Goal: Information Seeking & Learning: Check status

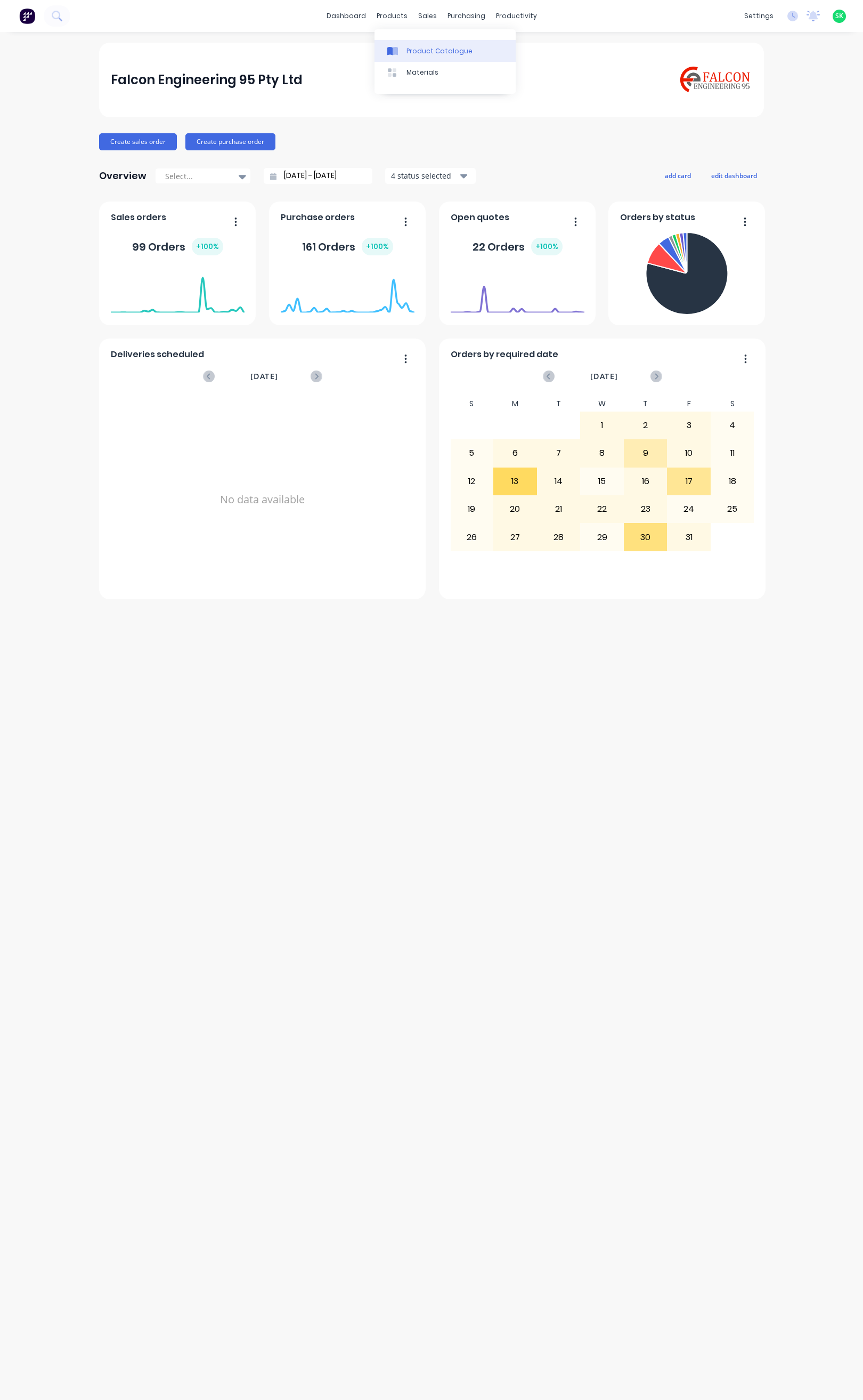
click at [408, 47] on div "Product Catalogue" at bounding box center [439, 51] width 66 height 9
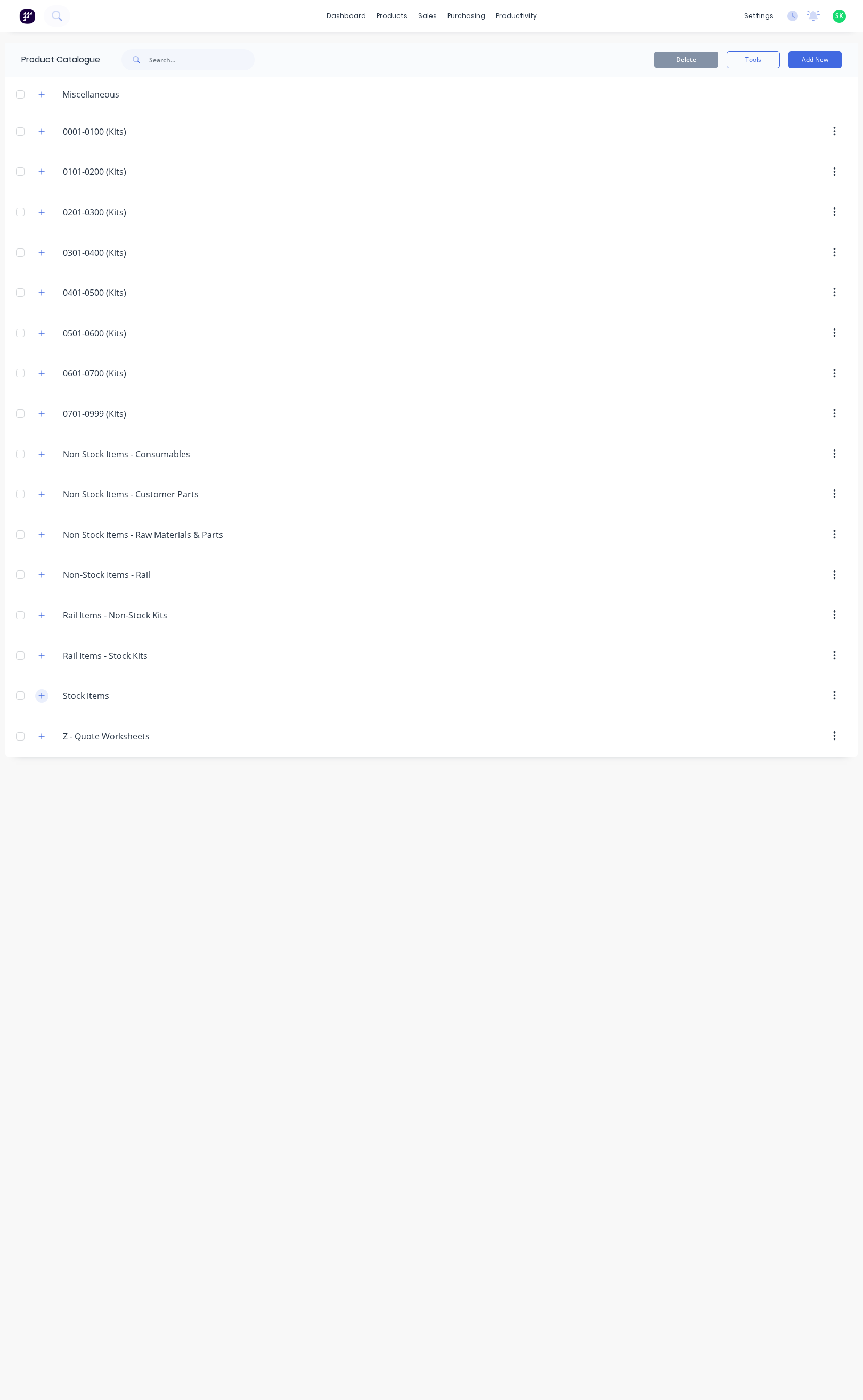
click at [40, 700] on icon "button" at bounding box center [41, 696] width 7 height 8
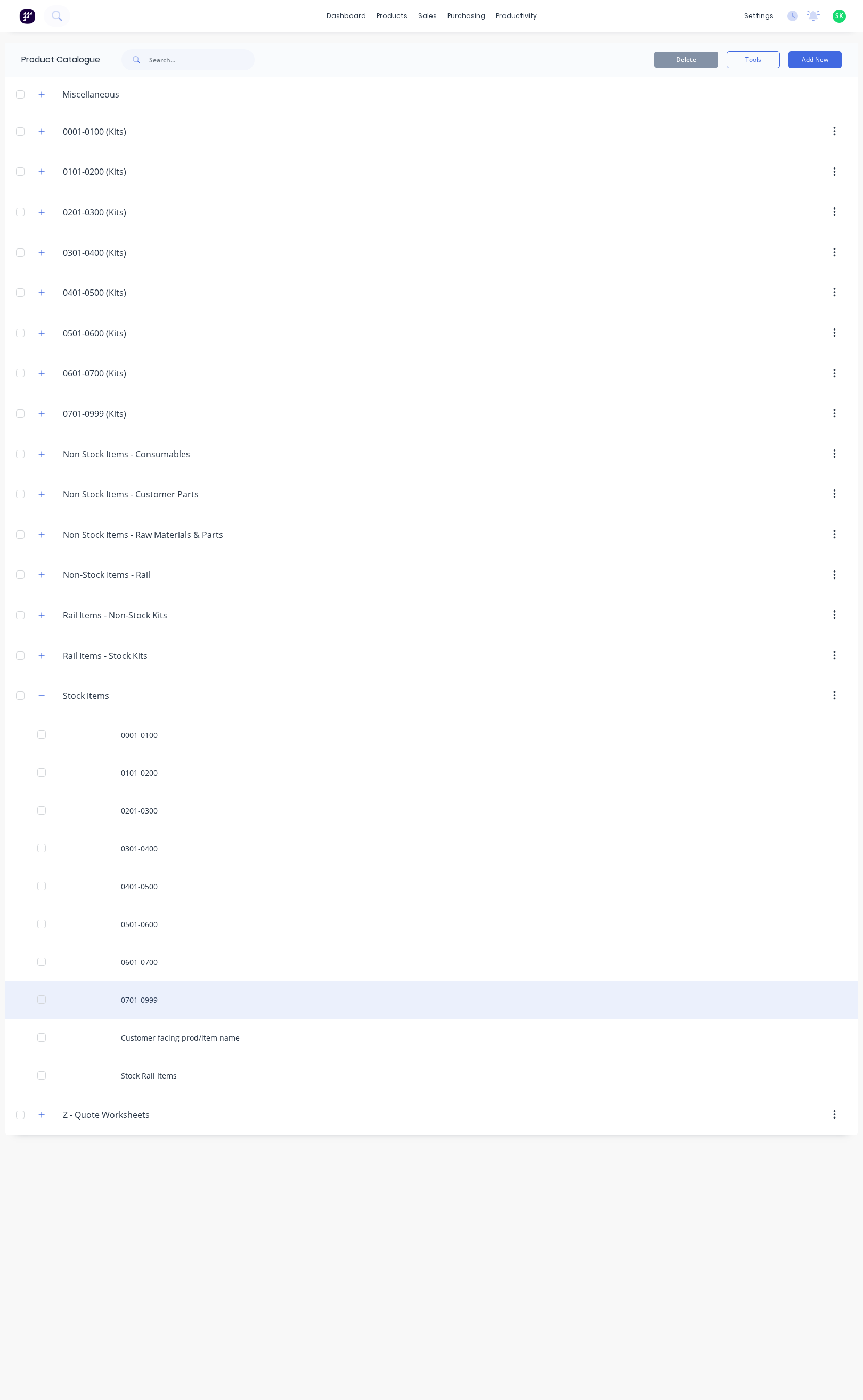
click at [123, 1014] on div "0701-0999" at bounding box center [432, 1000] width 853 height 38
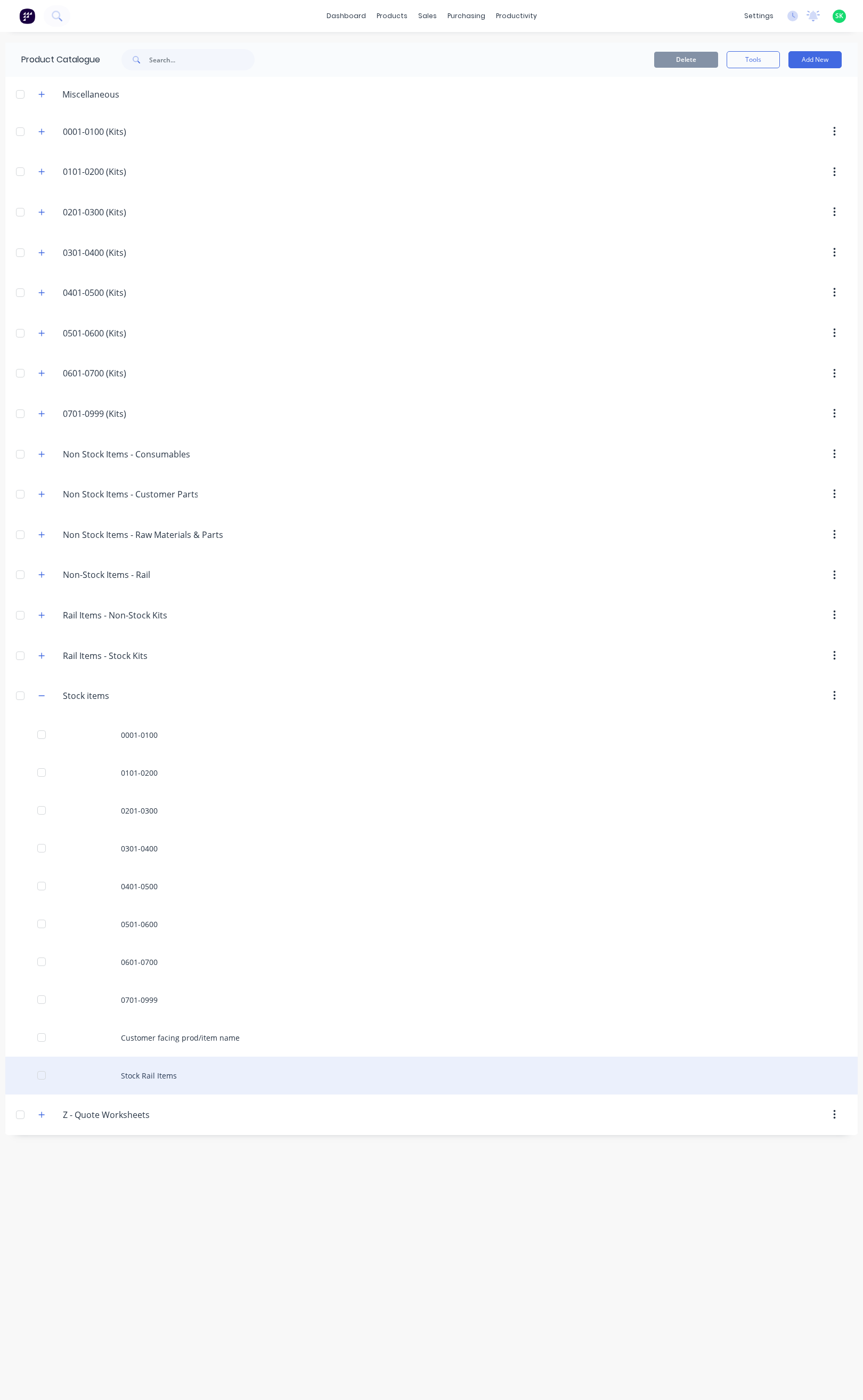
click at [130, 1080] on div "Stock Rail Items" at bounding box center [432, 1075] width 853 height 38
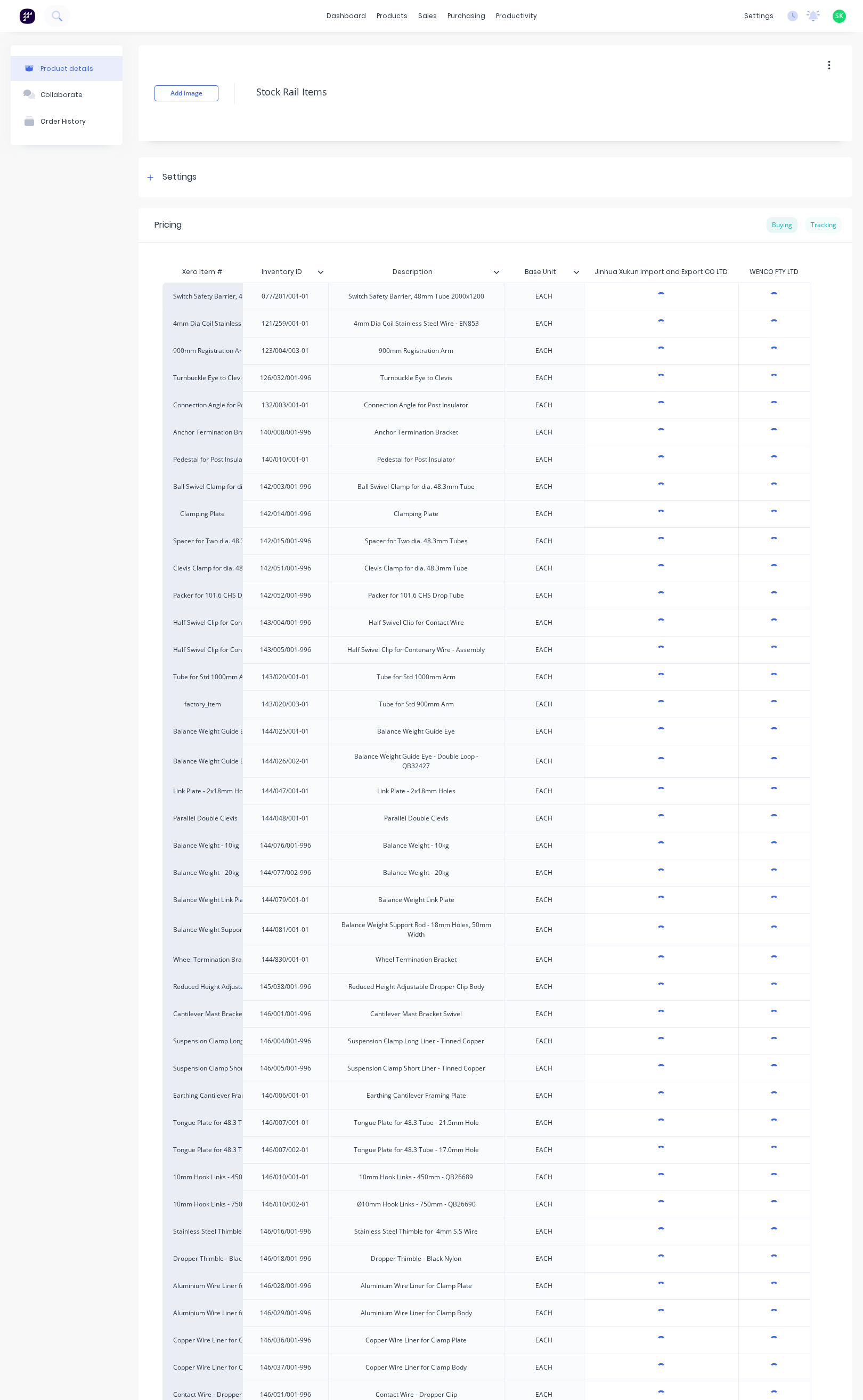
click at [814, 226] on div "Tracking" at bounding box center [823, 224] width 37 height 16
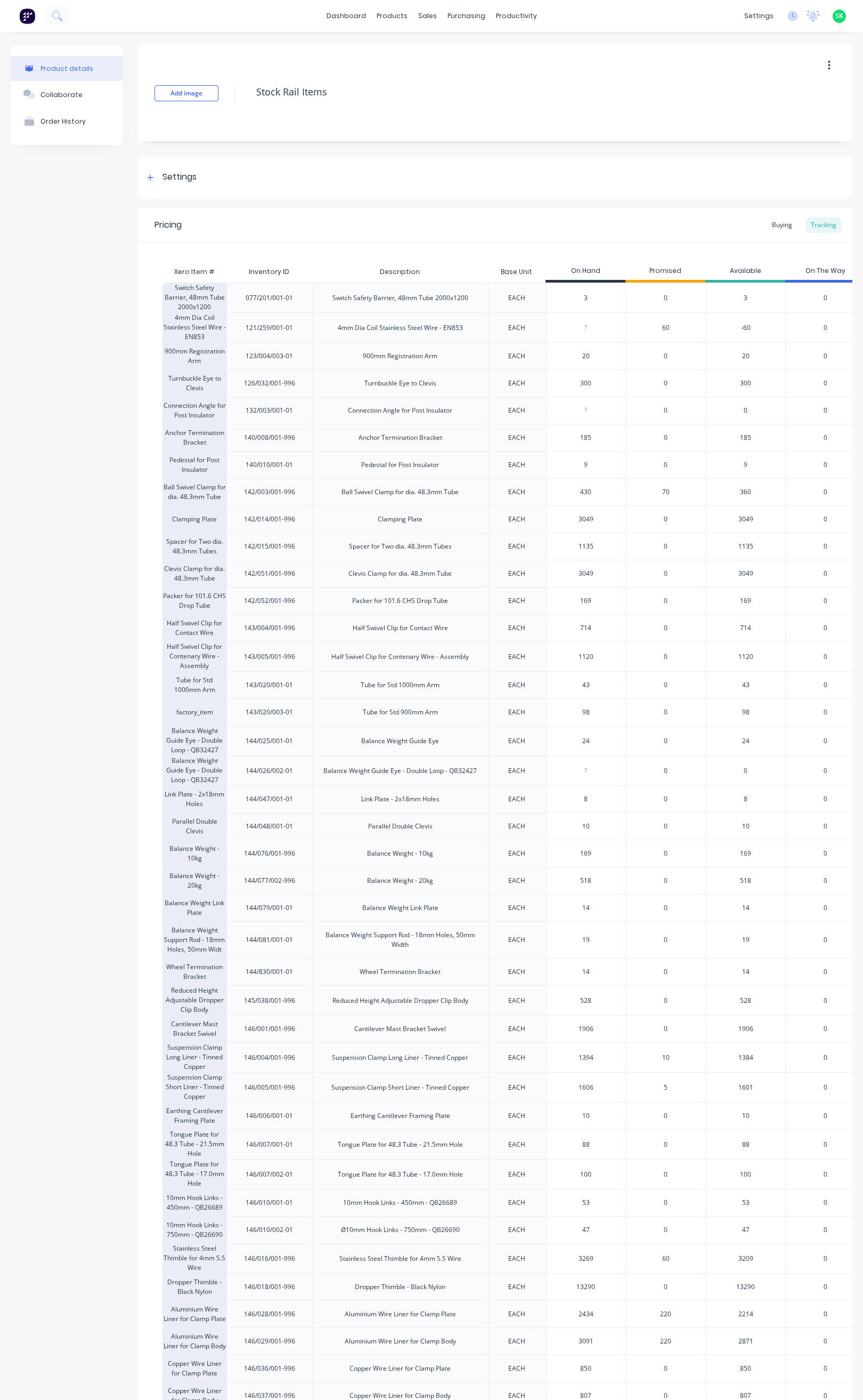
click at [430, 947] on div "Balance Weight Support Rod - 18mm Holes, 50mm Width" at bounding box center [400, 940] width 158 height 19
click at [299, 951] on div "144/081/001-01" at bounding box center [269, 940] width 65 height 26
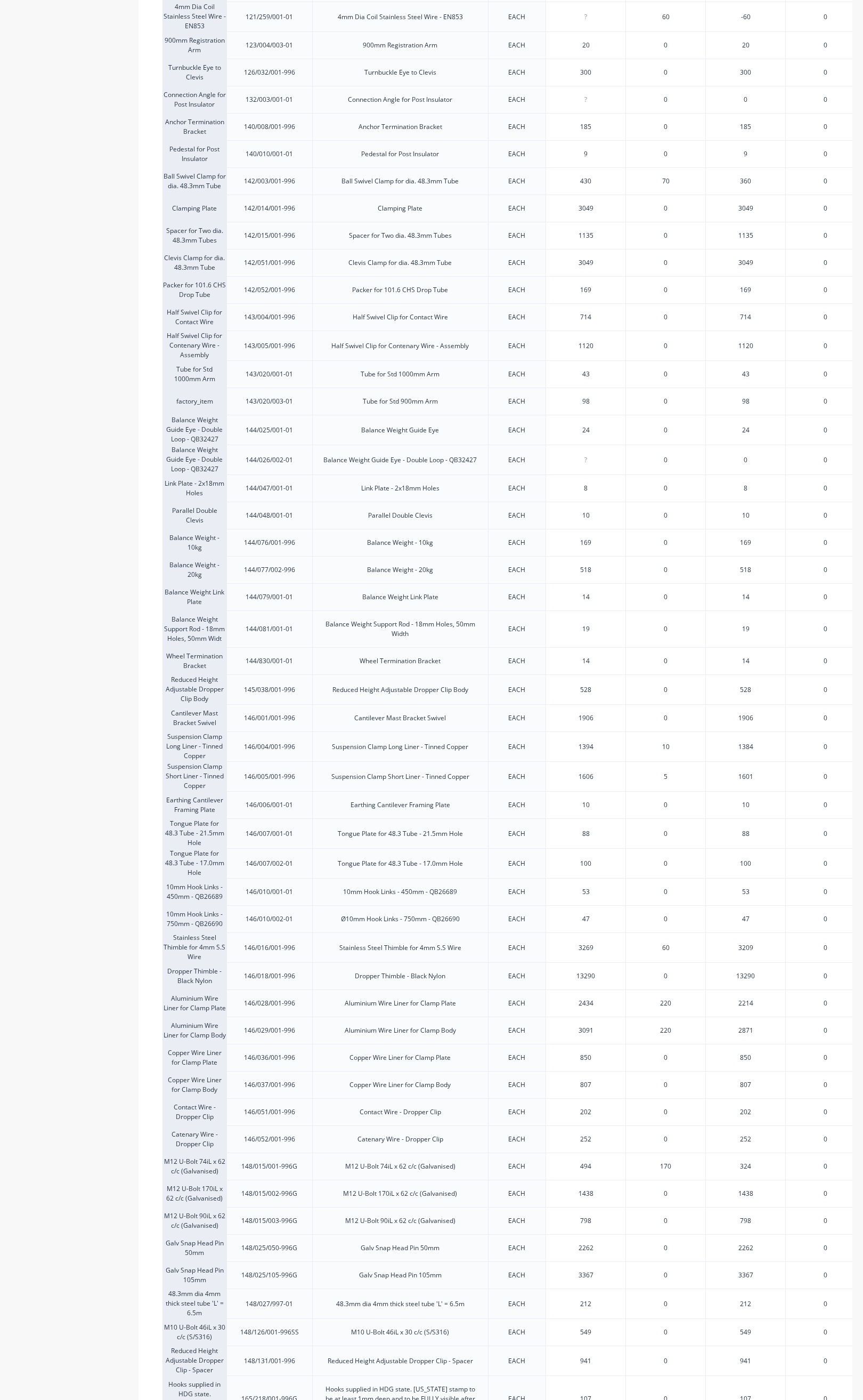
scroll to position [400, 0]
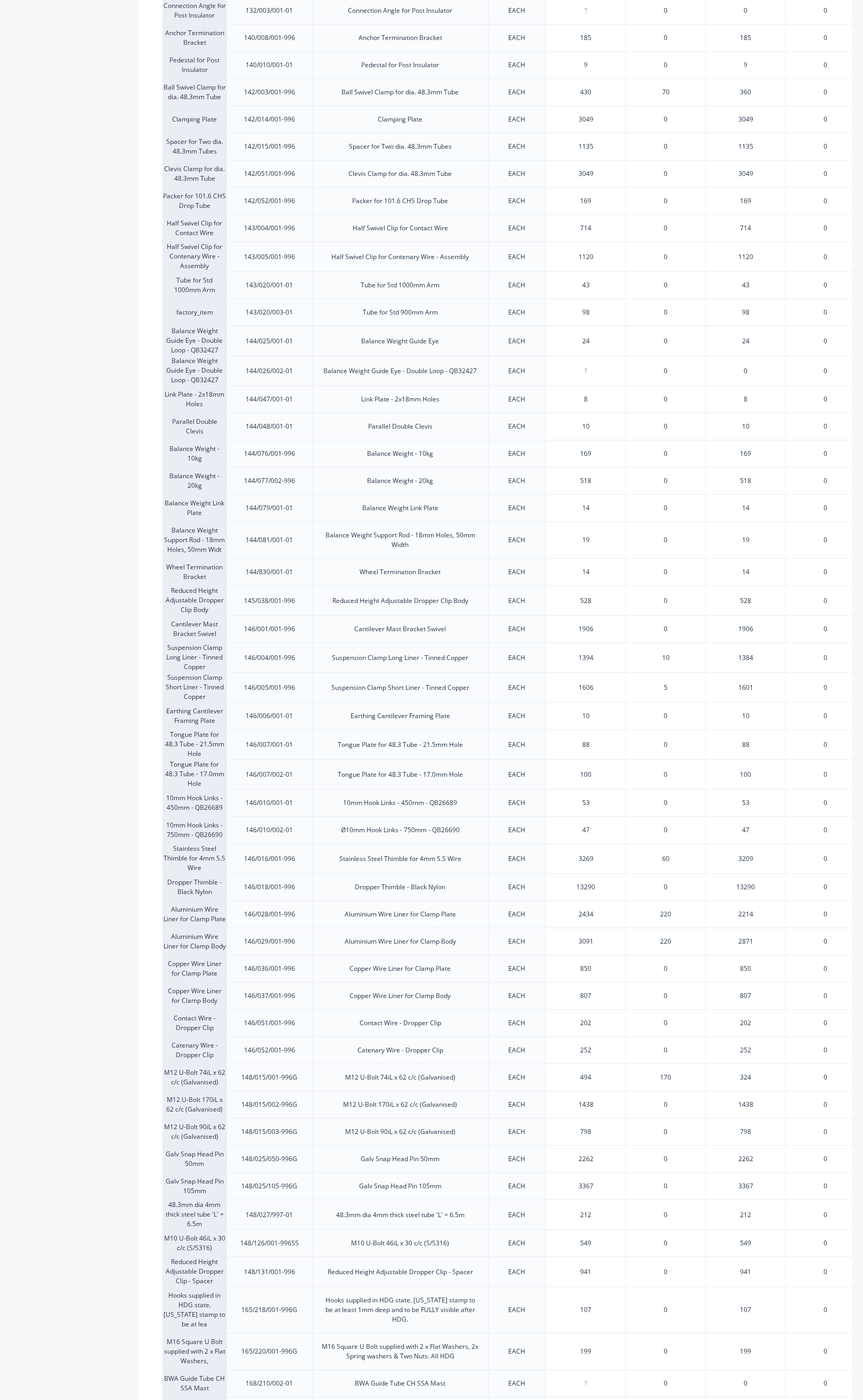
type input "798"
click at [609, 1136] on input "798" at bounding box center [585, 1132] width 79 height 9
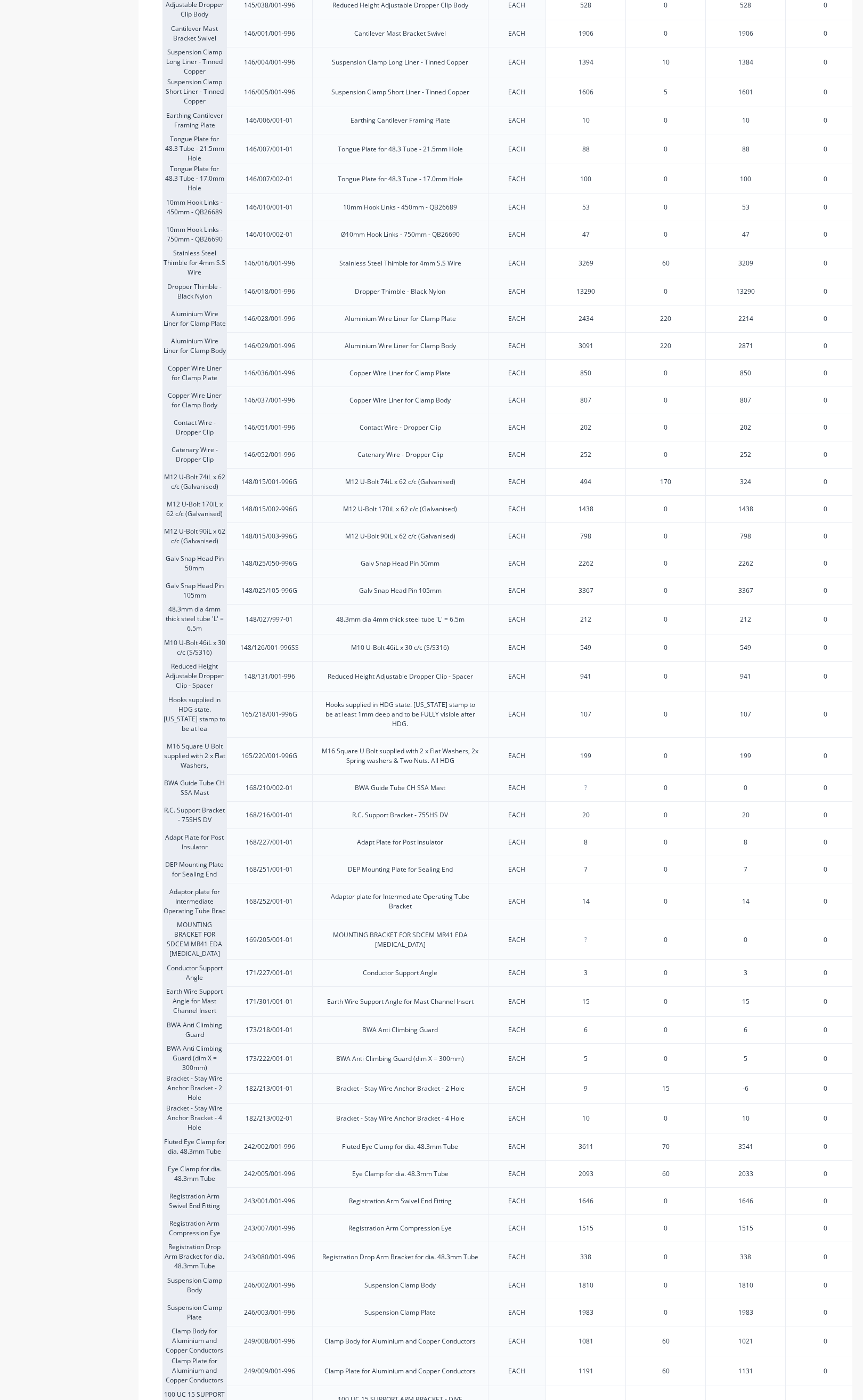
scroll to position [1039, 0]
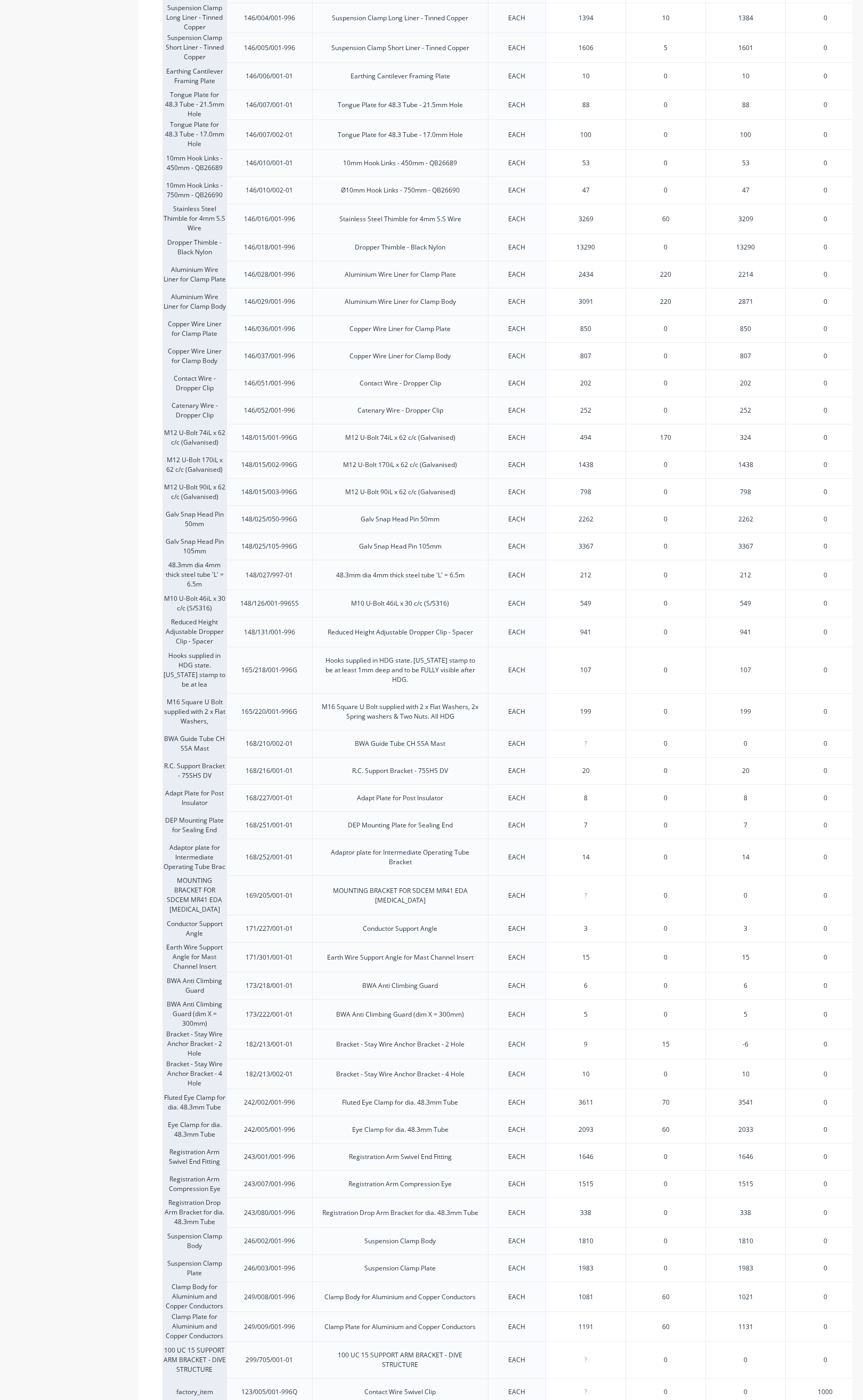
type input "199"
drag, startPoint x: 596, startPoint y: 725, endPoint x: 569, endPoint y: 721, distance: 27.3
click at [569, 716] on input "199" at bounding box center [585, 712] width 79 height 9
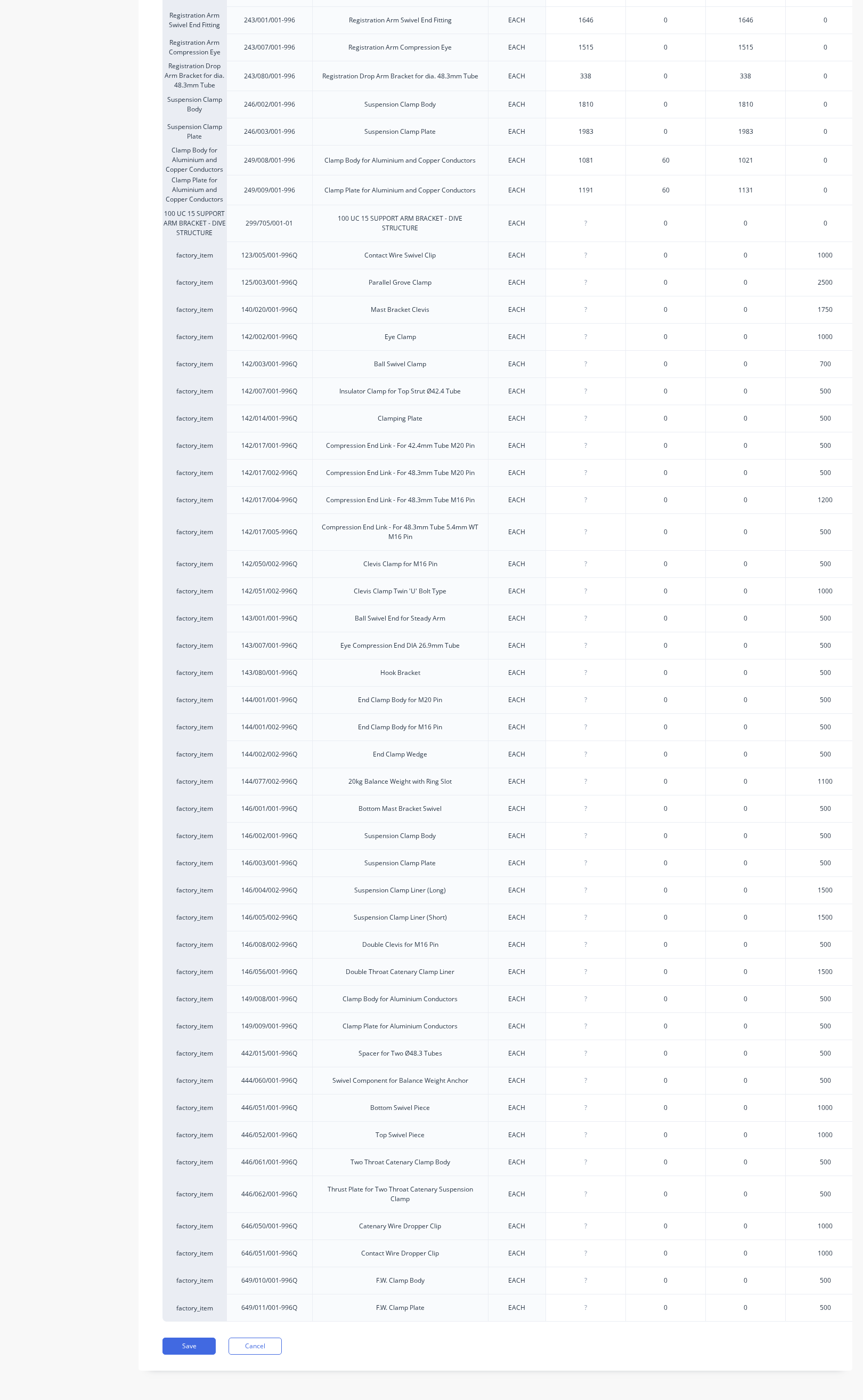
scroll to position [2220, 0]
click at [203, 1339] on button "Save" at bounding box center [189, 1346] width 54 height 17
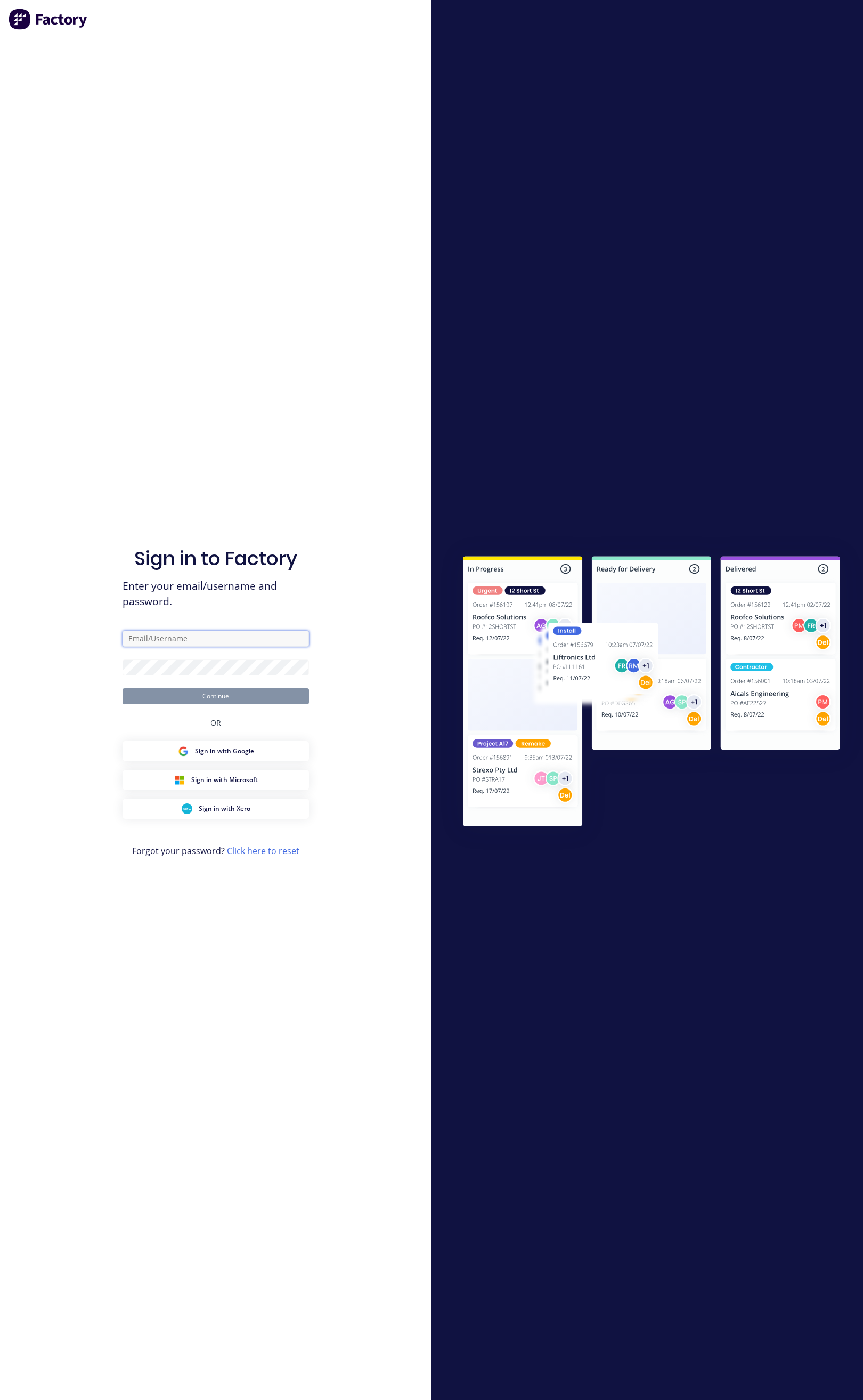
type input "[EMAIL_ADDRESS][DOMAIN_NAME]"
click at [230, 691] on button "Continue" at bounding box center [216, 696] width 186 height 16
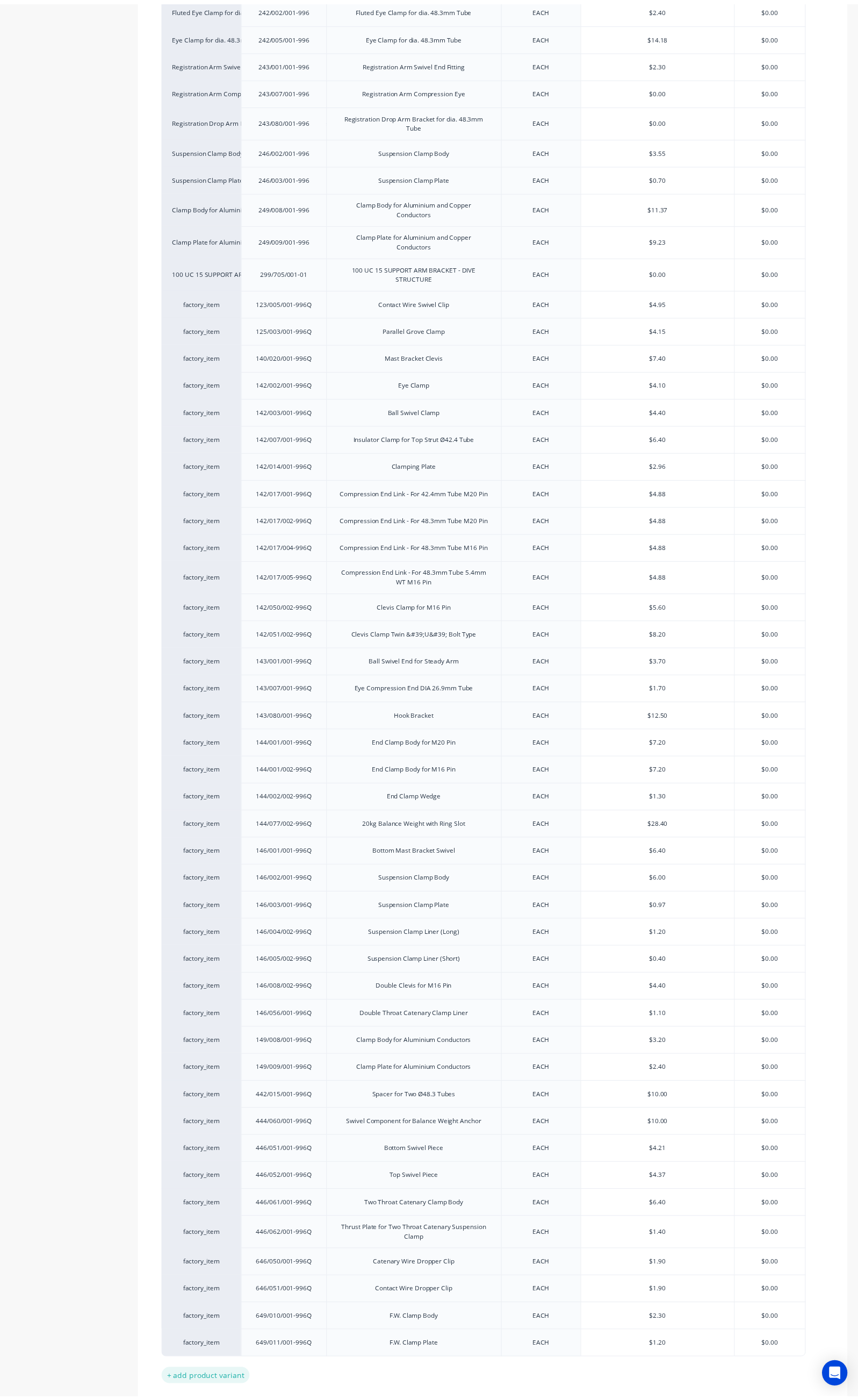
scroll to position [2203, 0]
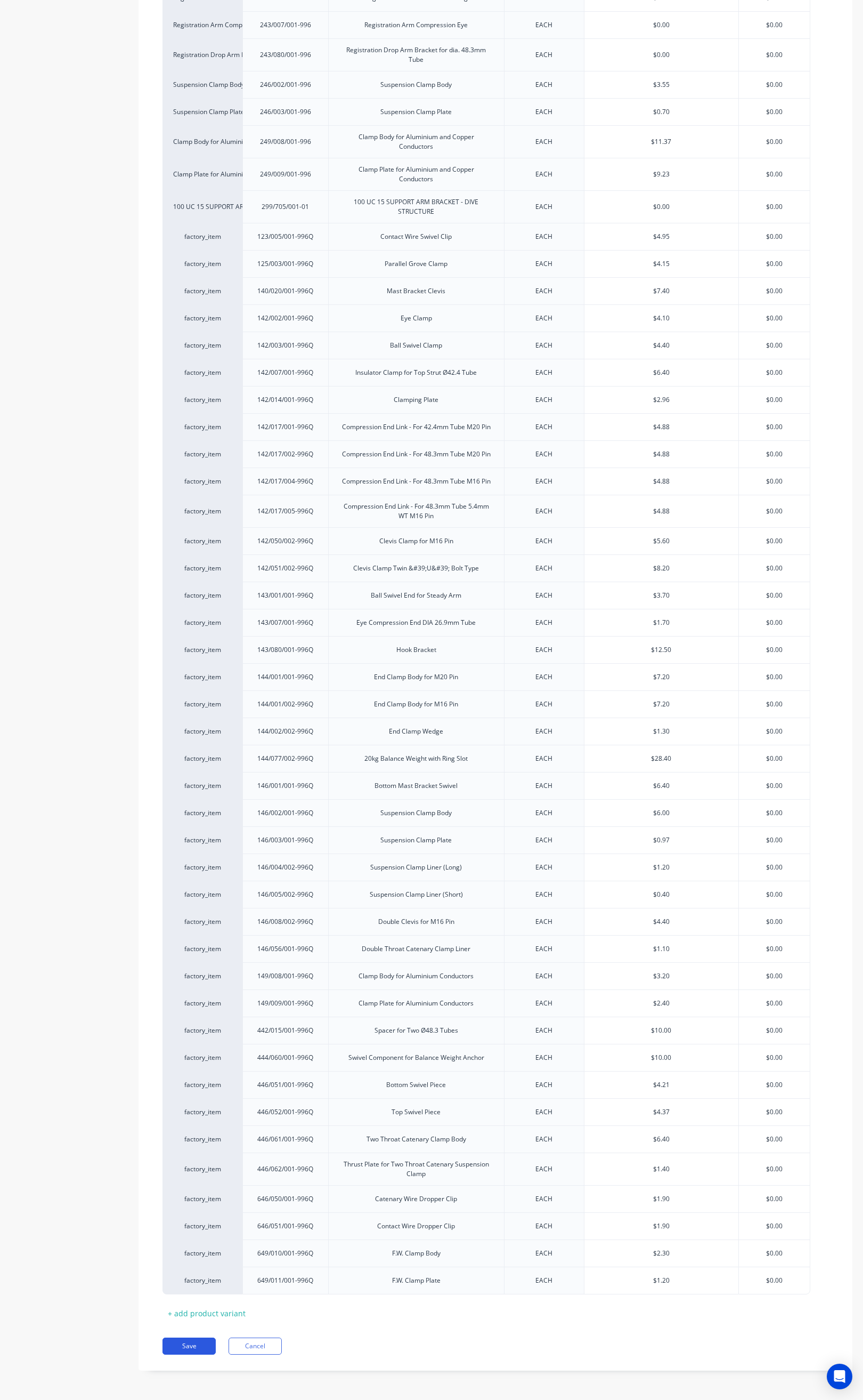
click at [198, 1346] on button "Save" at bounding box center [189, 1346] width 54 height 17
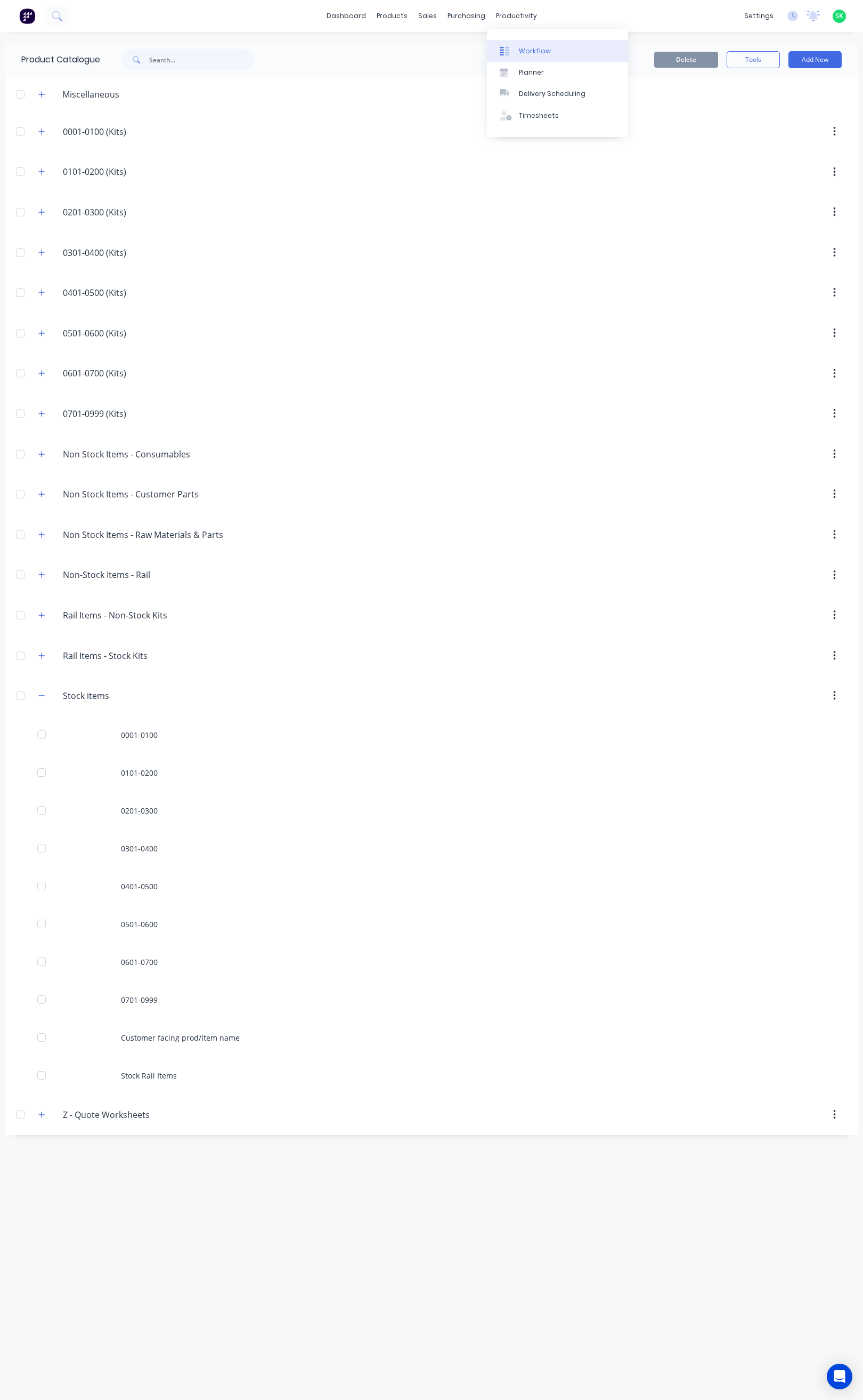
click at [523, 46] on div "Workflow" at bounding box center [535, 51] width 32 height 9
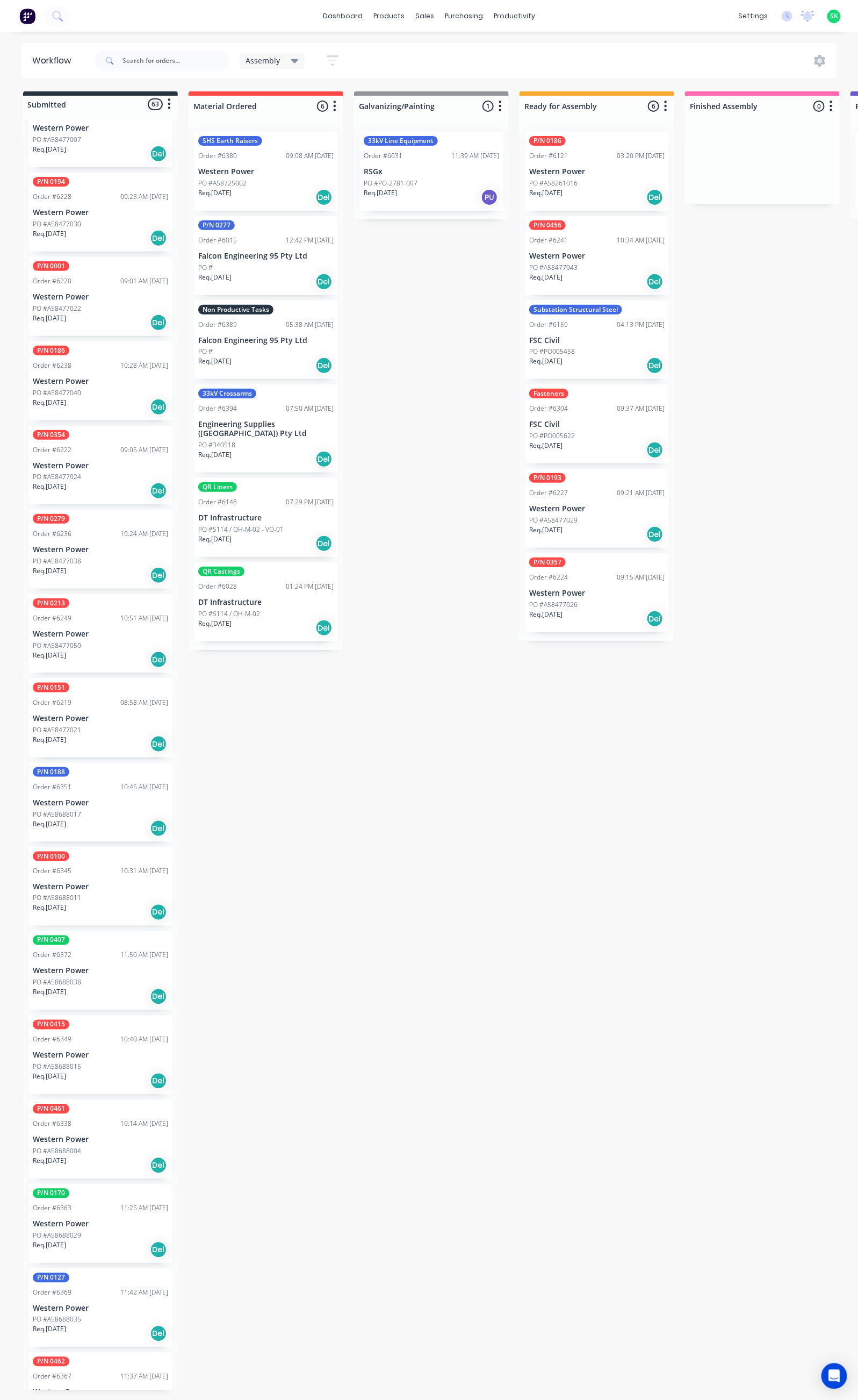
scroll to position [565, 0]
click at [119, 1050] on p "Western Power" at bounding box center [101, 1055] width 136 height 9
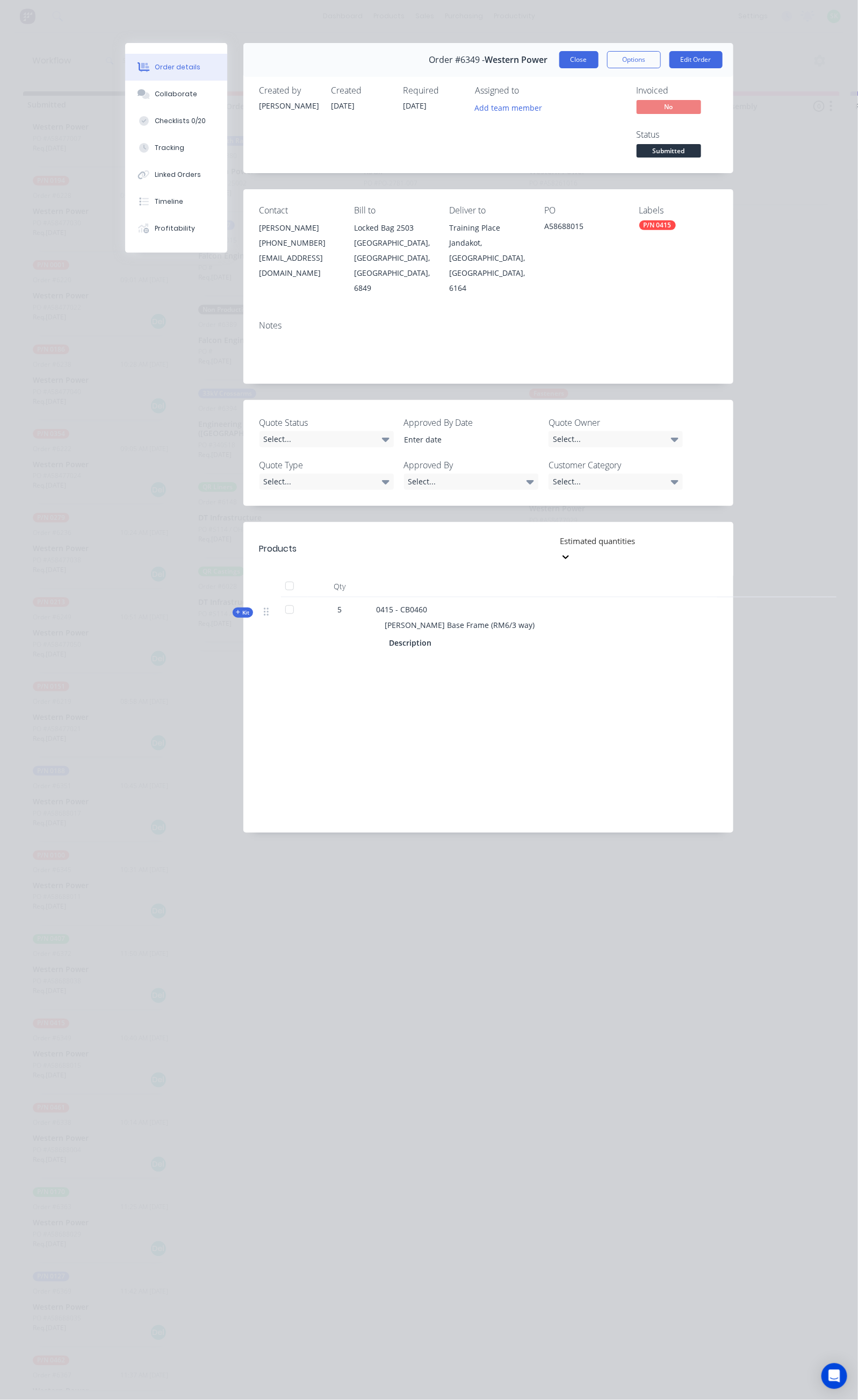
click at [599, 60] on button "Close" at bounding box center [579, 60] width 39 height 17
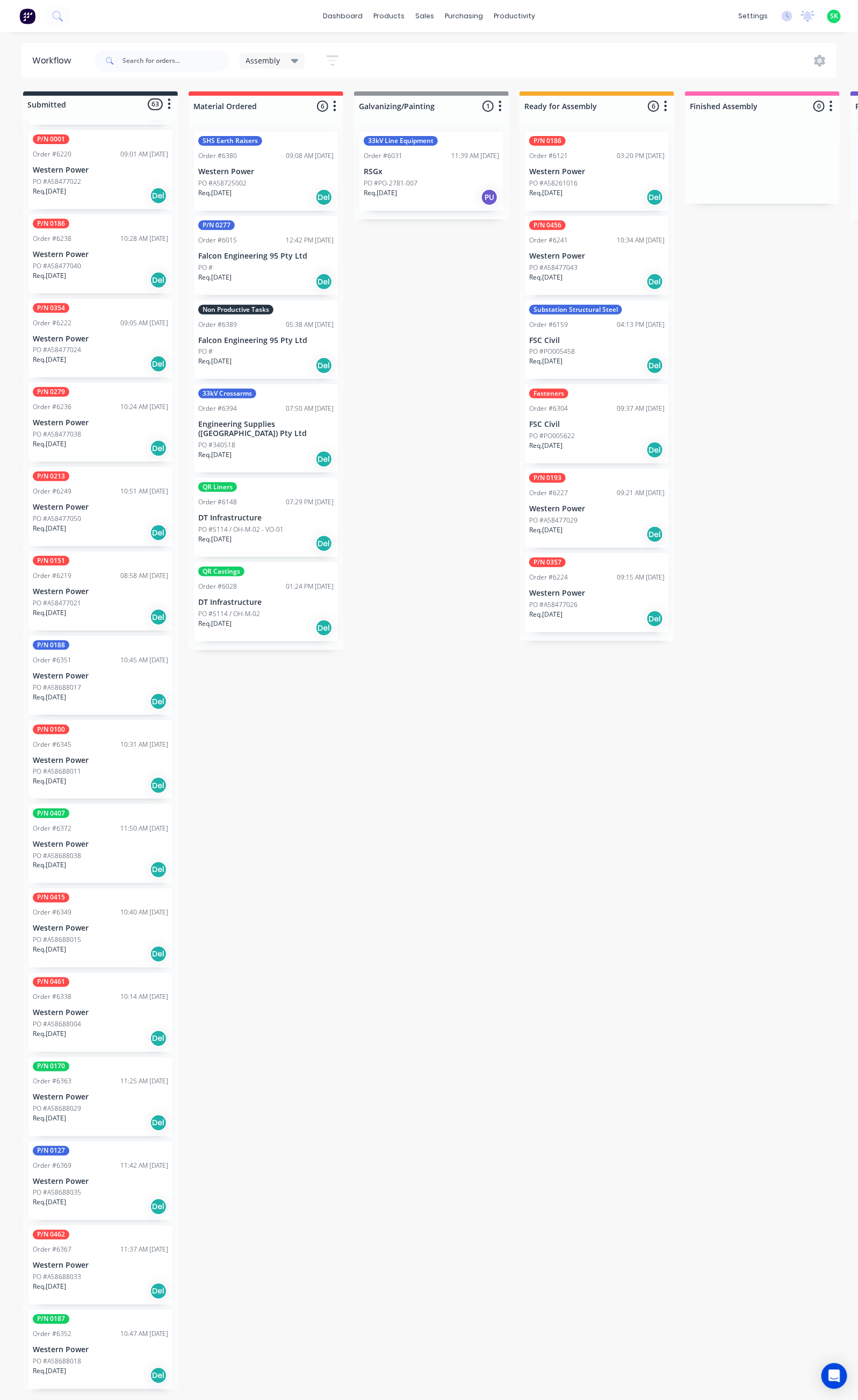
scroll to position [725, 0]
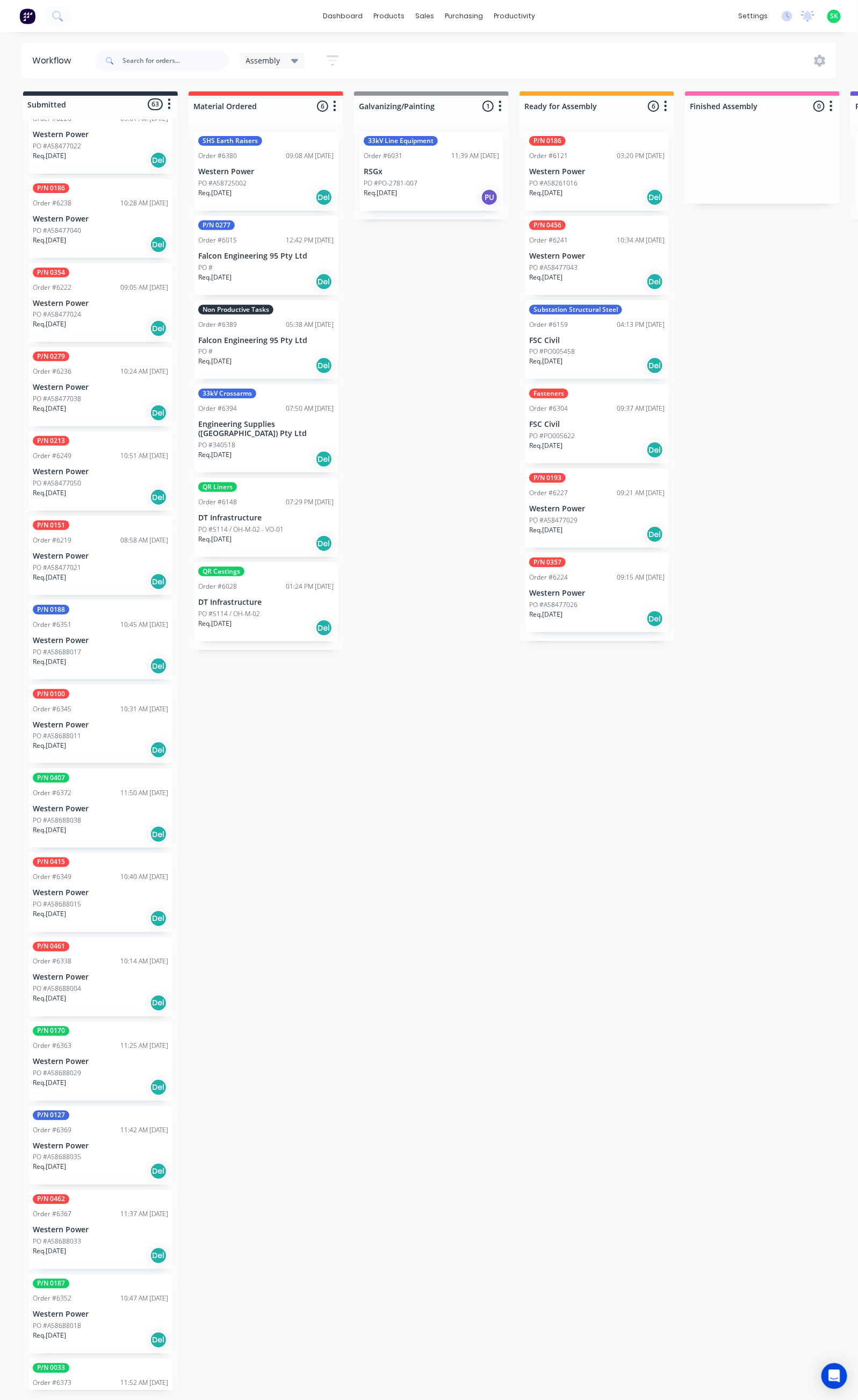
click at [118, 1118] on div "P/N 0127 Order #6369 11:42 AM [DATE] Western Power PO #A58688035 Req. [DATE] Del" at bounding box center [101, 1145] width 144 height 79
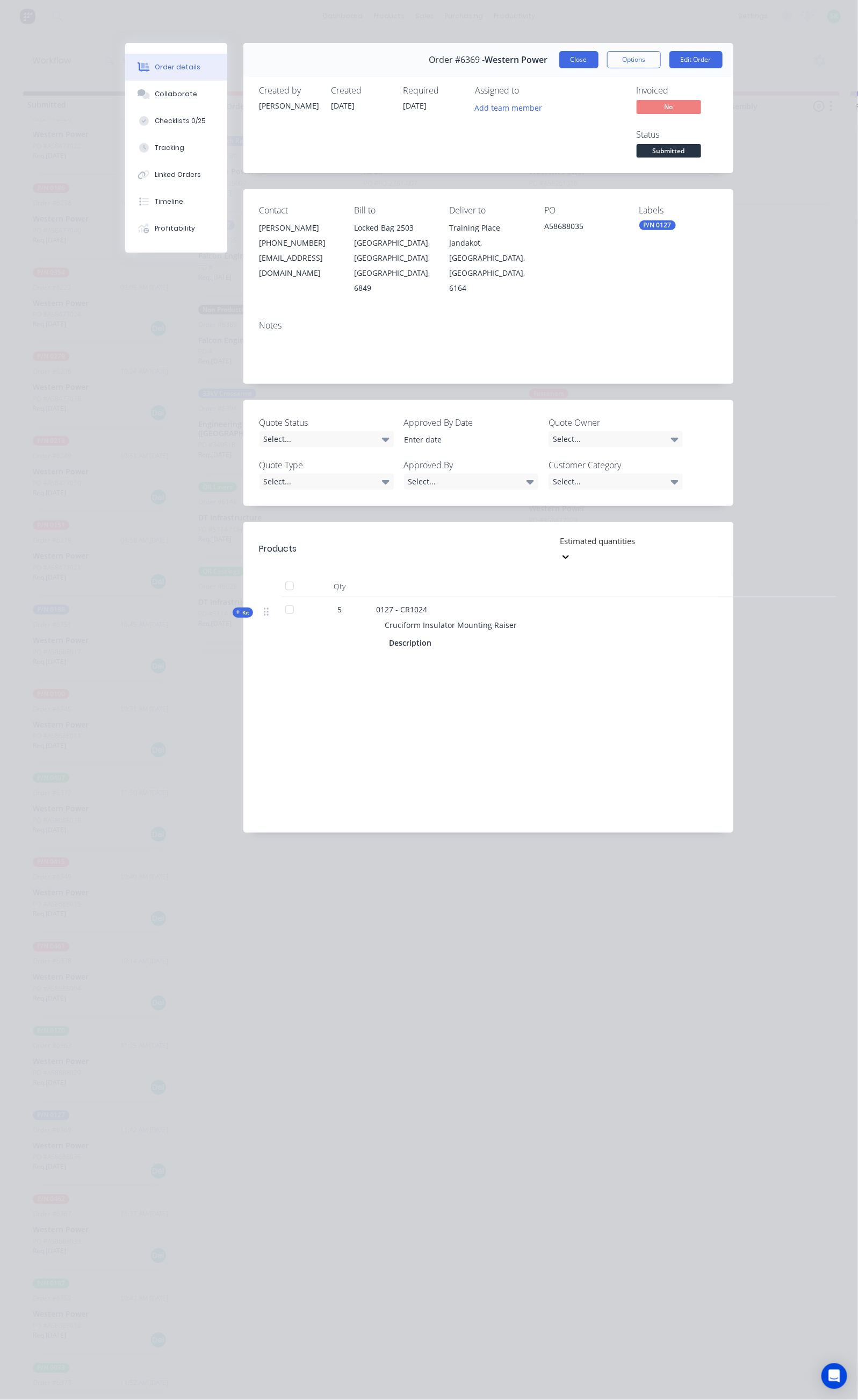
click at [599, 65] on button "Close" at bounding box center [579, 60] width 39 height 17
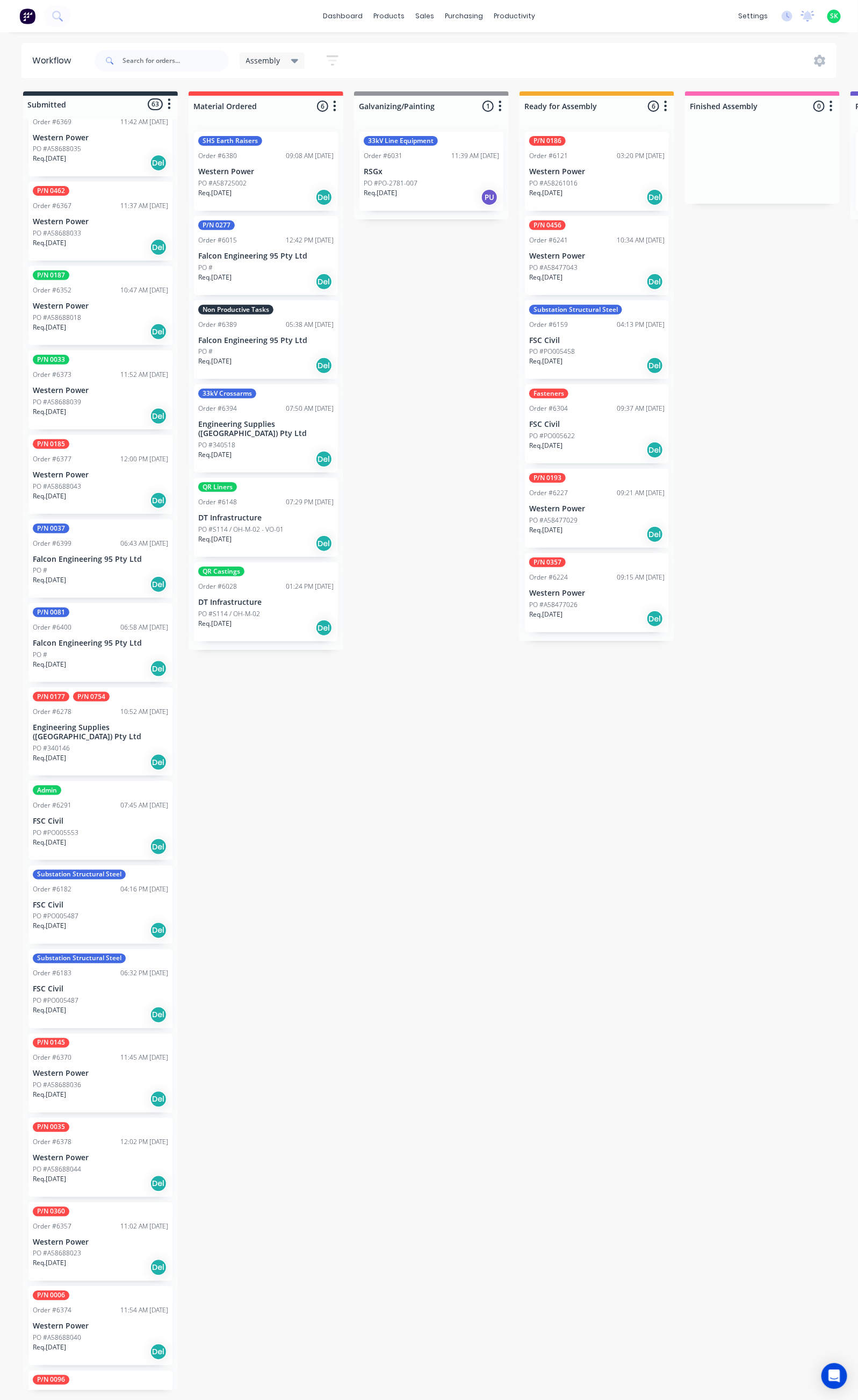
scroll to position [1774, 0]
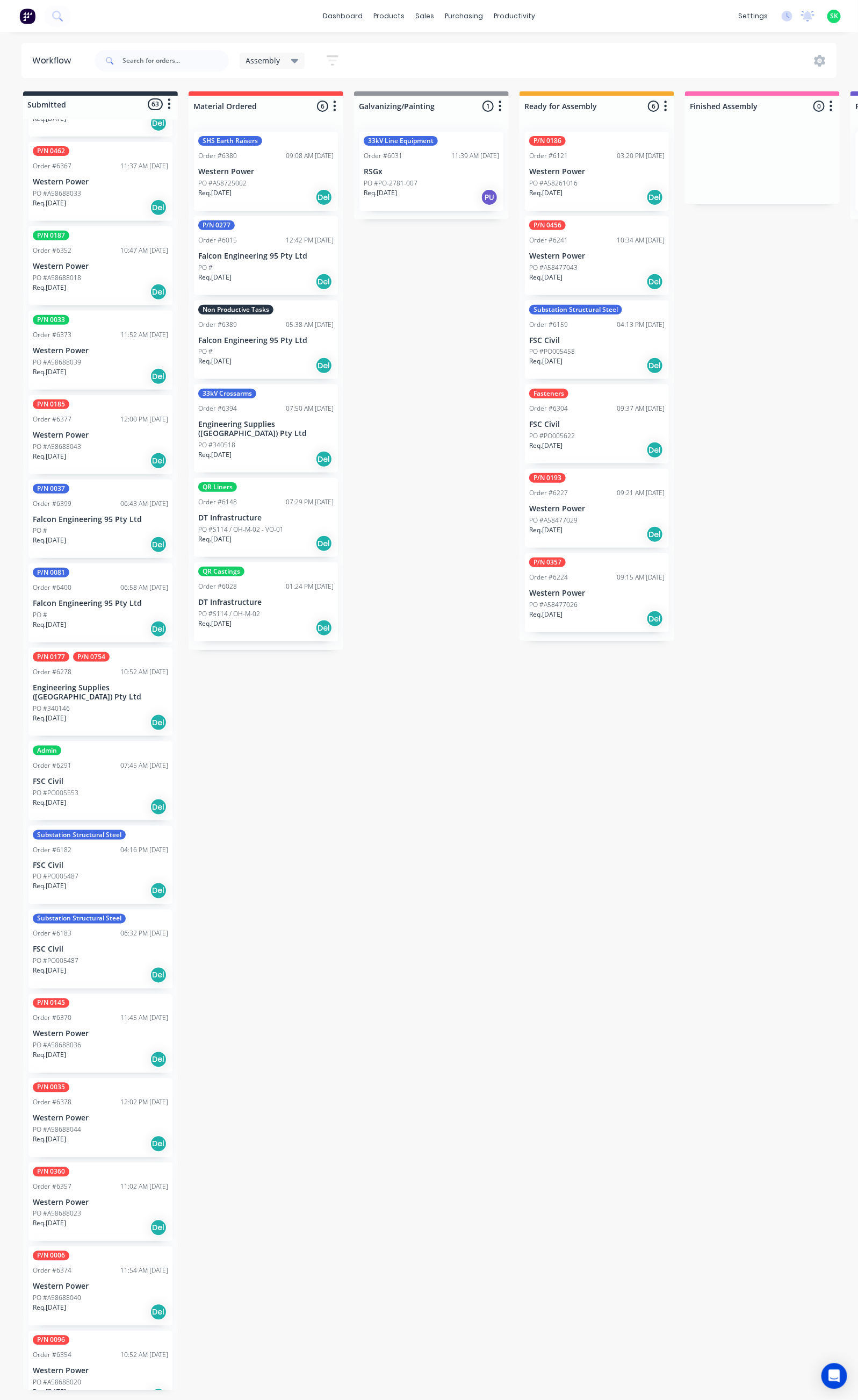
click at [105, 1029] on p "Western Power" at bounding box center [101, 1034] width 136 height 9
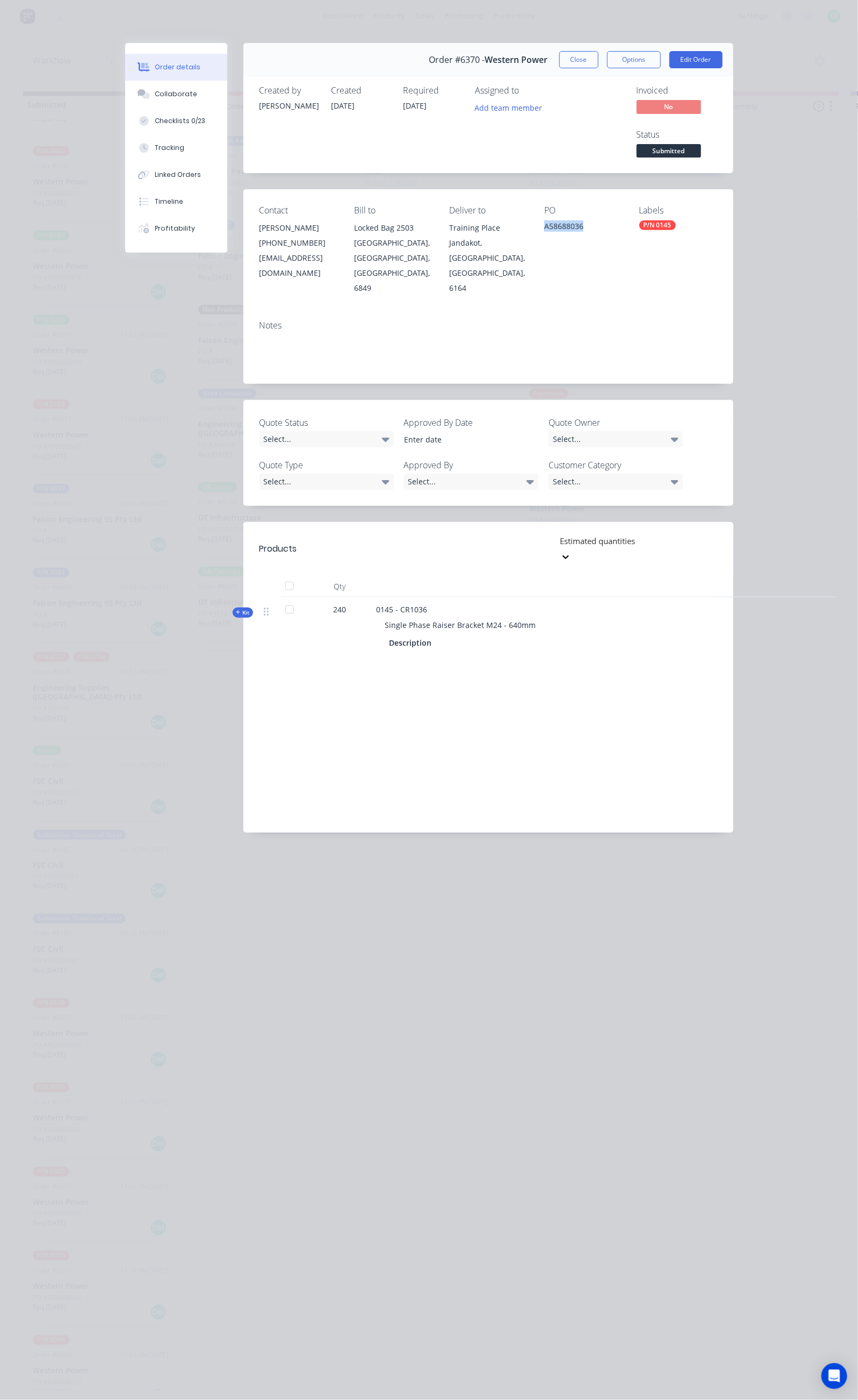
drag, startPoint x: 606, startPoint y: 183, endPoint x: 565, endPoint y: 182, distance: 41.0
click at [565, 220] on div "A58688036" at bounding box center [584, 228] width 78 height 15
copy div "A58688036"
click at [599, 58] on button "Close" at bounding box center [579, 60] width 39 height 17
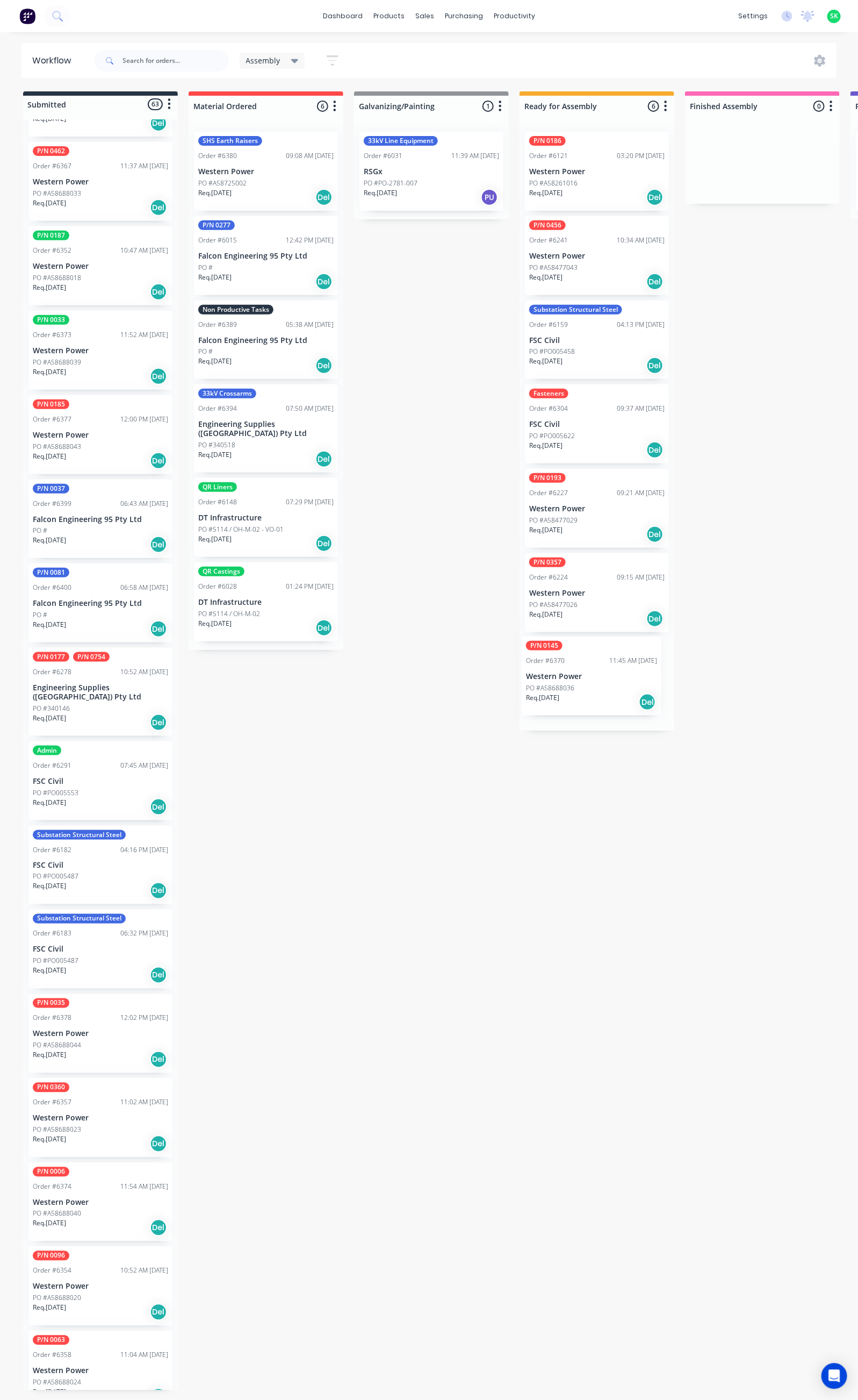
drag, startPoint x: 96, startPoint y: 997, endPoint x: 591, endPoint y: 668, distance: 594.4
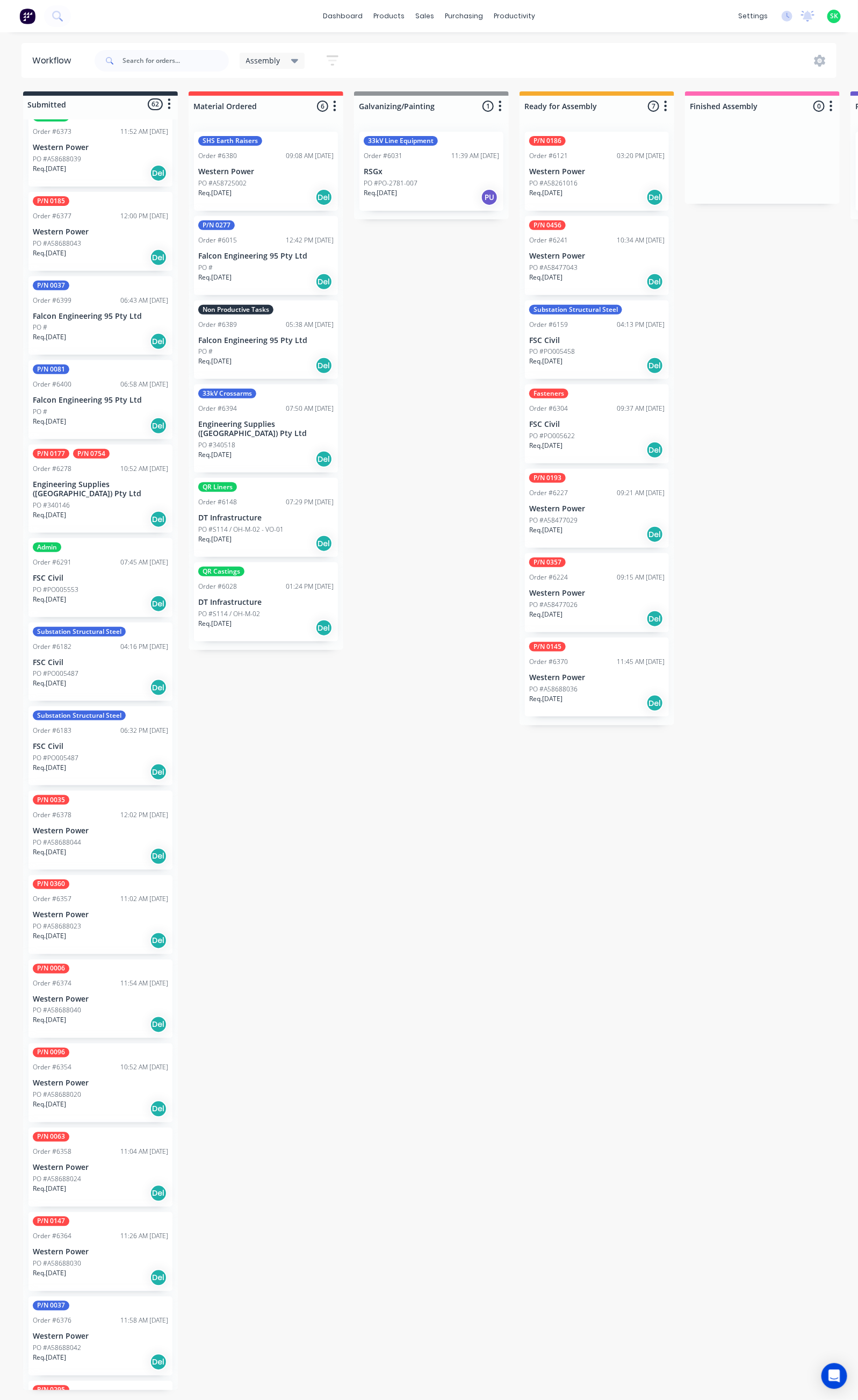
scroll to position [2016, 0]
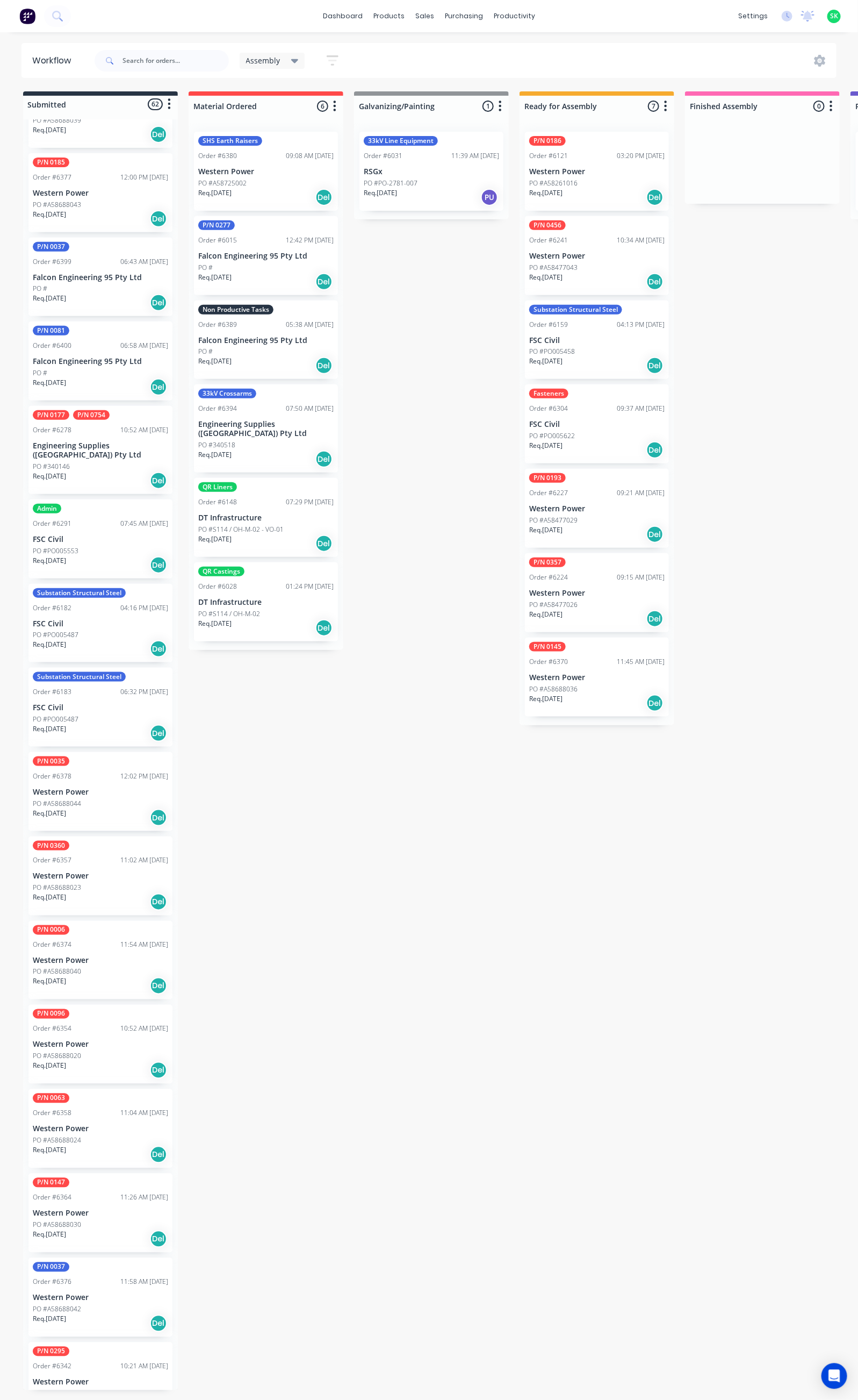
click at [76, 1092] on div "P/N 0063 Order #6358 11:04 AM [DATE] Western Power PO #A58688024 Req. [DATE] Del" at bounding box center [101, 1128] width 144 height 79
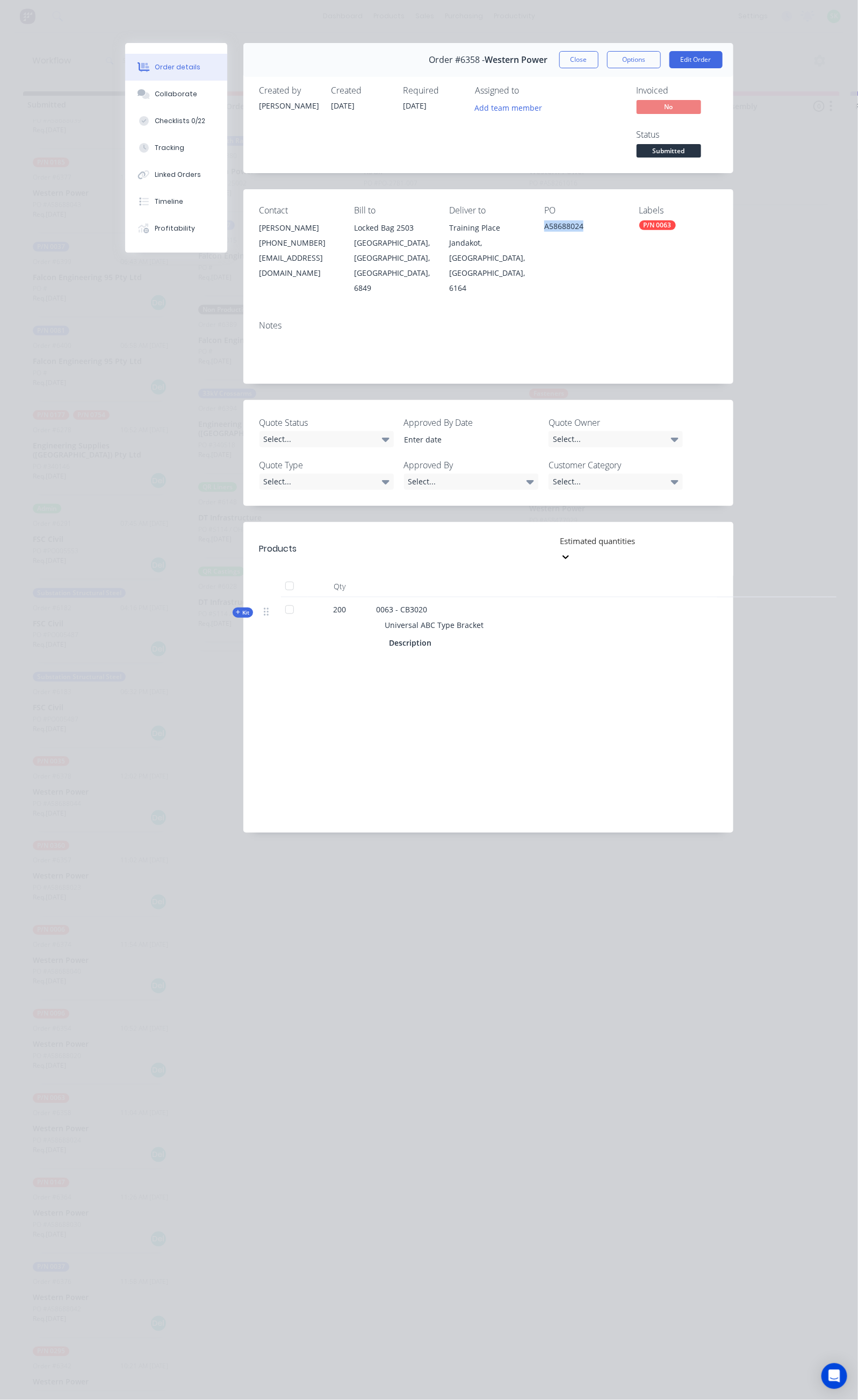
drag, startPoint x: 609, startPoint y: 181, endPoint x: 561, endPoint y: 189, distance: 48.7
click at [565, 189] on div "Contact [PERSON_NAME] [PHONE_NUMBER] [EMAIL_ADDRESS][DOMAIN_NAME] Bill to Locke…" at bounding box center [489, 250] width 490 height 122
copy div "A58688024"
click at [599, 59] on button "Close" at bounding box center [579, 60] width 39 height 17
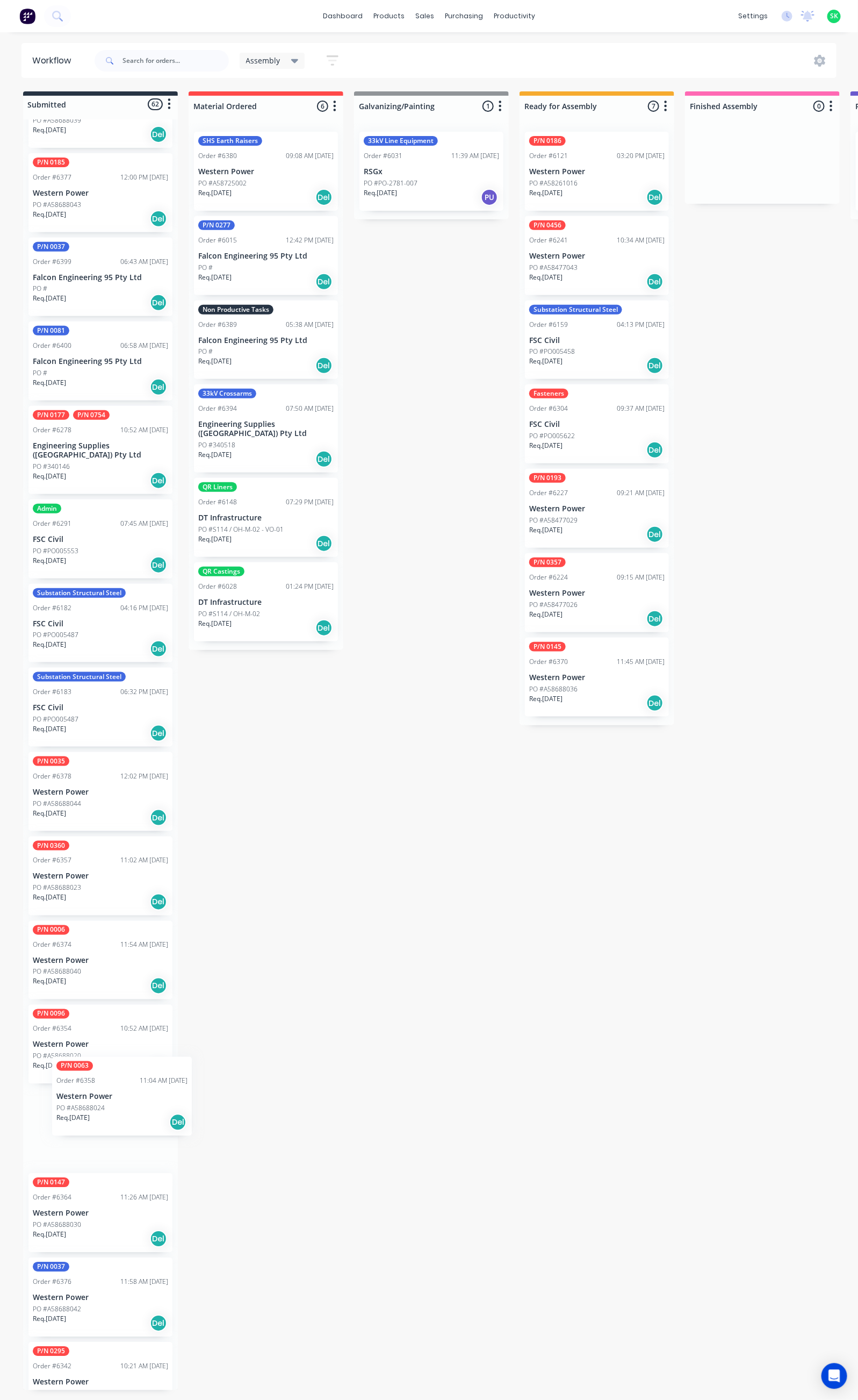
scroll to position [2022, 0]
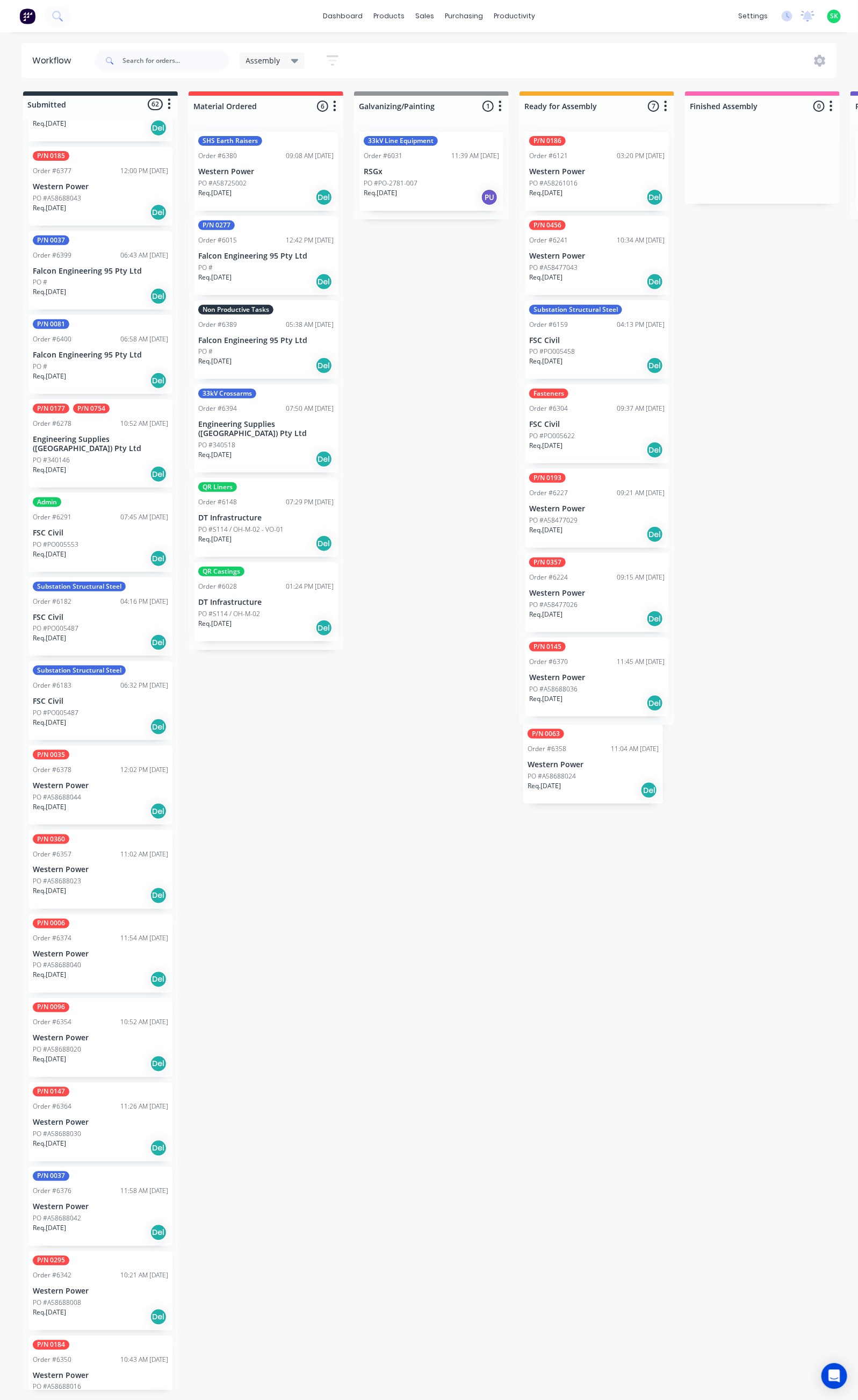
drag, startPoint x: 79, startPoint y: 1085, endPoint x: 578, endPoint y: 750, distance: 601.0
drag, startPoint x: 116, startPoint y: 1080, endPoint x: 626, endPoint y: 743, distance: 611.3
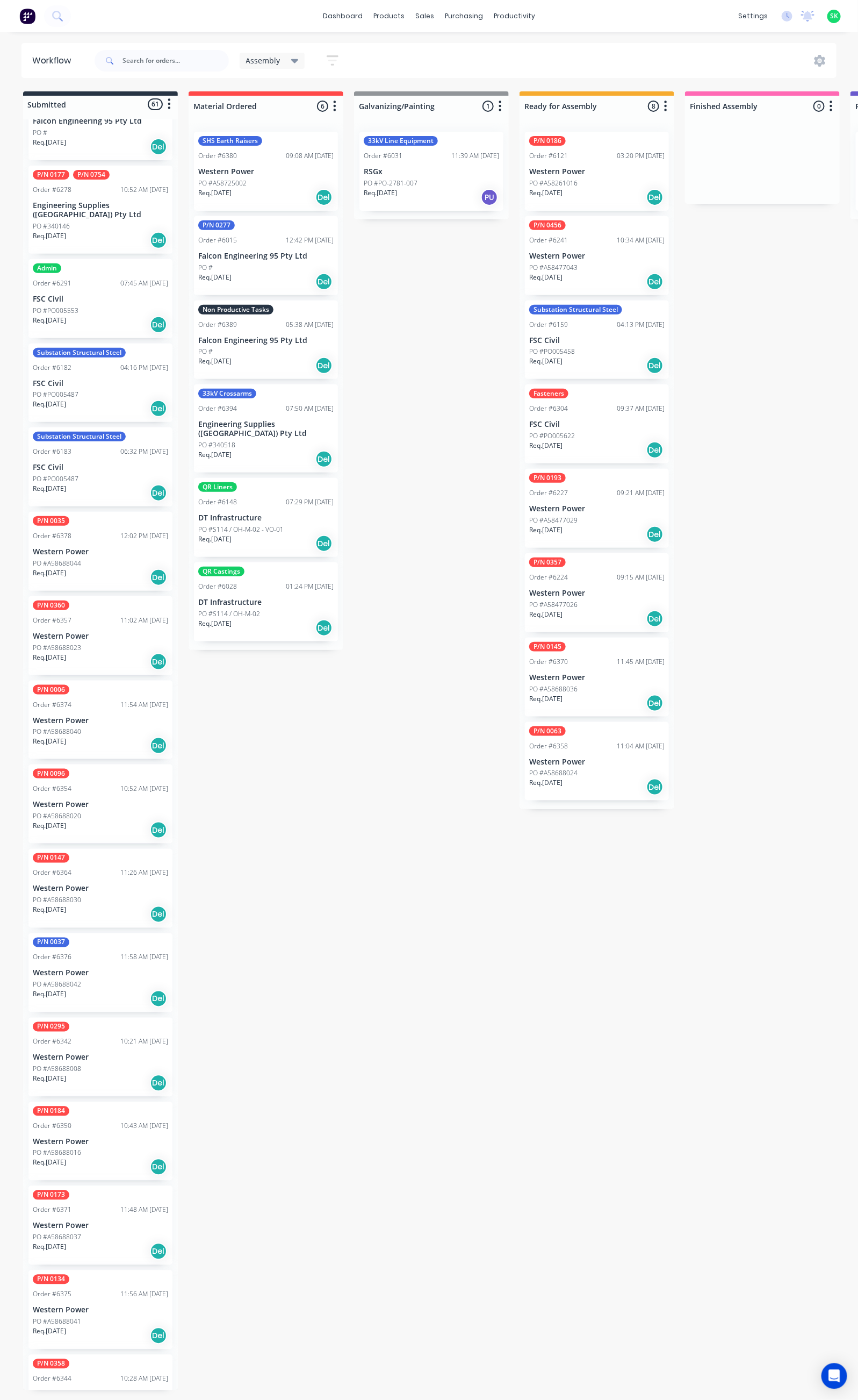
scroll to position [2265, 0]
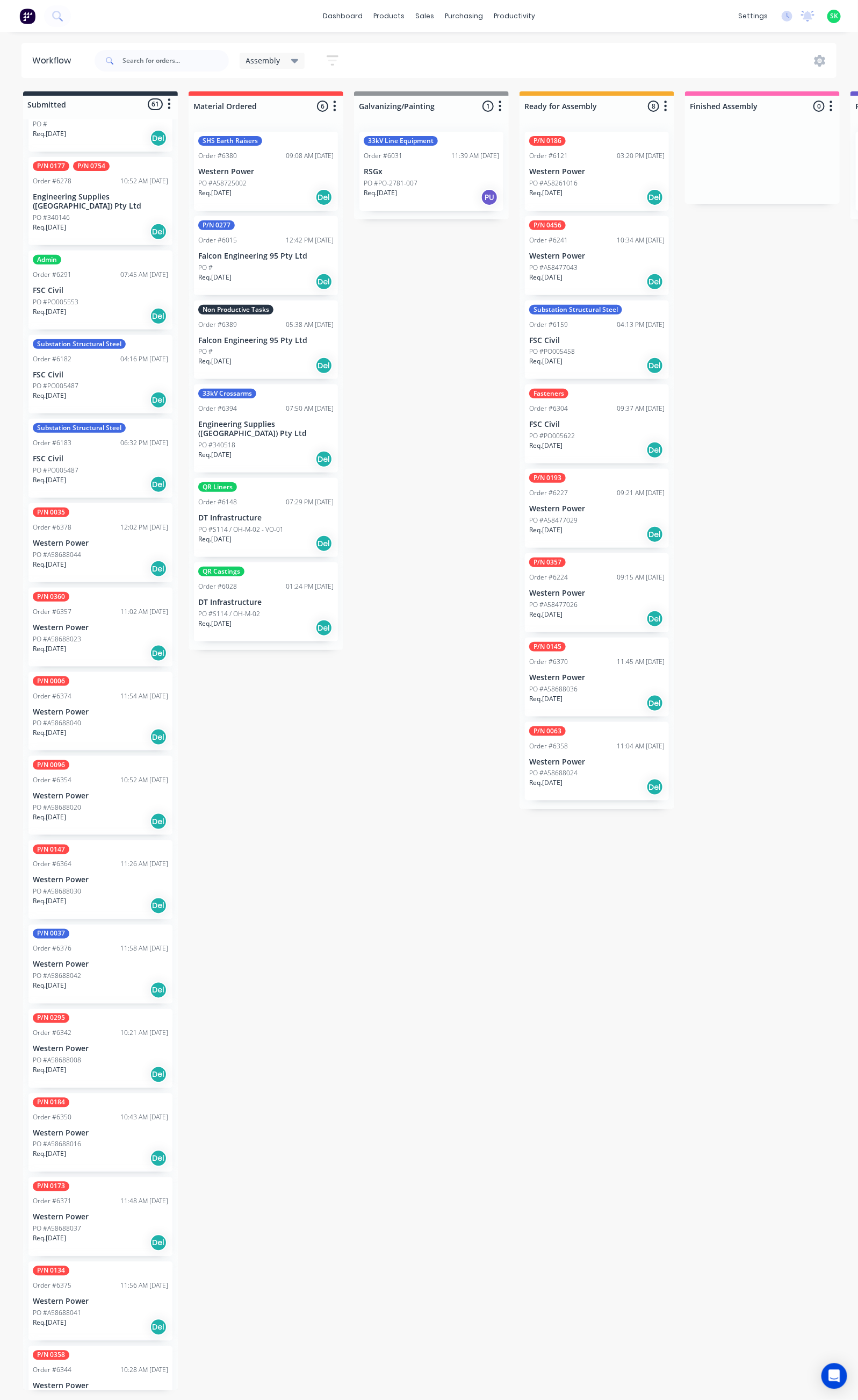
click at [103, 1055] on div "PO #A58688008" at bounding box center [101, 1060] width 136 height 9
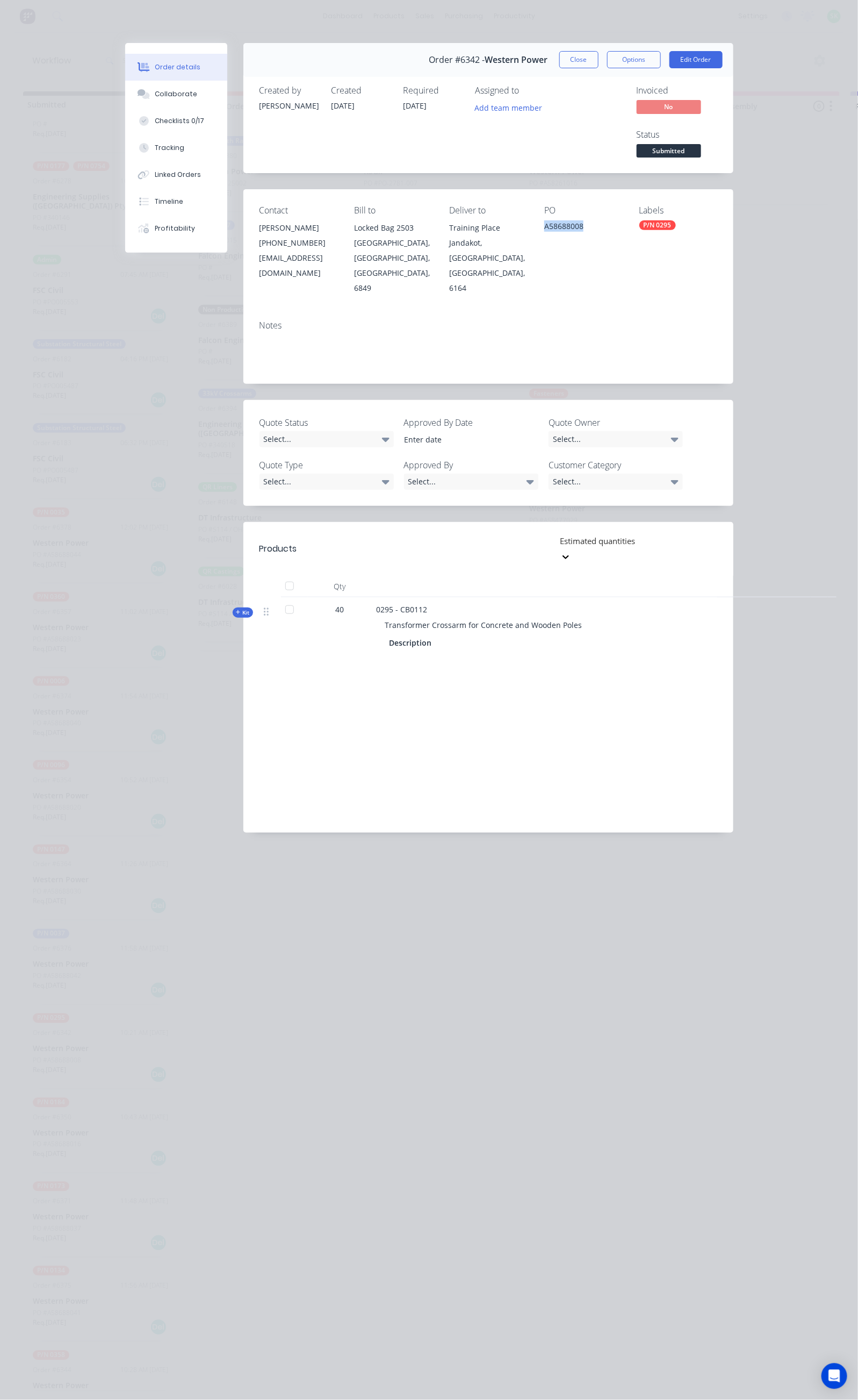
drag, startPoint x: 613, startPoint y: 181, endPoint x: 566, endPoint y: 184, distance: 47.1
click at [567, 220] on div "A58688008" at bounding box center [584, 228] width 78 height 15
copy div "A58688008"
click at [599, 57] on button "Close" at bounding box center [579, 60] width 39 height 17
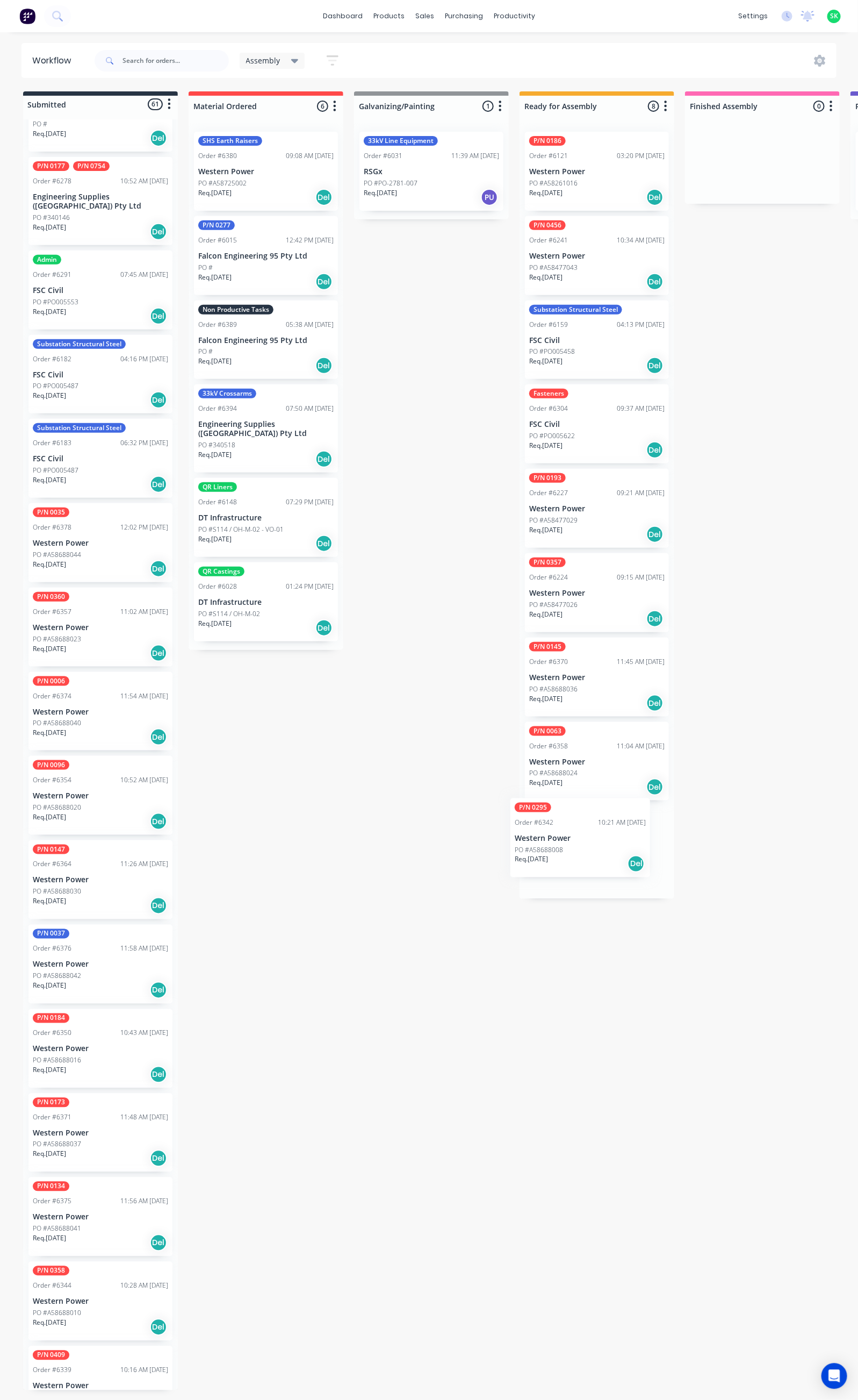
drag, startPoint x: 104, startPoint y: 1011, endPoint x: 590, endPoint y: 832, distance: 517.9
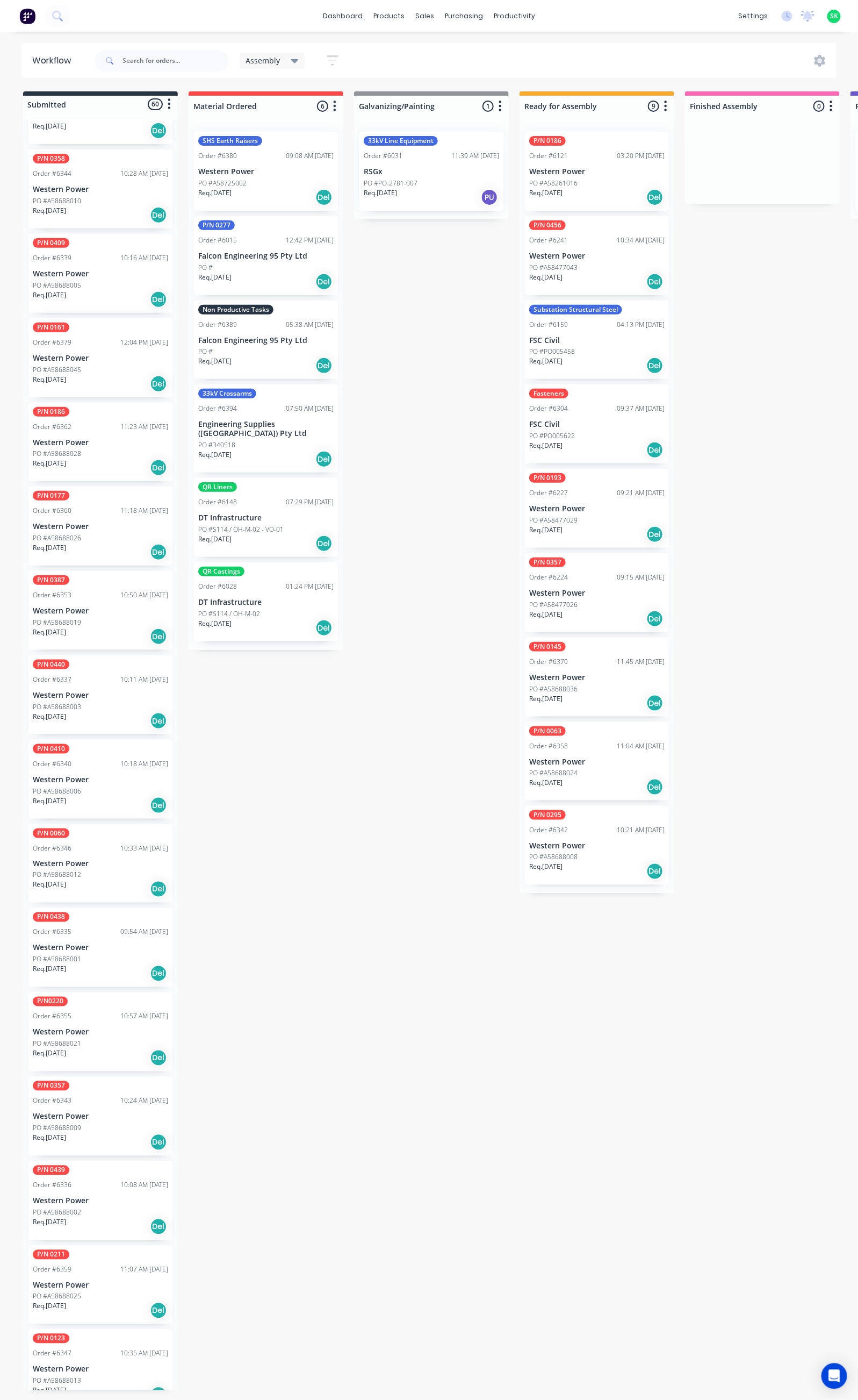
scroll to position [3393, 0]
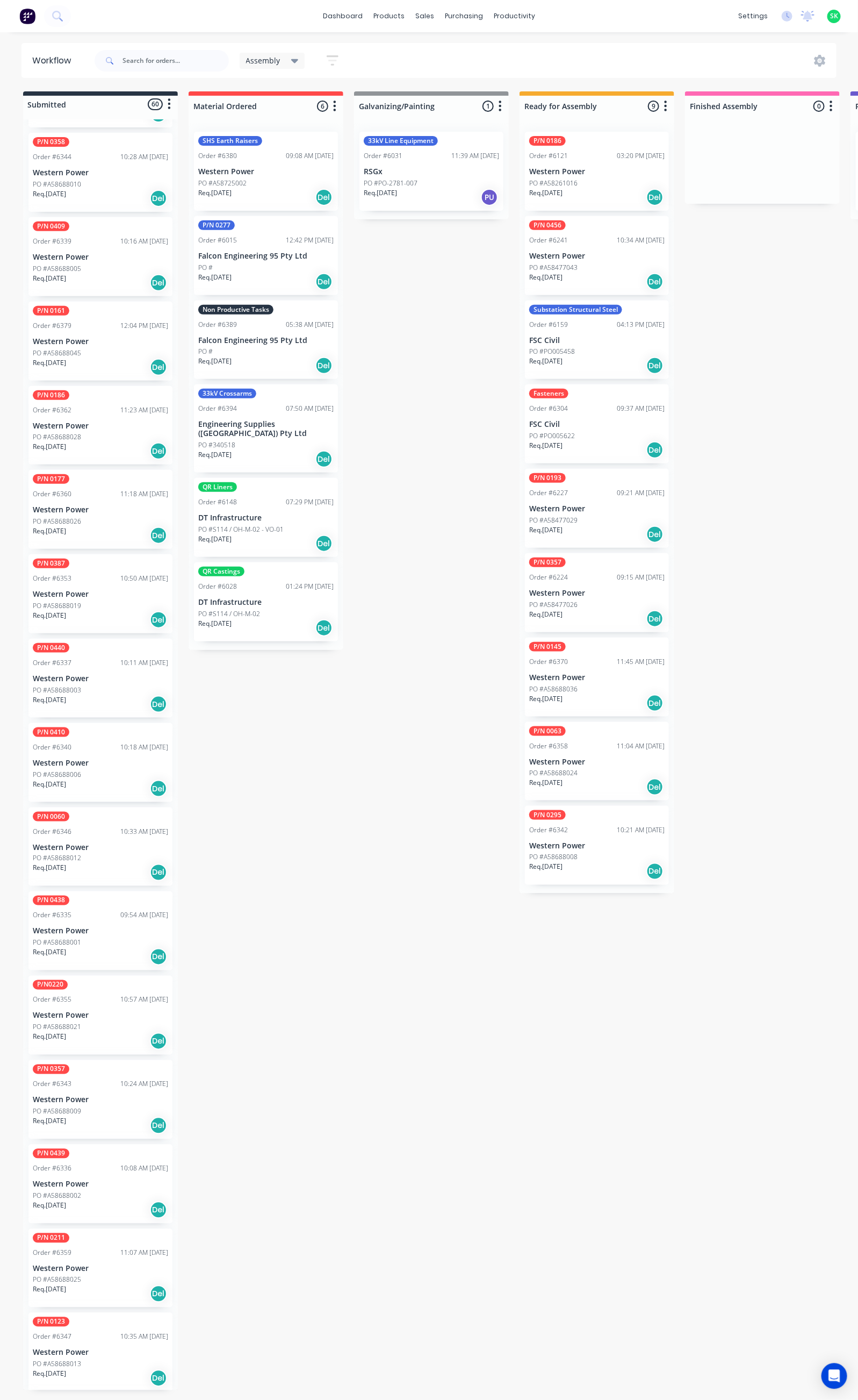
click at [104, 988] on div "P/N0220 Order #6355 10:57 AM [DATE] Western Power PO #A58688021 Req. [DATE] Del" at bounding box center [101, 1015] width 144 height 79
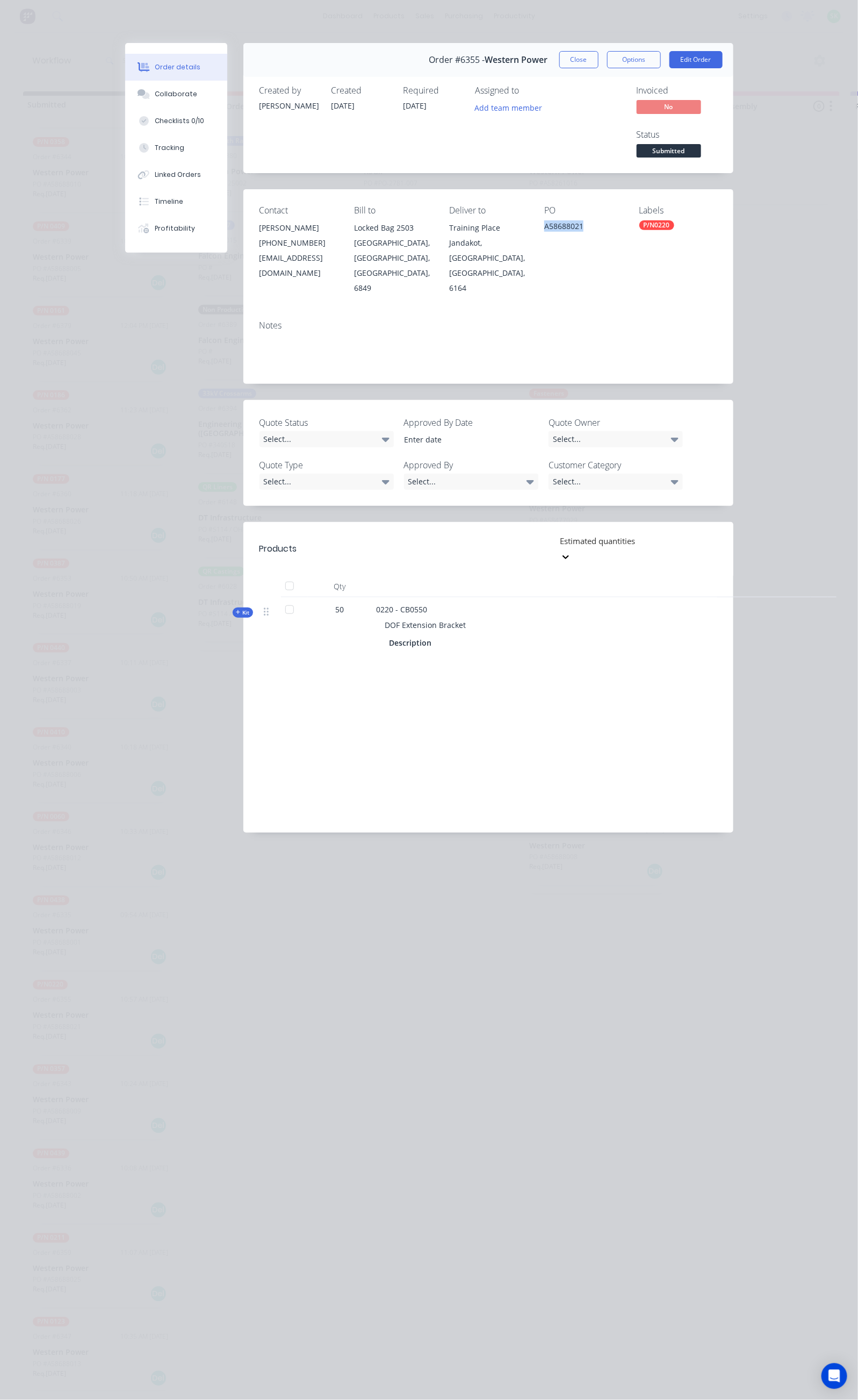
drag, startPoint x: 611, startPoint y: 179, endPoint x: 565, endPoint y: 184, distance: 46.3
click at [565, 220] on div "A58688021" at bounding box center [584, 228] width 78 height 15
copy div "A58688021"
drag, startPoint x: 682, startPoint y: 56, endPoint x: 650, endPoint y: 83, distance: 41.9
click at [599, 56] on button "Close" at bounding box center [579, 60] width 39 height 17
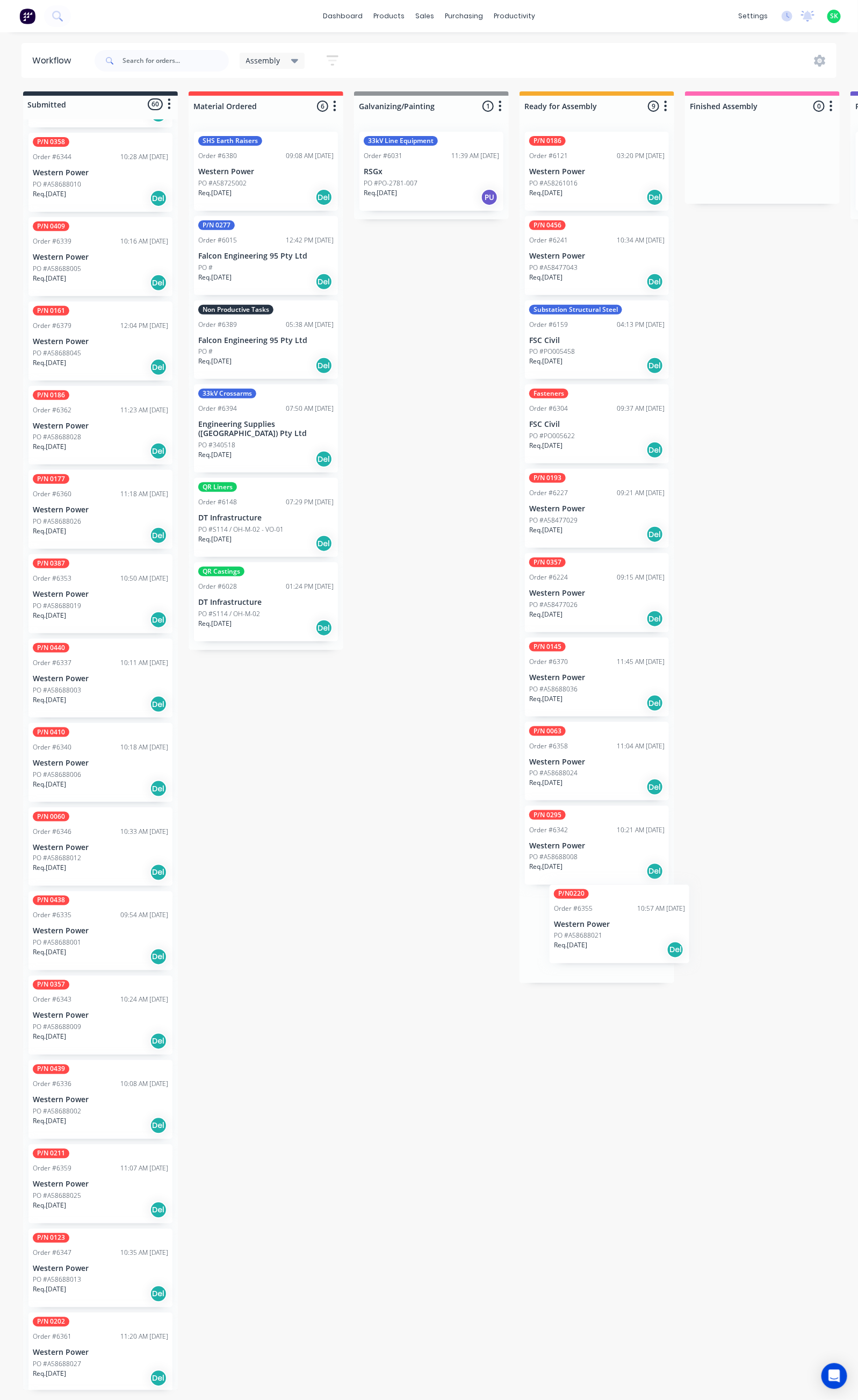
drag, startPoint x: 94, startPoint y: 980, endPoint x: 606, endPoint y: 921, distance: 515.4
click at [115, 1180] on p "Western Power" at bounding box center [101, 1185] width 136 height 9
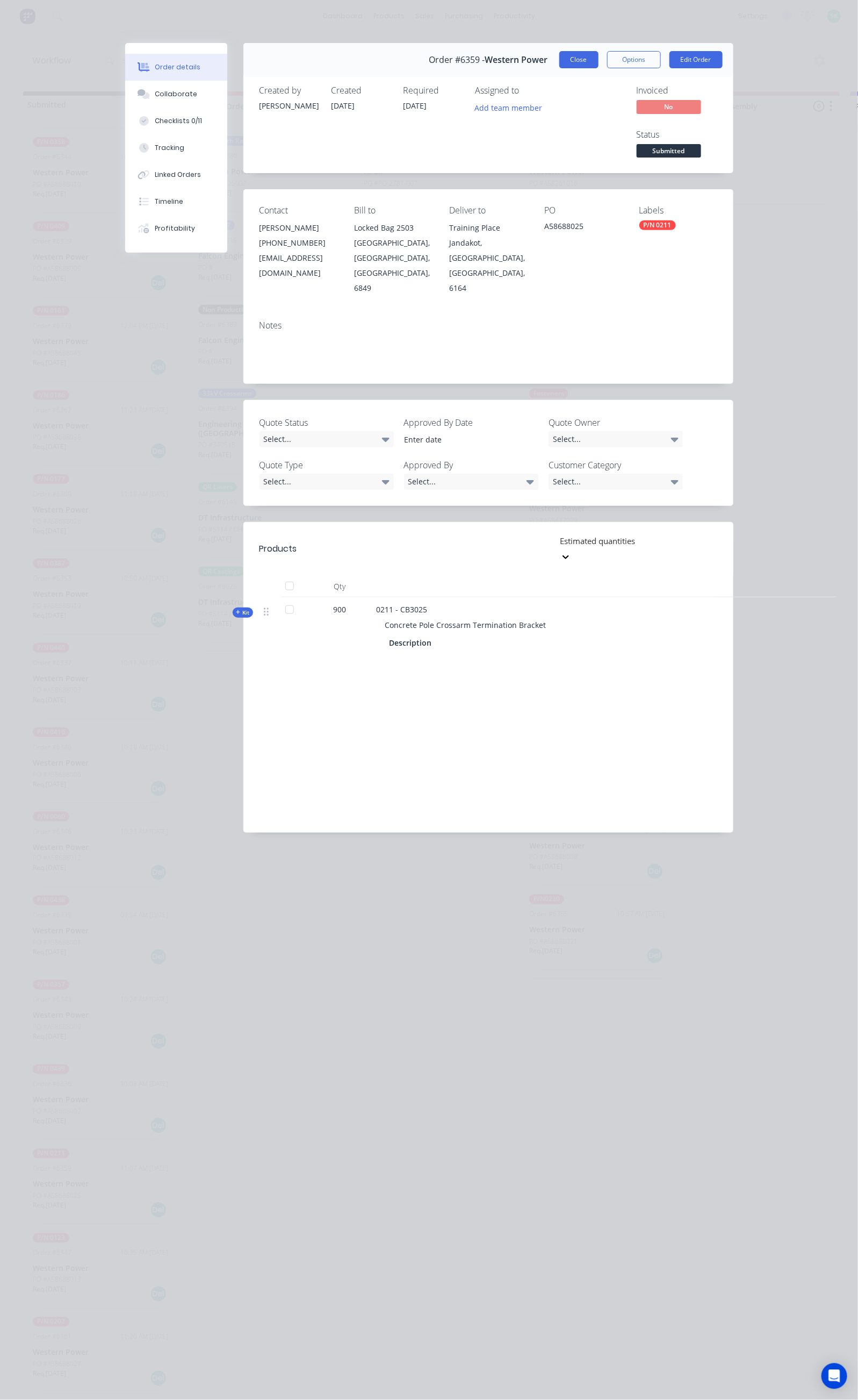
click at [599, 59] on button "Close" at bounding box center [579, 60] width 39 height 17
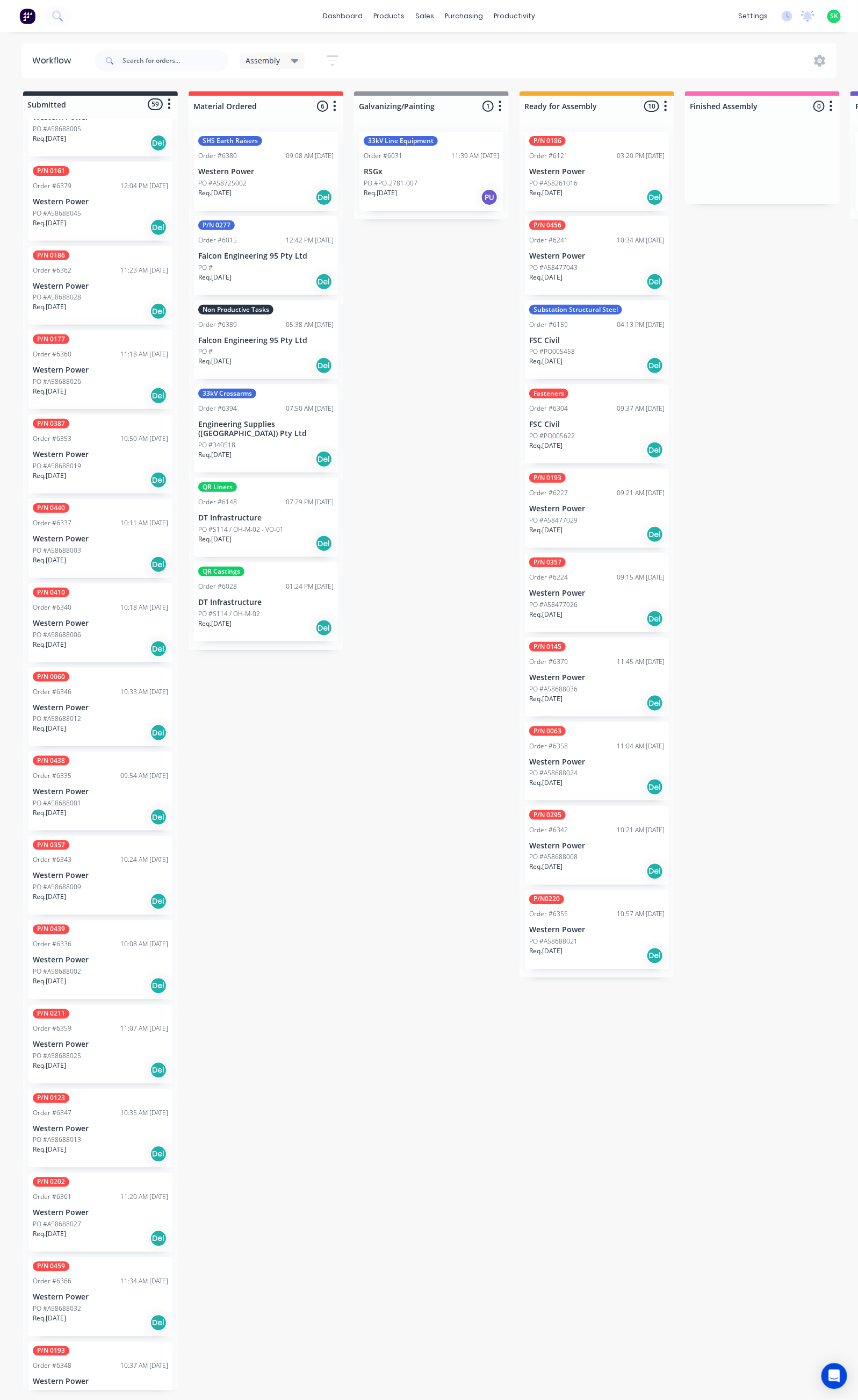
scroll to position [3555, 0]
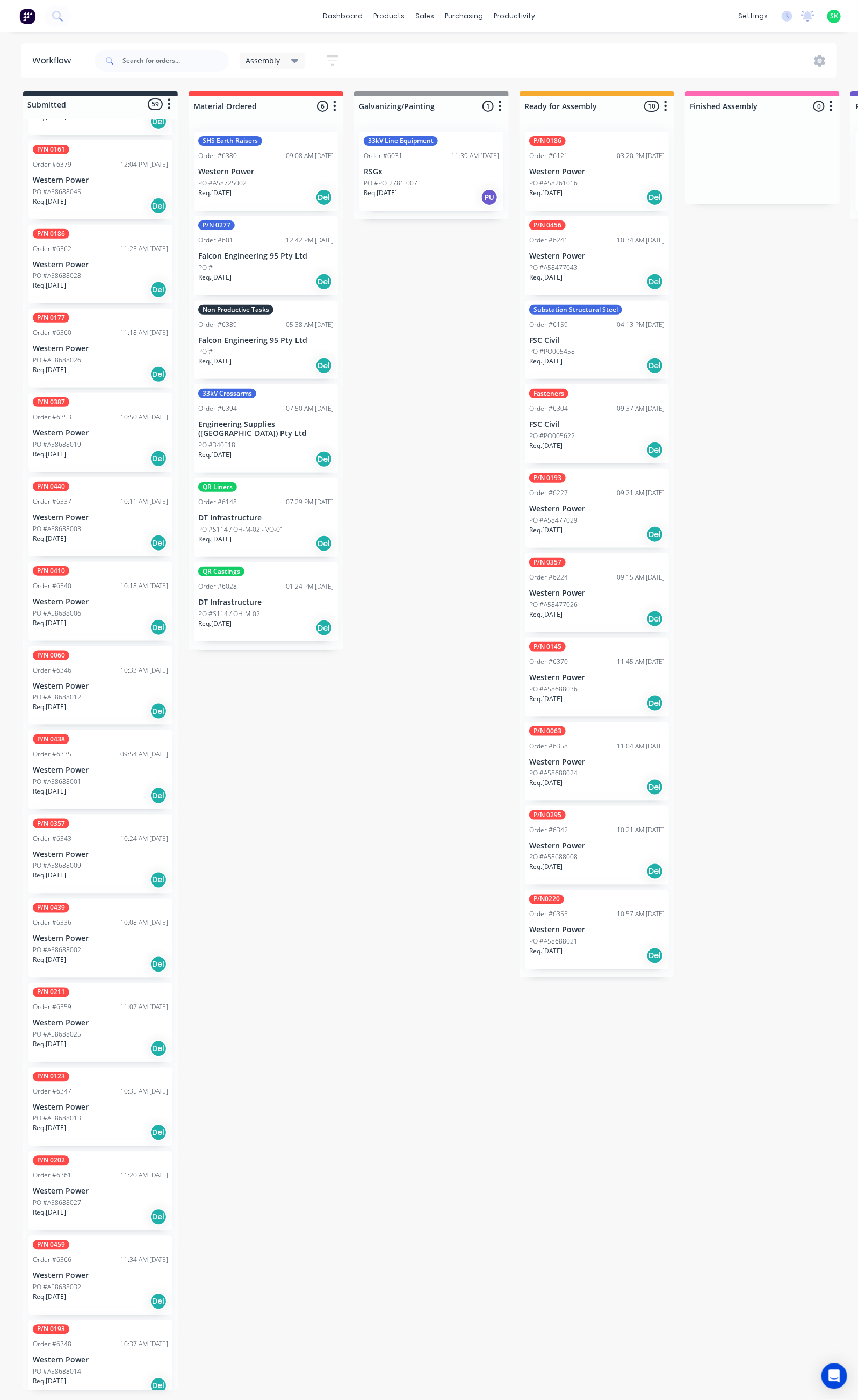
click at [96, 1198] on div "PO #A58688027" at bounding box center [101, 1203] width 136 height 9
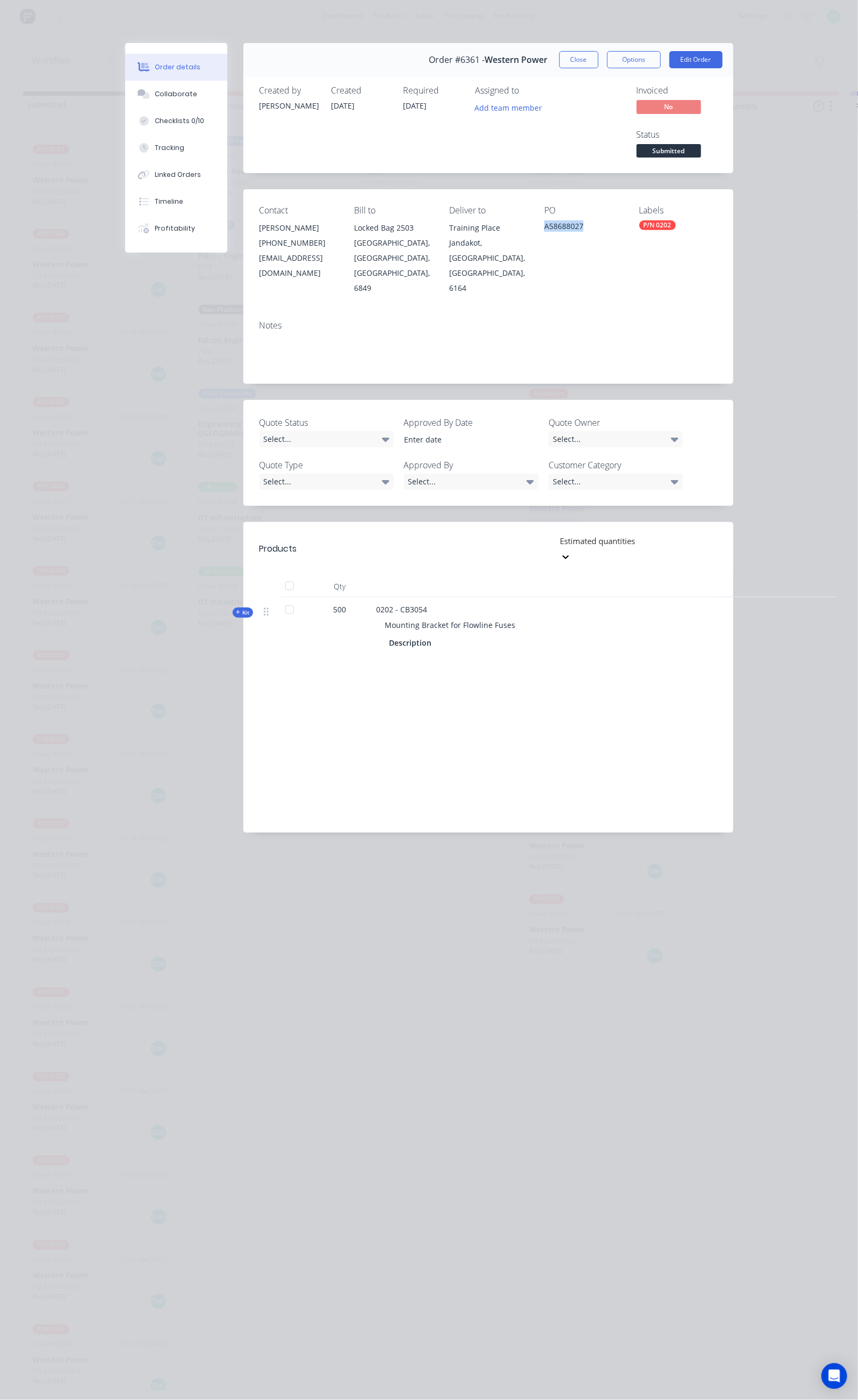
drag, startPoint x: 617, startPoint y: 179, endPoint x: 565, endPoint y: 189, distance: 53.0
click at [565, 220] on div "A58688027" at bounding box center [584, 228] width 78 height 15
copy div "A58688027"
click at [599, 56] on button "Close" at bounding box center [579, 60] width 39 height 17
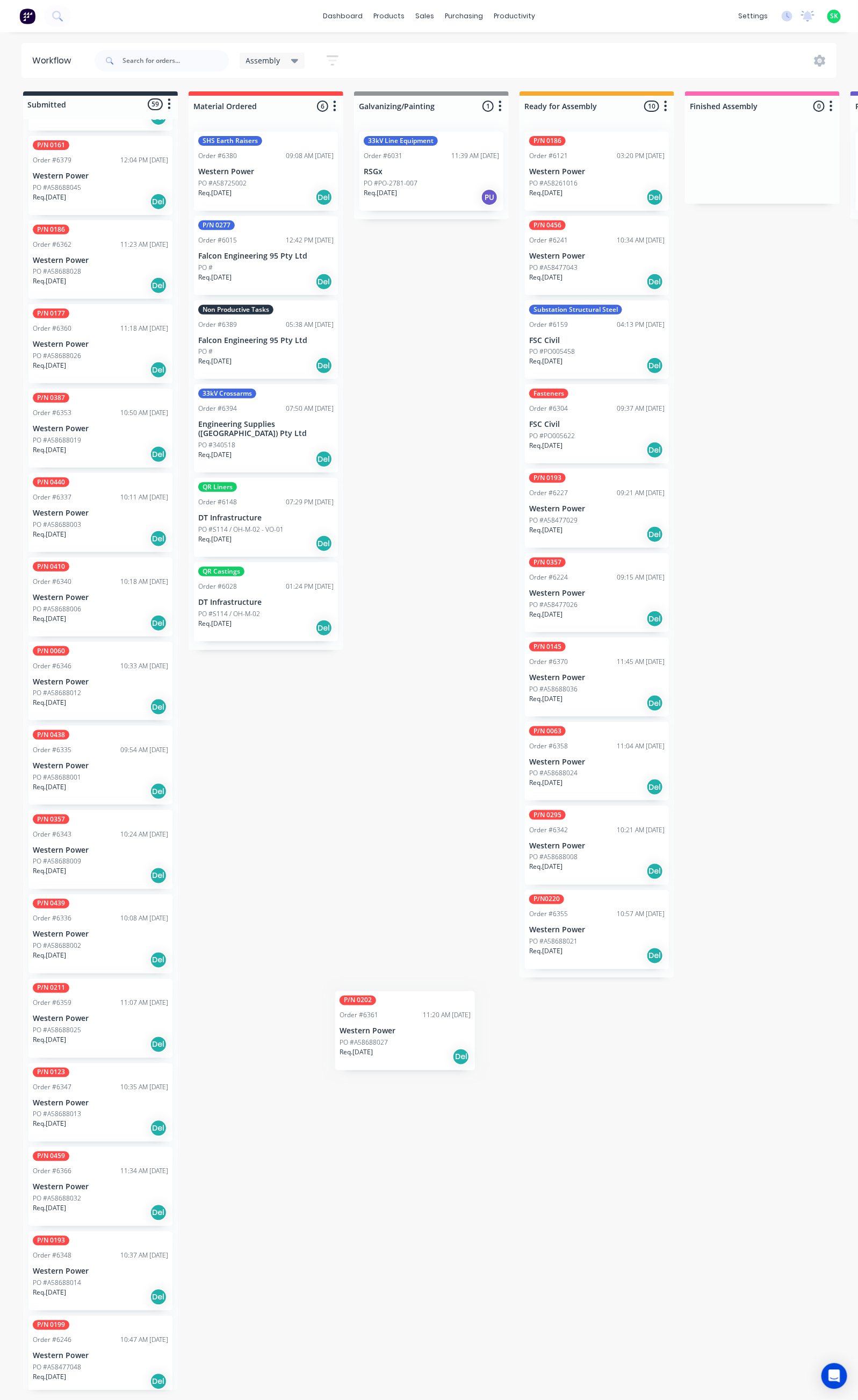
scroll to position [3558, 0]
drag, startPoint x: 87, startPoint y: 1168, endPoint x: 588, endPoint y: 1006, distance: 526.5
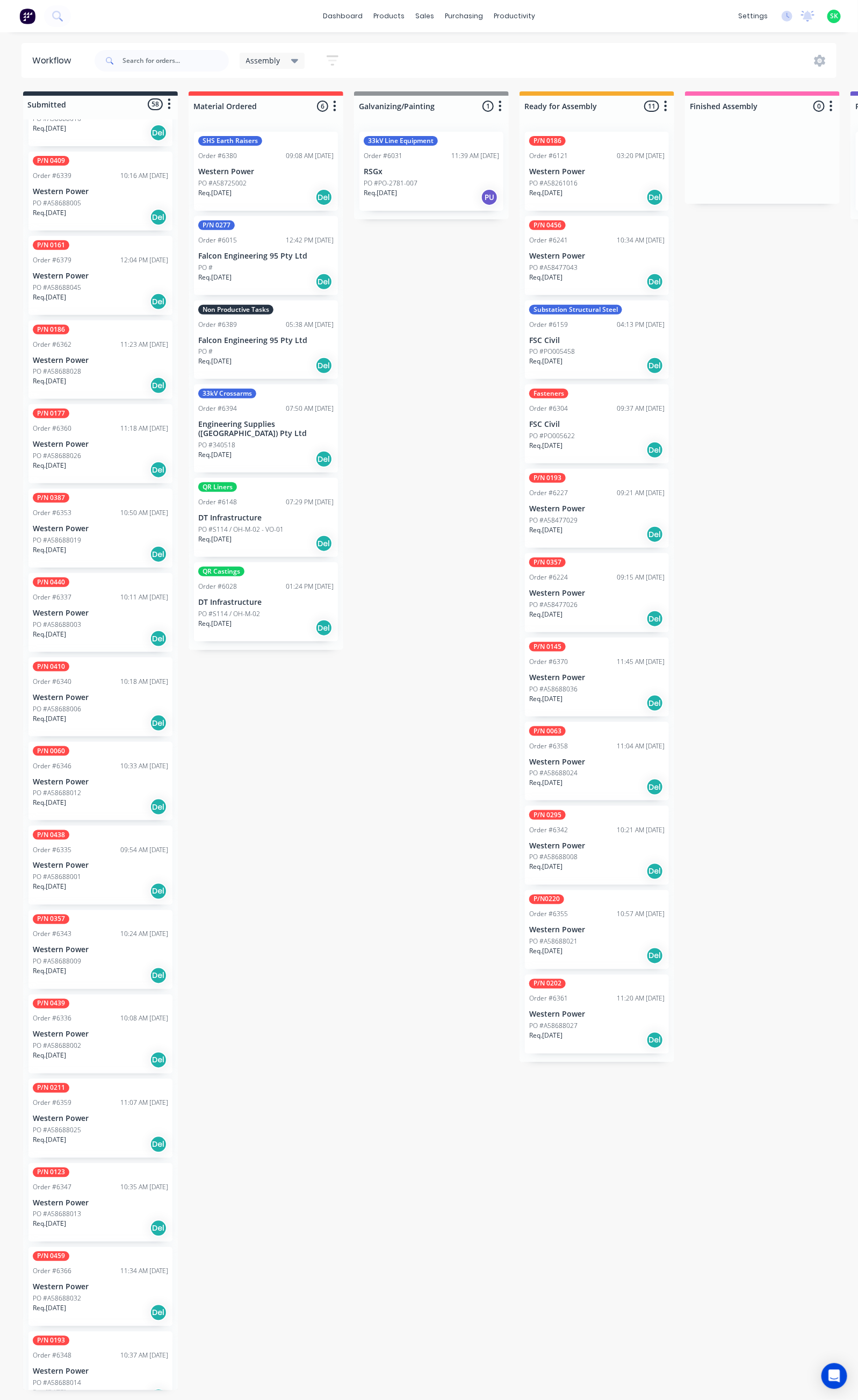
scroll to position [3613, 0]
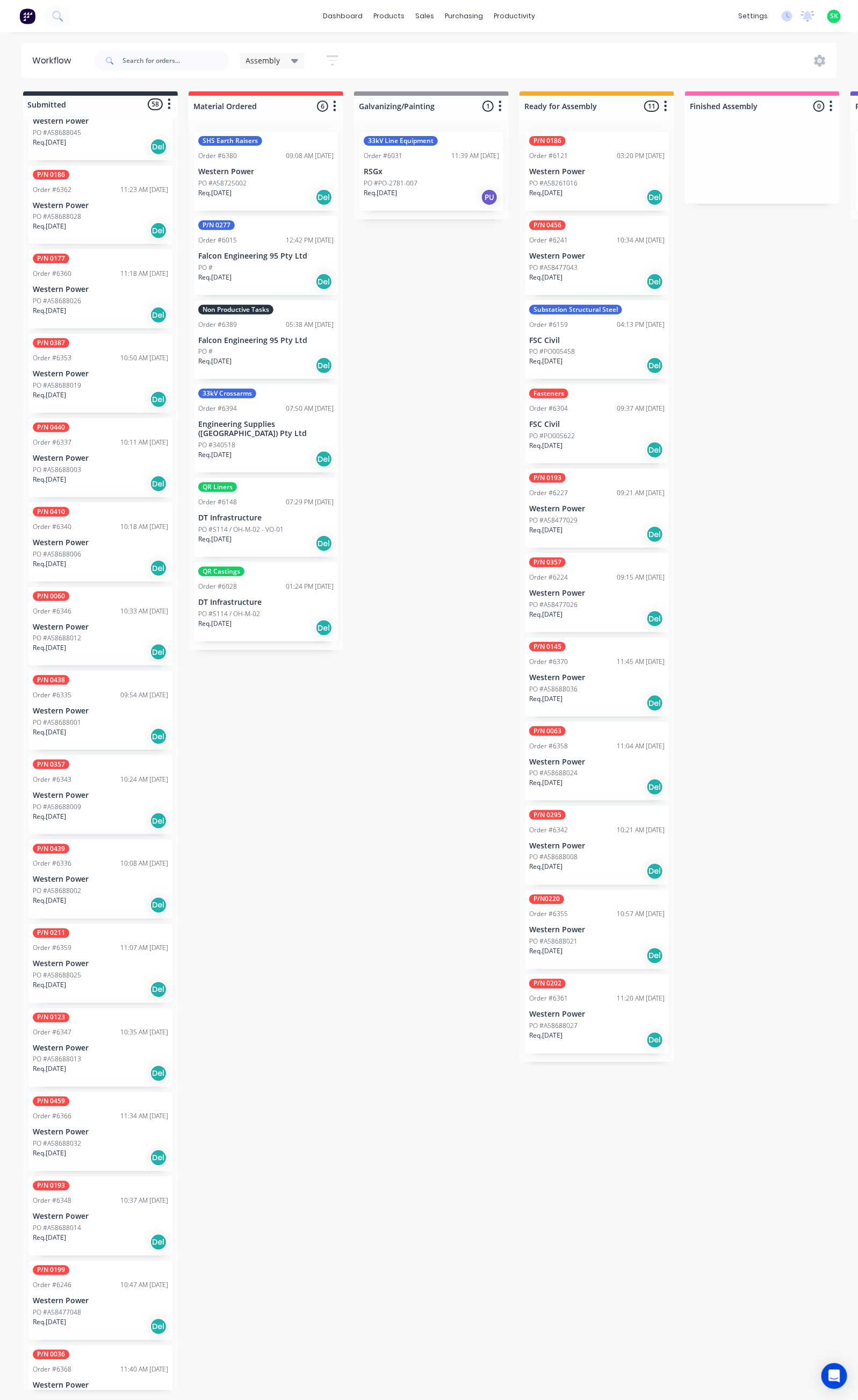
click at [84, 1365] on div "Order #6368 11:40 AM [DATE]" at bounding box center [101, 1370] width 136 height 9
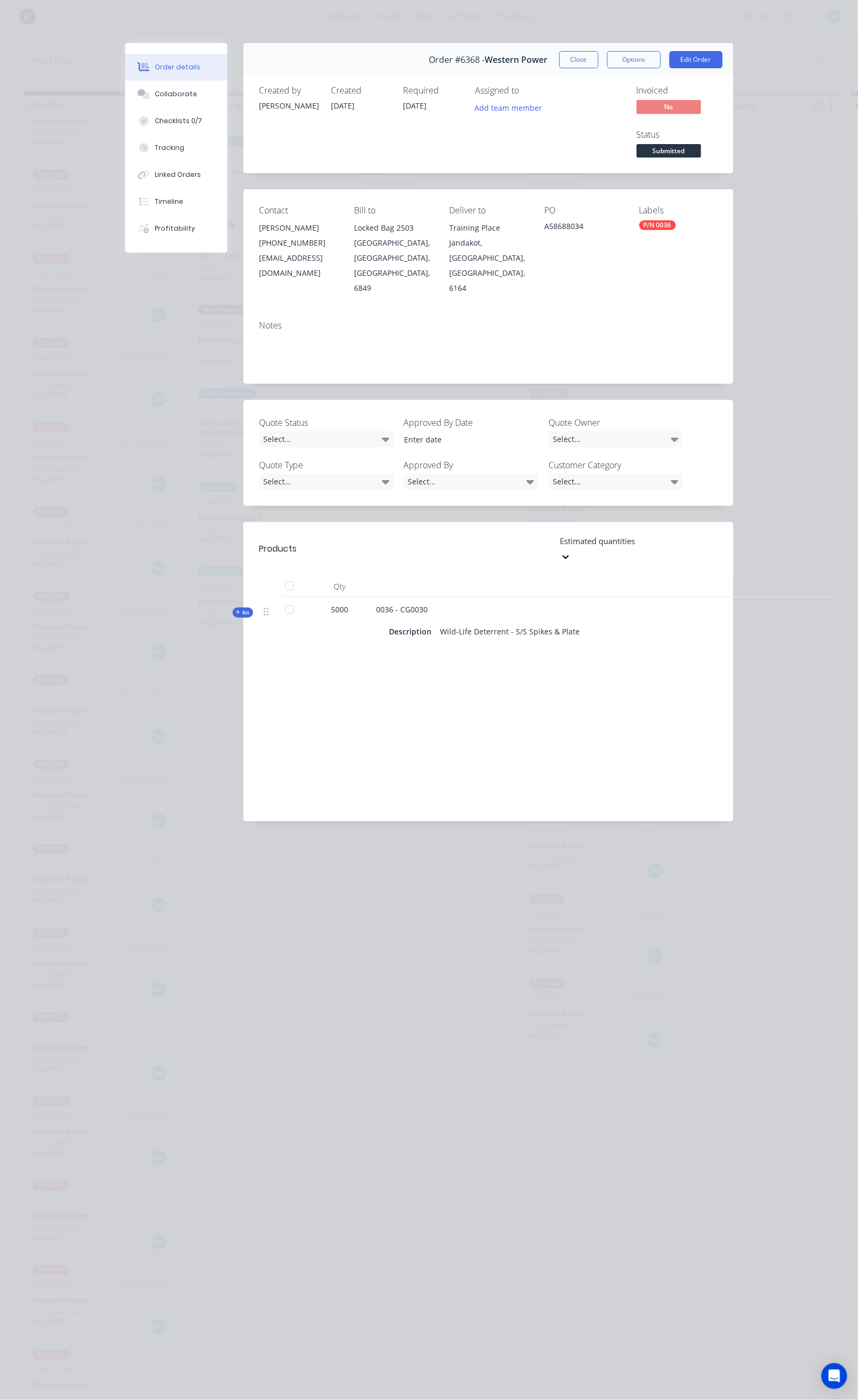
drag, startPoint x: 688, startPoint y: 56, endPoint x: 678, endPoint y: 63, distance: 12.2
click at [599, 56] on button "Close" at bounding box center [579, 60] width 39 height 17
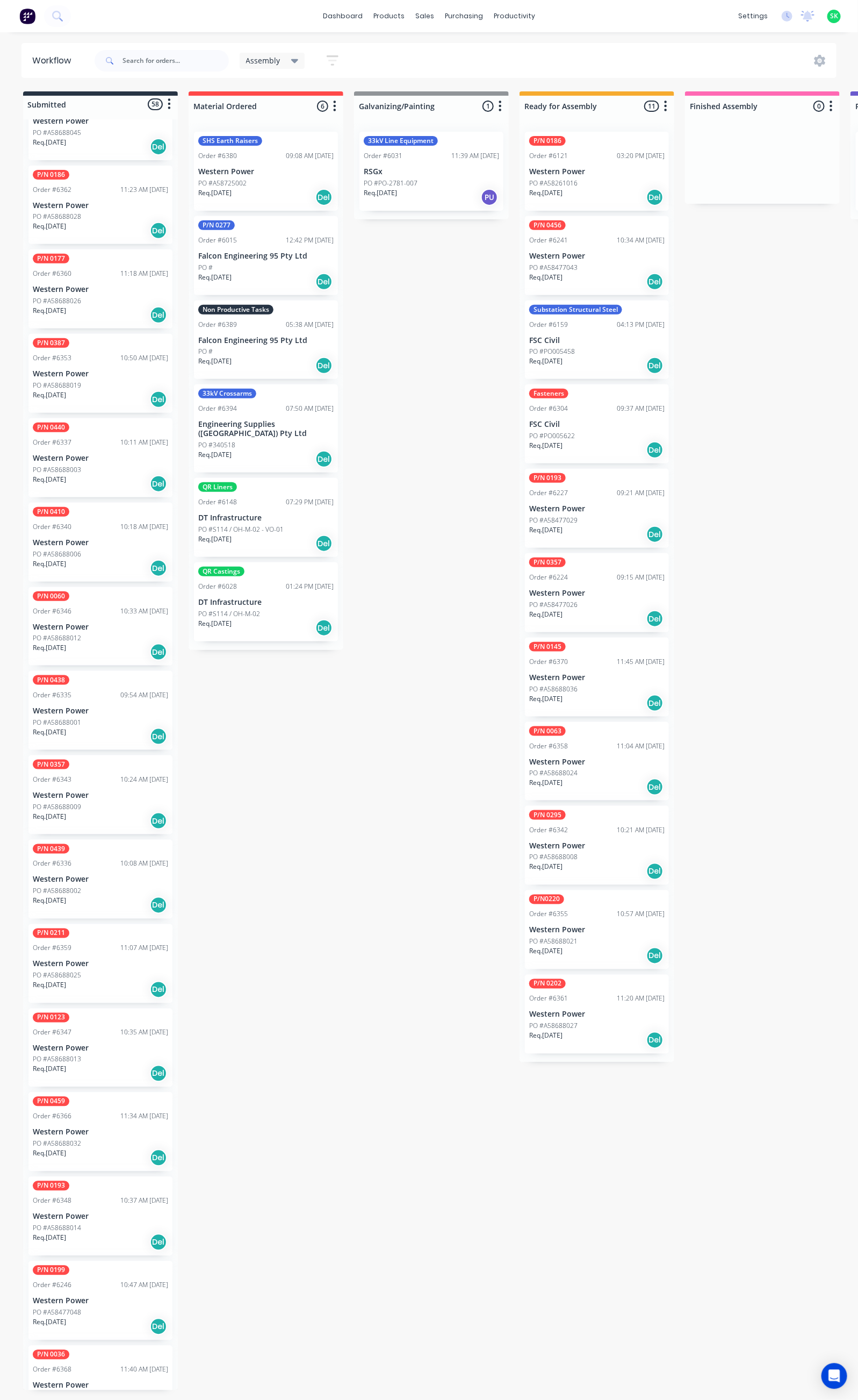
click at [92, 1223] on div "PO #A58688014" at bounding box center [101, 1228] width 136 height 9
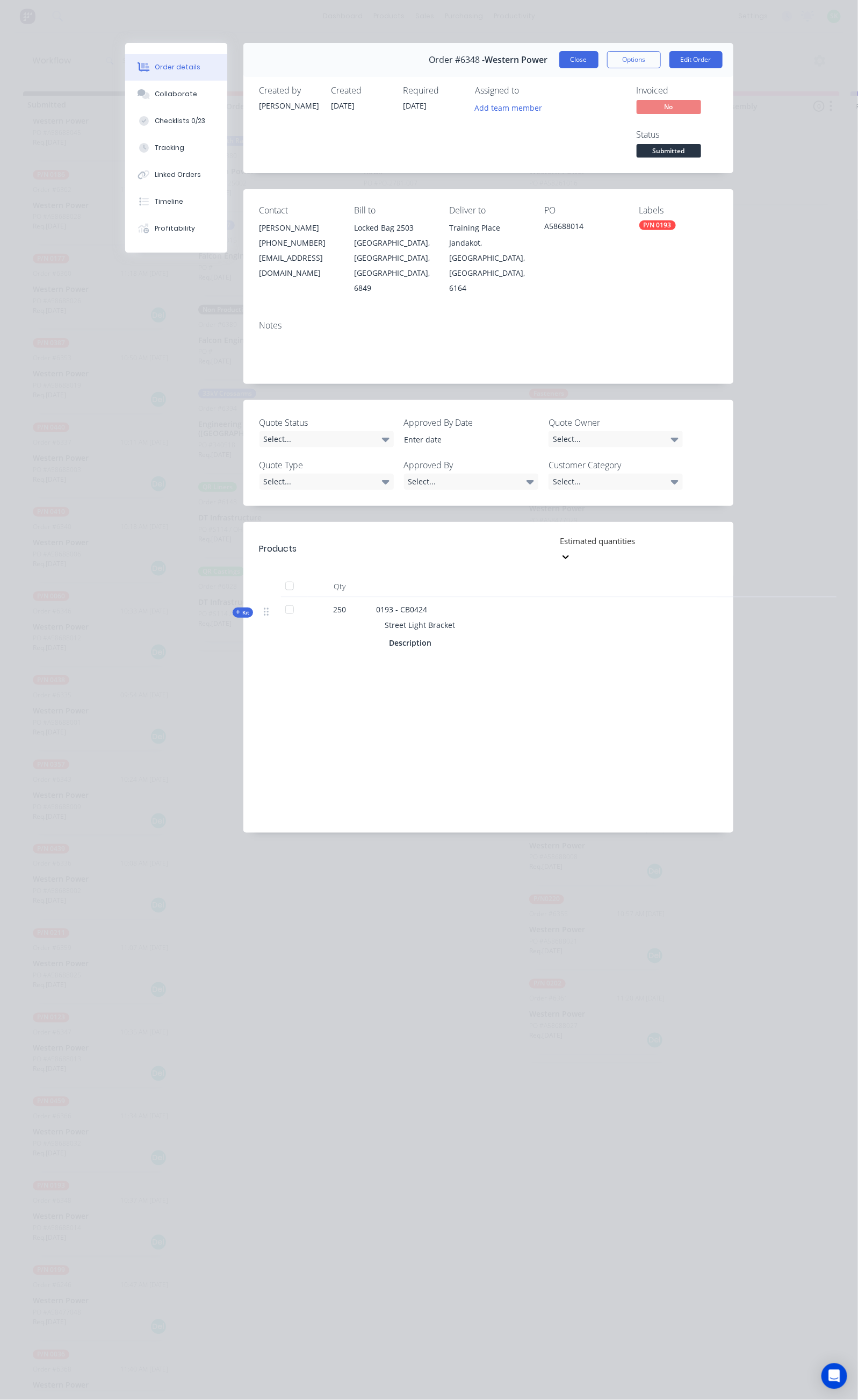
click at [599, 57] on button "Close" at bounding box center [579, 60] width 39 height 17
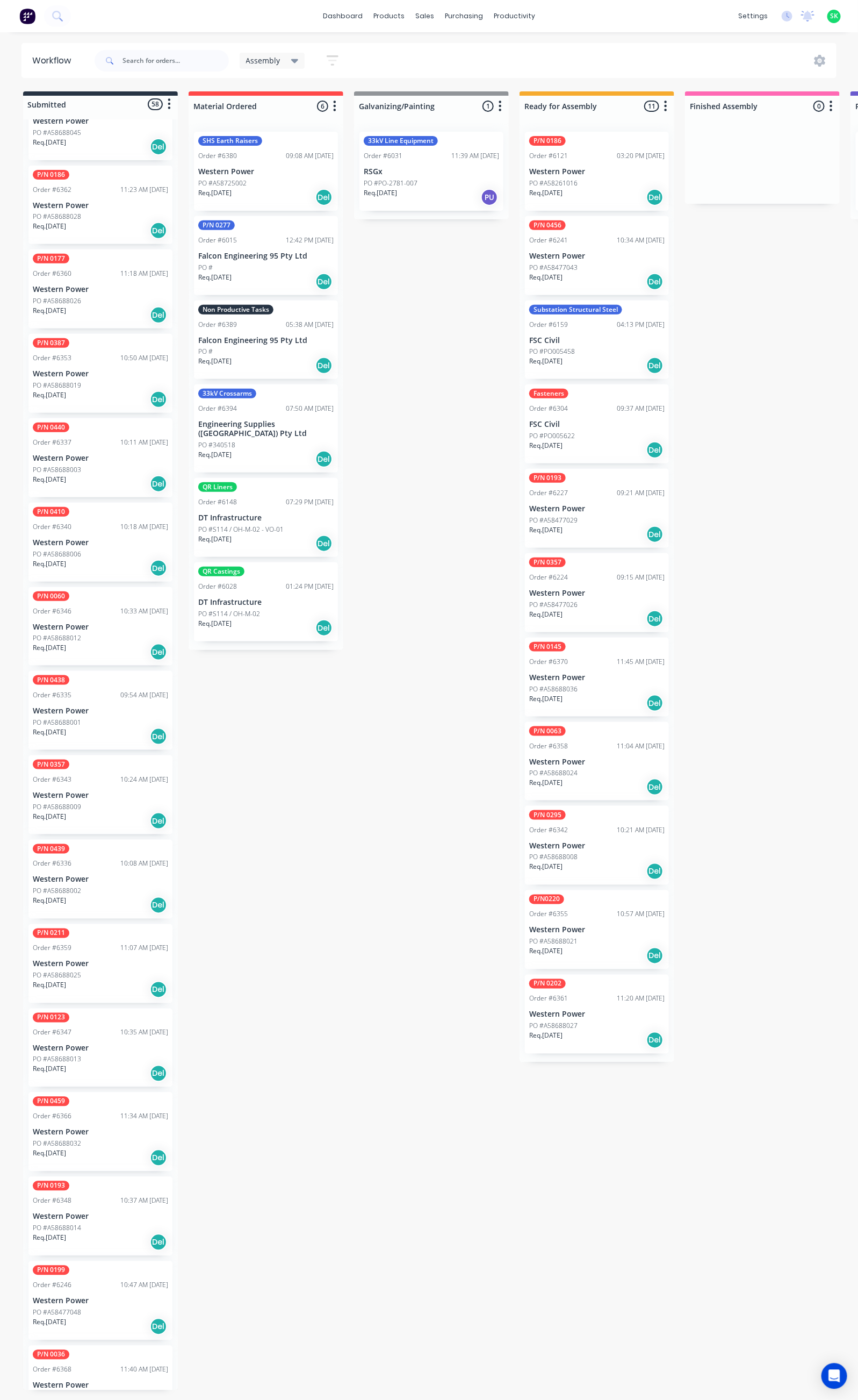
click at [103, 1128] on p "Western Power" at bounding box center [101, 1132] width 136 height 9
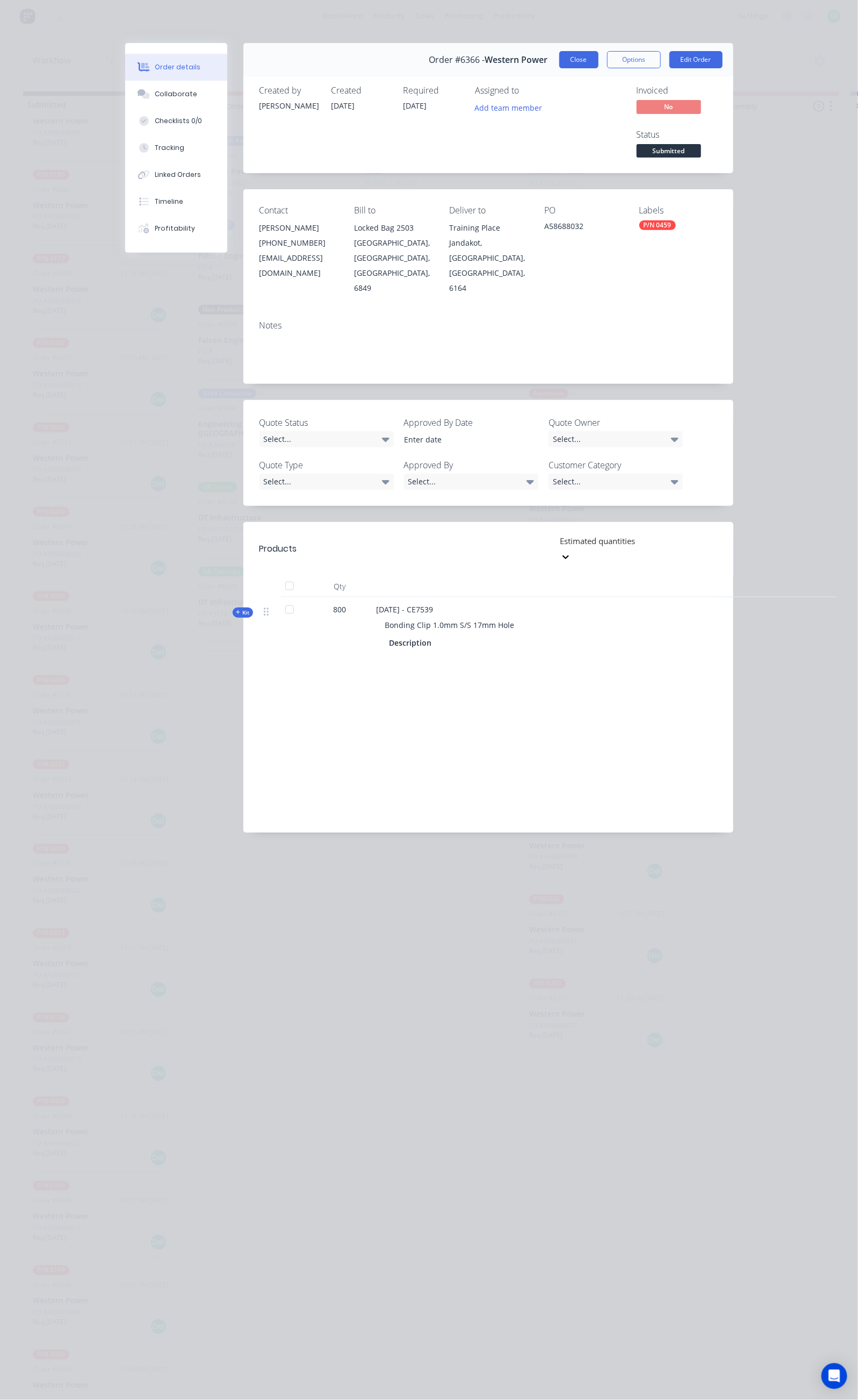
click at [599, 55] on button "Close" at bounding box center [579, 60] width 39 height 17
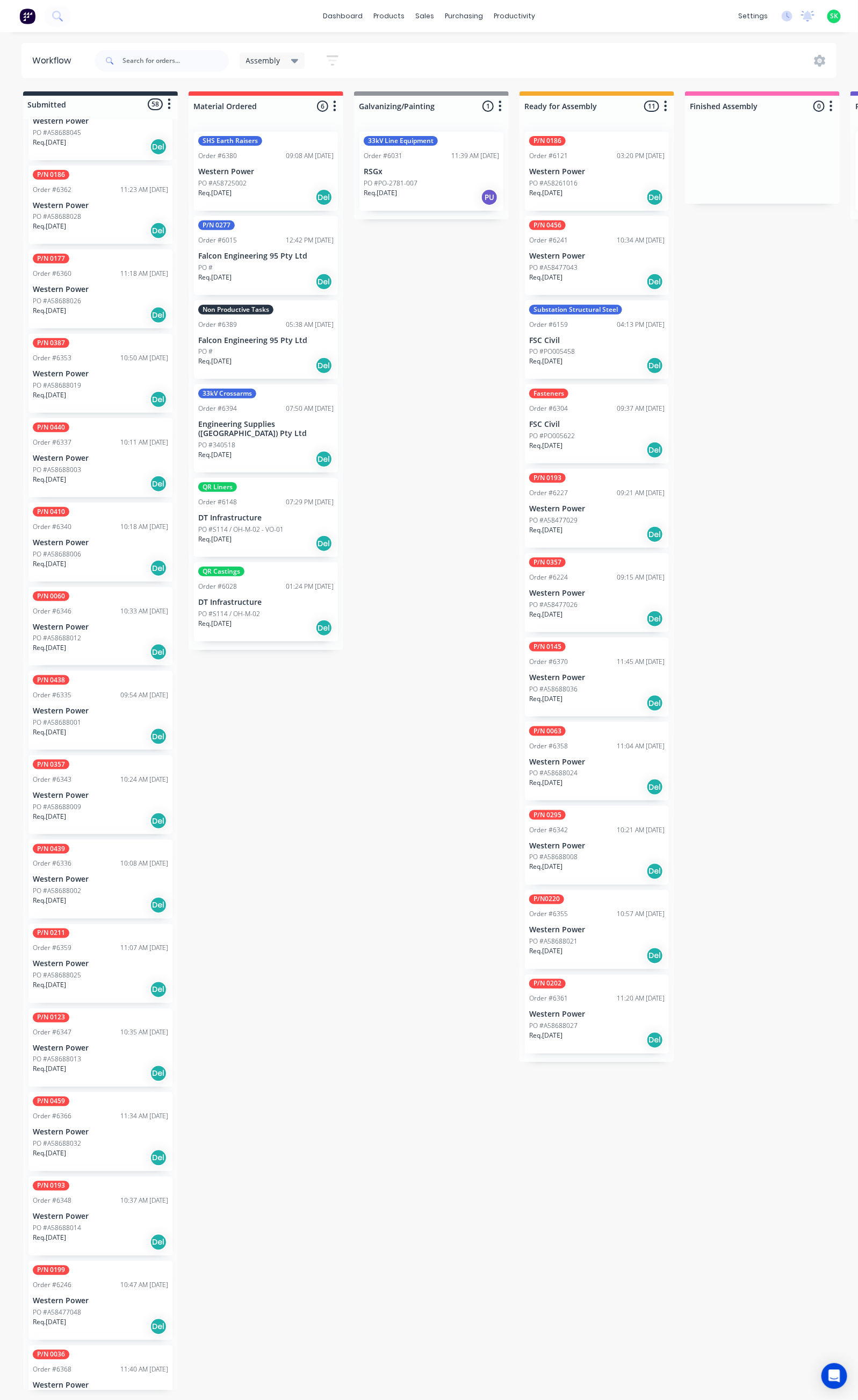
click at [102, 1055] on div "PO #A58688013" at bounding box center [101, 1059] width 136 height 9
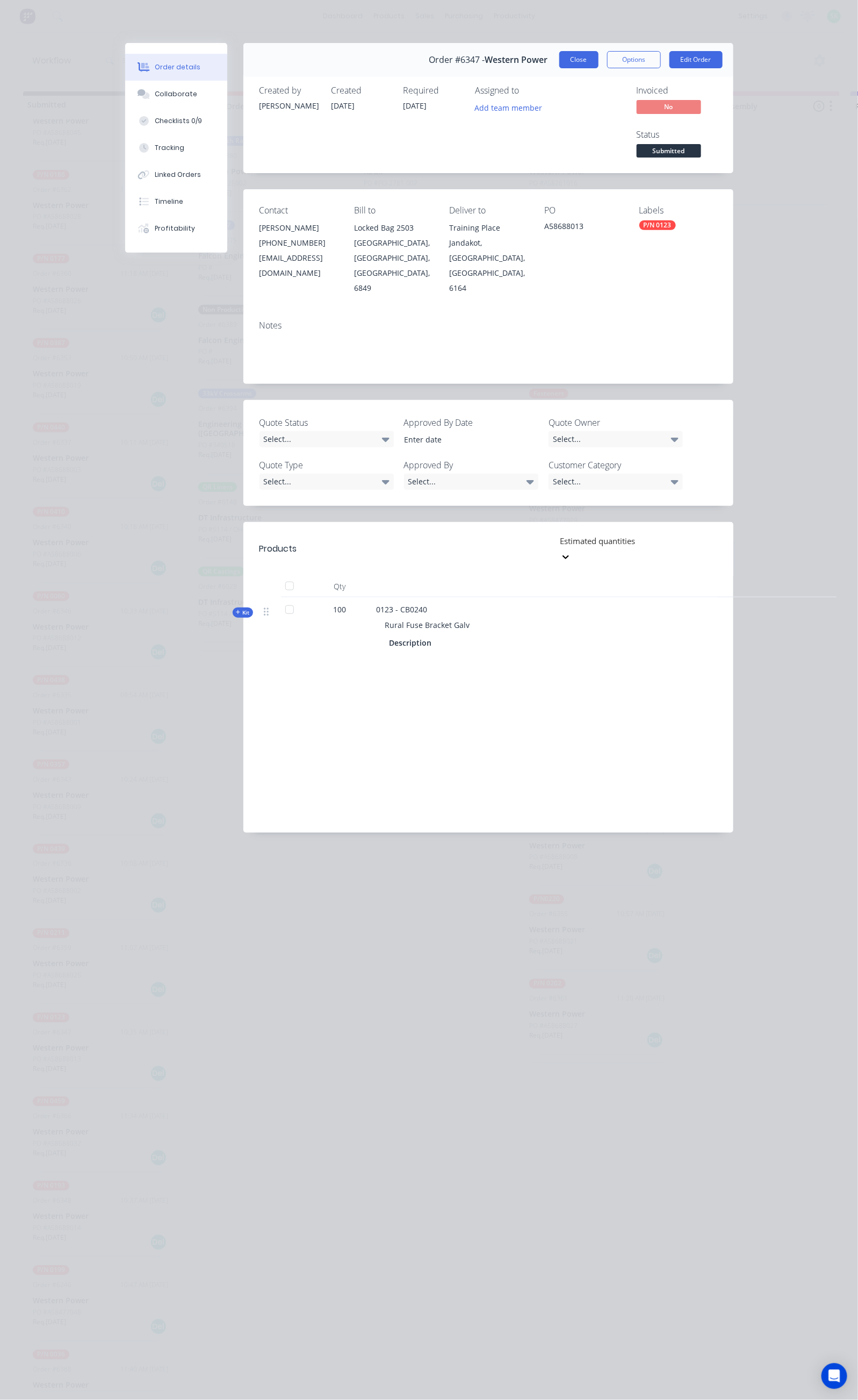
click at [599, 62] on button "Close" at bounding box center [579, 60] width 39 height 17
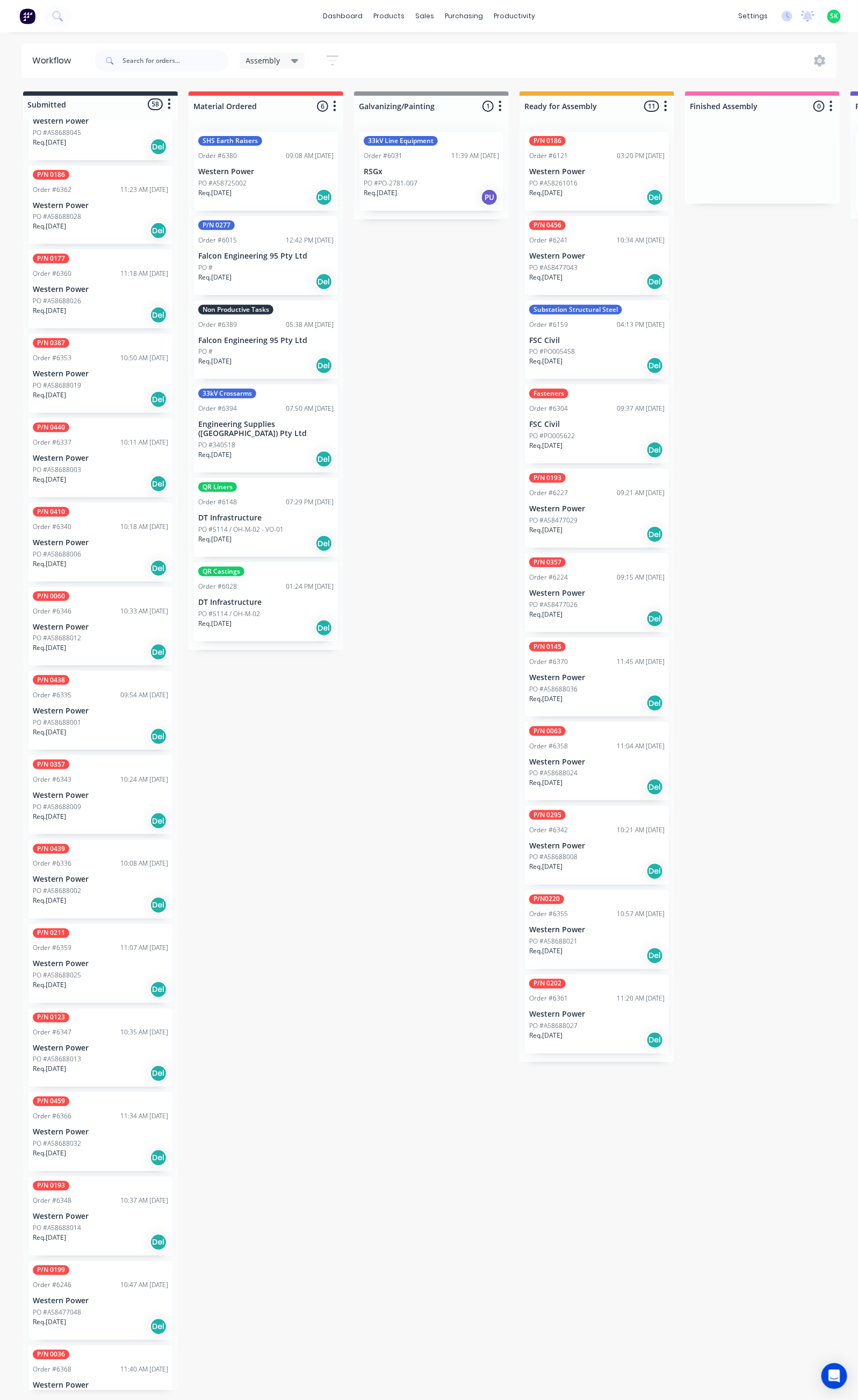
scroll to position [3533, 0]
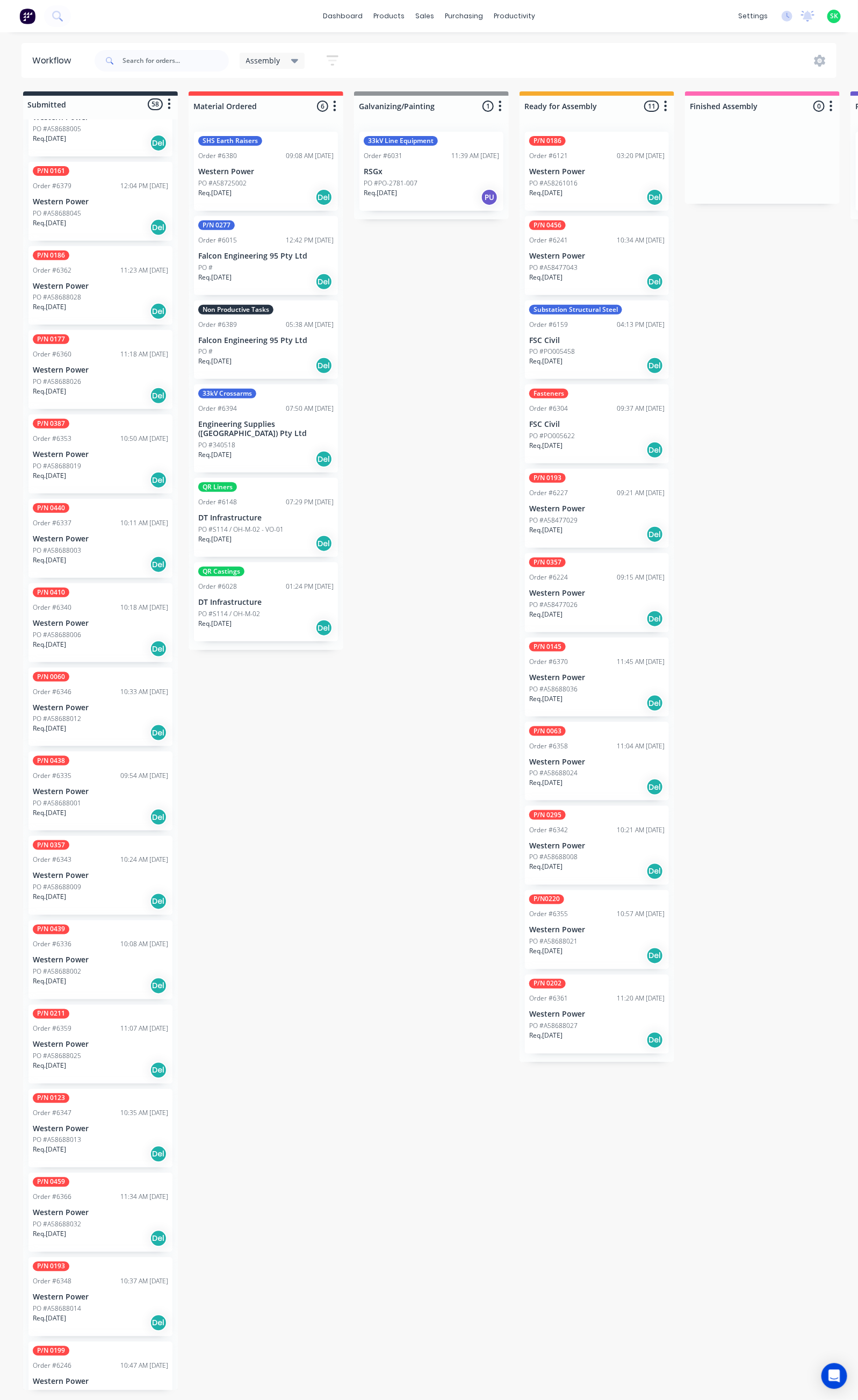
click at [84, 723] on div "Req. [DATE] Del" at bounding box center [101, 732] width 136 height 18
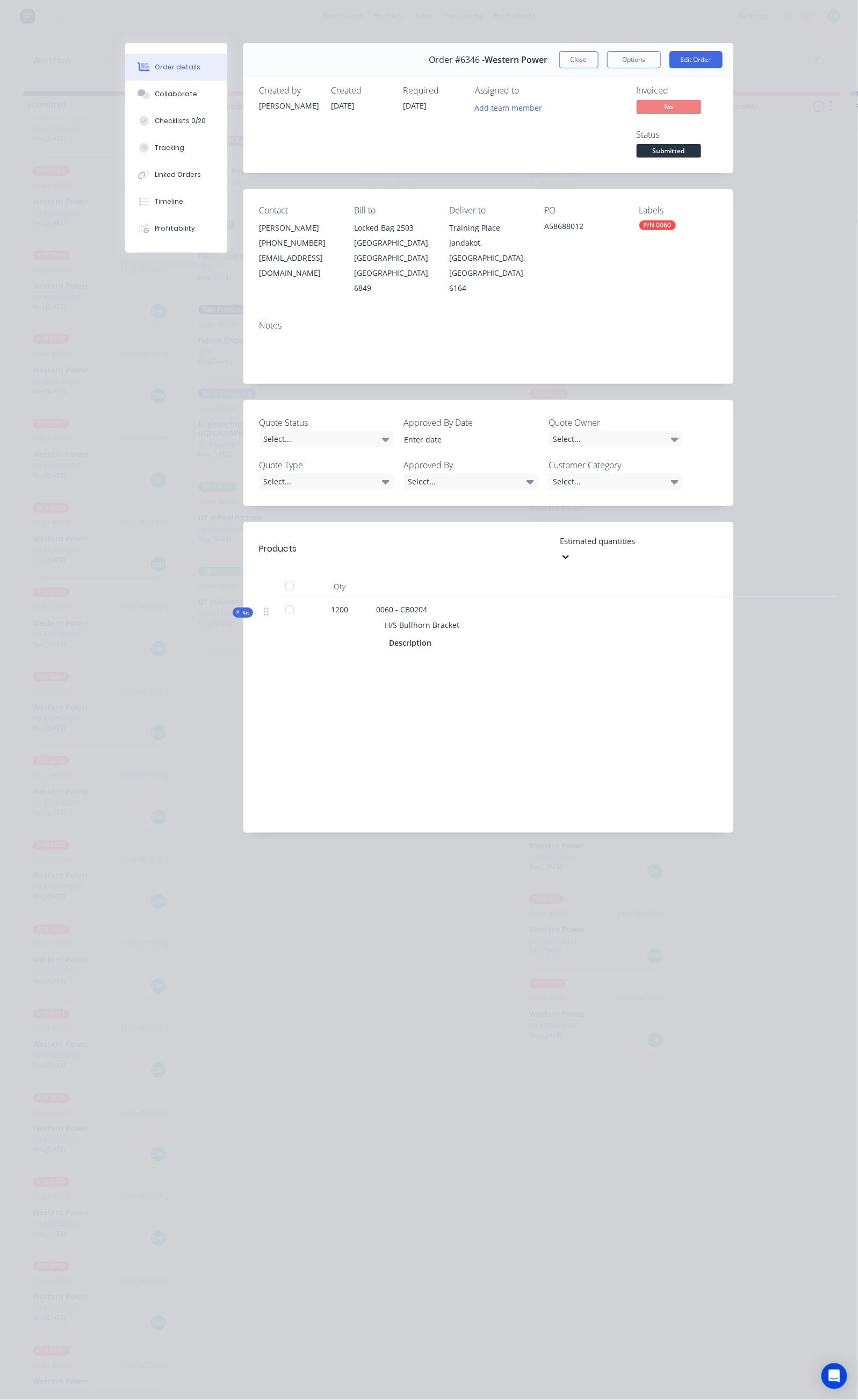
drag, startPoint x: 689, startPoint y: 55, endPoint x: 686, endPoint y: 60, distance: 5.8
click at [599, 55] on button "Close" at bounding box center [579, 60] width 39 height 17
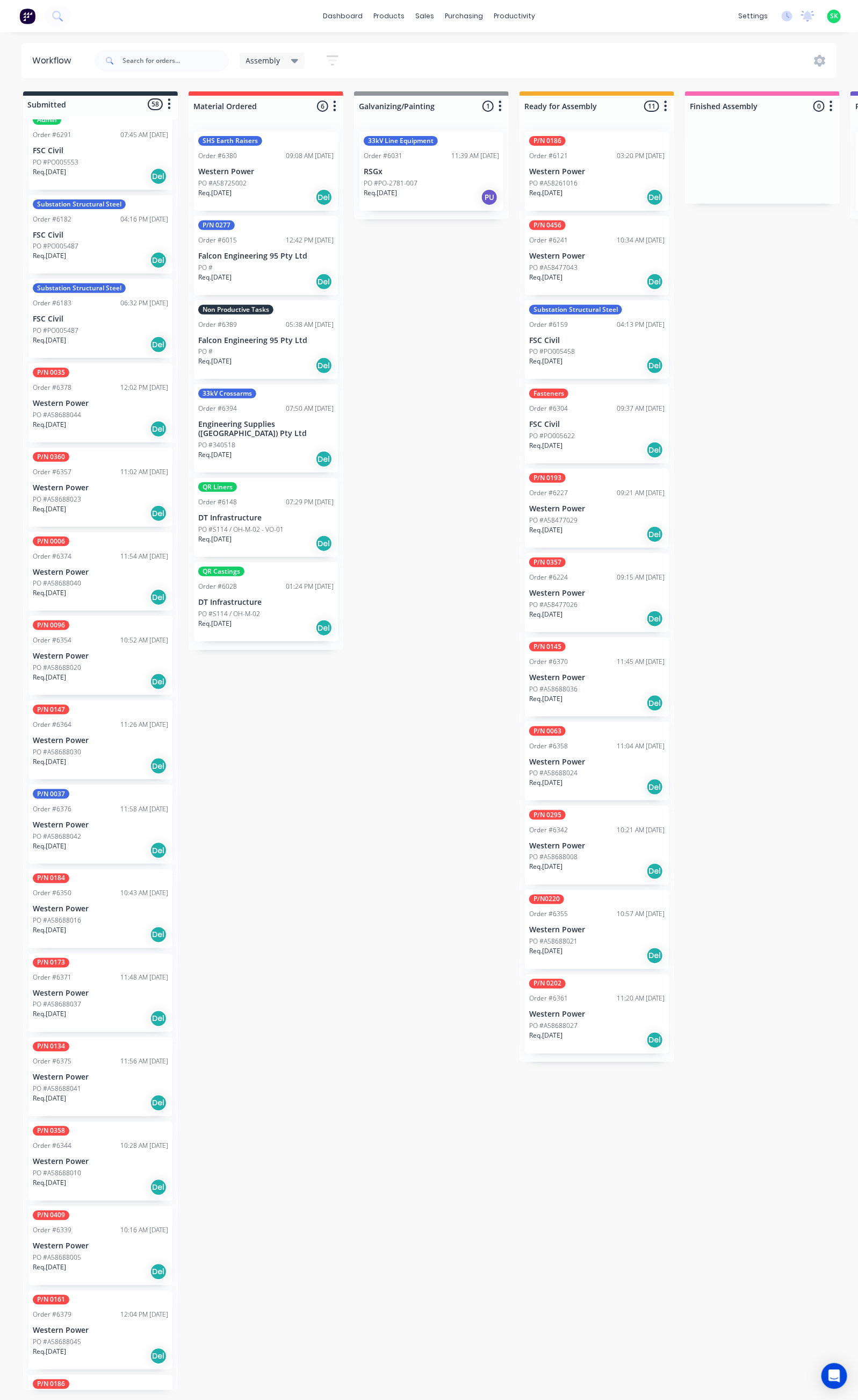
scroll to position [2324, 0]
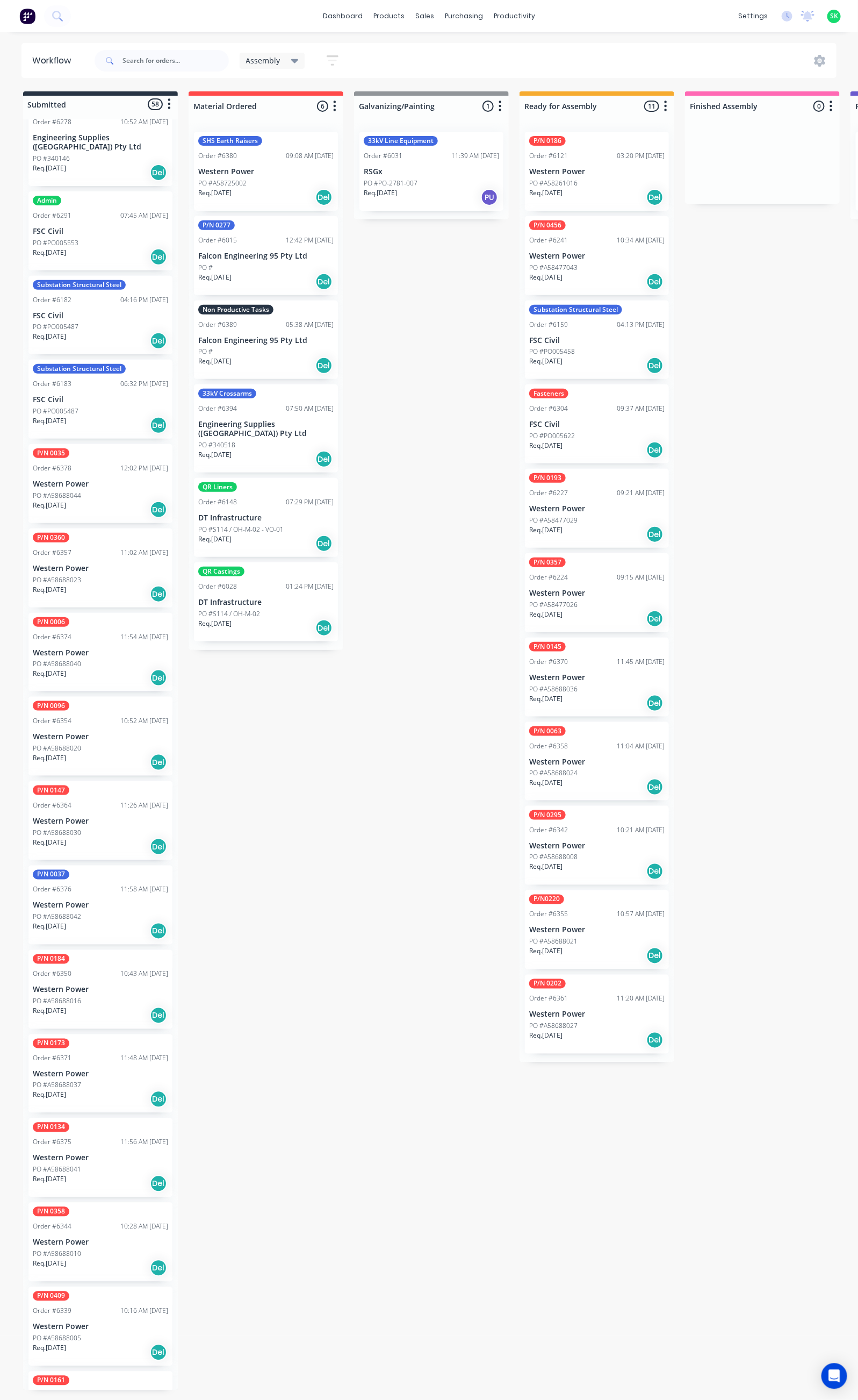
click at [76, 479] on p "Western Power" at bounding box center [101, 484] width 136 height 9
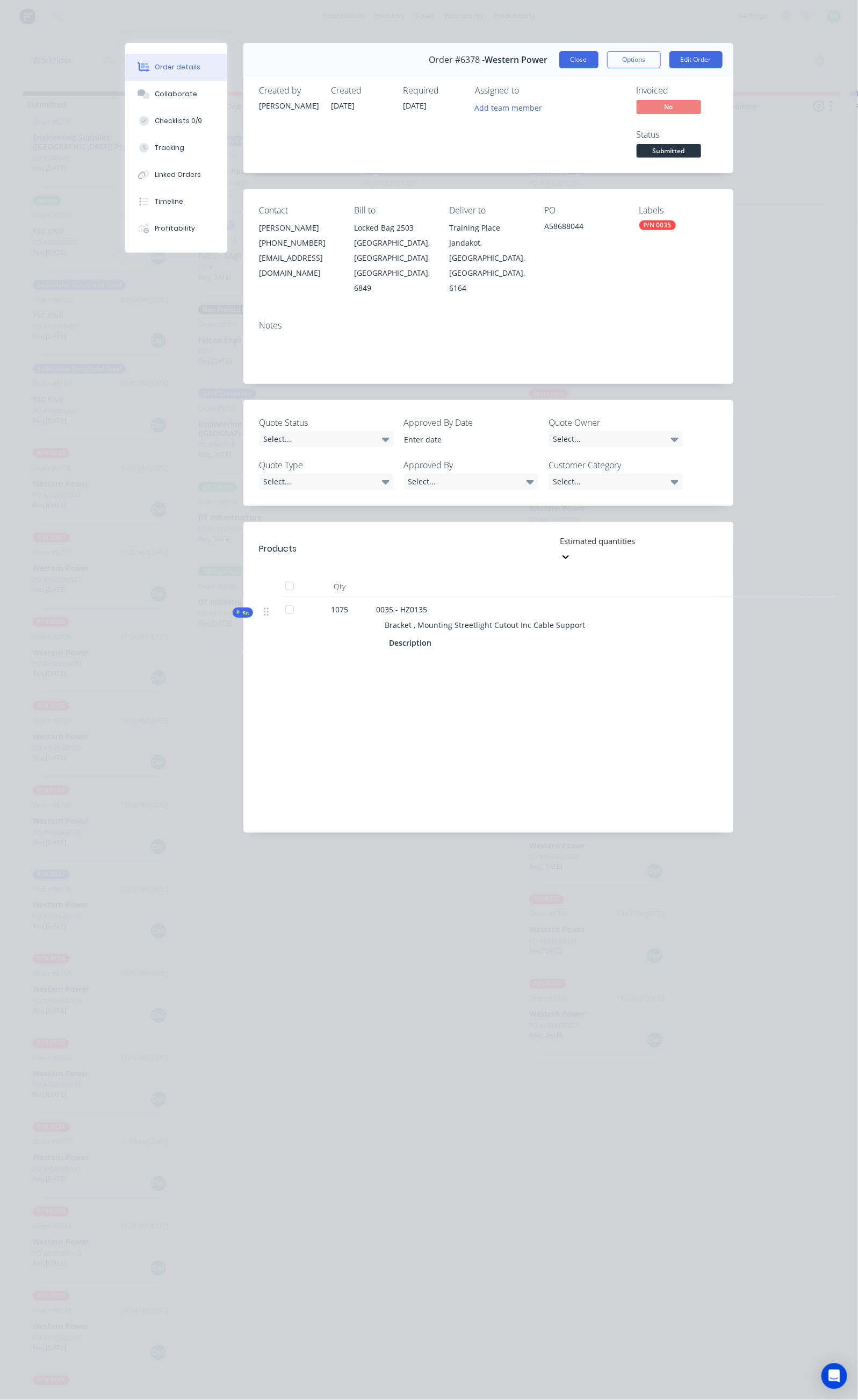
click at [599, 58] on button "Close" at bounding box center [579, 60] width 39 height 17
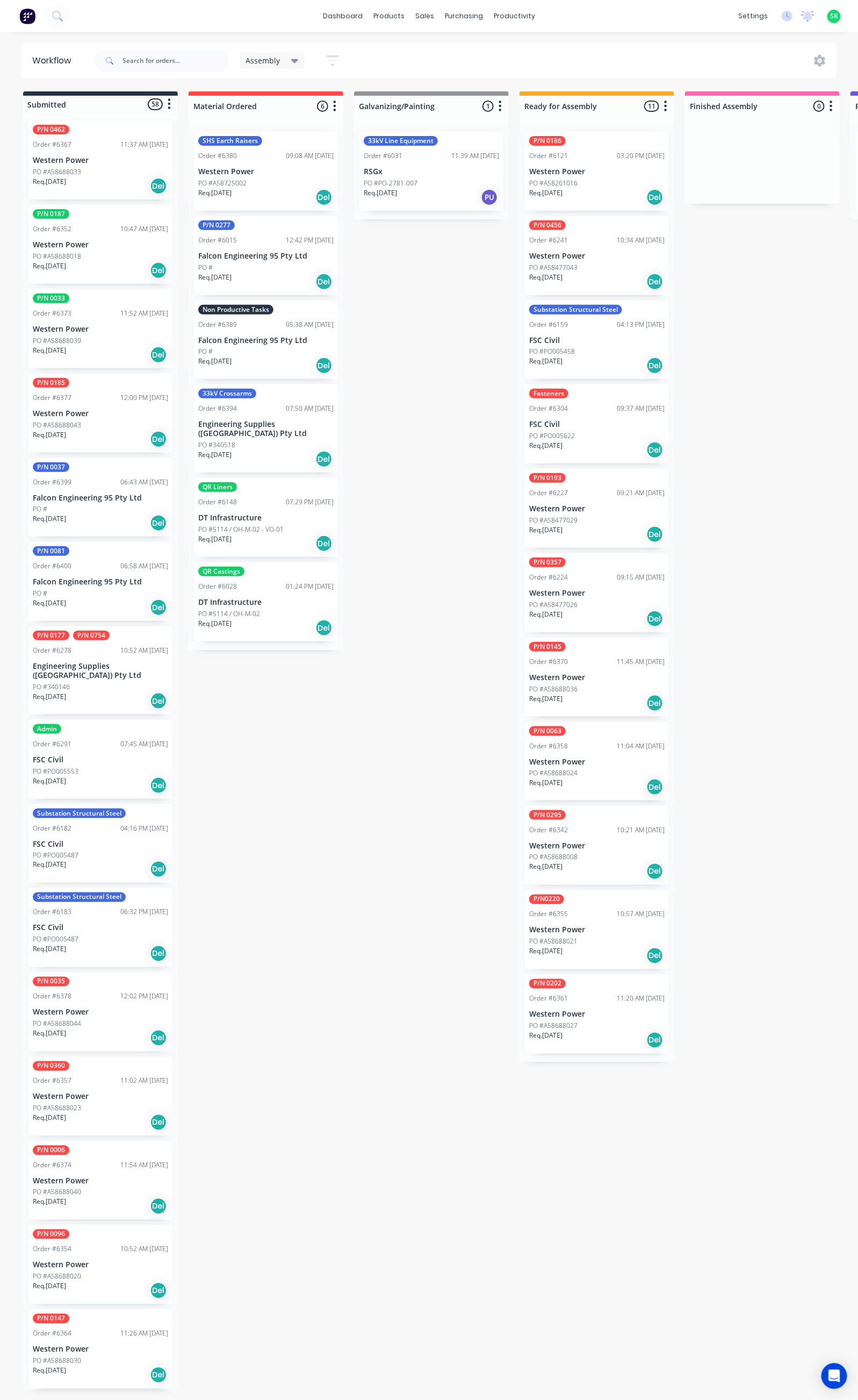
scroll to position [1759, 0]
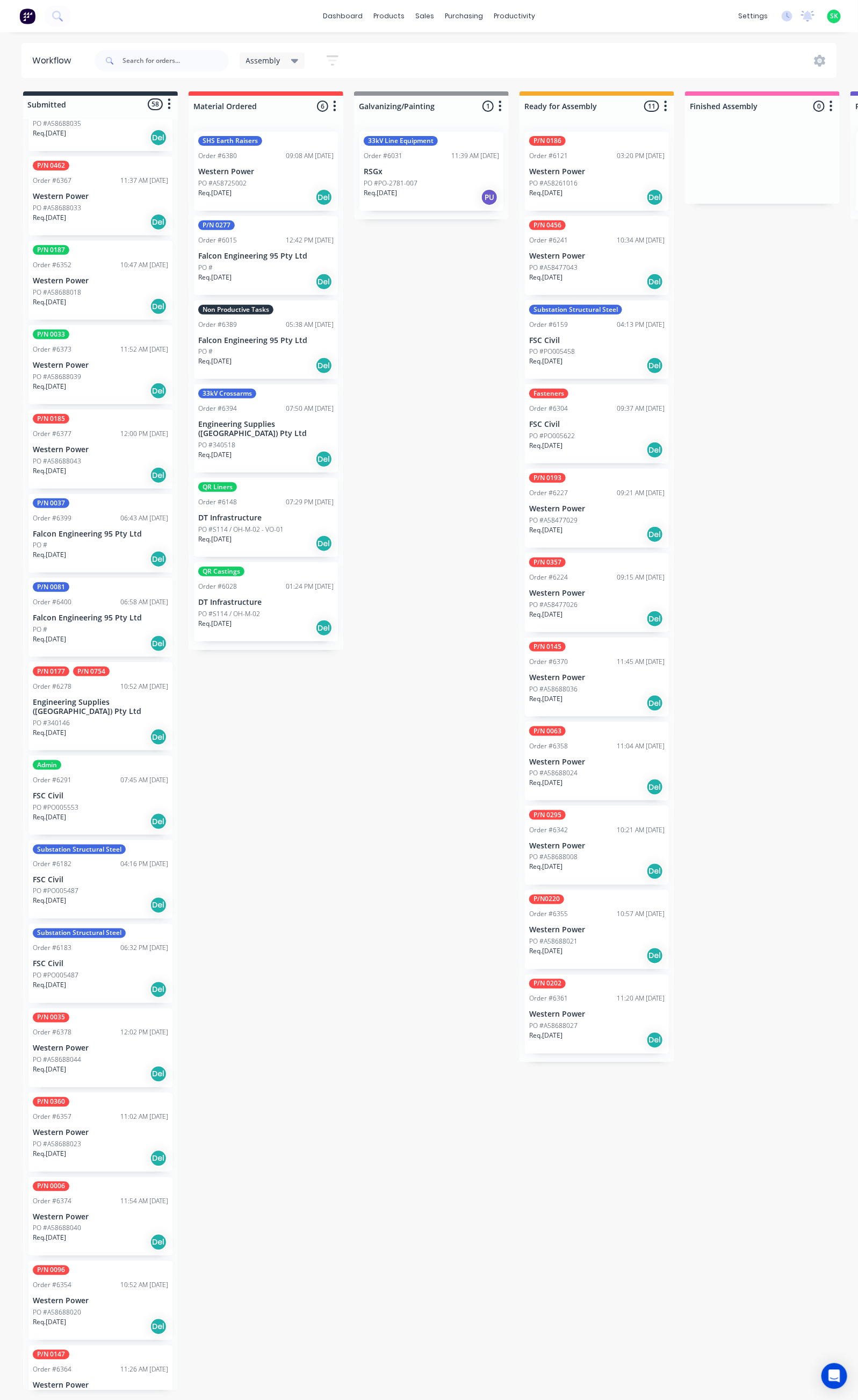
click at [71, 265] on div "P/N 0187 Order #6352 10:47 AM [DATE] Western Power PO #A58688018 Req. [DATE] Del" at bounding box center [101, 280] width 144 height 79
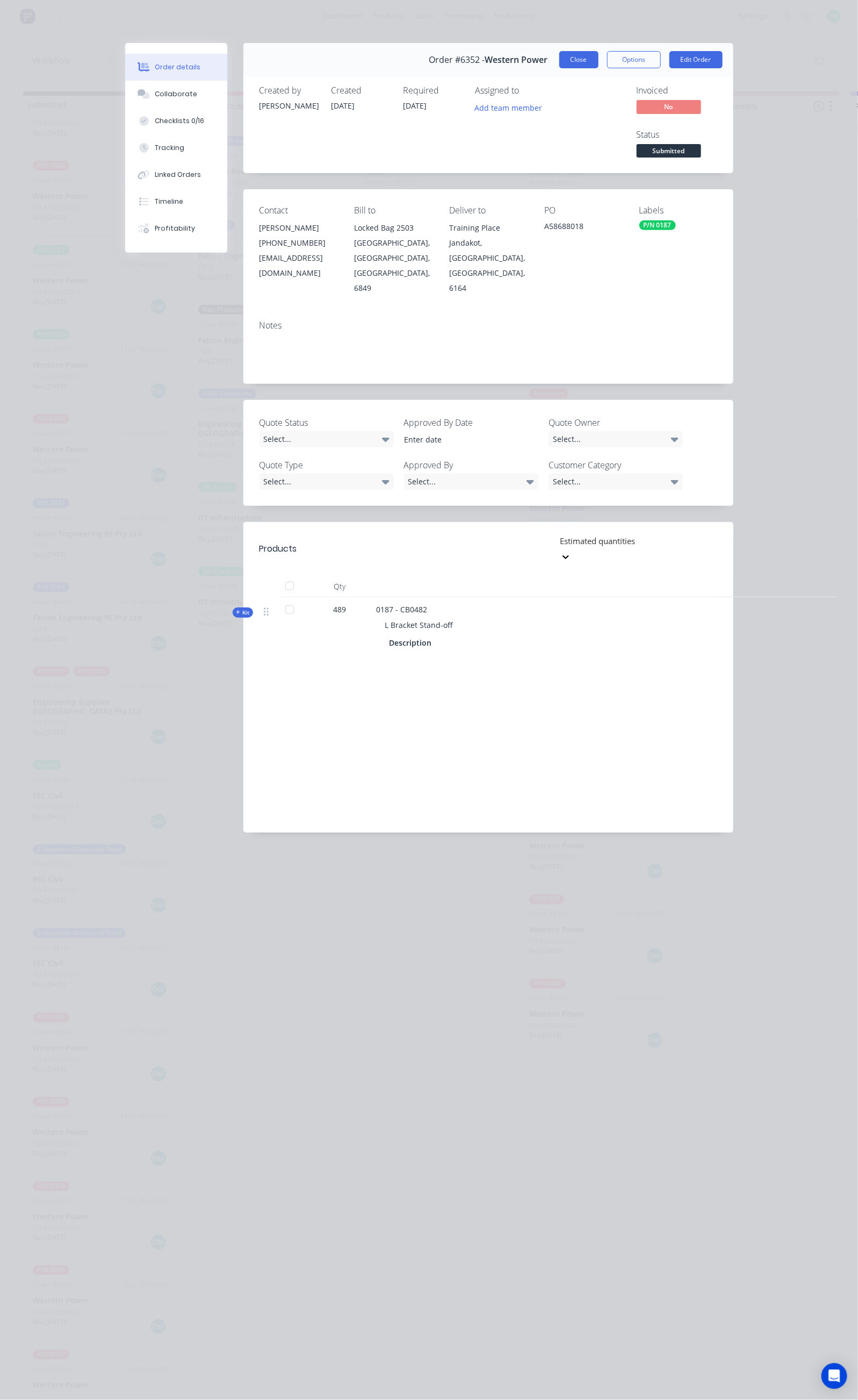
click at [599, 54] on button "Close" at bounding box center [579, 60] width 39 height 17
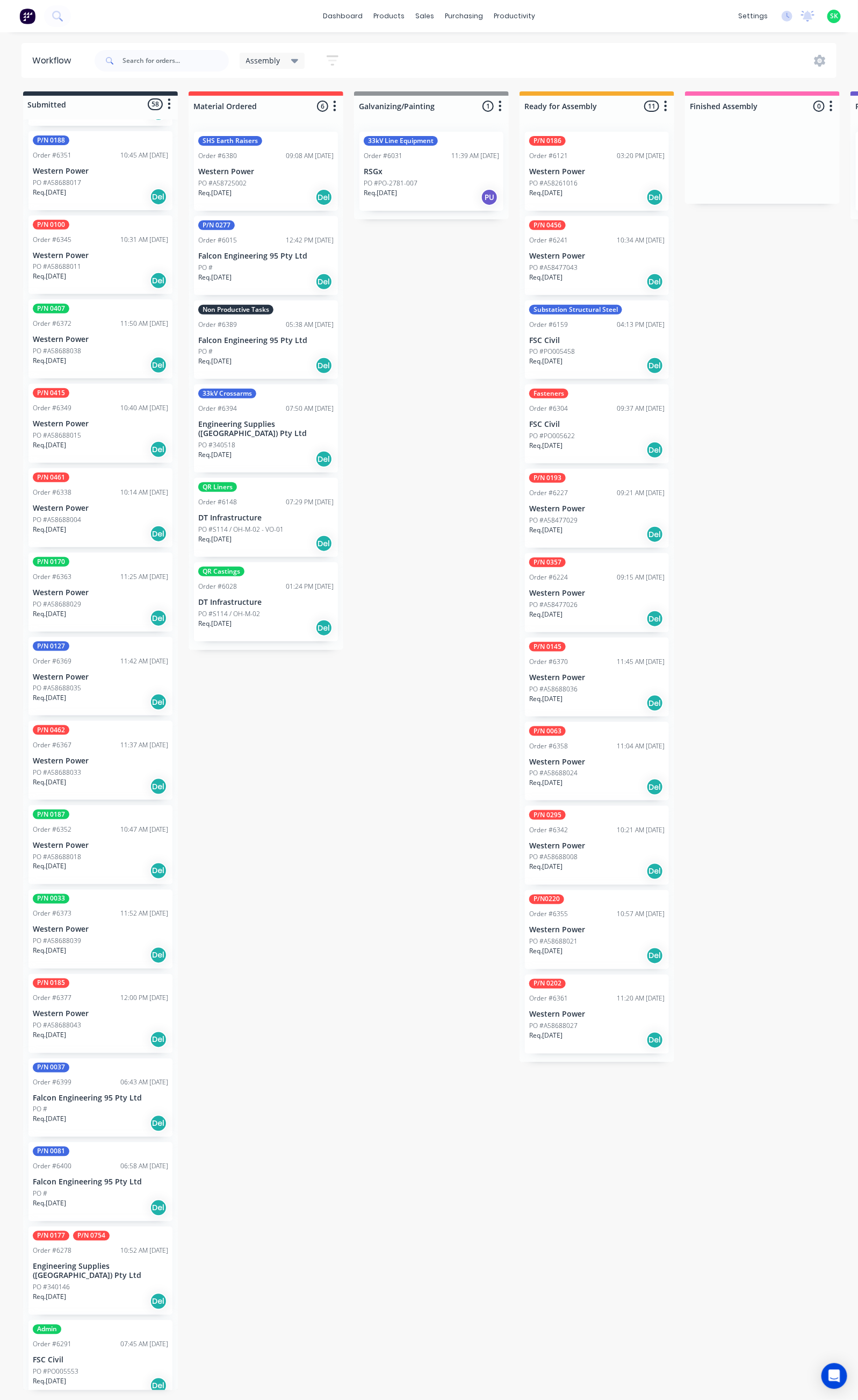
scroll to position [1114, 0]
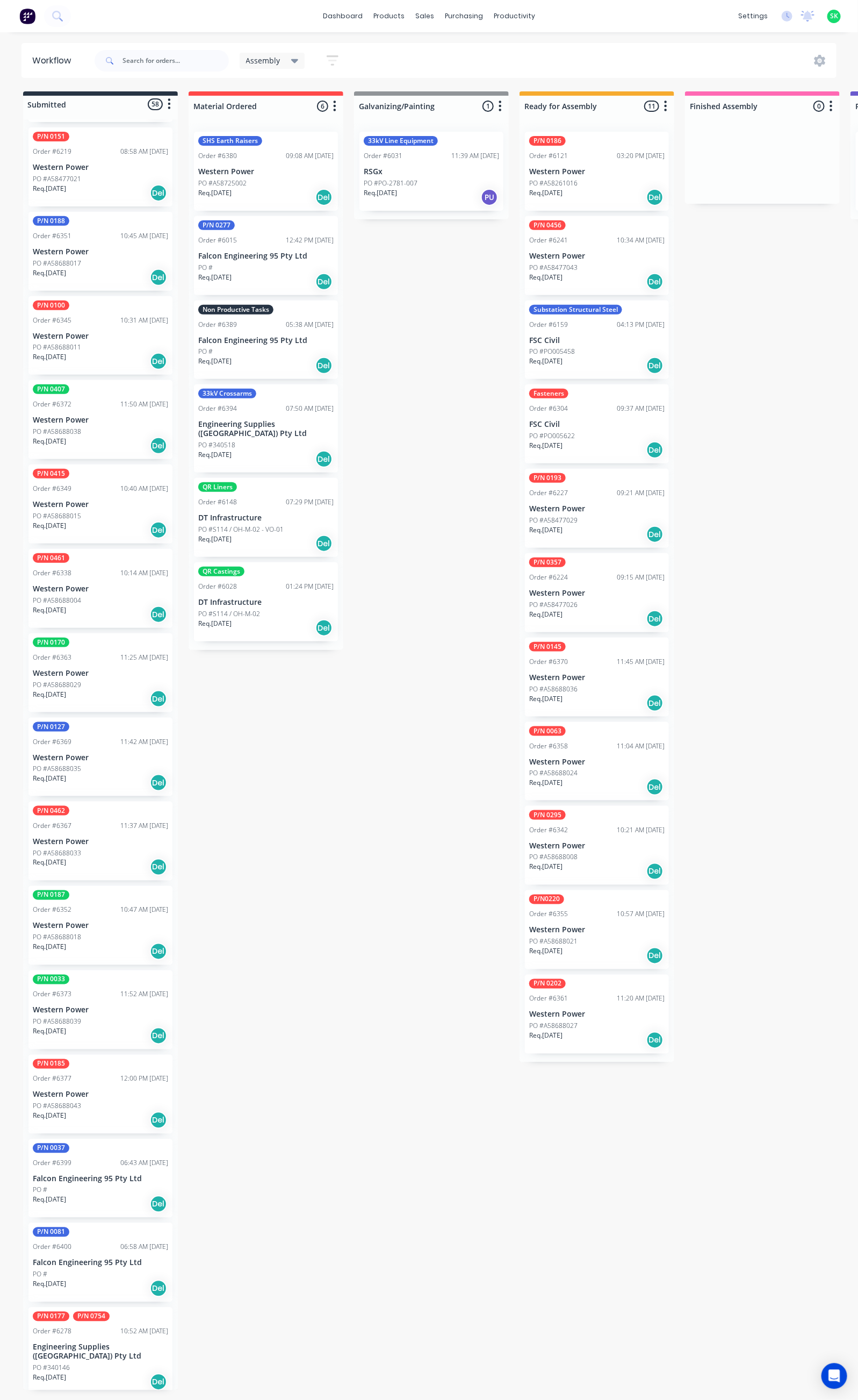
click at [99, 416] on p "Western Power" at bounding box center [101, 420] width 136 height 9
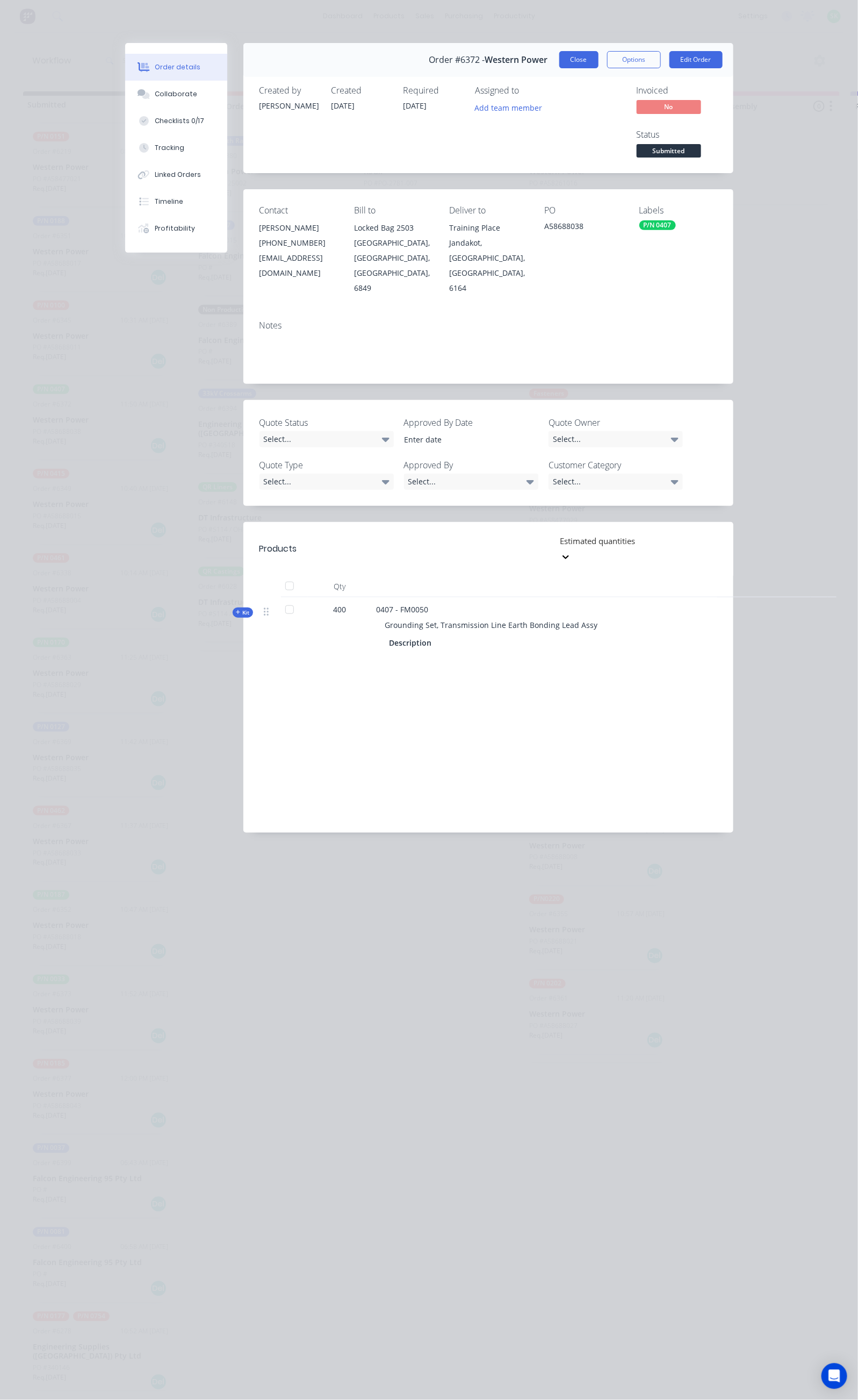
click at [599, 58] on button "Close" at bounding box center [579, 60] width 39 height 17
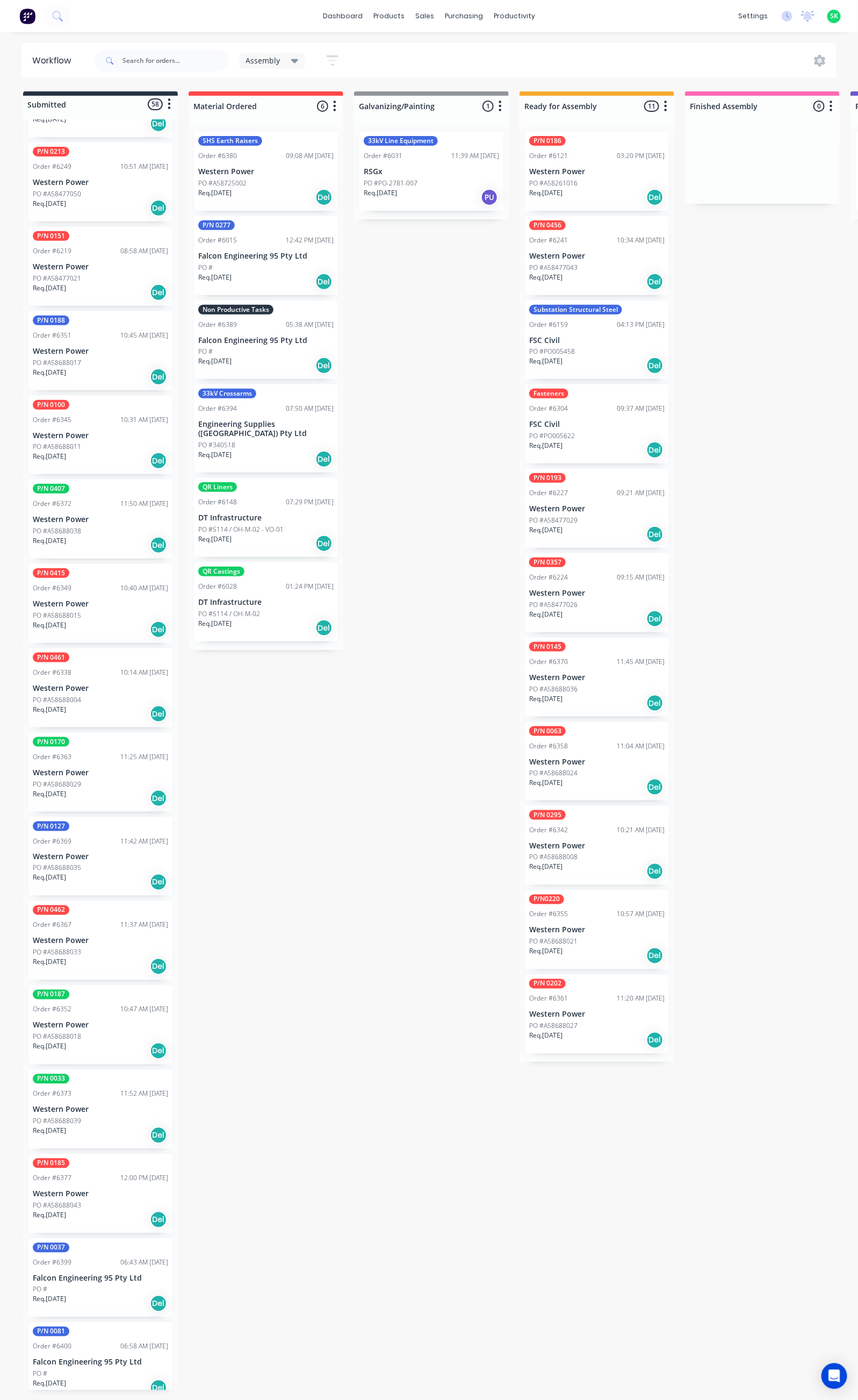
scroll to position [953, 0]
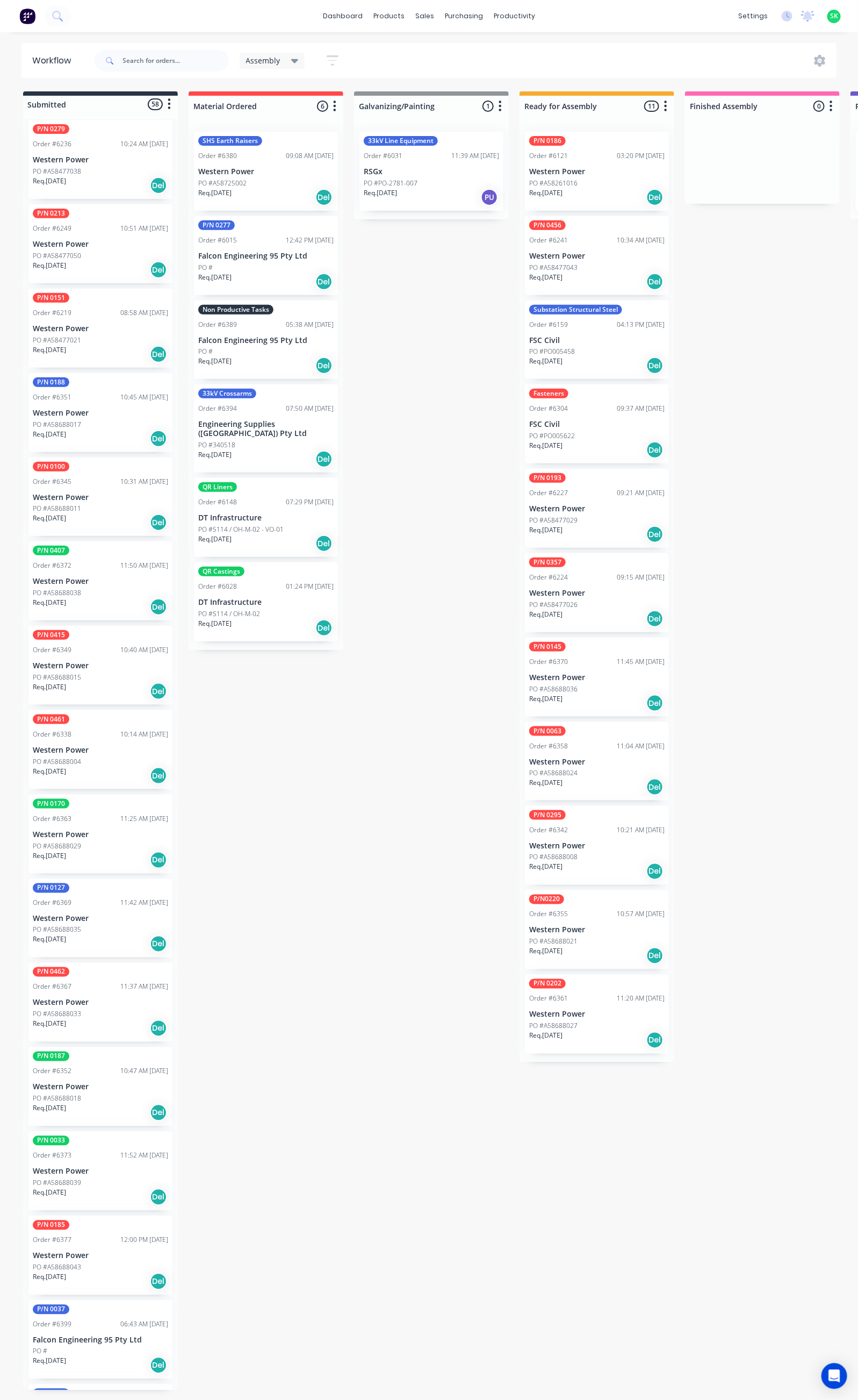
click at [100, 397] on div "P/N 0188 Order #6351 10:45 AM [DATE] Western Power PO #A58688017 Req. [DATE] Del" at bounding box center [101, 412] width 144 height 79
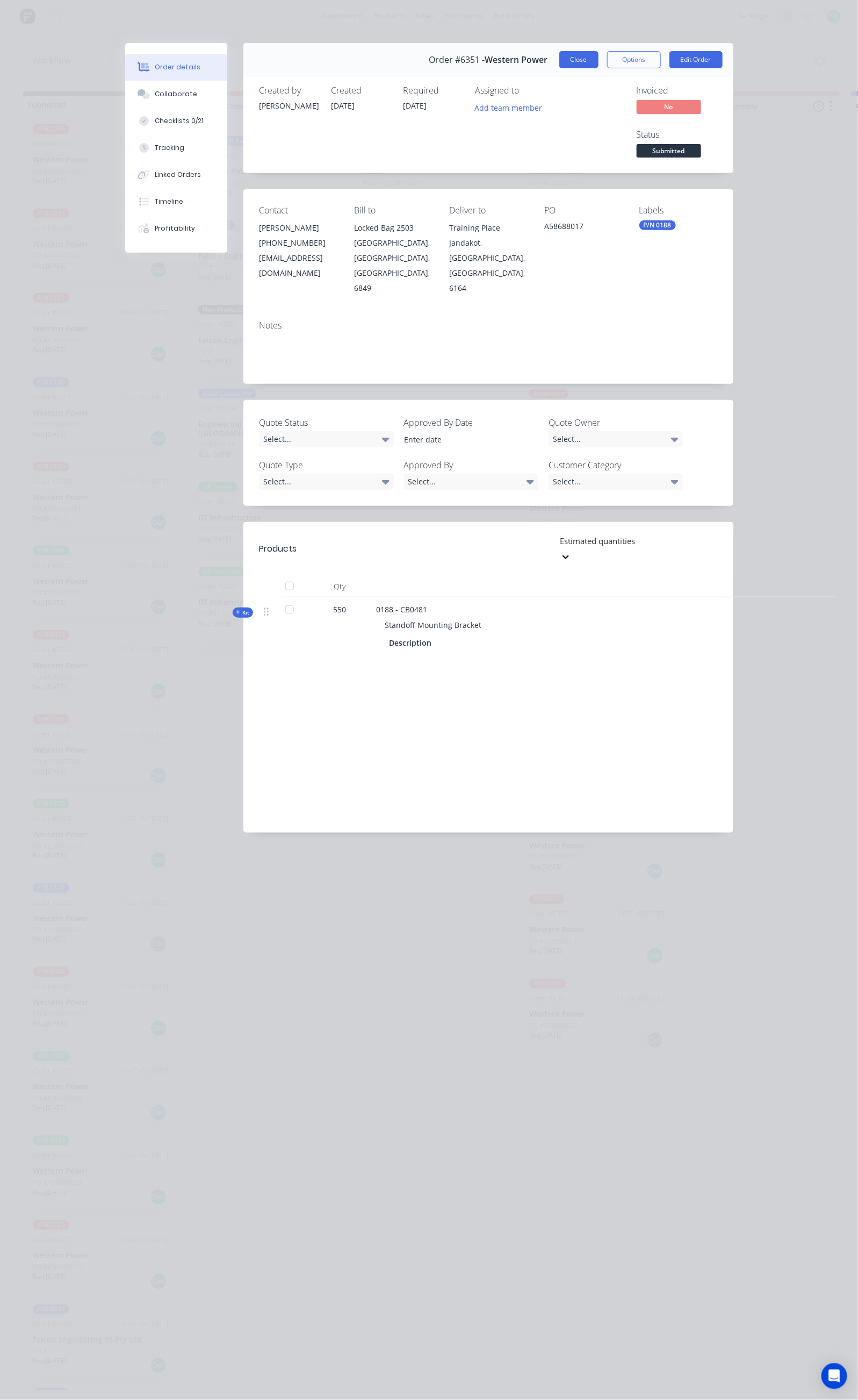
click at [599, 63] on button "Close" at bounding box center [579, 60] width 39 height 17
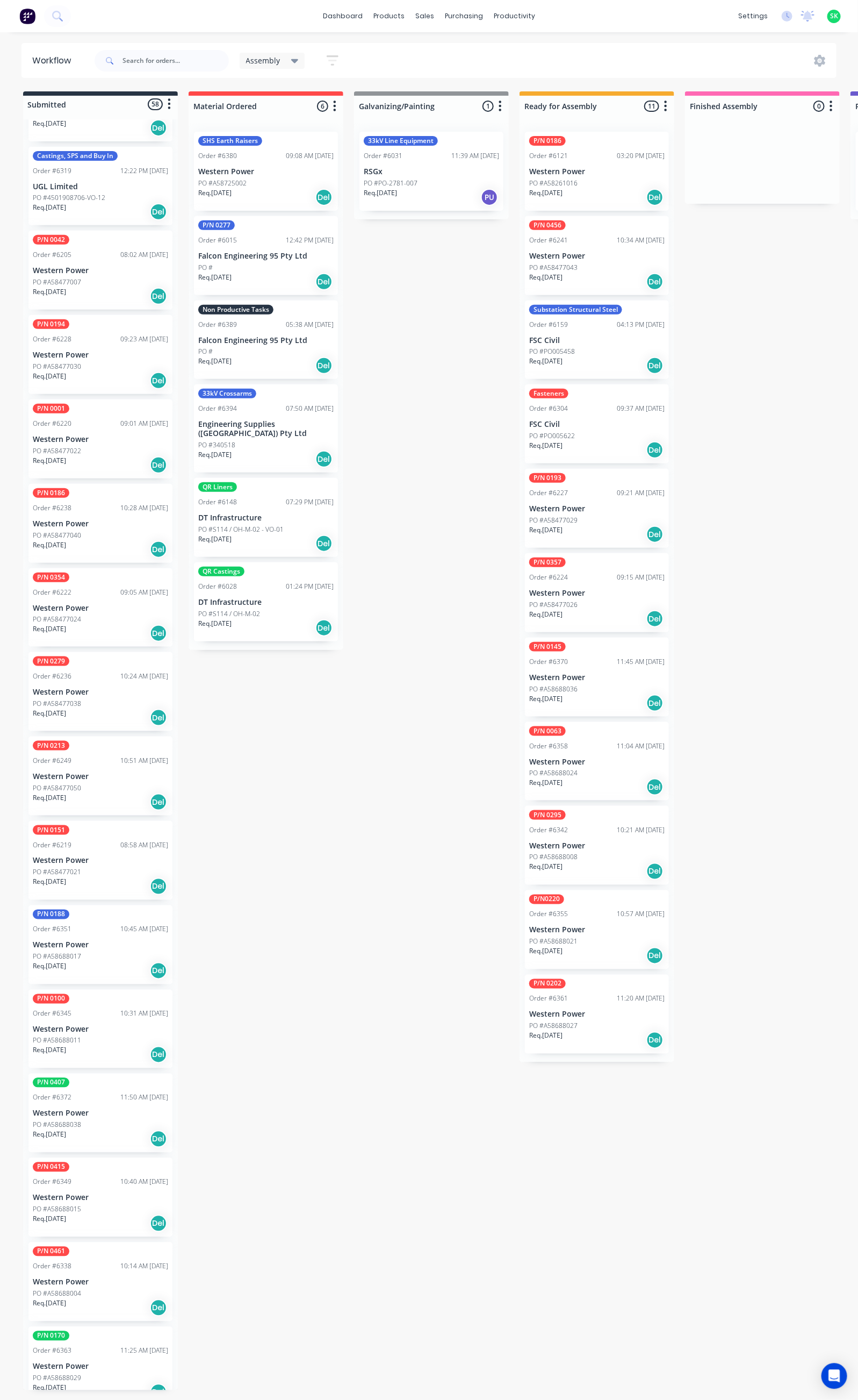
scroll to position [388, 0]
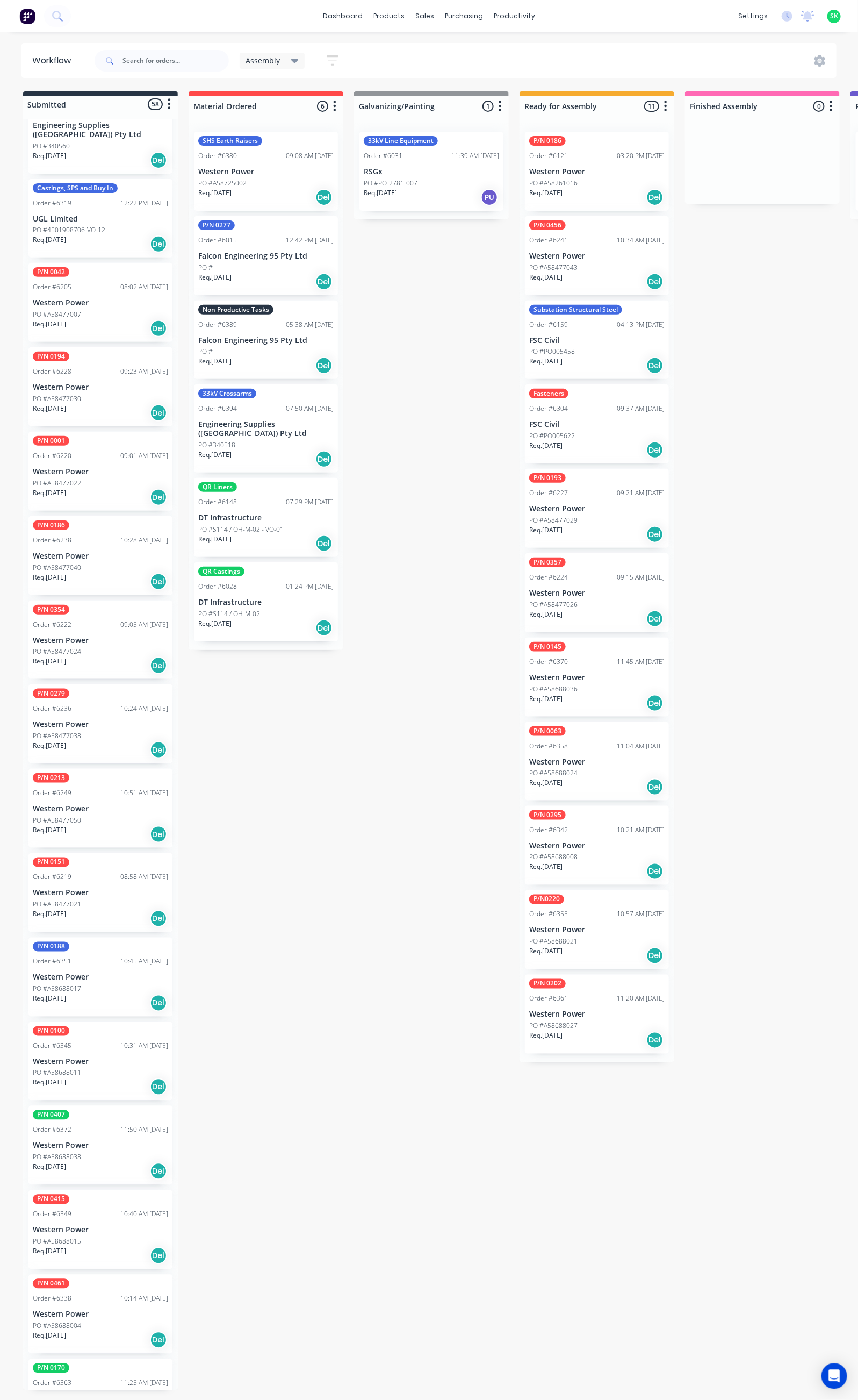
click at [91, 394] on div "PO #A58477030" at bounding box center [101, 399] width 136 height 9
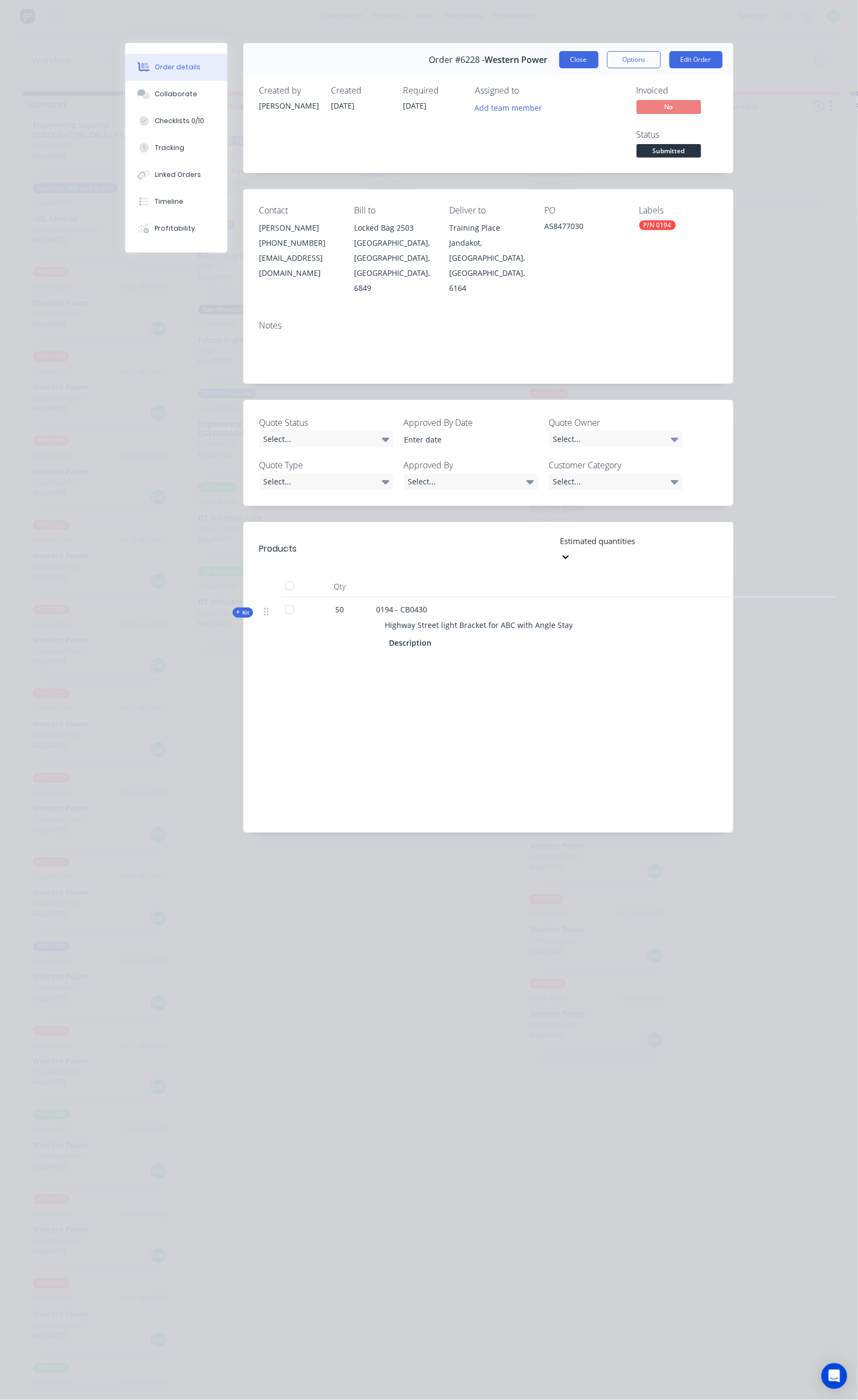
click at [599, 57] on button "Close" at bounding box center [579, 60] width 39 height 17
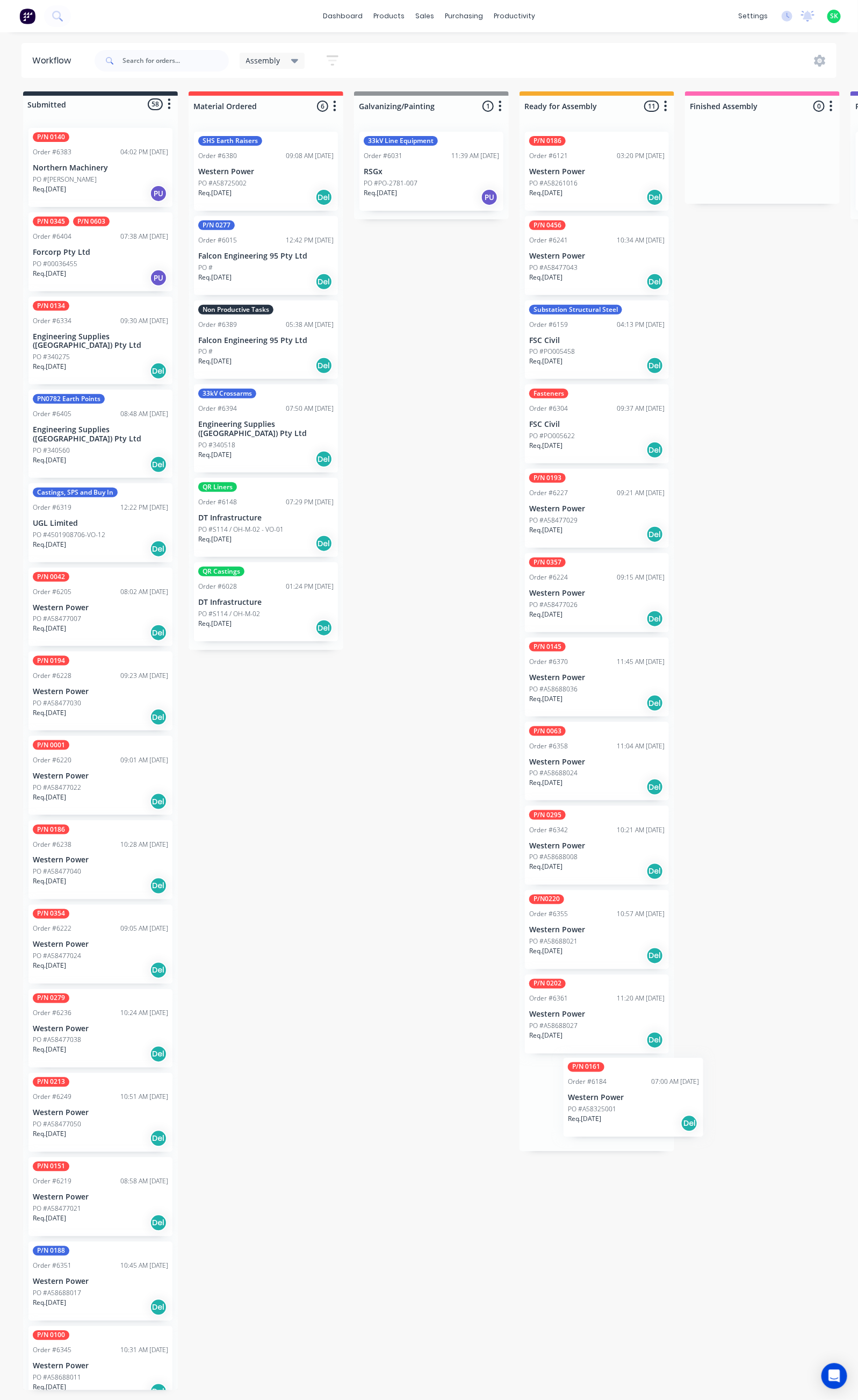
scroll to position [2, 0]
drag, startPoint x: 92, startPoint y: 331, endPoint x: 581, endPoint y: 1092, distance: 904.6
click at [581, 1094] on p "Western Power" at bounding box center [597, 1099] width 136 height 9
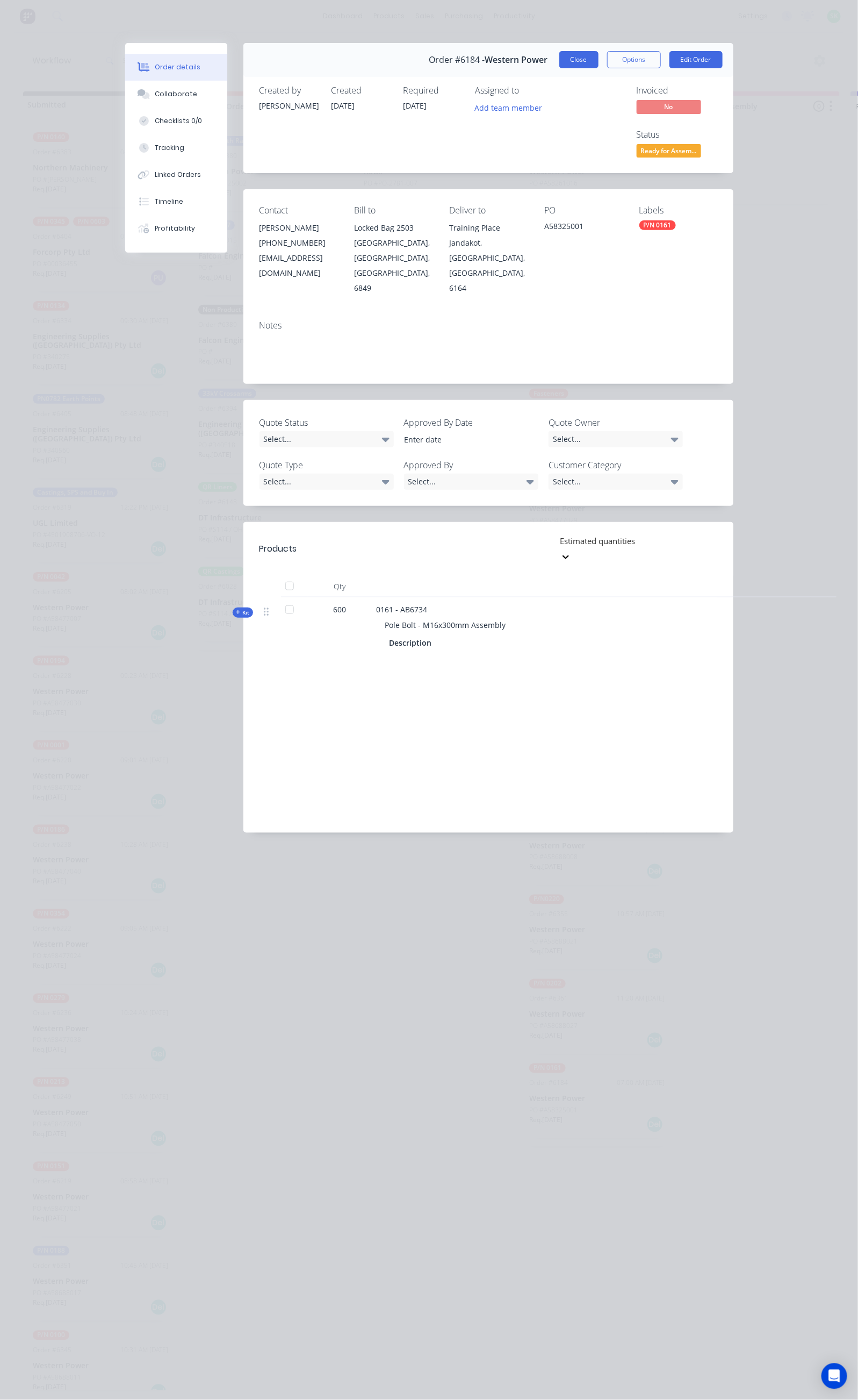
click at [599, 55] on button "Close" at bounding box center [579, 60] width 39 height 17
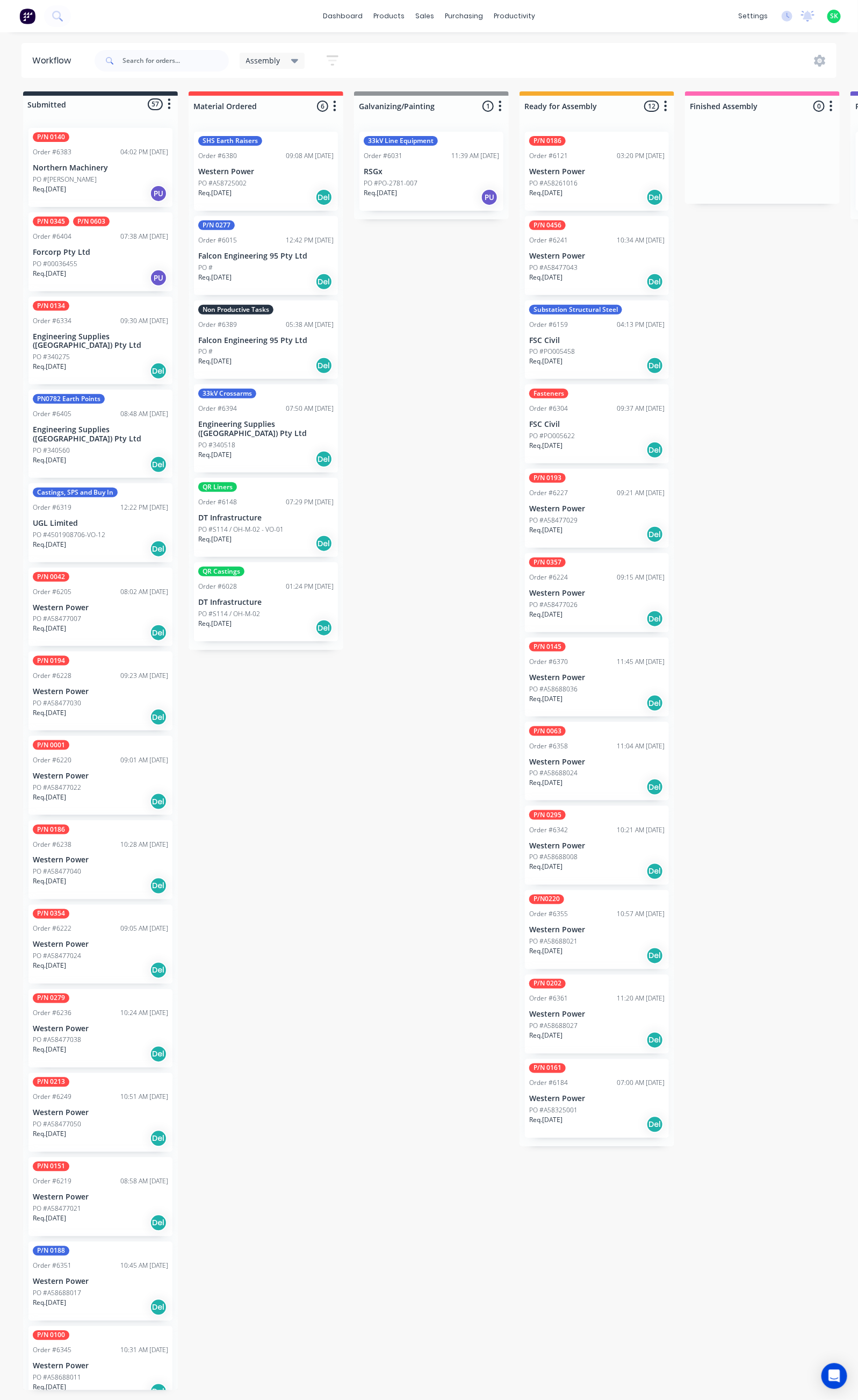
scroll to position [0, 0]
click at [80, 614] on p "PO #A58477007" at bounding box center [57, 619] width 48 height 9
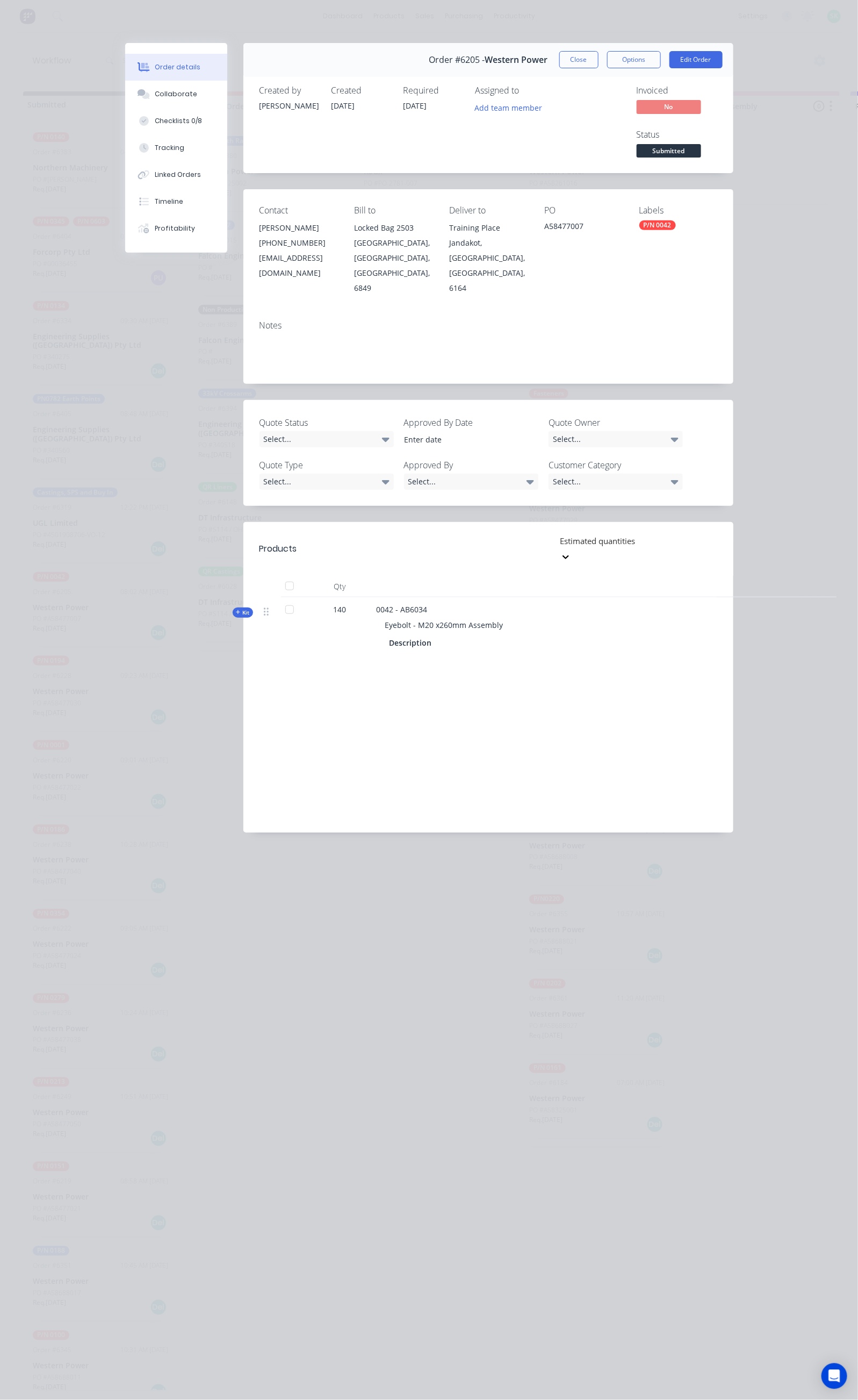
drag, startPoint x: 692, startPoint y: 65, endPoint x: 683, endPoint y: 63, distance: 9.2
click at [599, 65] on button "Close" at bounding box center [579, 60] width 39 height 17
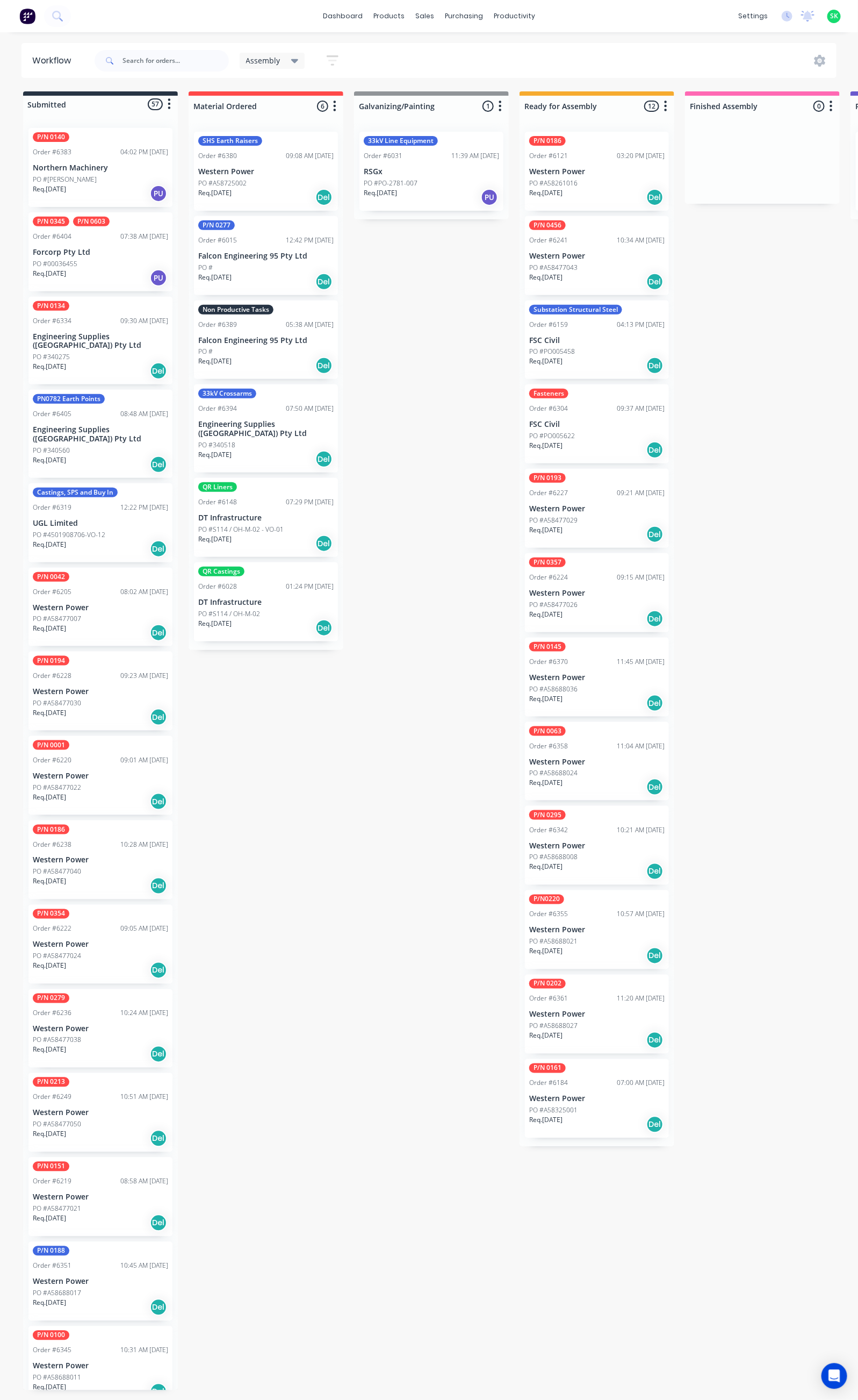
click at [99, 1024] on p "Western Power" at bounding box center [101, 1029] width 136 height 9
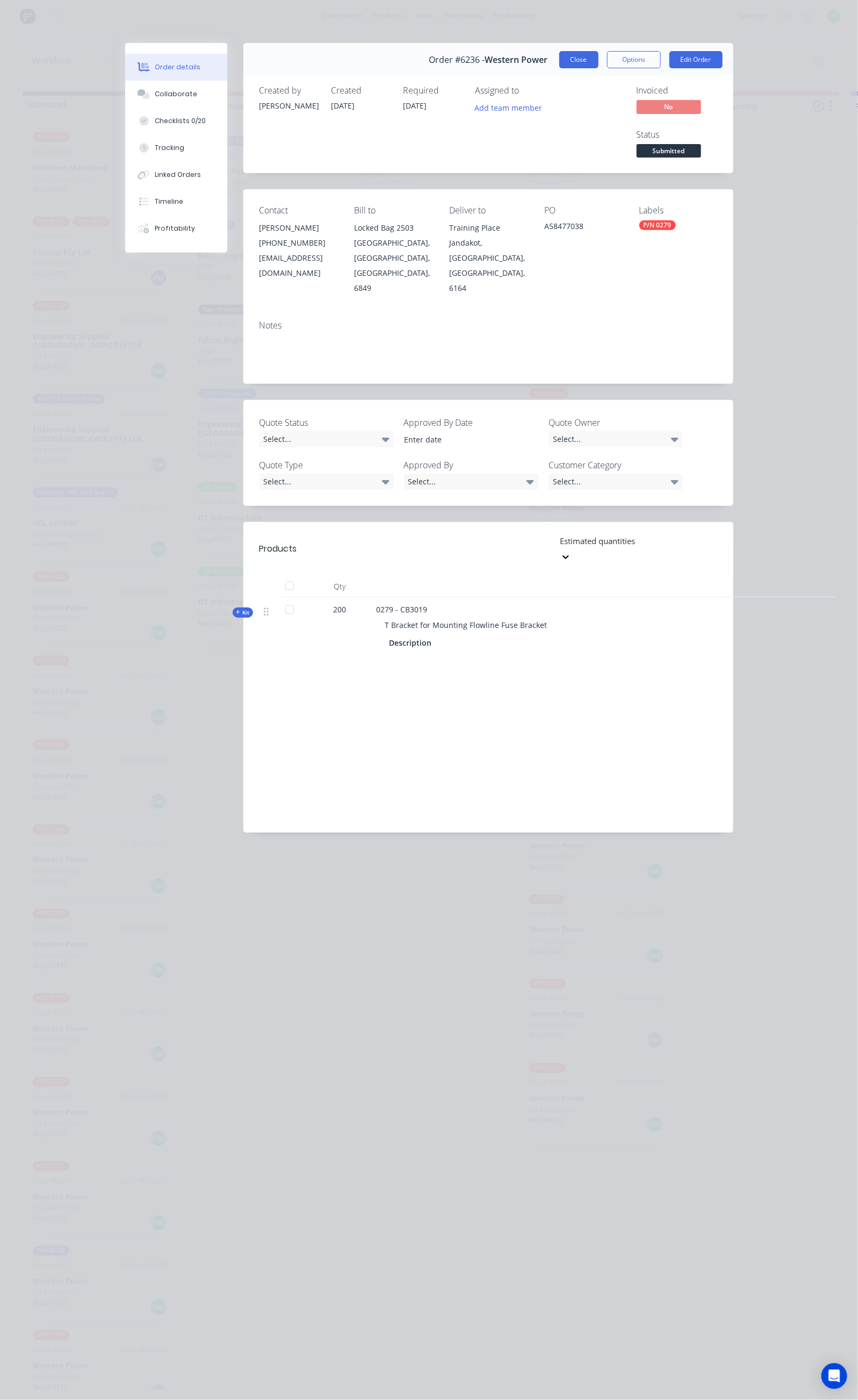
click at [599, 55] on button "Close" at bounding box center [579, 60] width 39 height 17
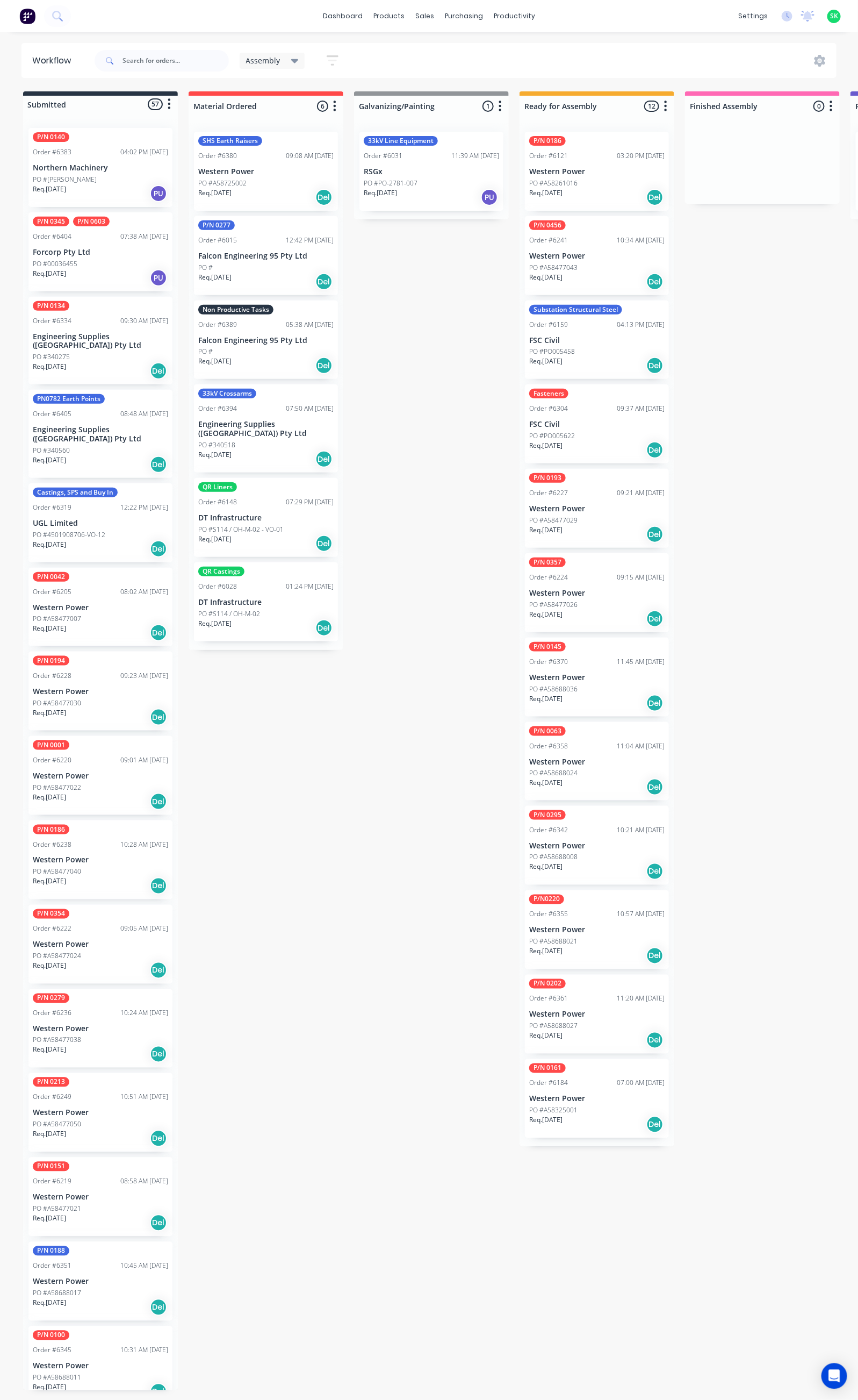
click at [112, 1204] on div "PO #A58477021" at bounding box center [101, 1208] width 136 height 9
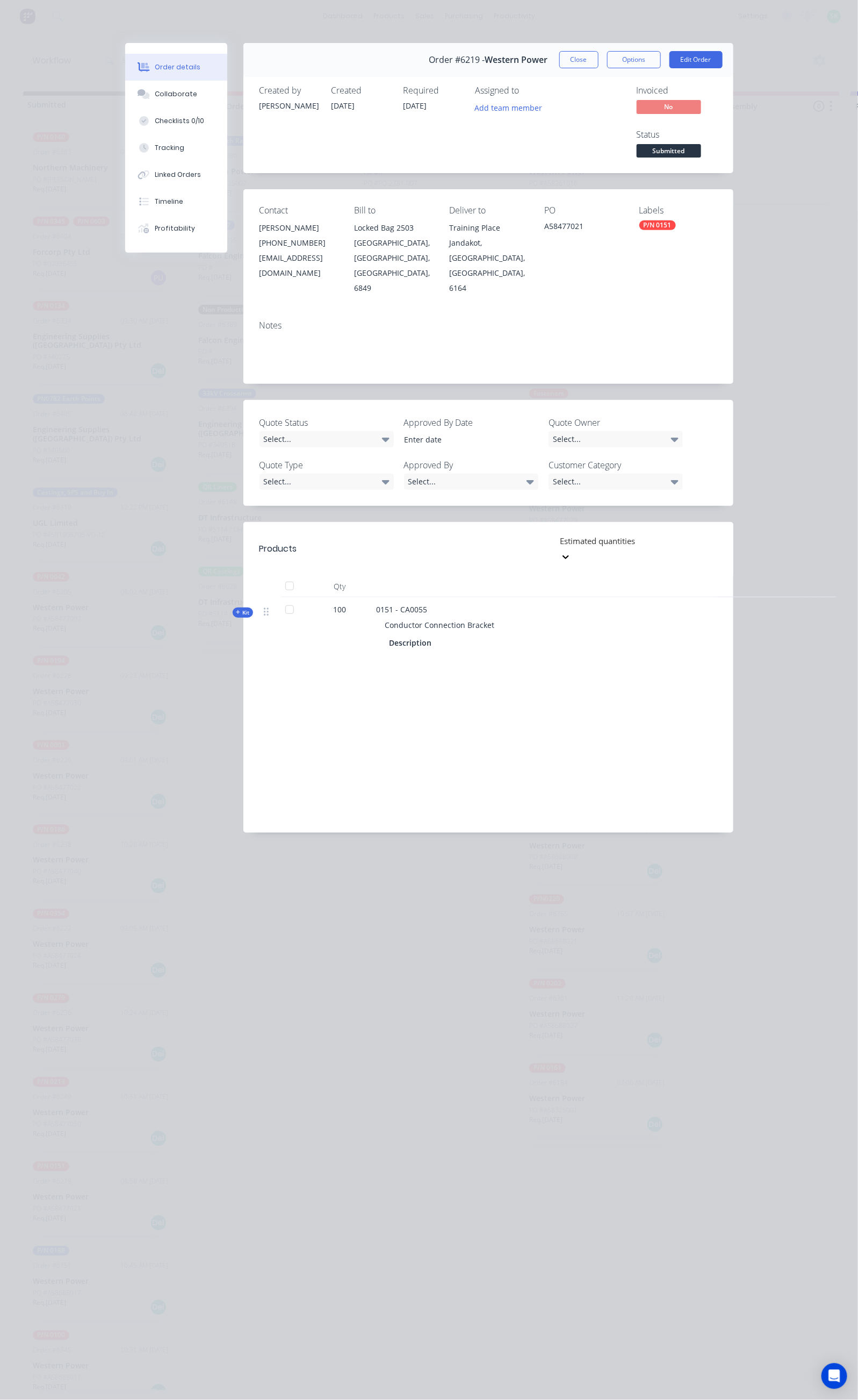
click at [599, 62] on button "Close" at bounding box center [579, 60] width 39 height 17
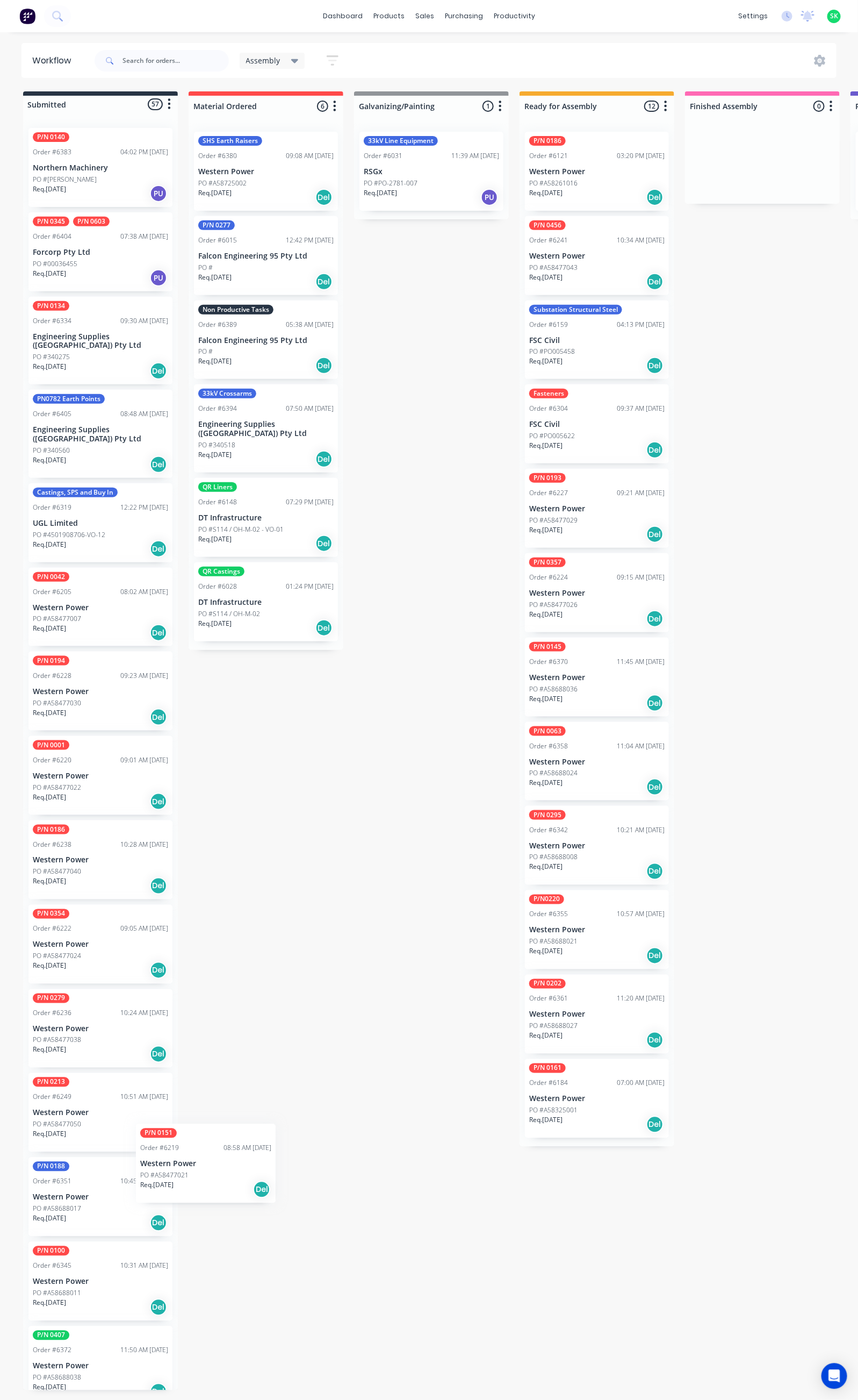
scroll to position [3, 0]
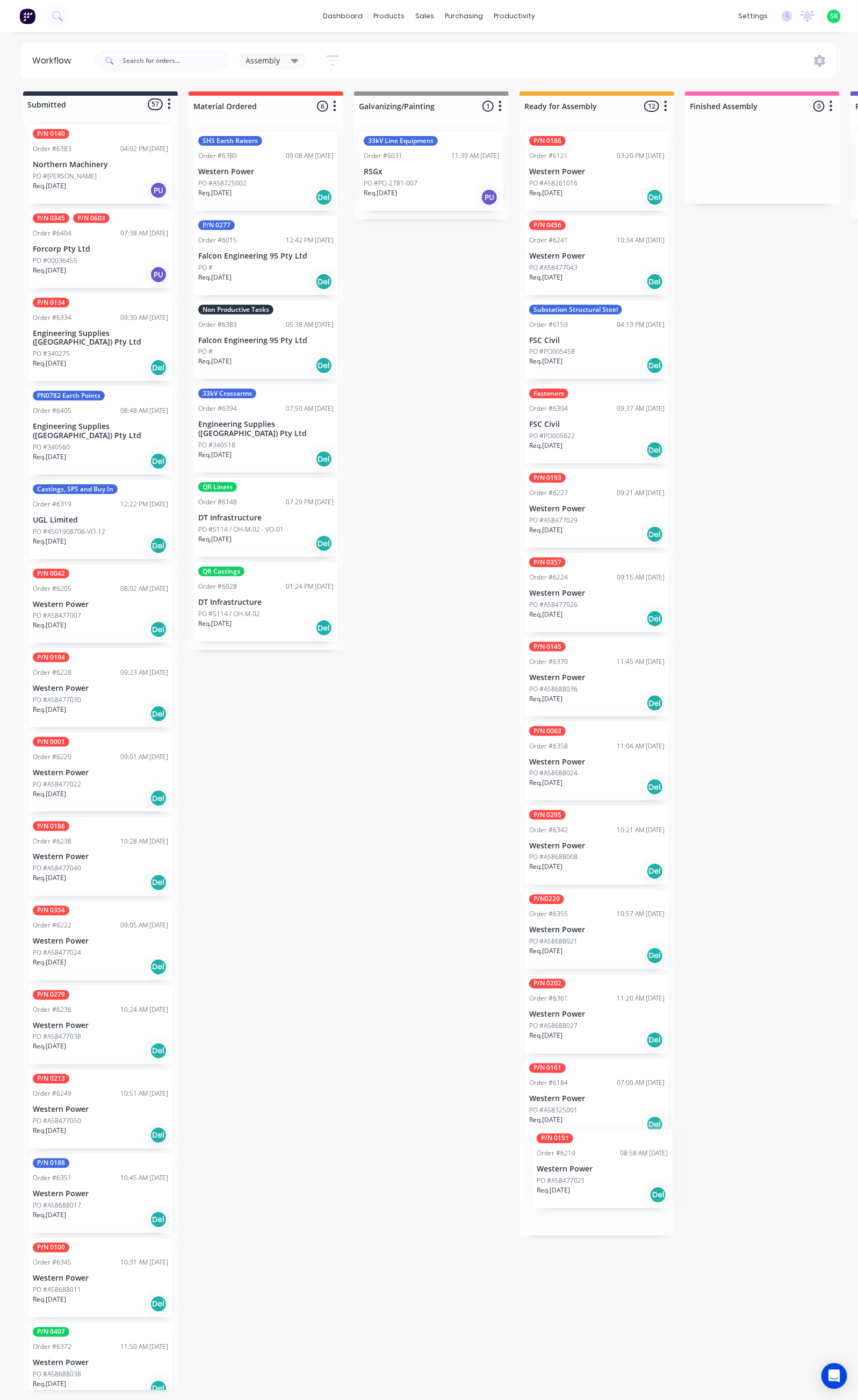
drag, startPoint x: 84, startPoint y: 1174, endPoint x: 591, endPoint y: 1165, distance: 507.1
click at [78, 1274] on p "Western Power" at bounding box center [101, 1279] width 136 height 9
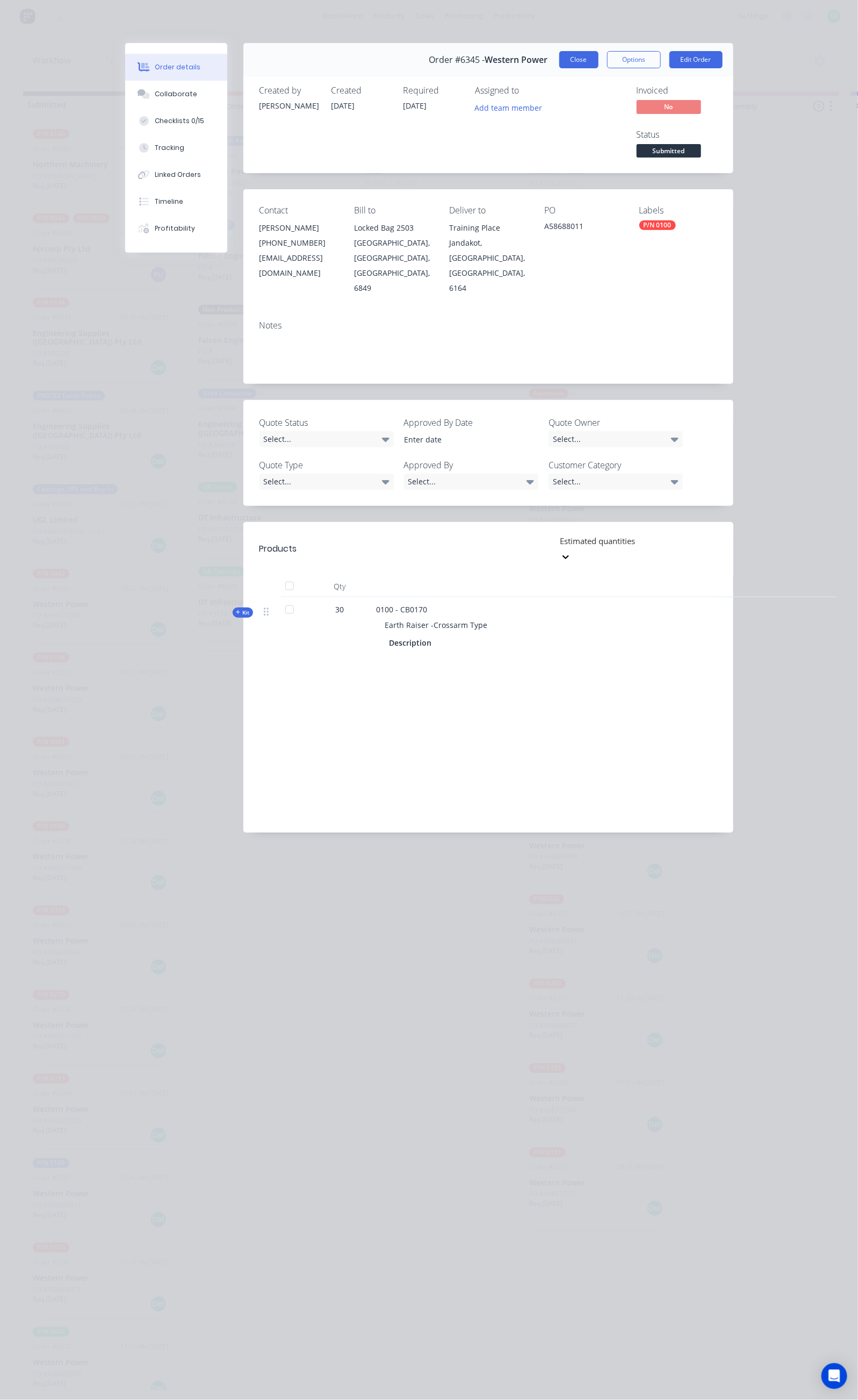
click at [599, 59] on button "Close" at bounding box center [579, 60] width 39 height 17
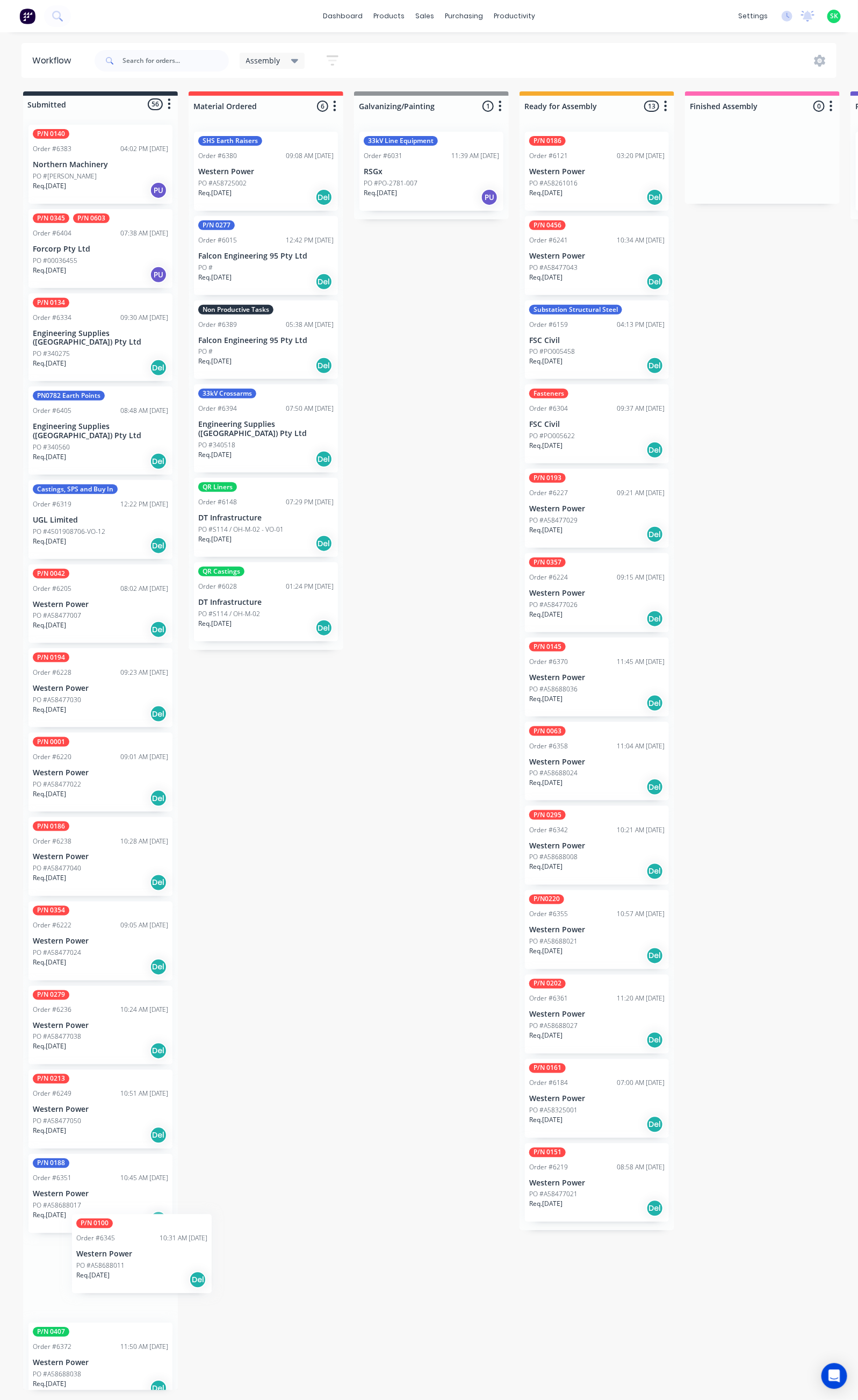
scroll to position [7, 0]
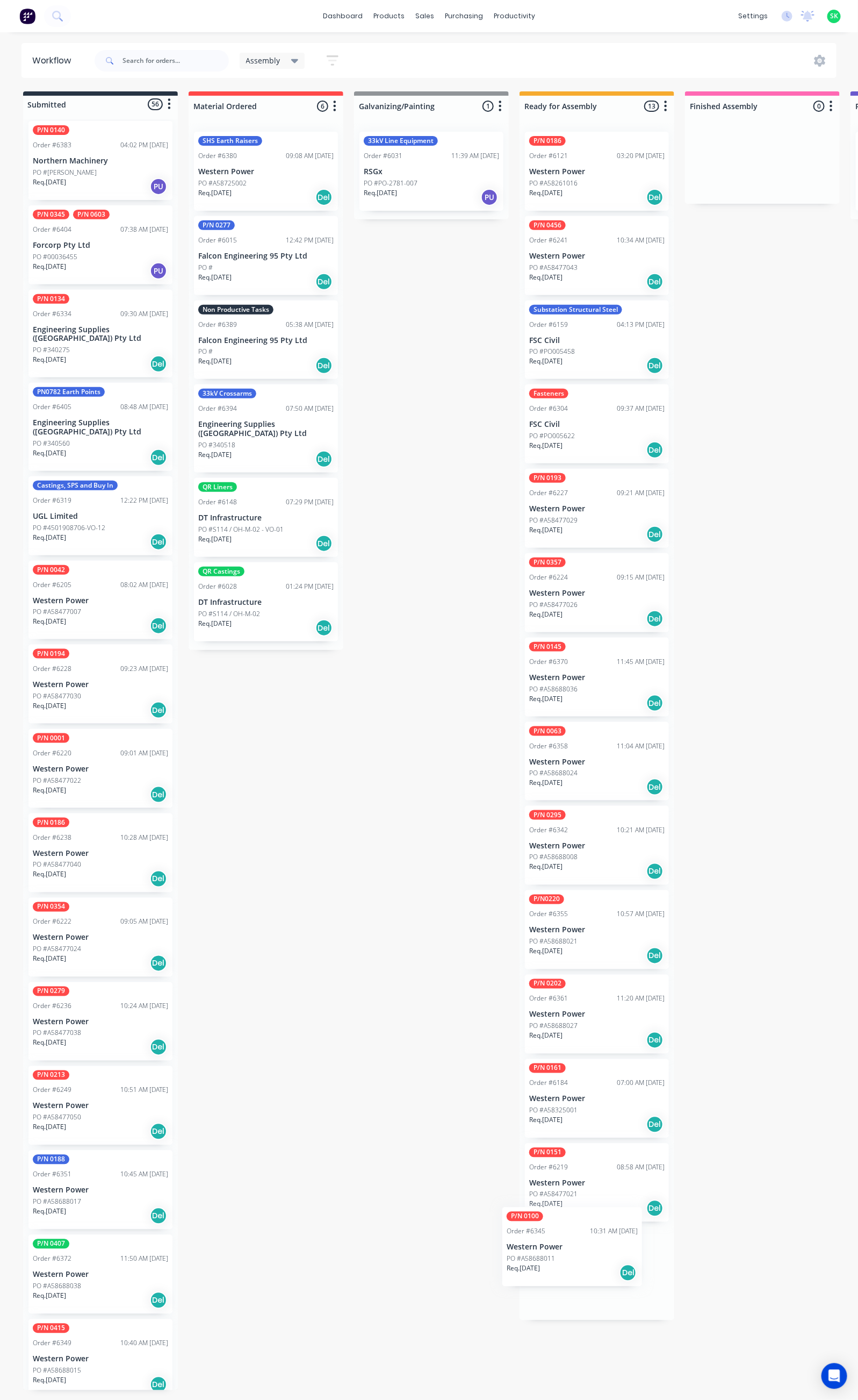
drag, startPoint x: 71, startPoint y: 1264, endPoint x: 551, endPoint y: 1254, distance: 480.1
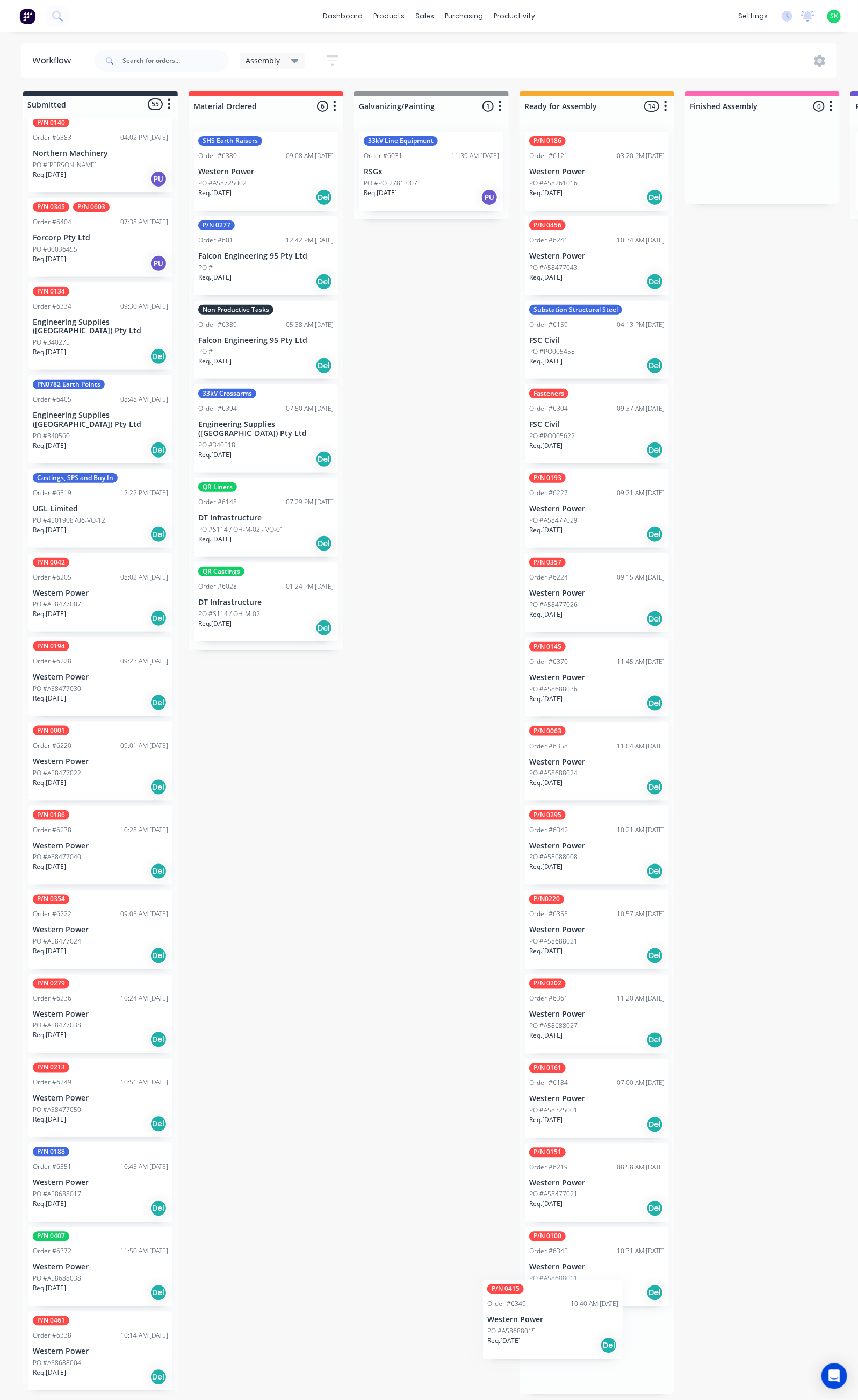
scroll to position [4, 0]
drag, startPoint x: 84, startPoint y: 1344, endPoint x: 587, endPoint y: 1310, distance: 504.1
click at [87, 1347] on p "Western Power" at bounding box center [101, 1352] width 136 height 9
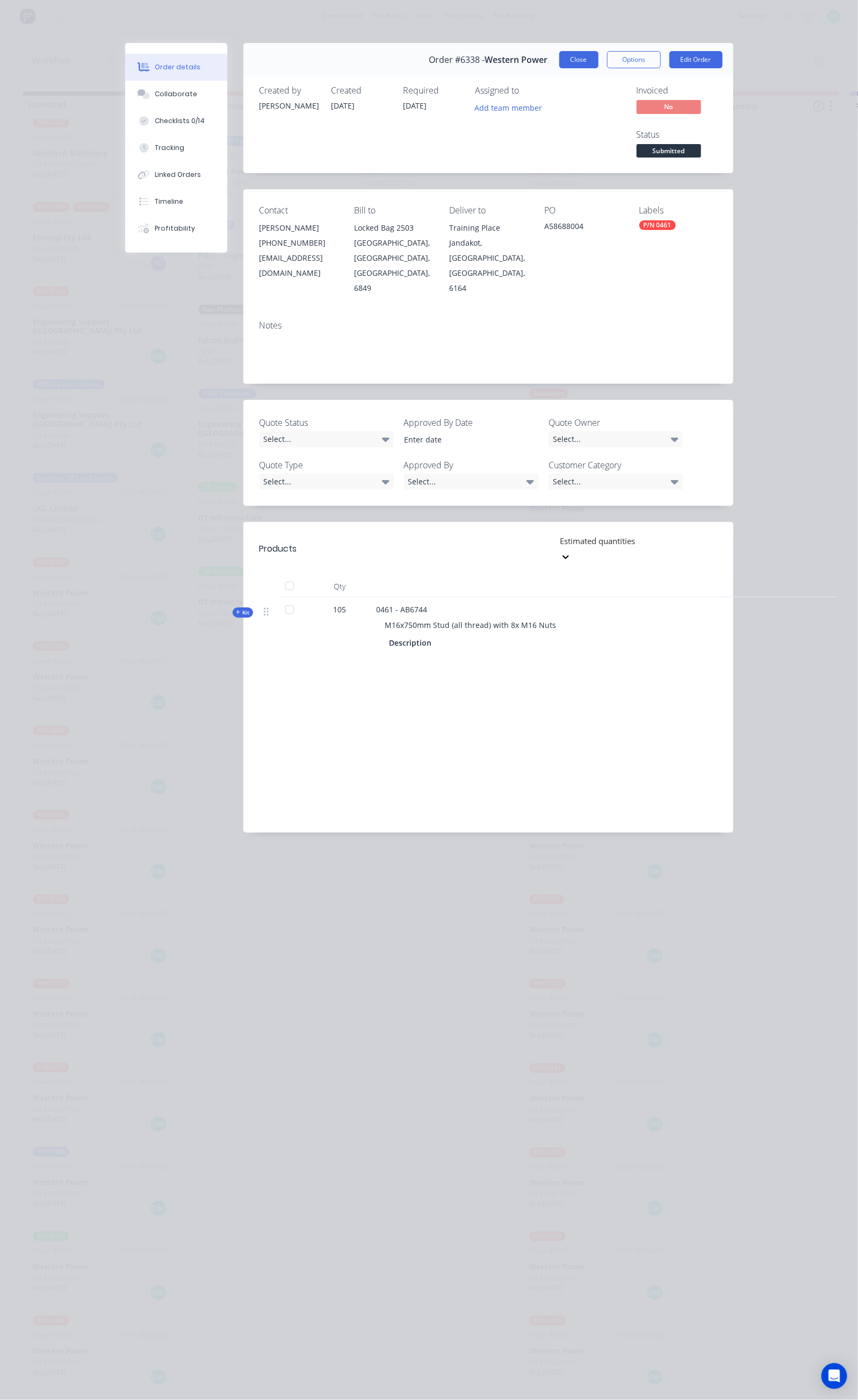
click at [599, 63] on button "Close" at bounding box center [579, 60] width 39 height 17
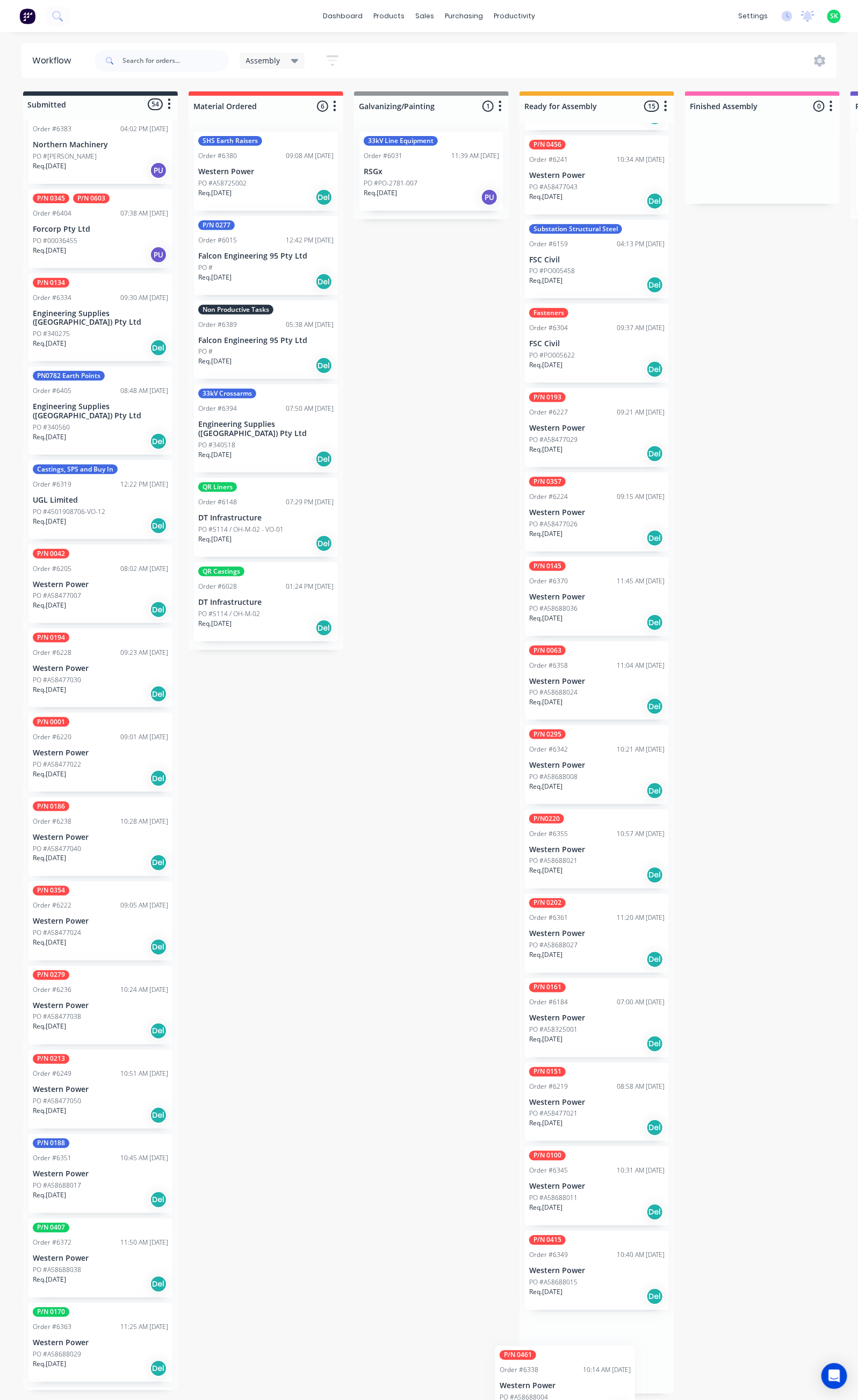
scroll to position [83, 0]
drag, startPoint x: 81, startPoint y: 1331, endPoint x: 585, endPoint y: 1338, distance: 504.0
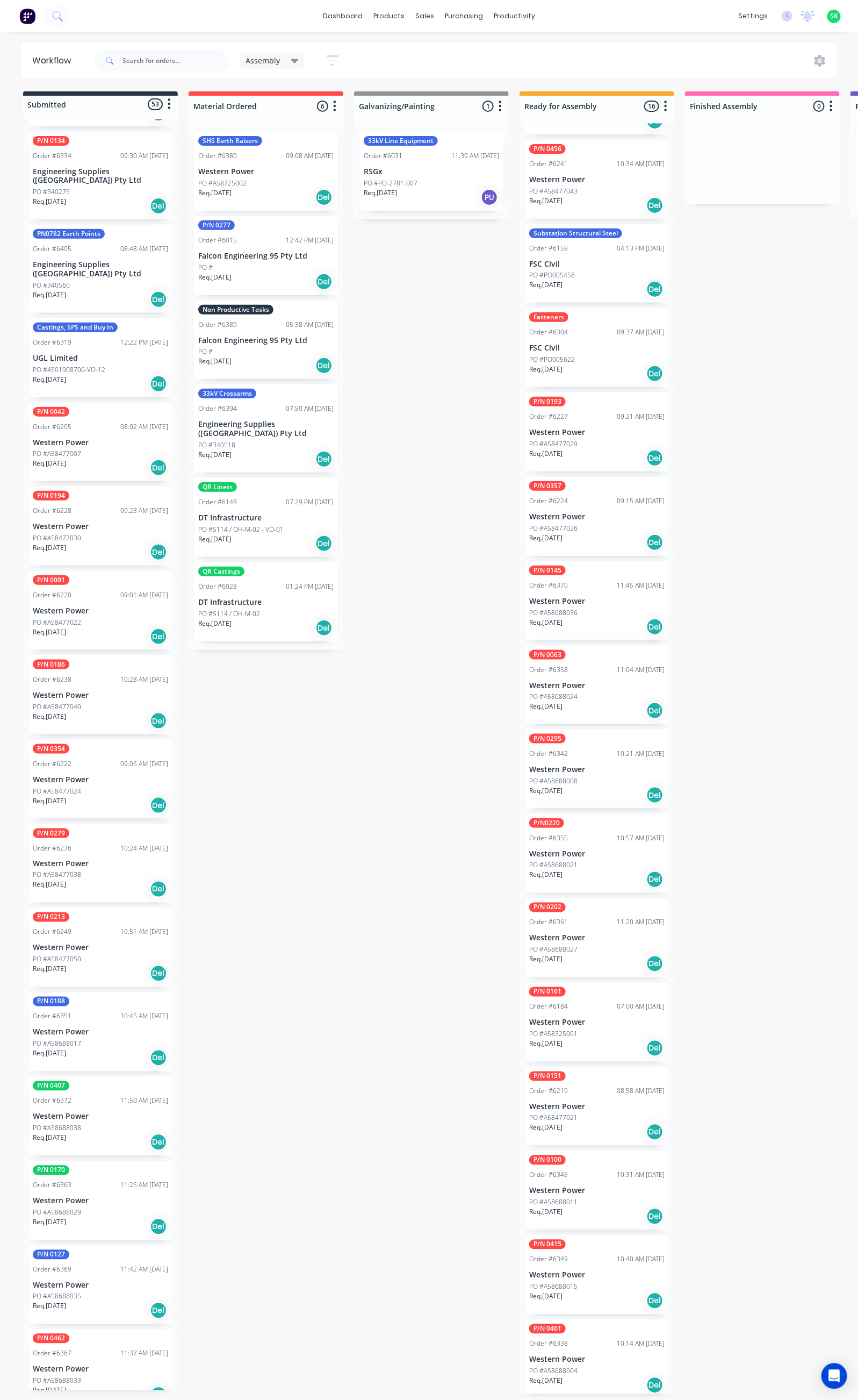
scroll to position [184, 0]
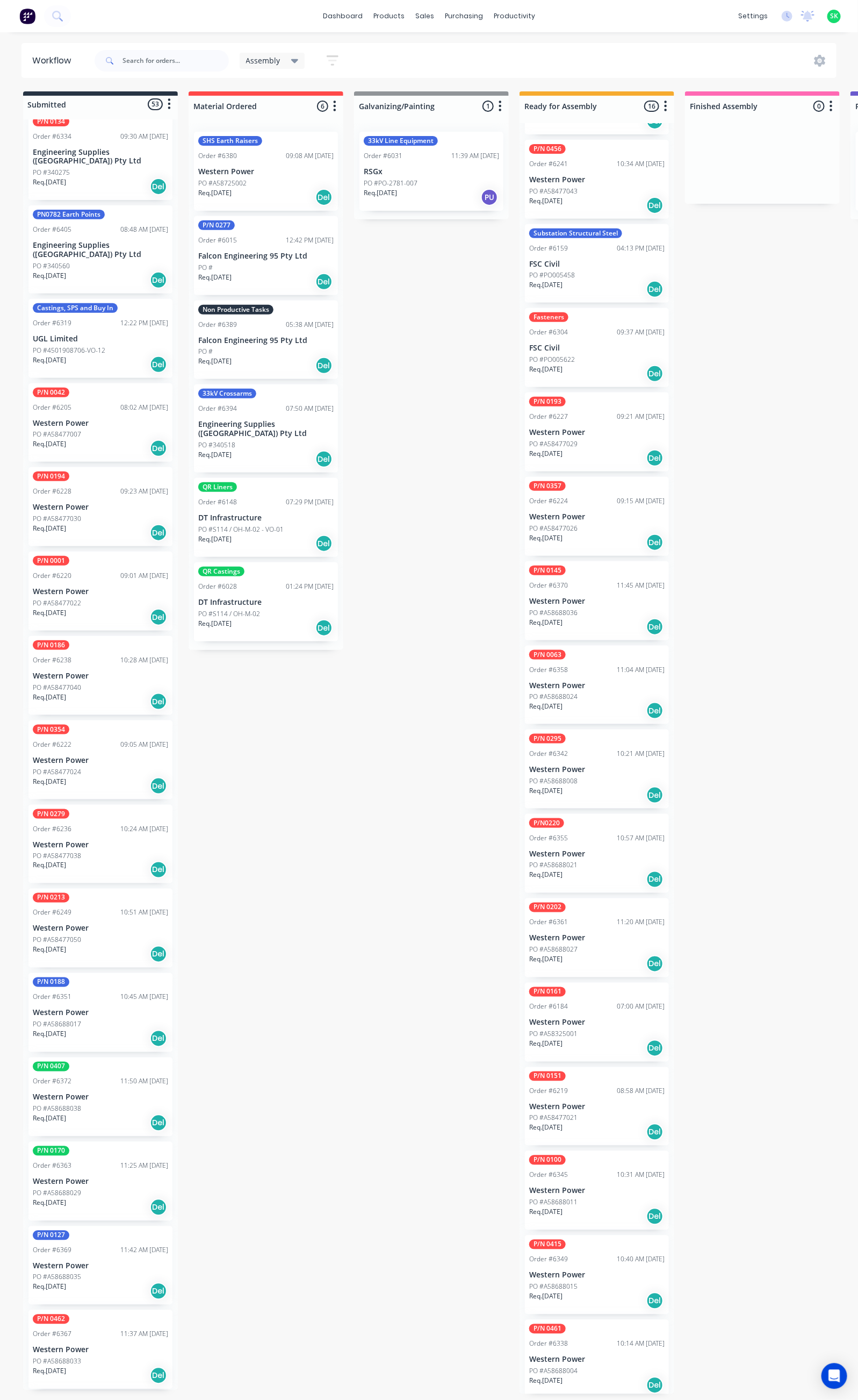
click at [115, 1104] on div "PO #A58688038" at bounding box center [101, 1109] width 136 height 9
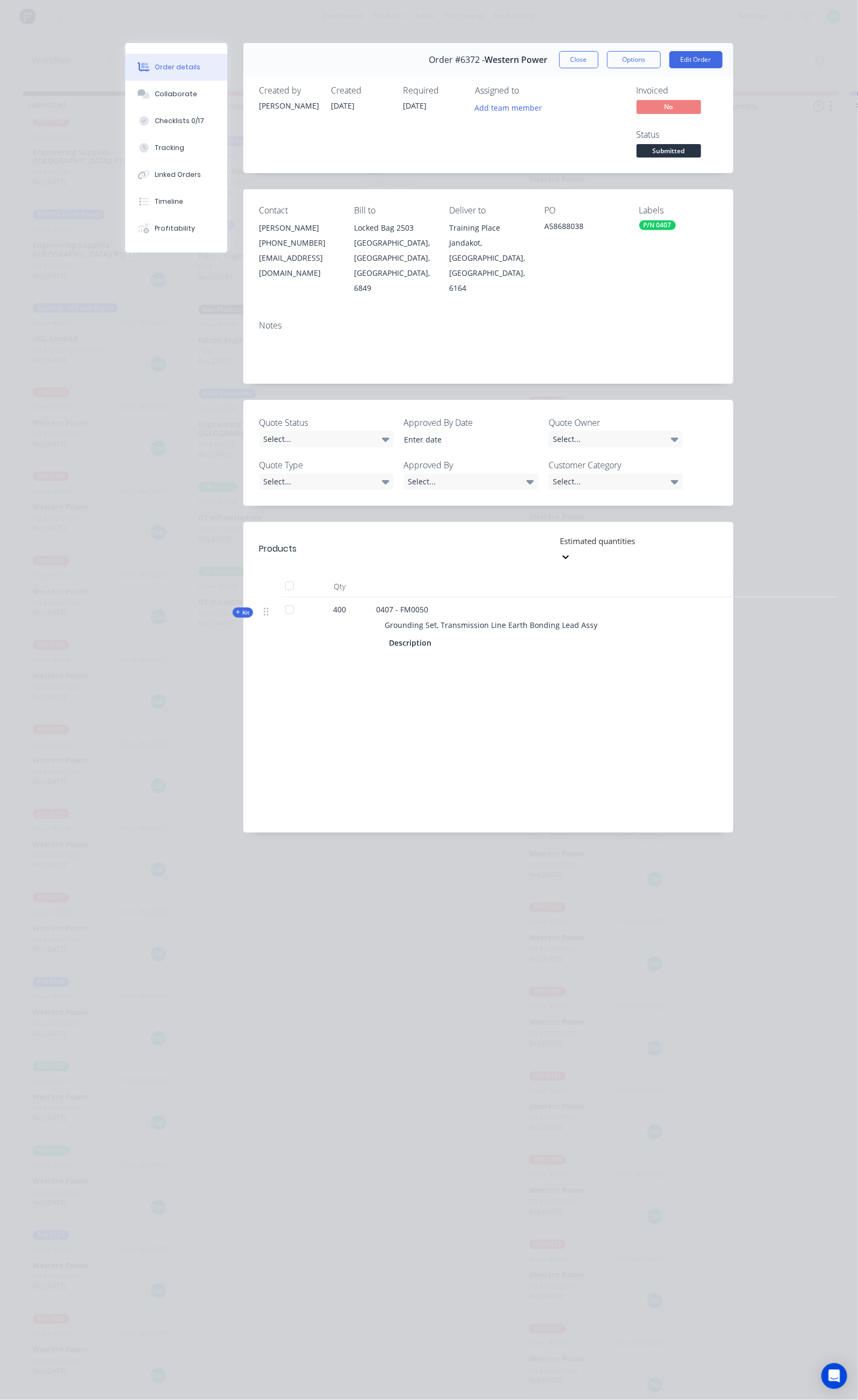
click at [599, 57] on button "Close" at bounding box center [579, 60] width 39 height 17
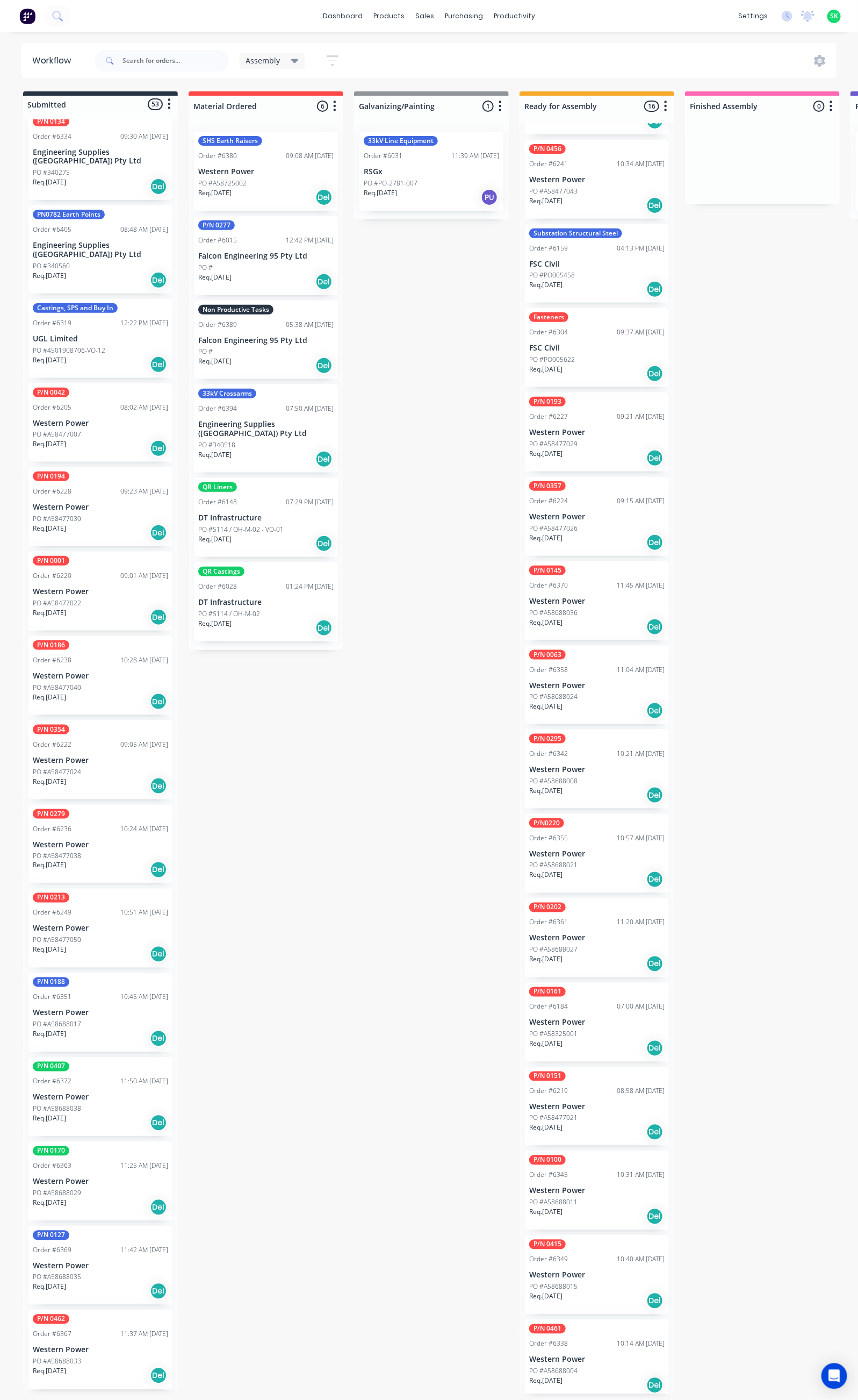
click at [118, 1177] on p "Western Power" at bounding box center [101, 1182] width 136 height 9
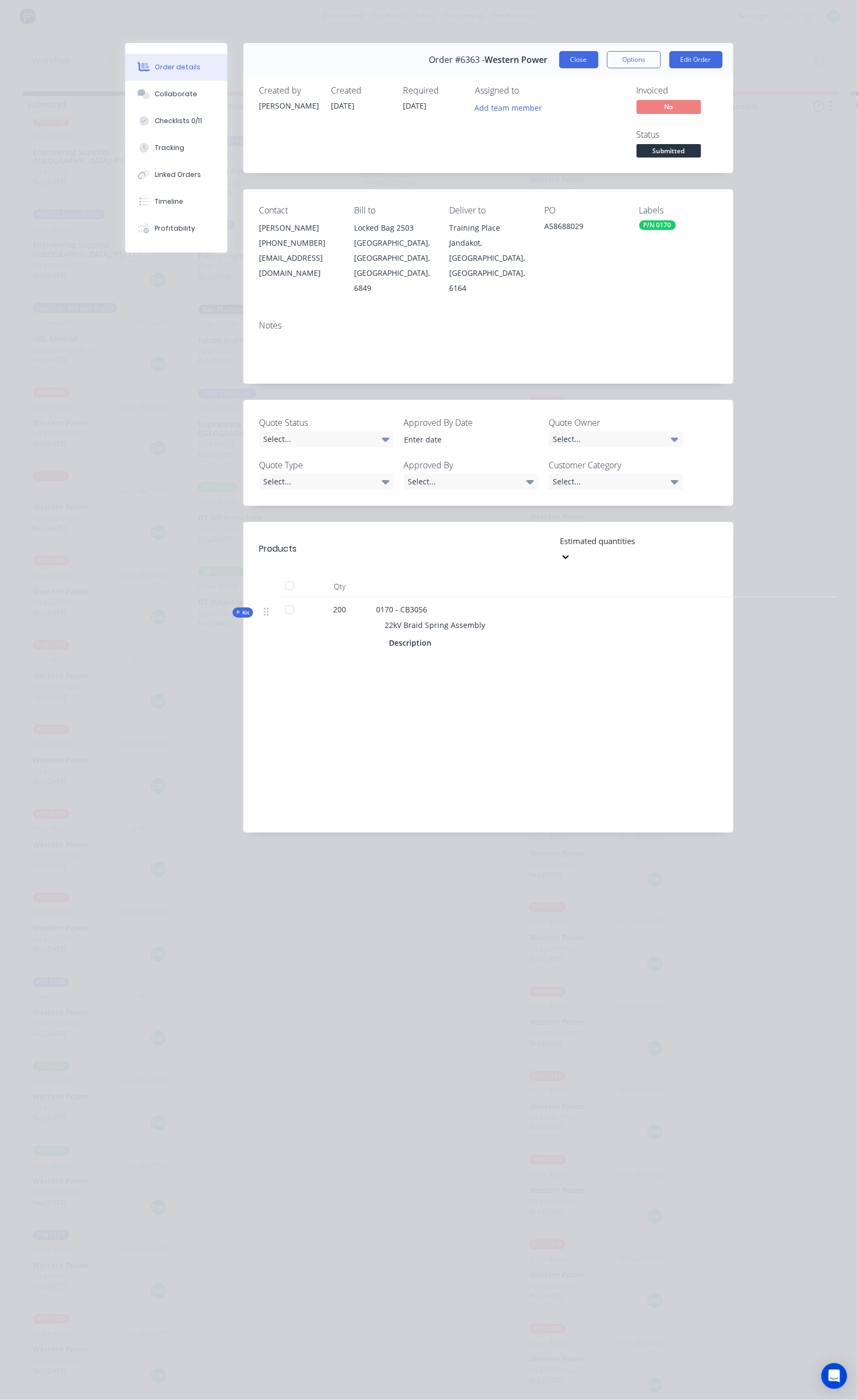
click at [599, 58] on button "Close" at bounding box center [579, 60] width 39 height 17
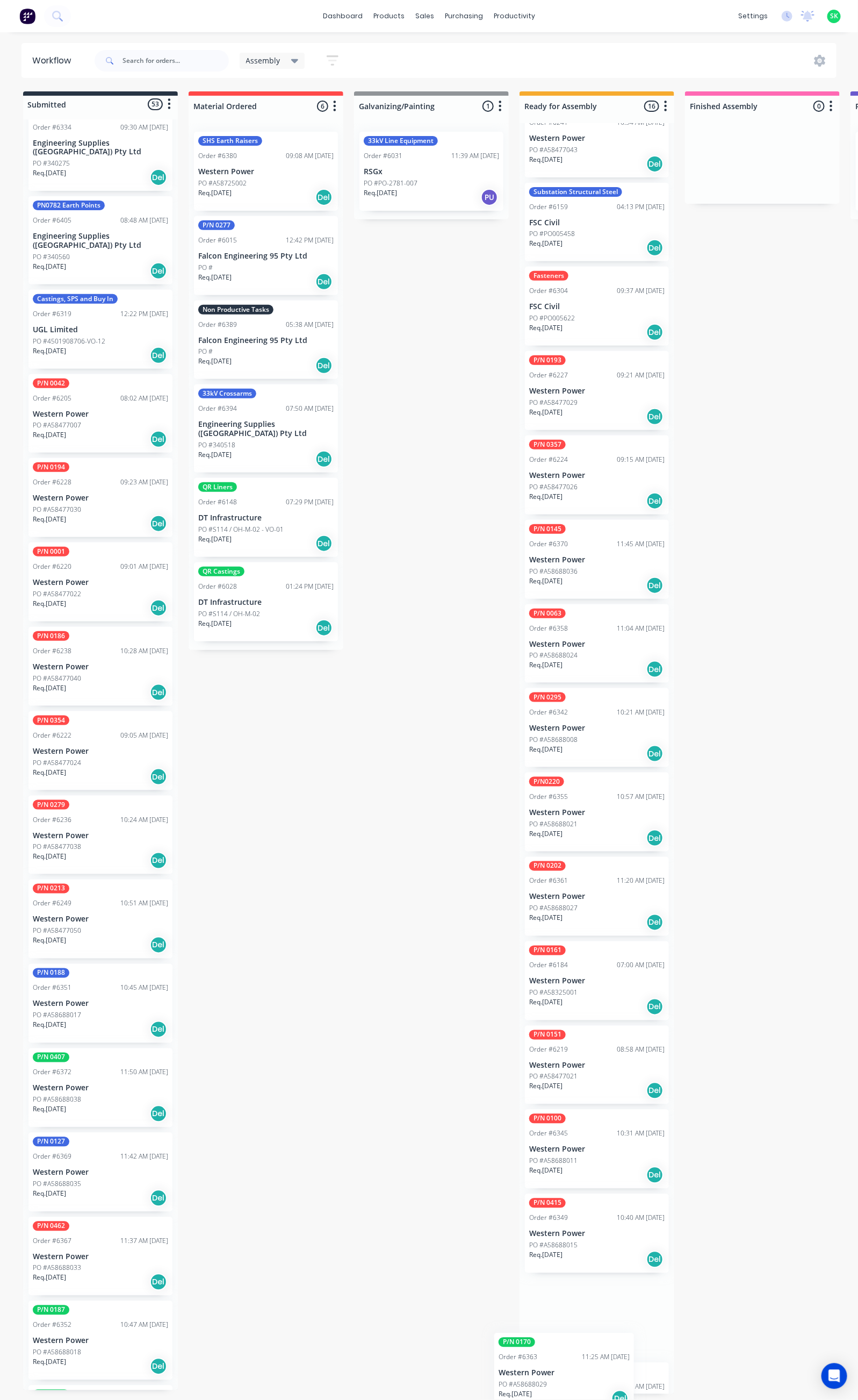
scroll to position [165, 0]
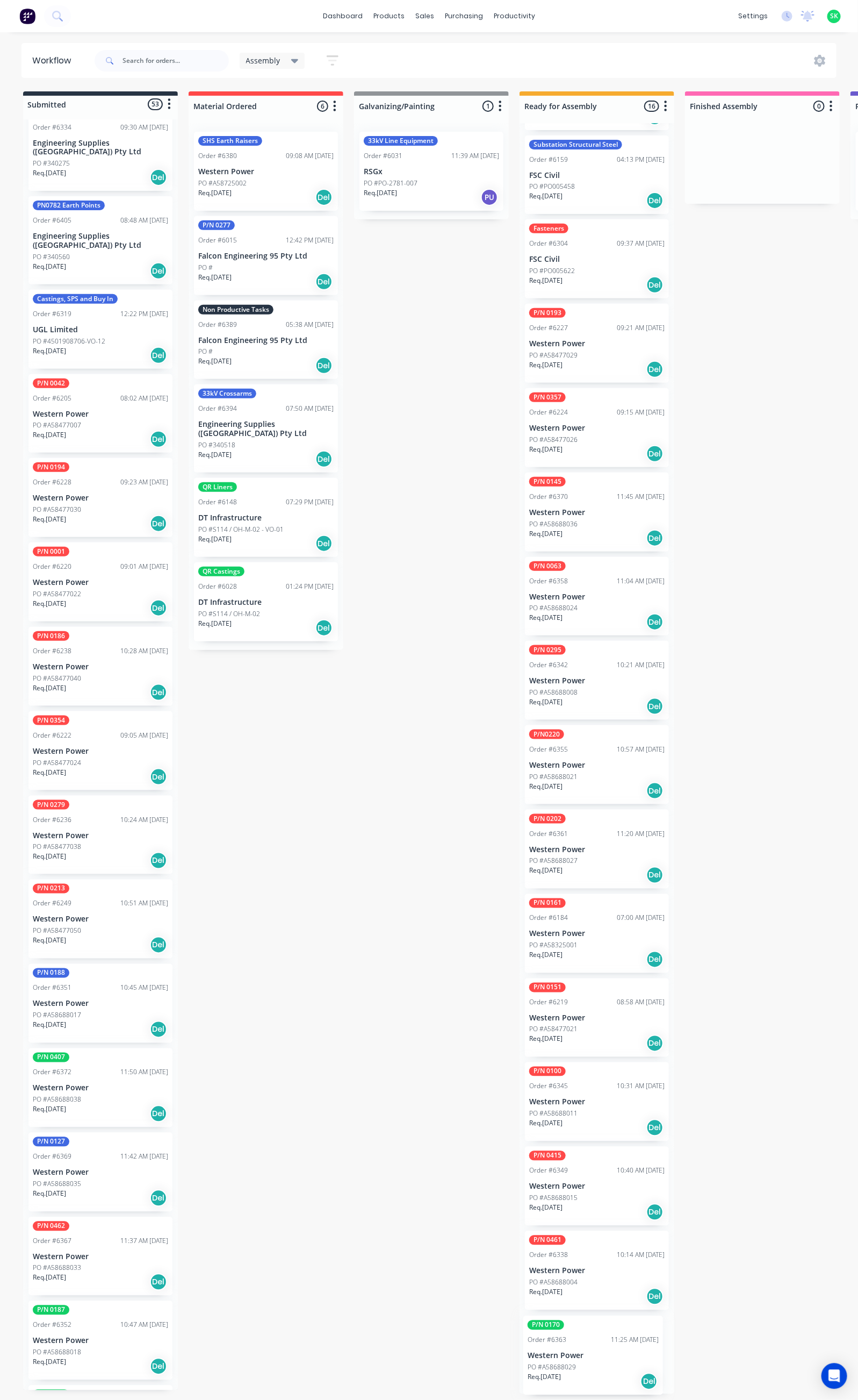
drag, startPoint x: 80, startPoint y: 1144, endPoint x: 577, endPoint y: 1344, distance: 535.7
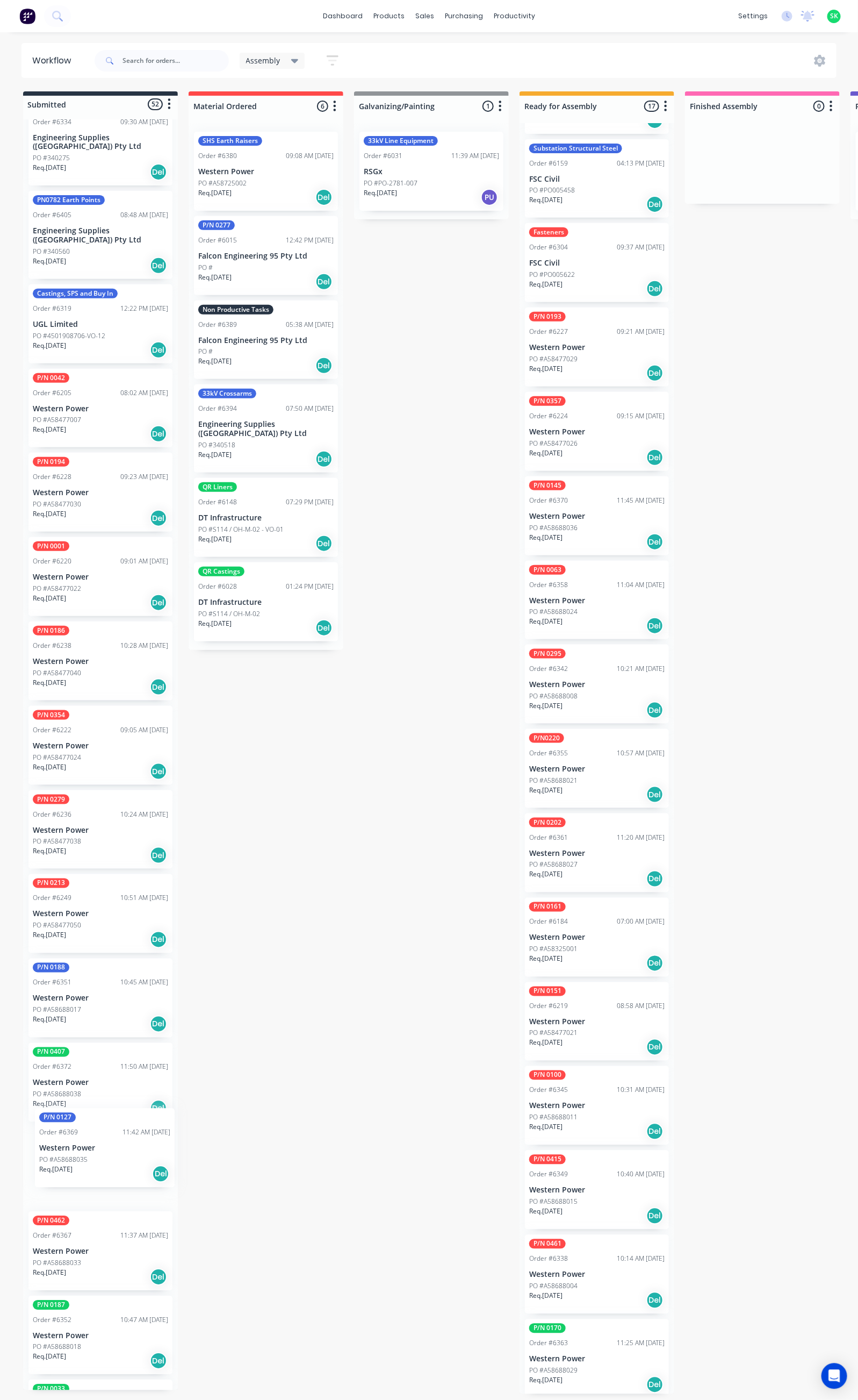
scroll to position [201, 0]
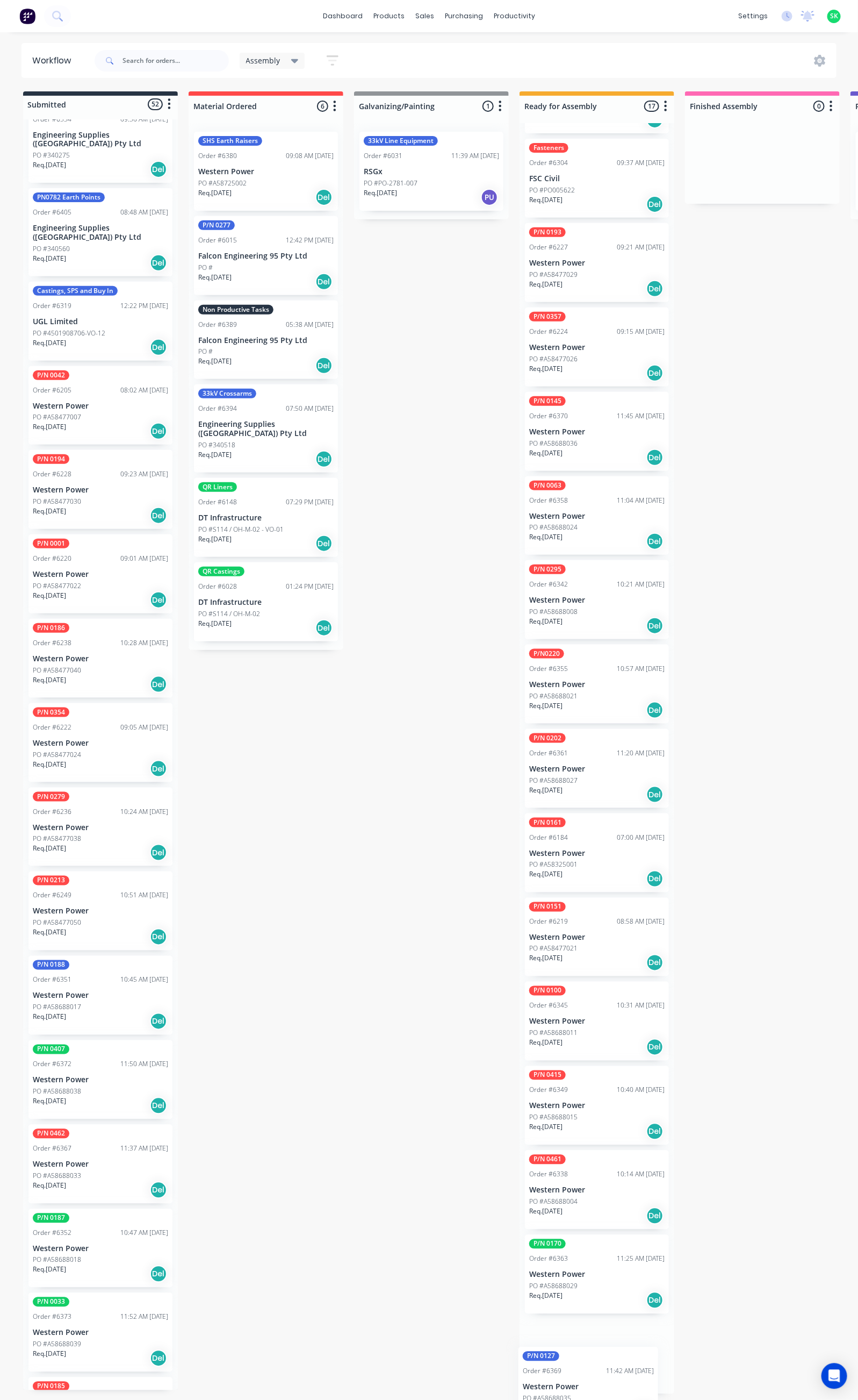
drag, startPoint x: 83, startPoint y: 1151, endPoint x: 577, endPoint y: 1391, distance: 549.2
click at [96, 1298] on div "P/N 0033 Order #6373 11:52 AM [DATE] Western Power PO #A58688039 Req. [DATE] Del" at bounding box center [101, 1332] width 144 height 79
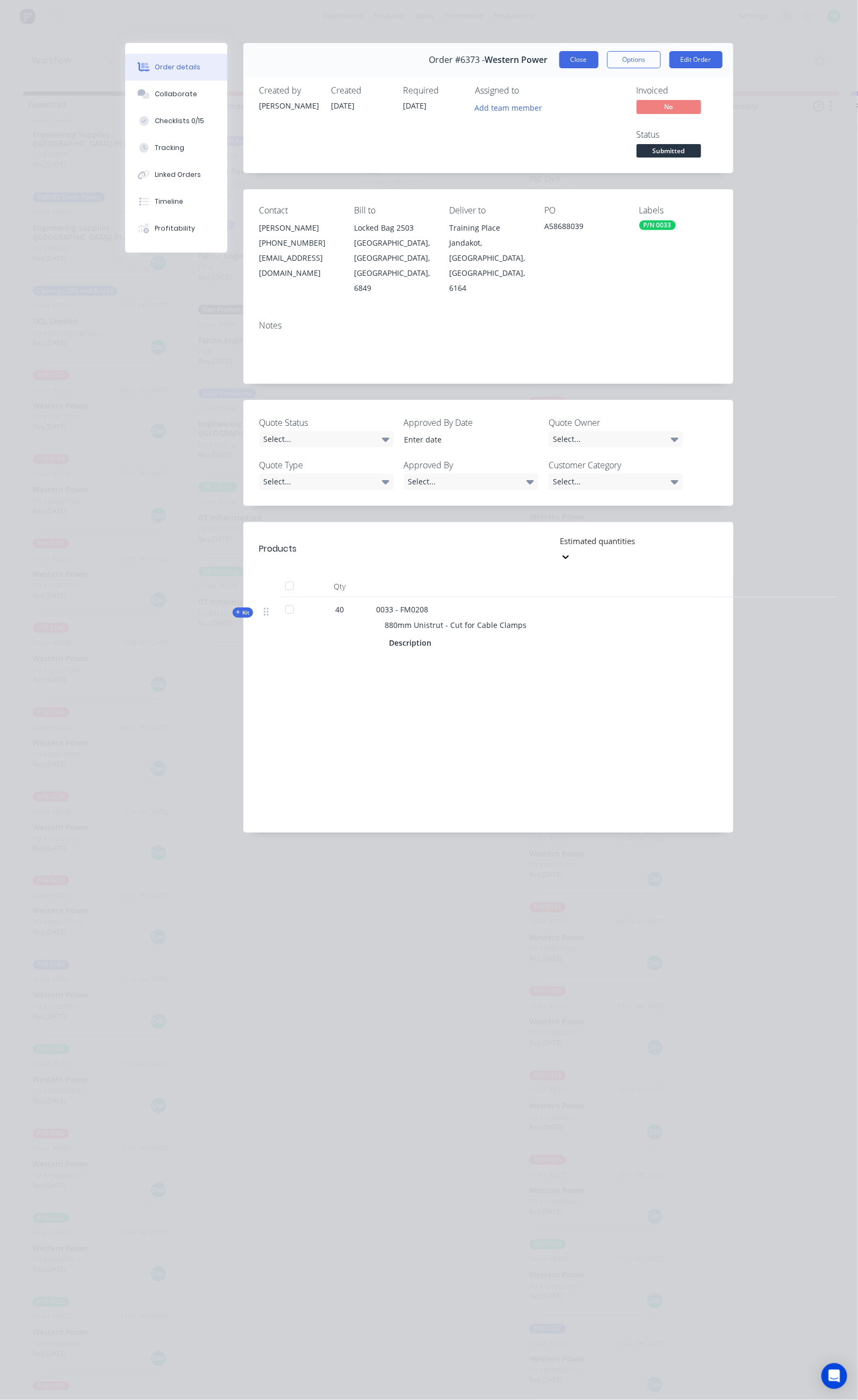
click at [599, 65] on button "Close" at bounding box center [579, 60] width 39 height 17
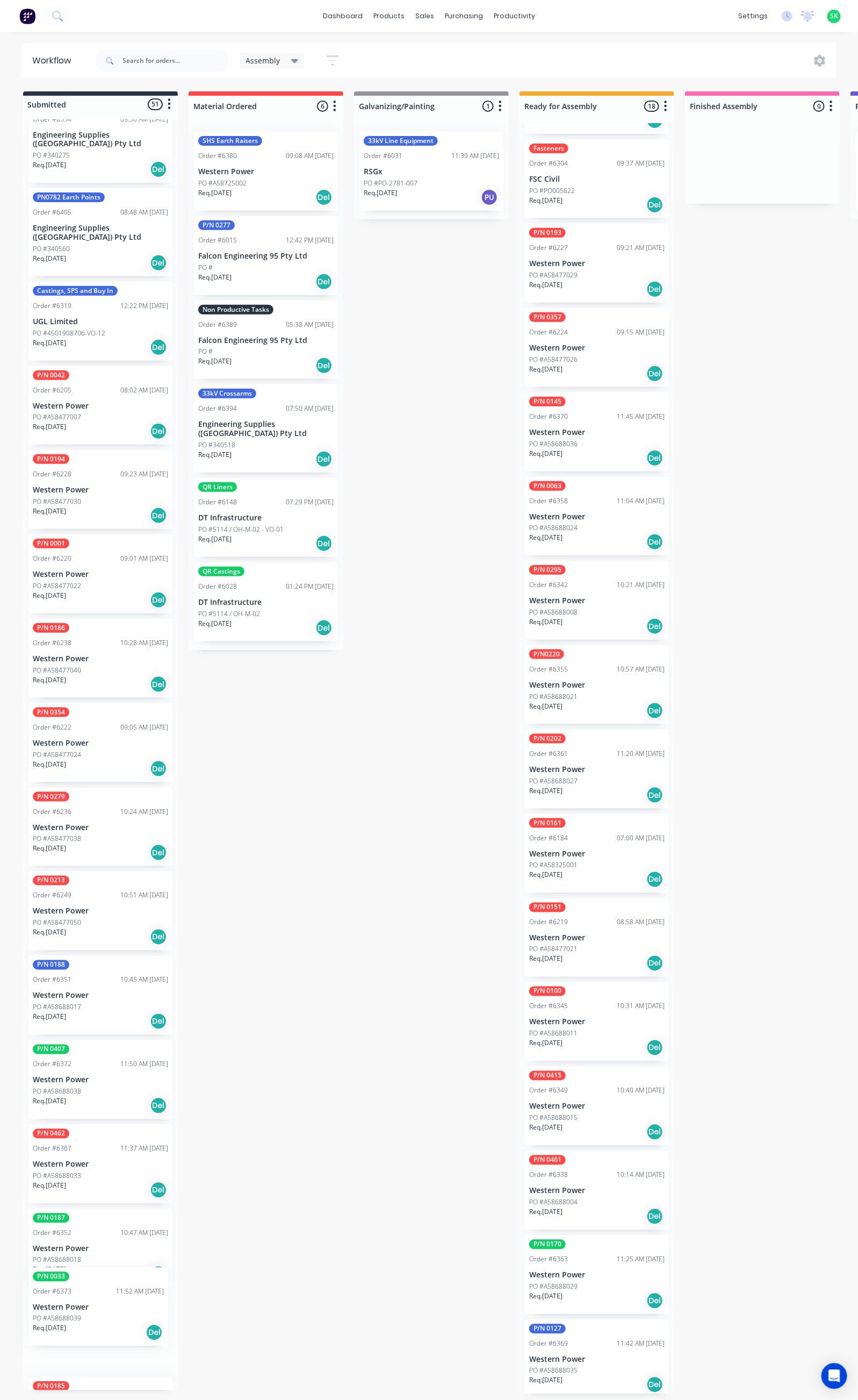
scroll to position [208, 0]
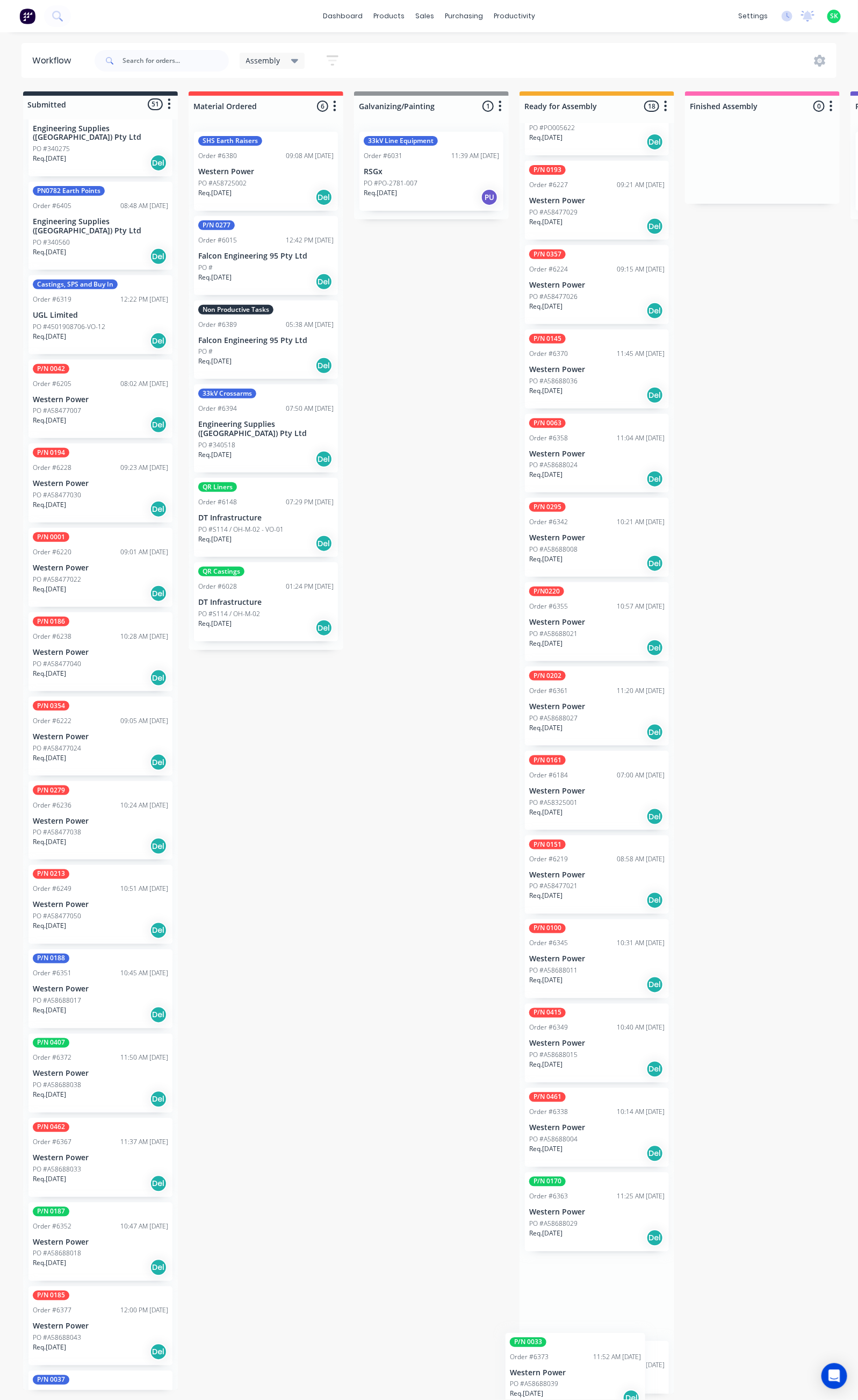
drag, startPoint x: 96, startPoint y: 1312, endPoint x: 588, endPoint y: 1380, distance: 496.7
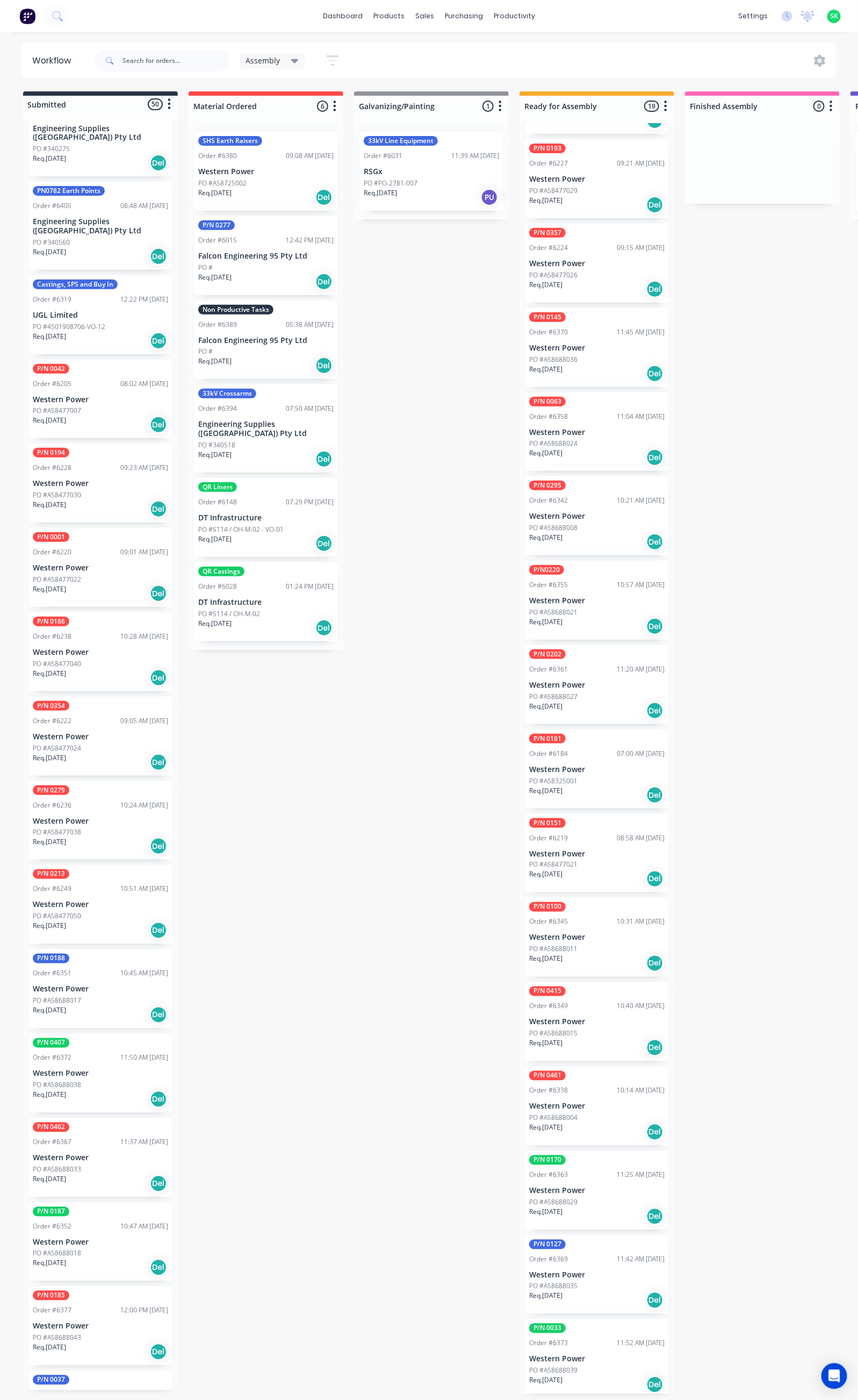
click at [113, 1295] on div "P/N 0185 Order #6377 12:00 PM [DATE] Western Power PO #A58688043 Req. [DATE] Del" at bounding box center [101, 1325] width 144 height 79
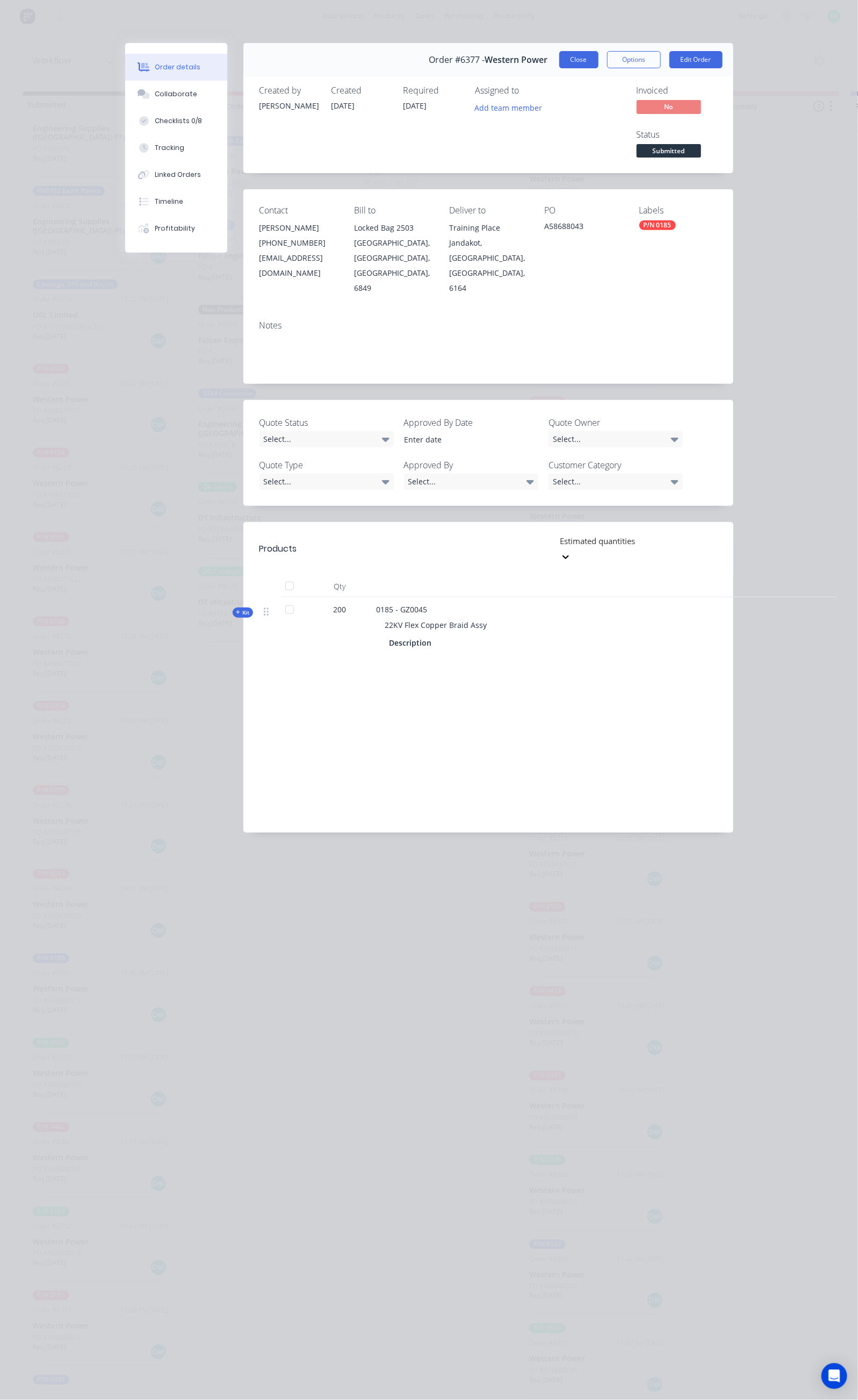
click at [599, 62] on button "Close" at bounding box center [579, 60] width 39 height 17
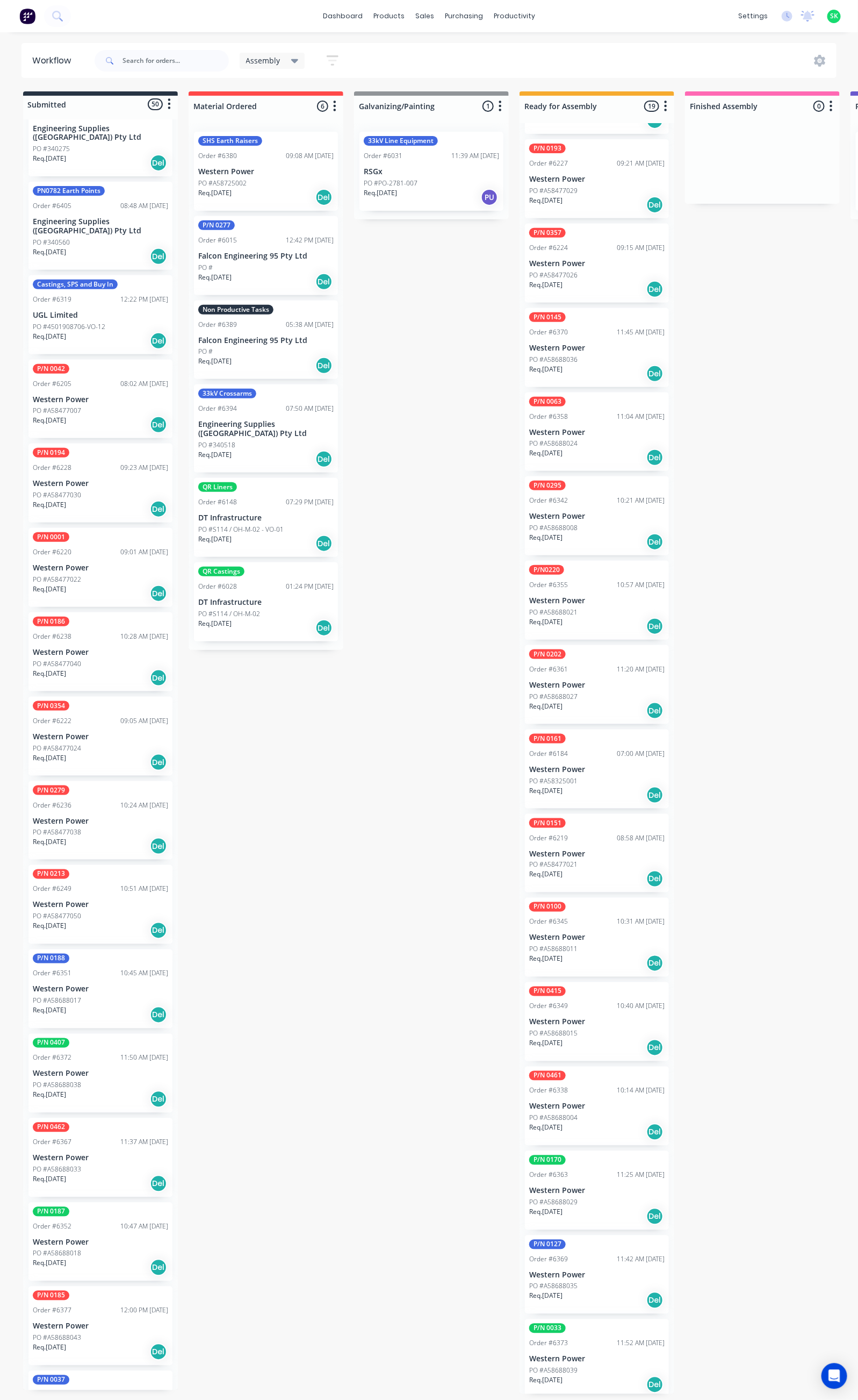
scroll to position [213, 0]
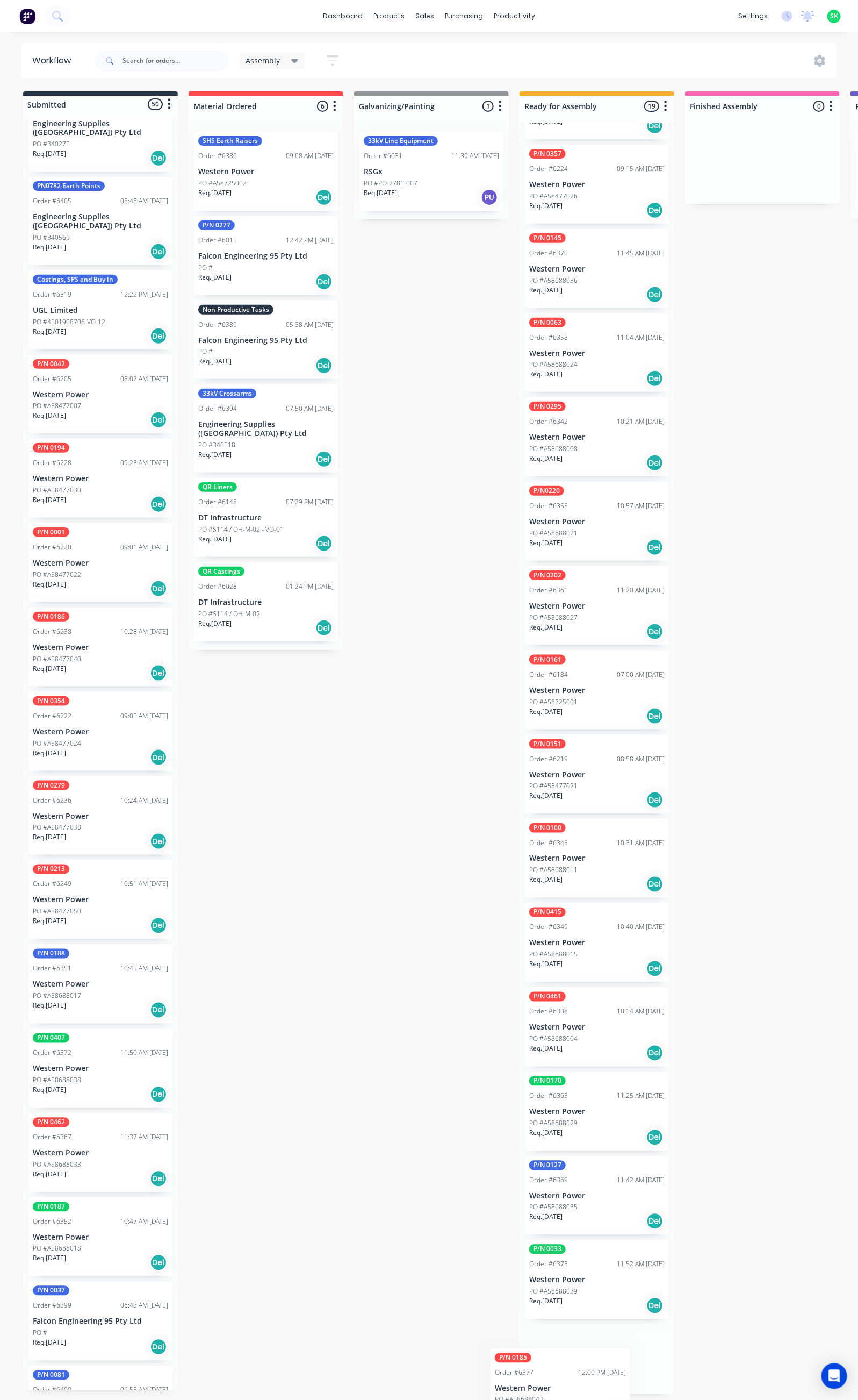
drag, startPoint x: 74, startPoint y: 1294, endPoint x: 544, endPoint y: 1382, distance: 478.2
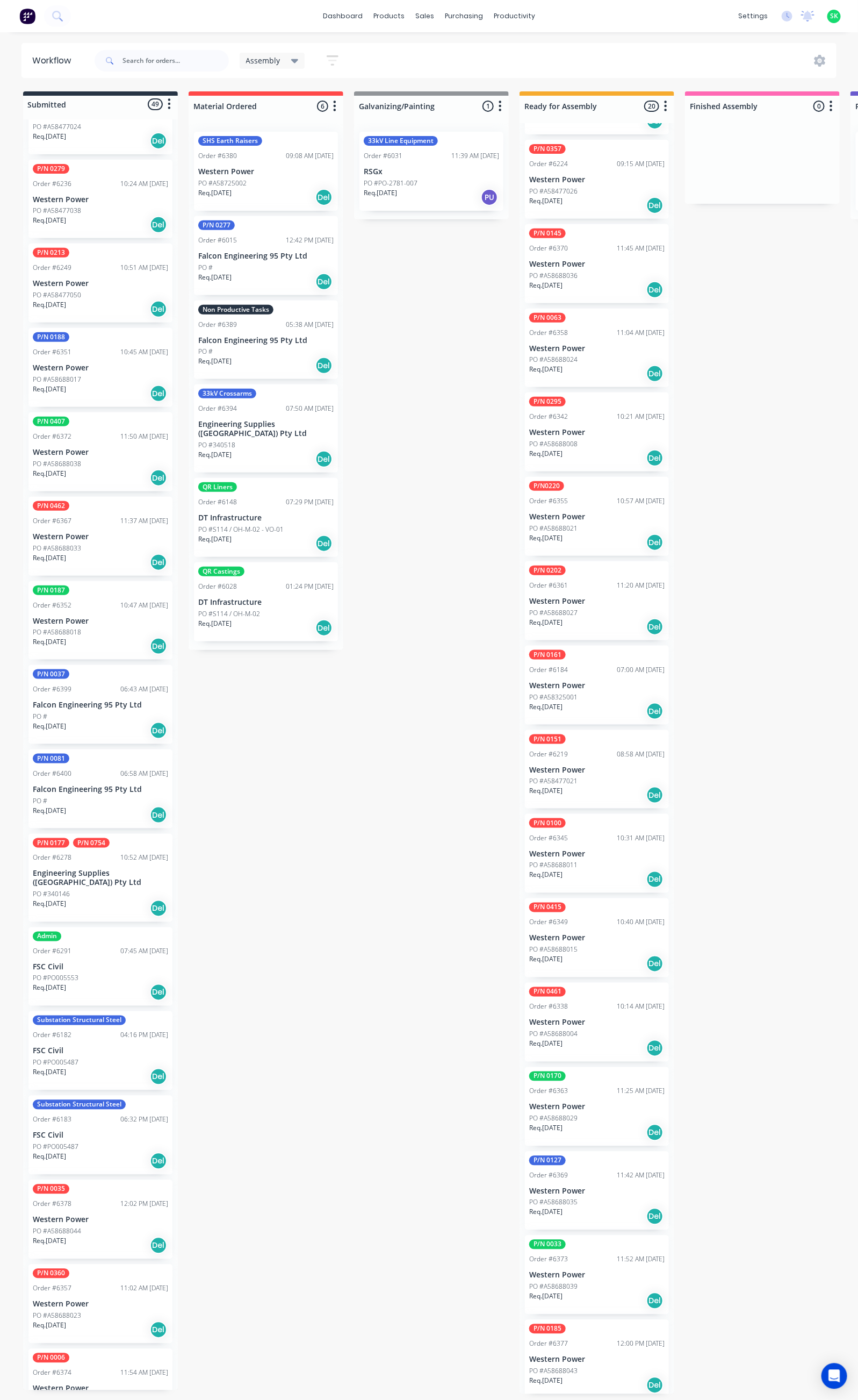
scroll to position [858, 0]
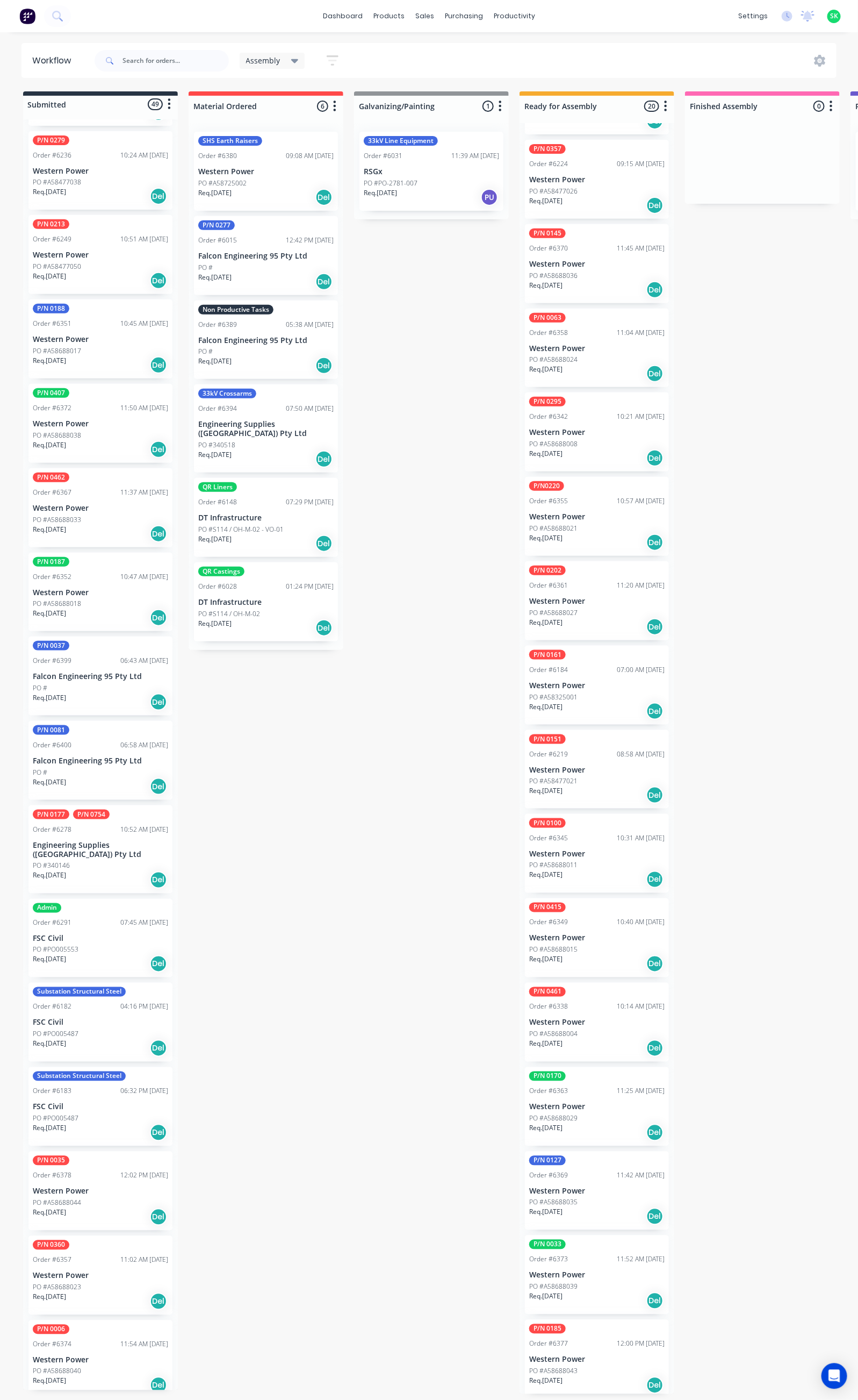
click at [121, 1255] on div "11:02 AM [DATE]" at bounding box center [144, 1260] width 47 height 9
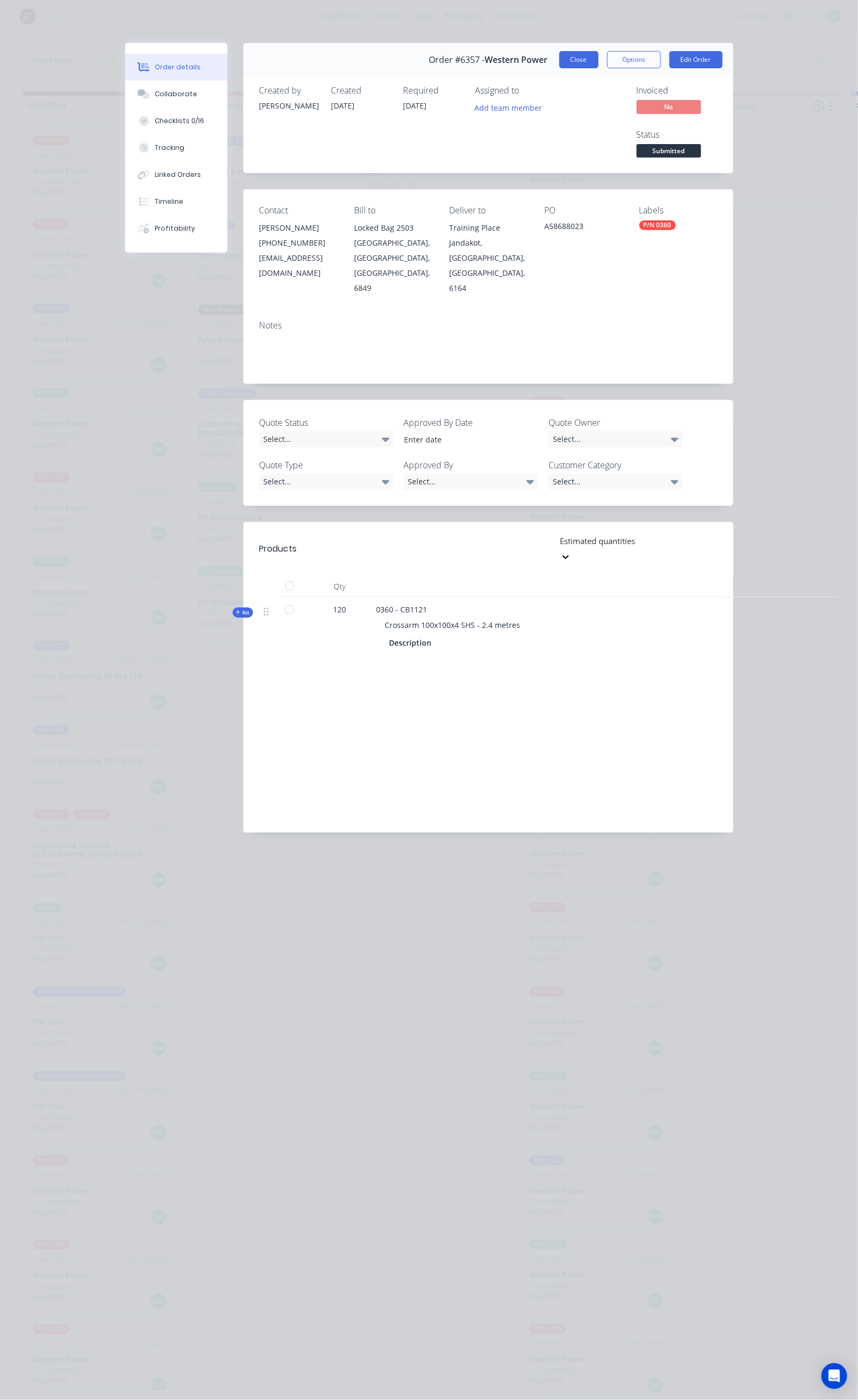
click at [599, 59] on button "Close" at bounding box center [579, 60] width 39 height 17
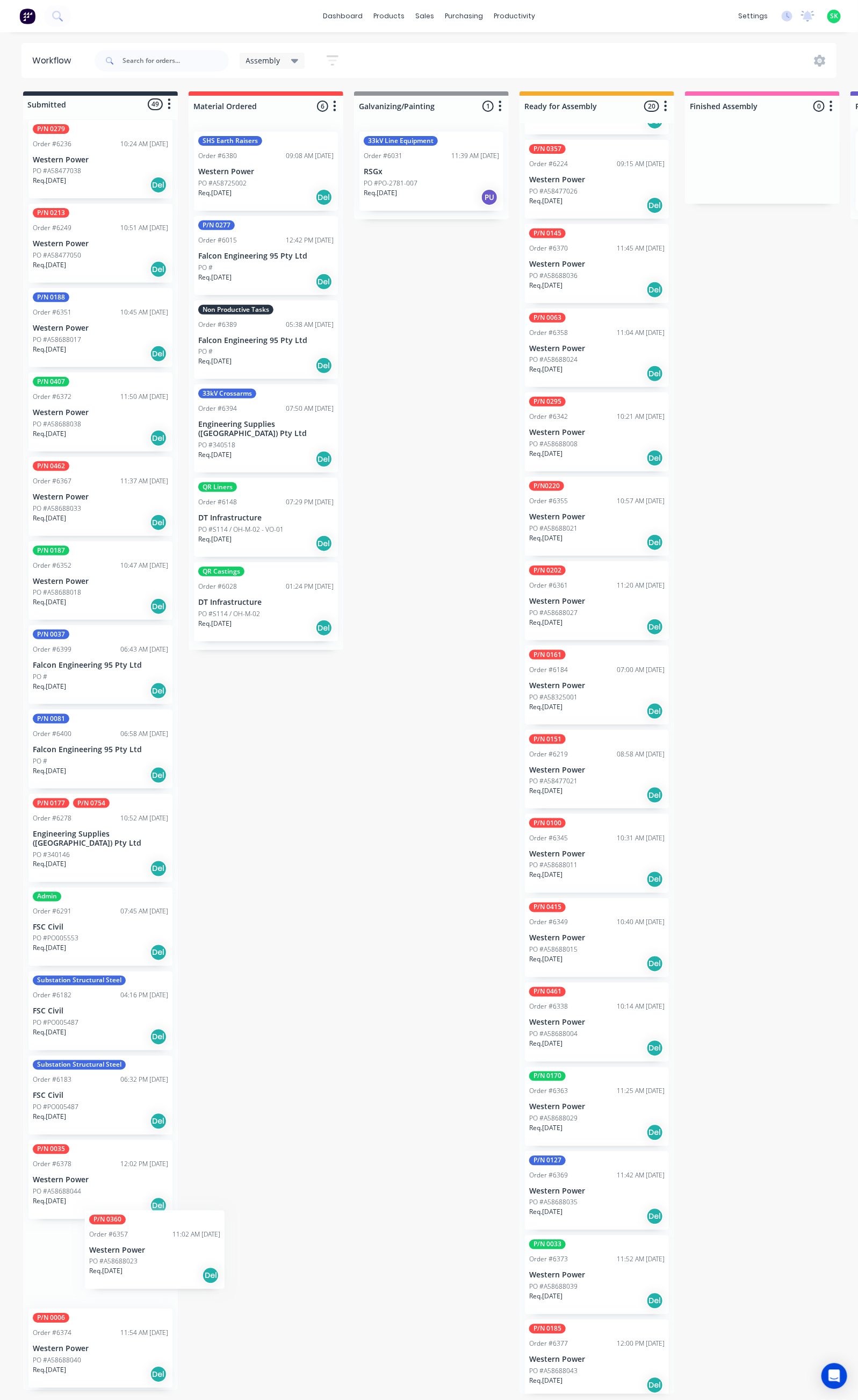
scroll to position [869, 0]
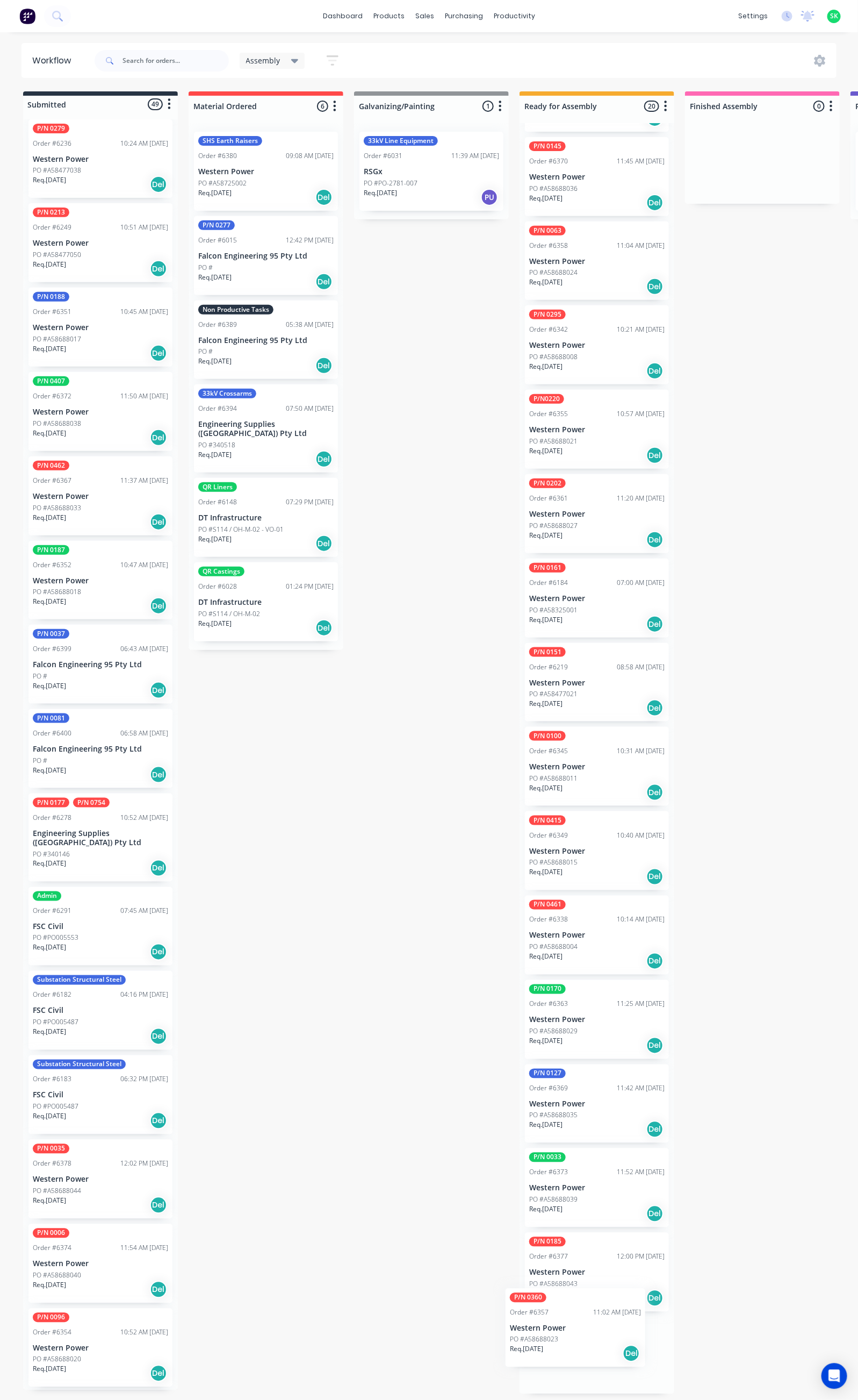
drag, startPoint x: 82, startPoint y: 1232, endPoint x: 528, endPoint y: 1308, distance: 452.4
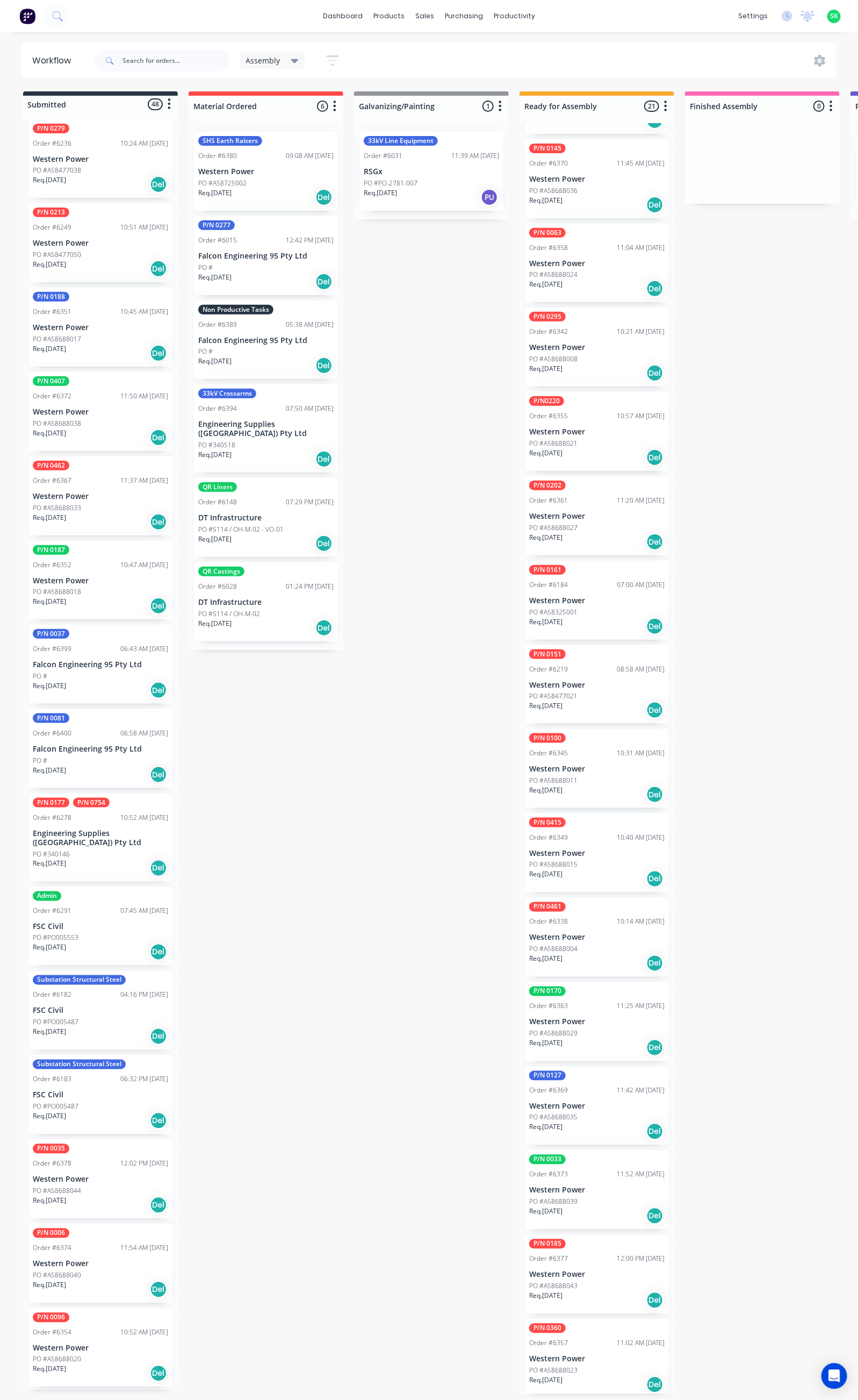
click at [110, 1223] on div "P/N 0006 Order #6374 11:54 AM [DATE] Western Power PO #A58688040 Req. [DATE] Del" at bounding box center [101, 1262] width 144 height 79
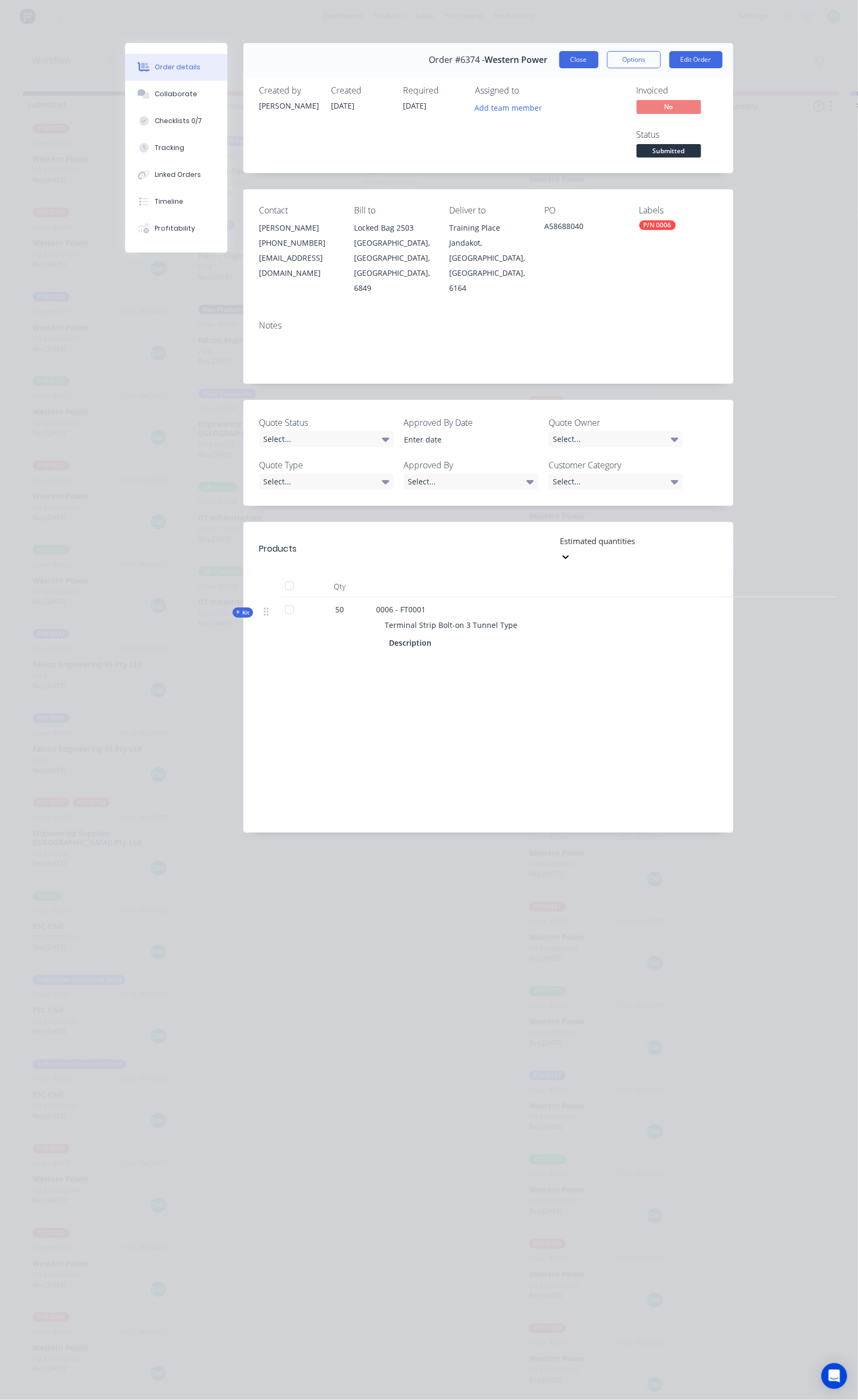
click at [599, 60] on button "Close" at bounding box center [579, 60] width 39 height 17
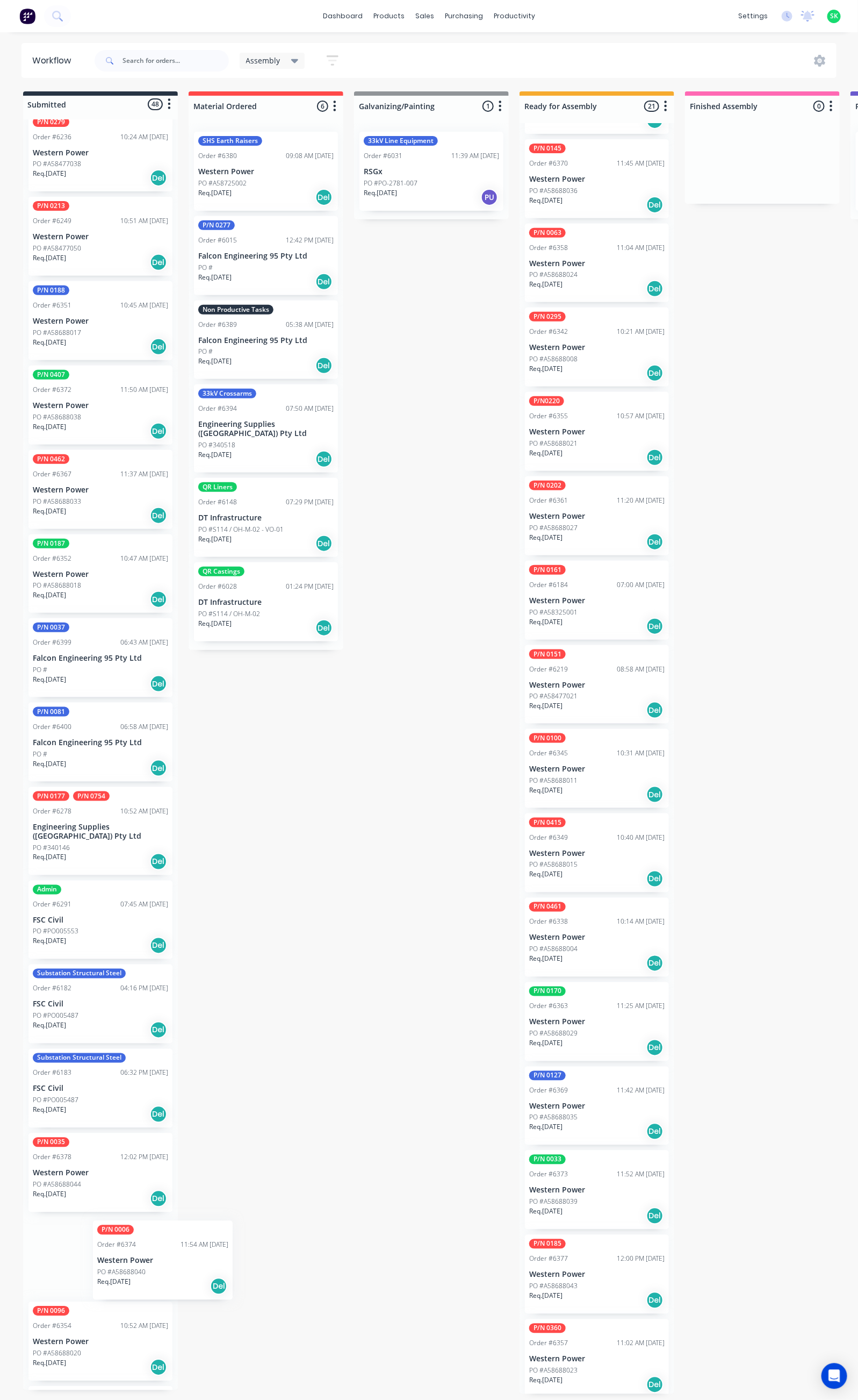
scroll to position [879, 0]
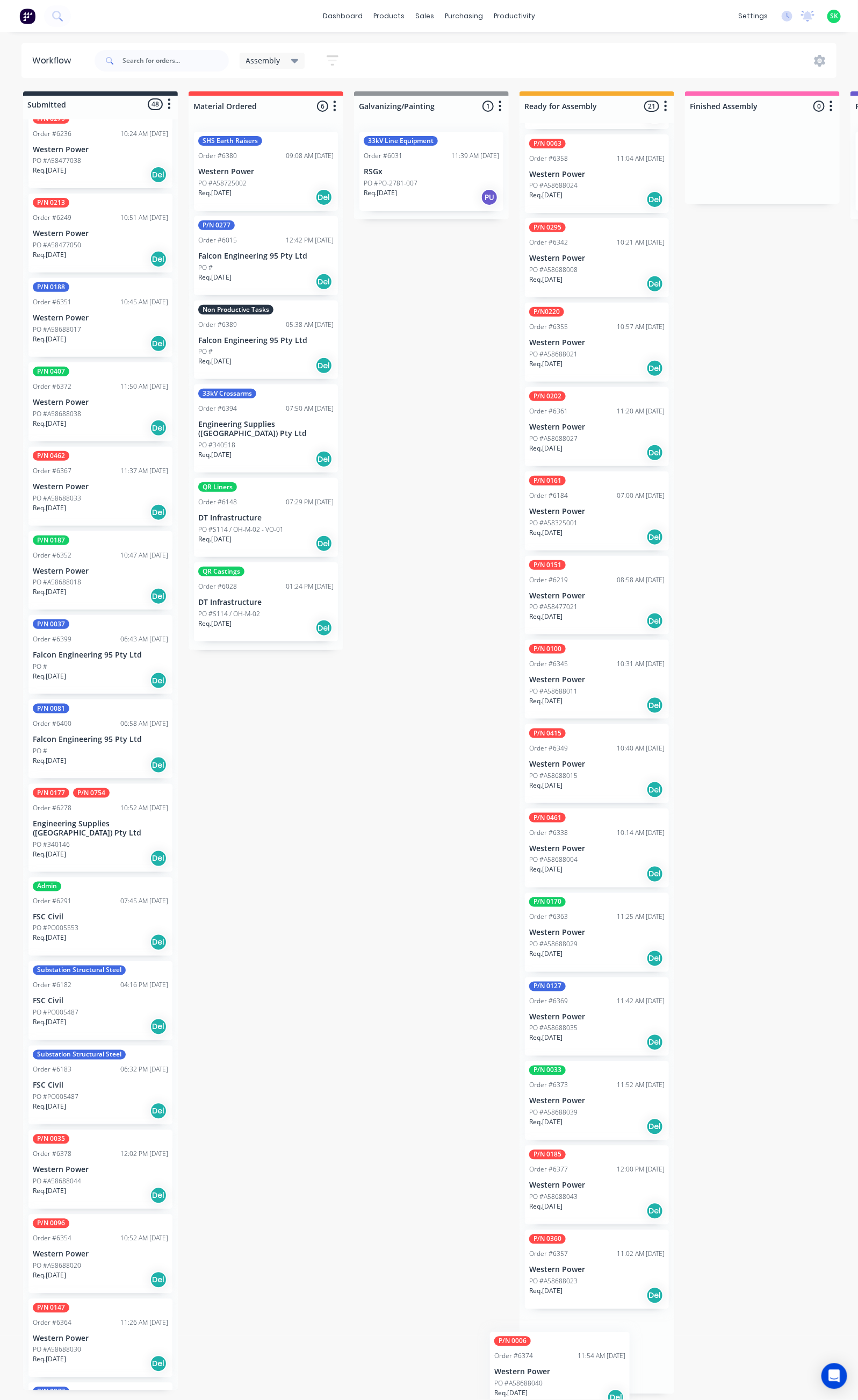
drag, startPoint x: 74, startPoint y: 1234, endPoint x: 542, endPoint y: 1370, distance: 487.4
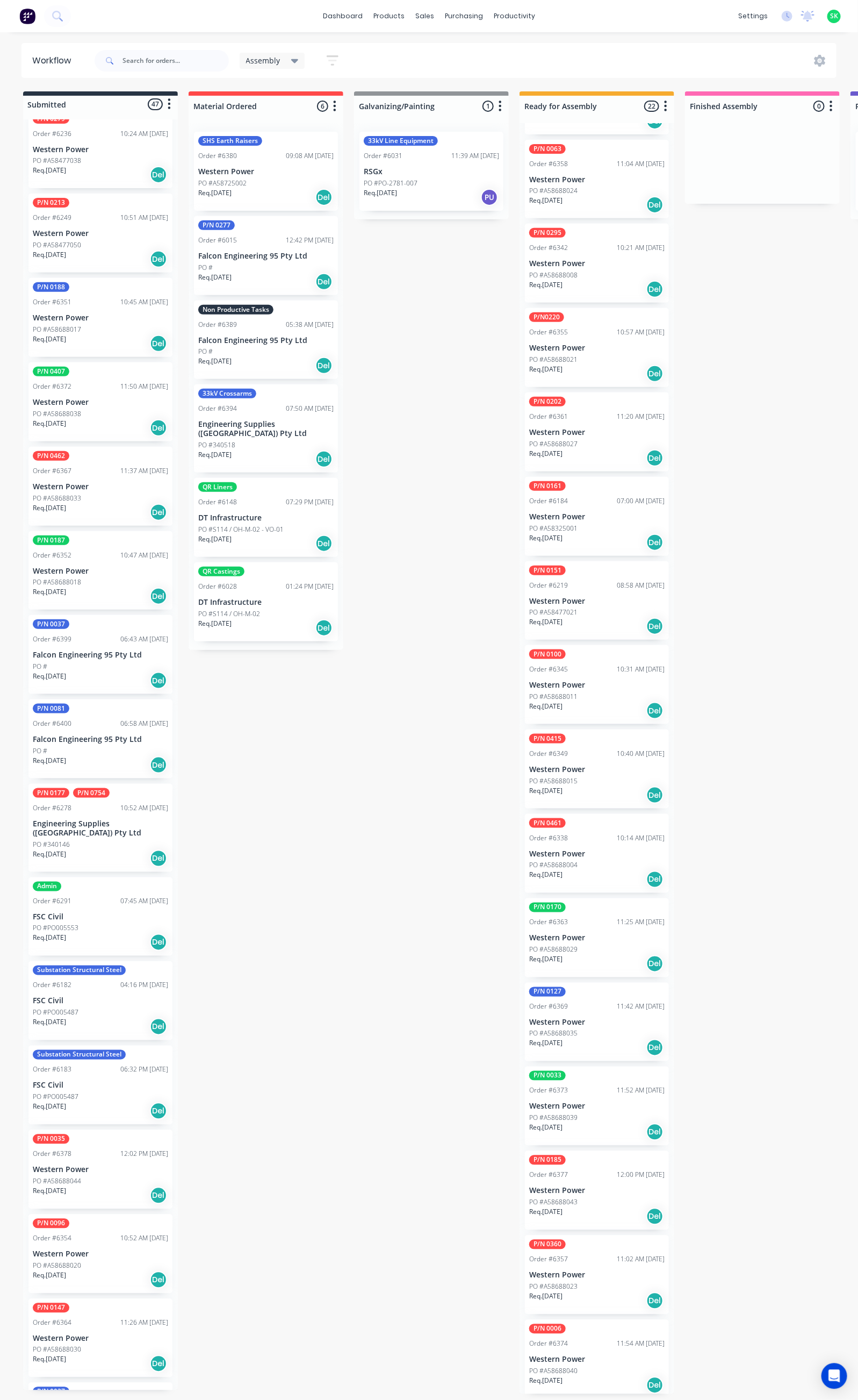
click at [92, 1335] on p "Western Power" at bounding box center [101, 1339] width 136 height 9
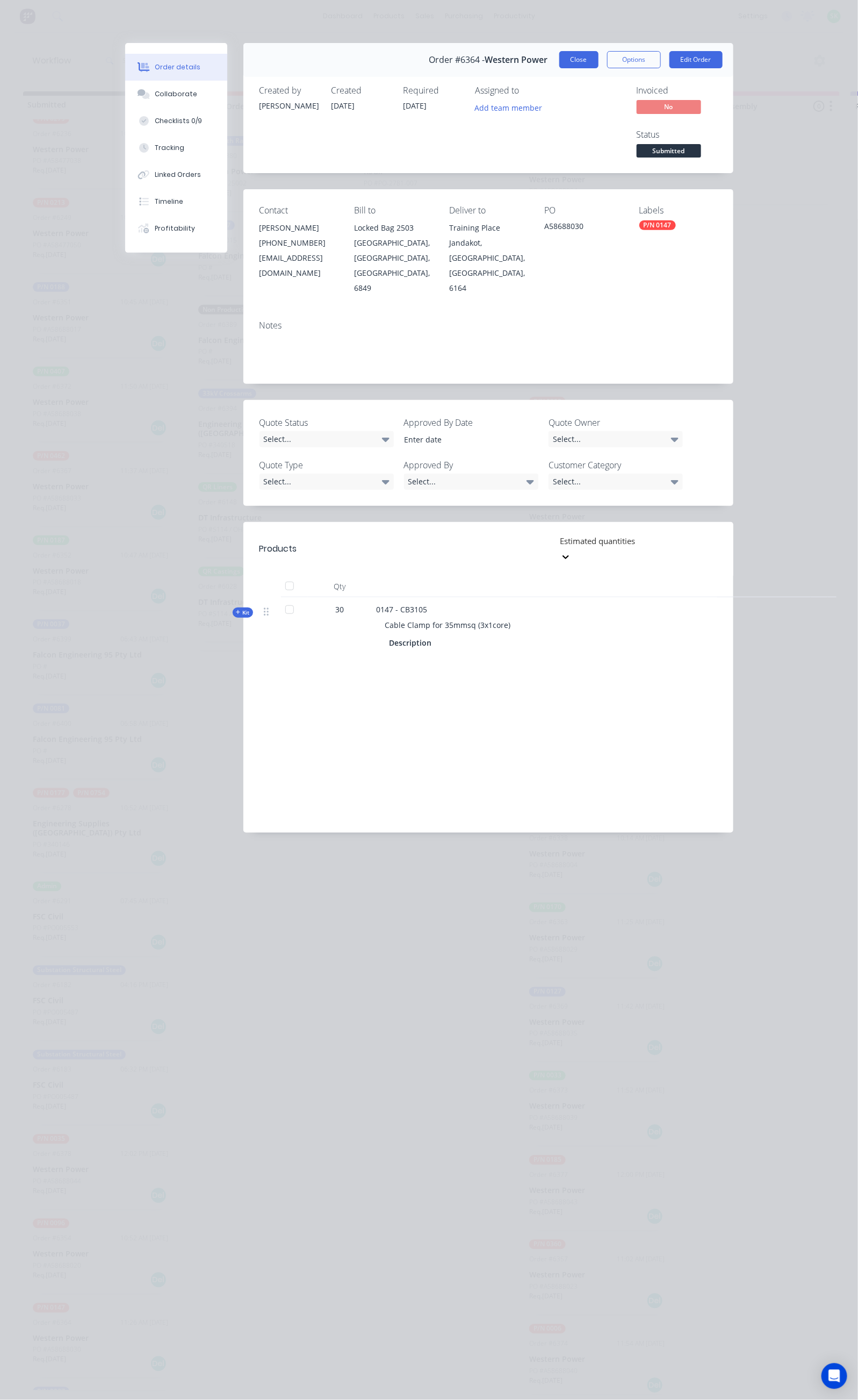
click at [599, 57] on button "Close" at bounding box center [579, 60] width 39 height 17
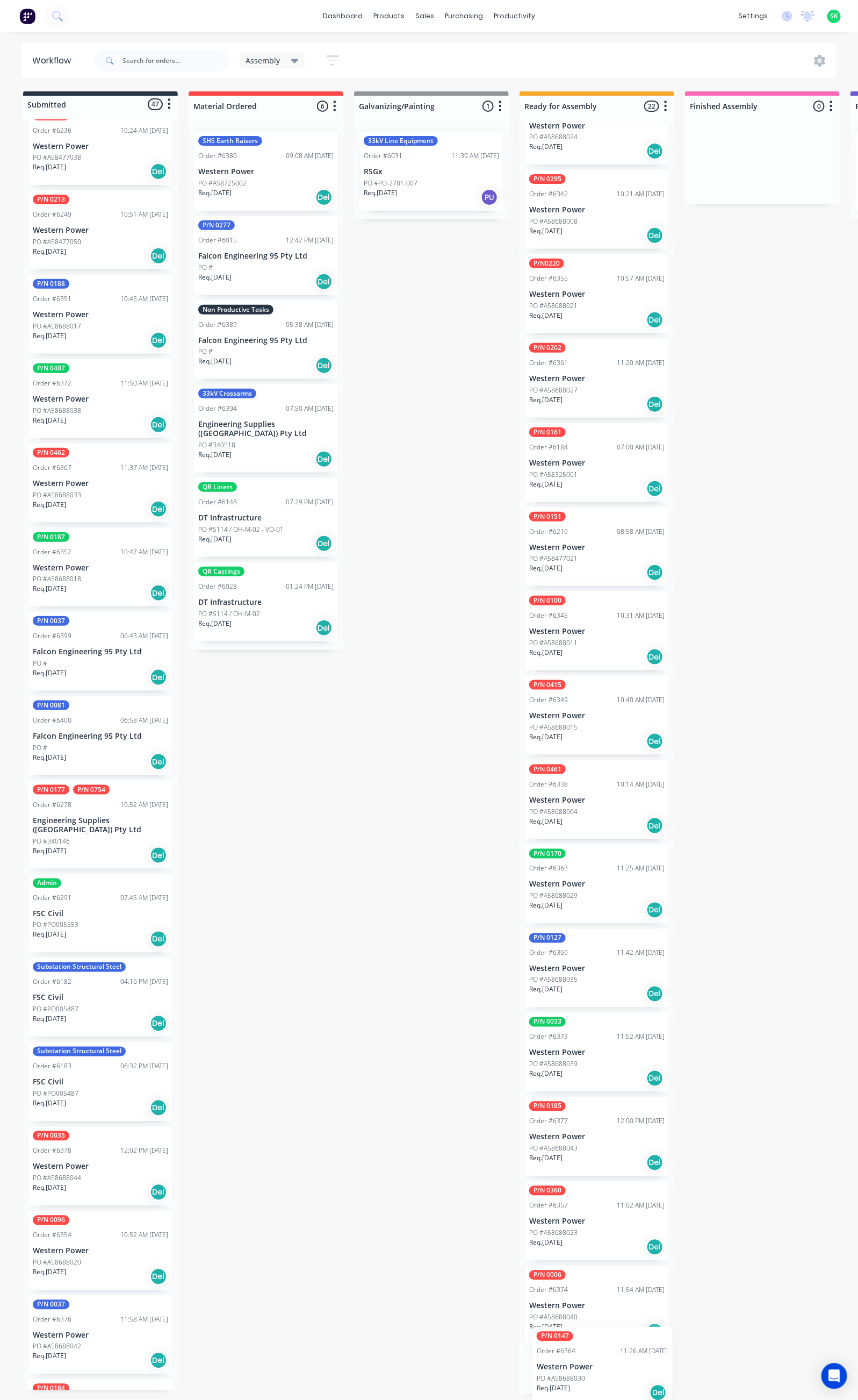
scroll to position [669, 0]
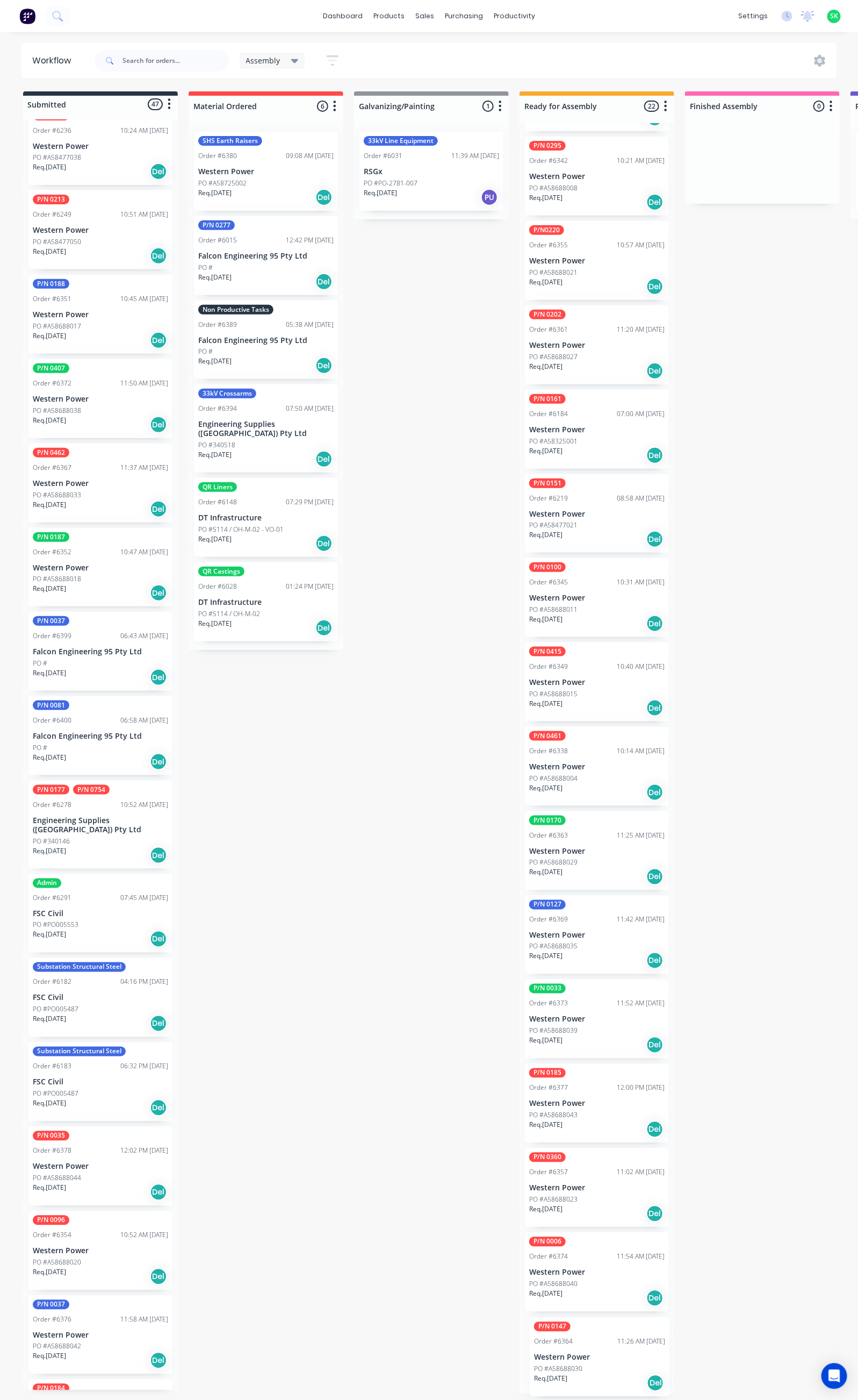
drag, startPoint x: 91, startPoint y: 1297, endPoint x: 592, endPoint y: 1347, distance: 503.5
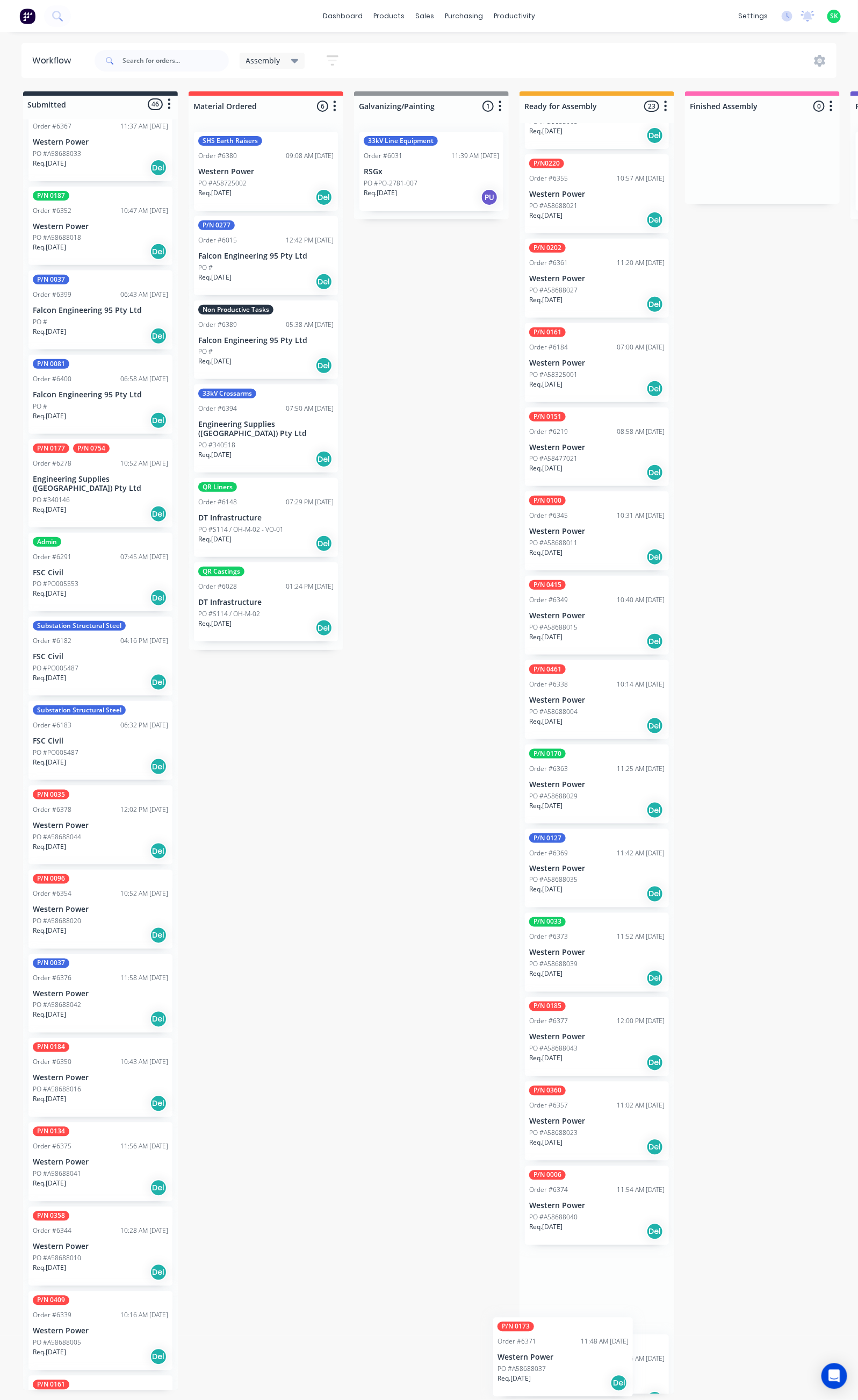
scroll to position [751, 0]
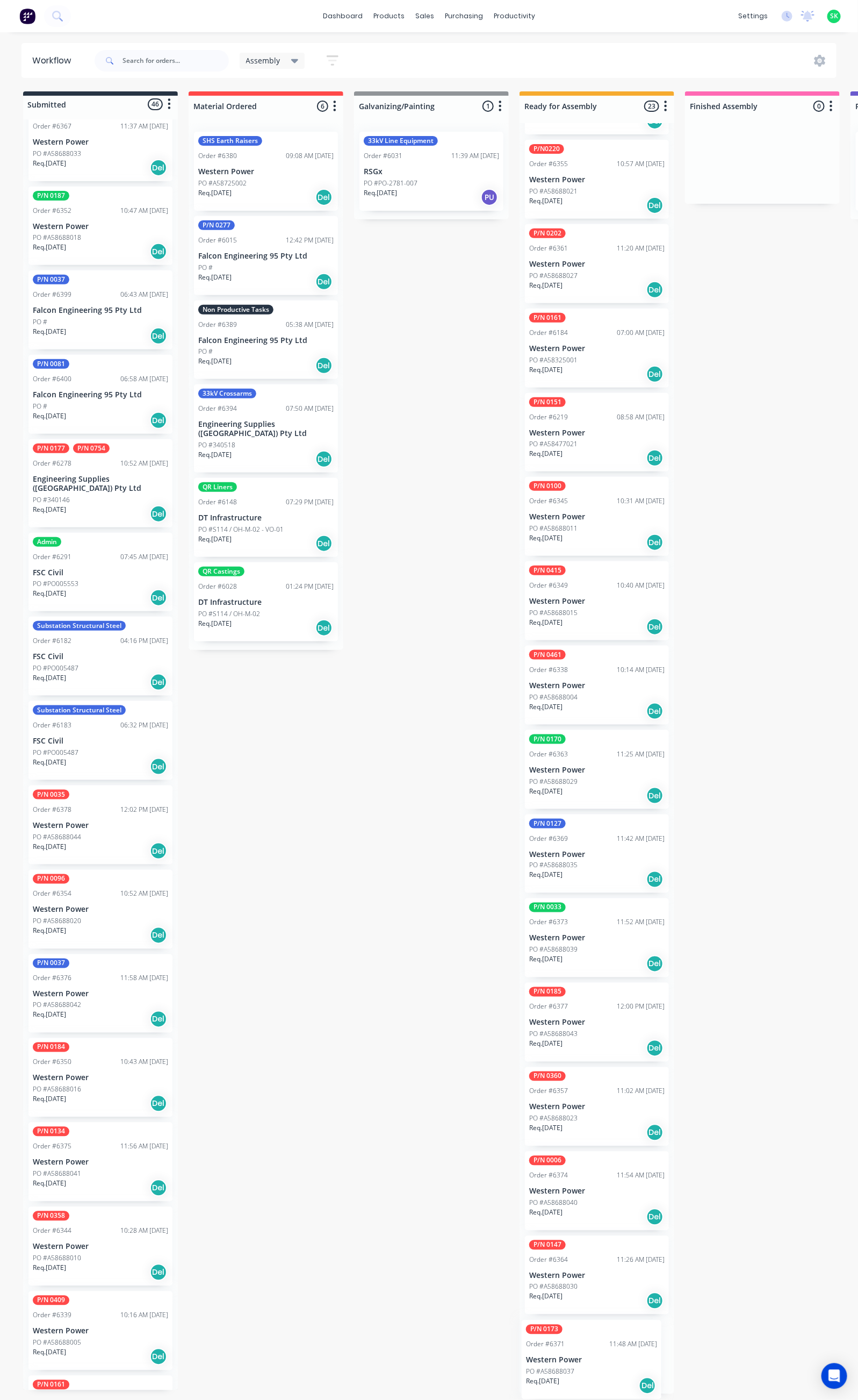
drag, startPoint x: 83, startPoint y: 1145, endPoint x: 578, endPoint y: 1356, distance: 538.1
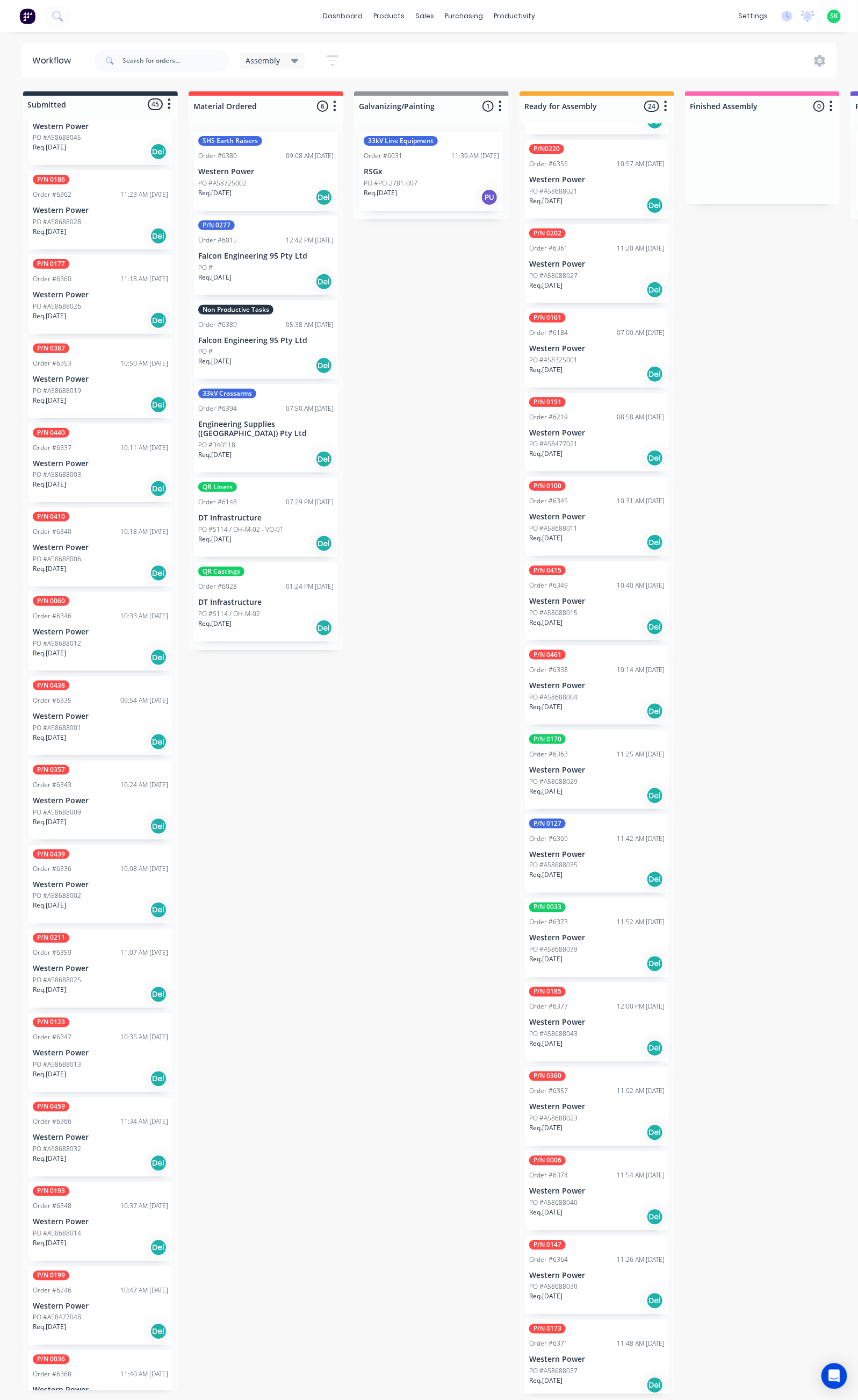
scroll to position [2519, 0]
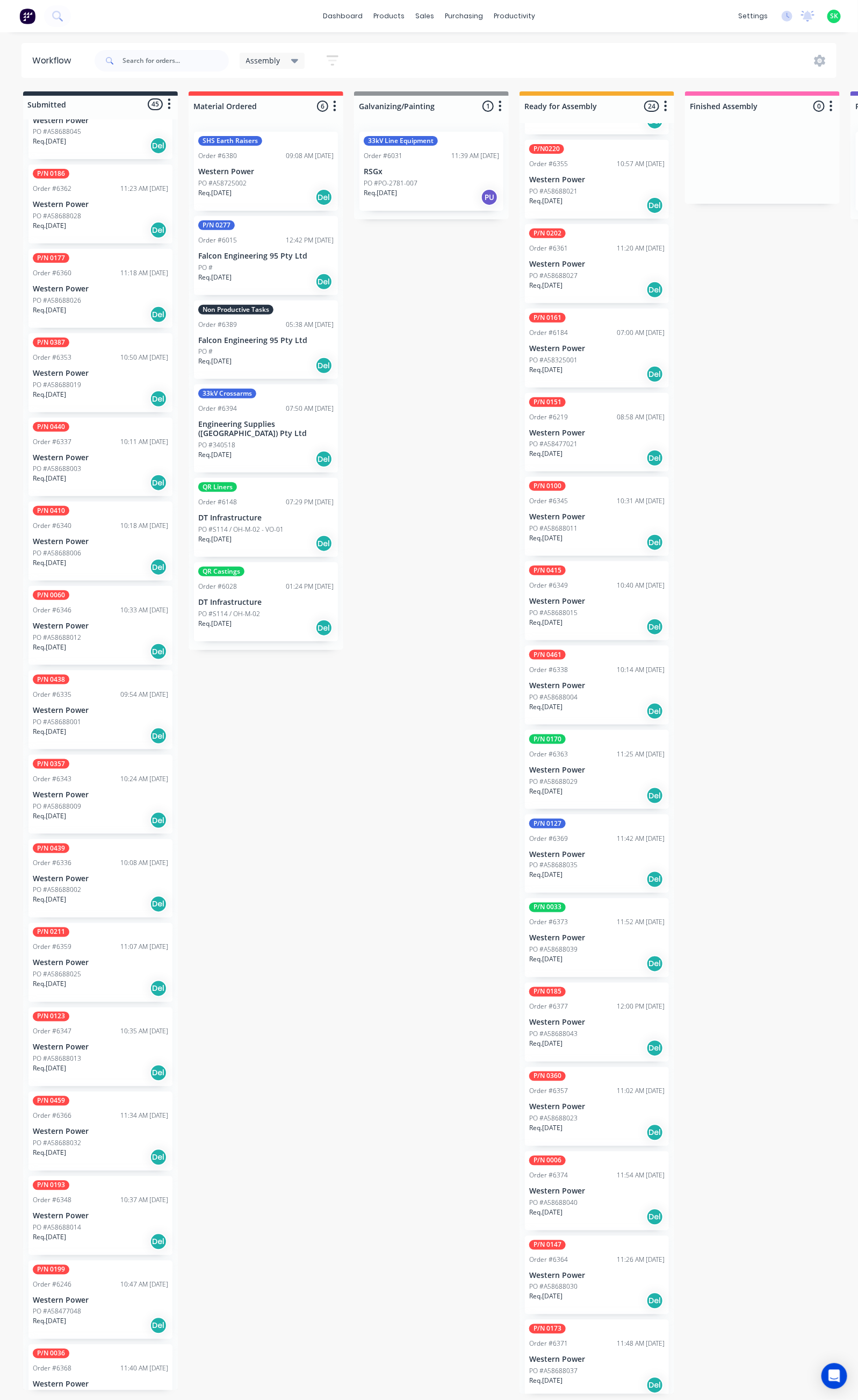
click at [110, 1260] on div "P/N 0199 Order #6246 10:47 AM [DATE] Western Power PO #A58477048 Req. [DATE] Del" at bounding box center [101, 1299] width 144 height 79
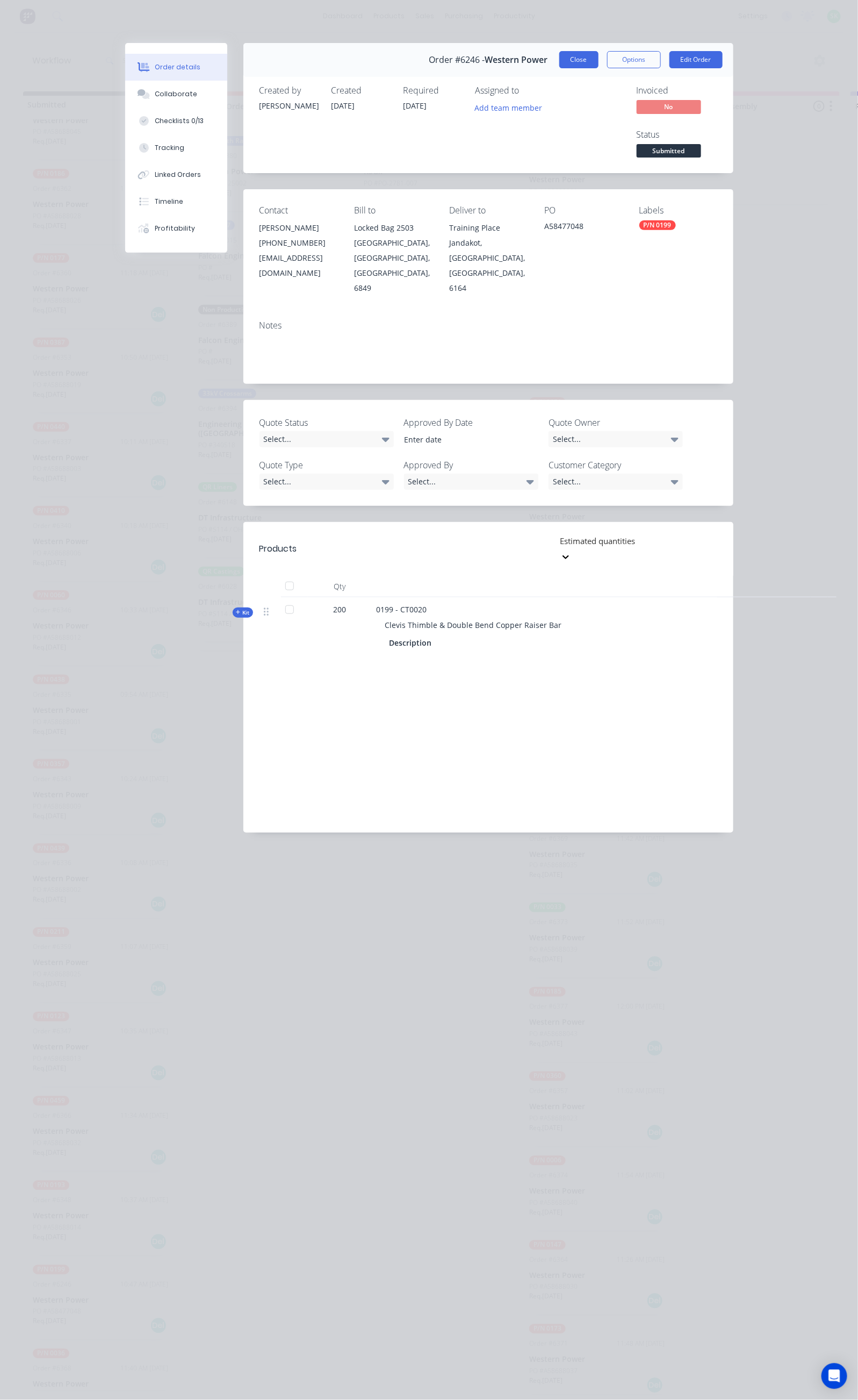
click at [599, 60] on button "Close" at bounding box center [579, 60] width 39 height 17
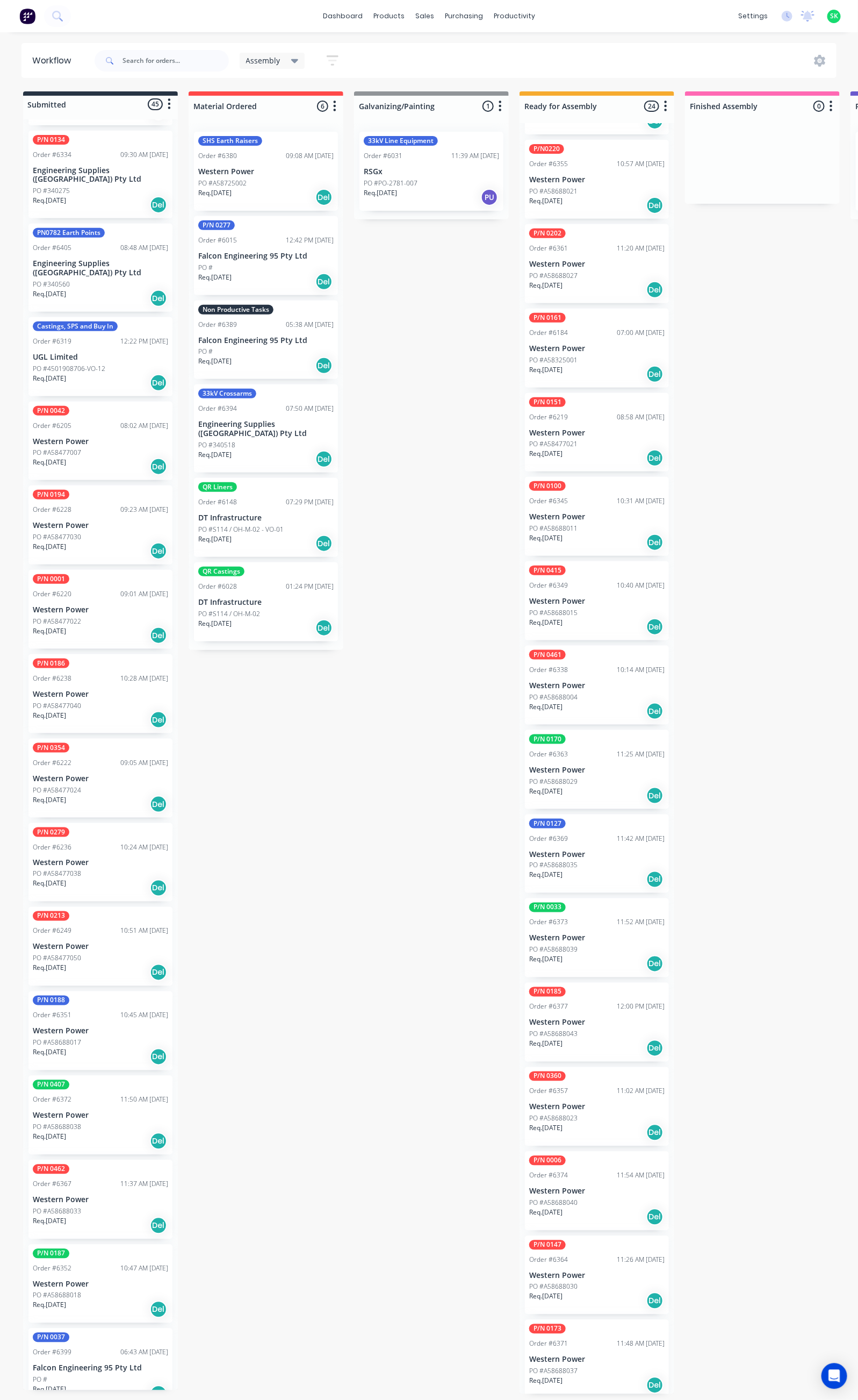
scroll to position [0, 0]
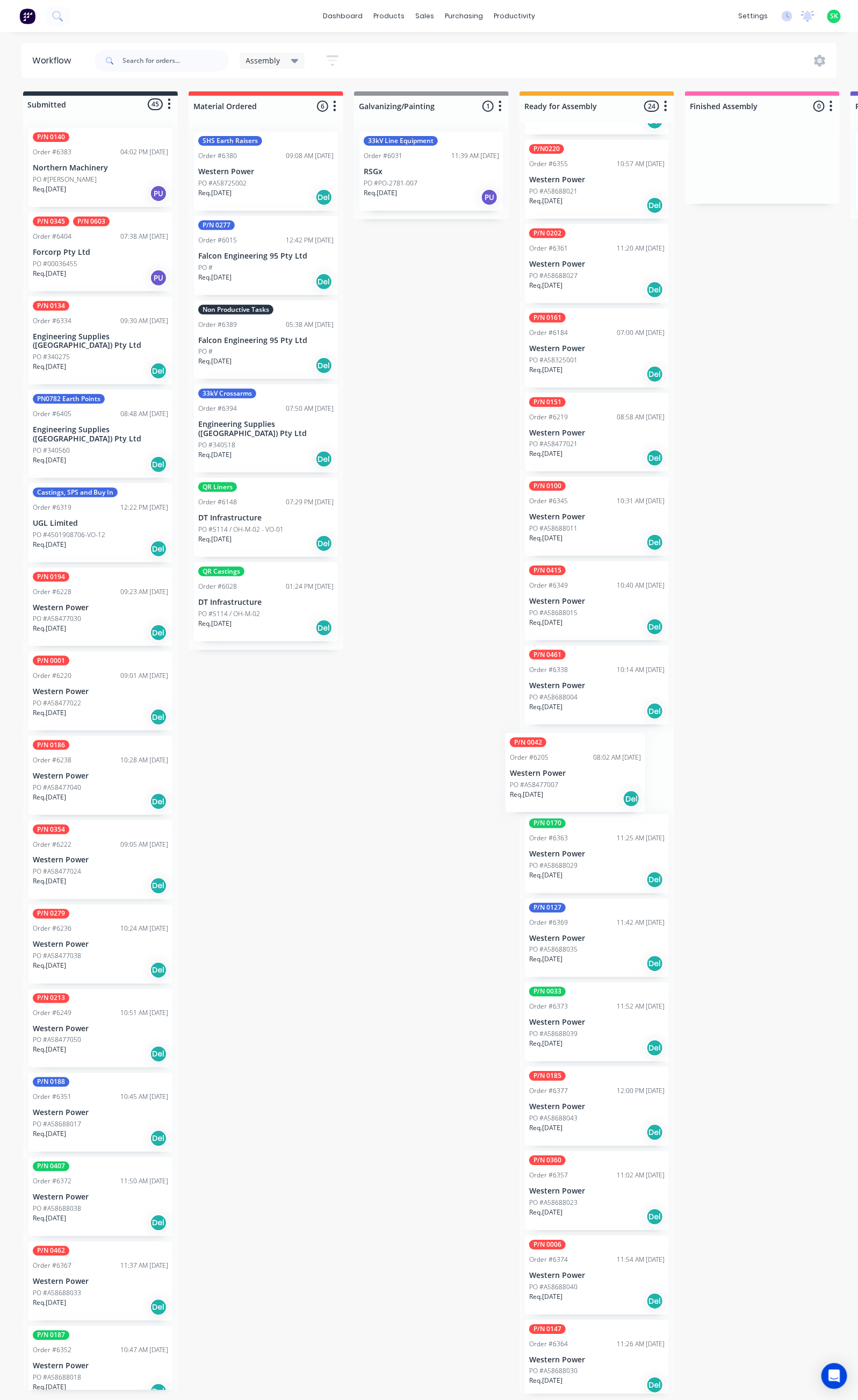
drag, startPoint x: 70, startPoint y: 586, endPoint x: 550, endPoint y: 779, distance: 517.3
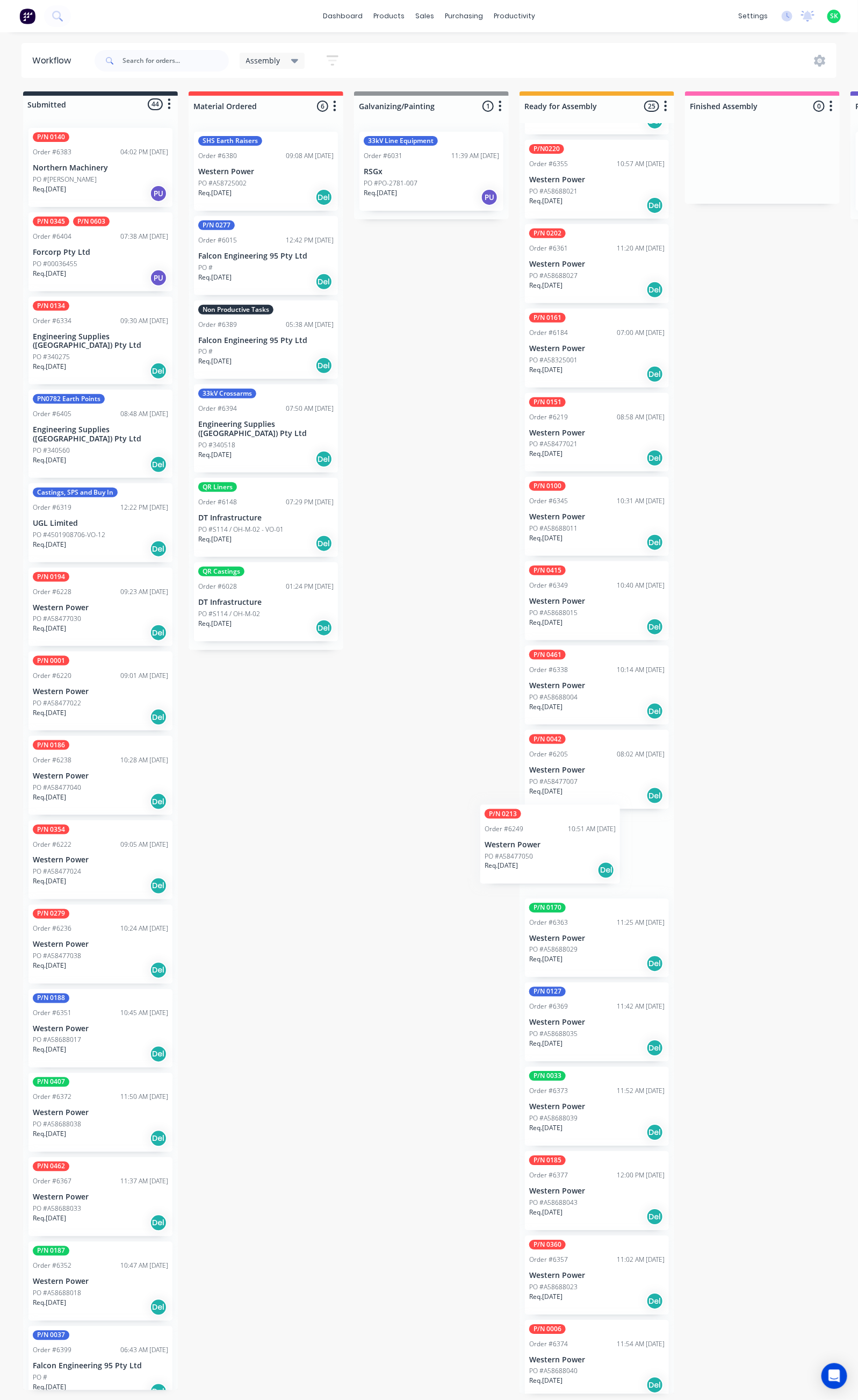
drag, startPoint x: 80, startPoint y: 1005, endPoint x: 534, endPoint y: 847, distance: 480.7
click at [97, 1193] on p "Western Power" at bounding box center [101, 1198] width 136 height 9
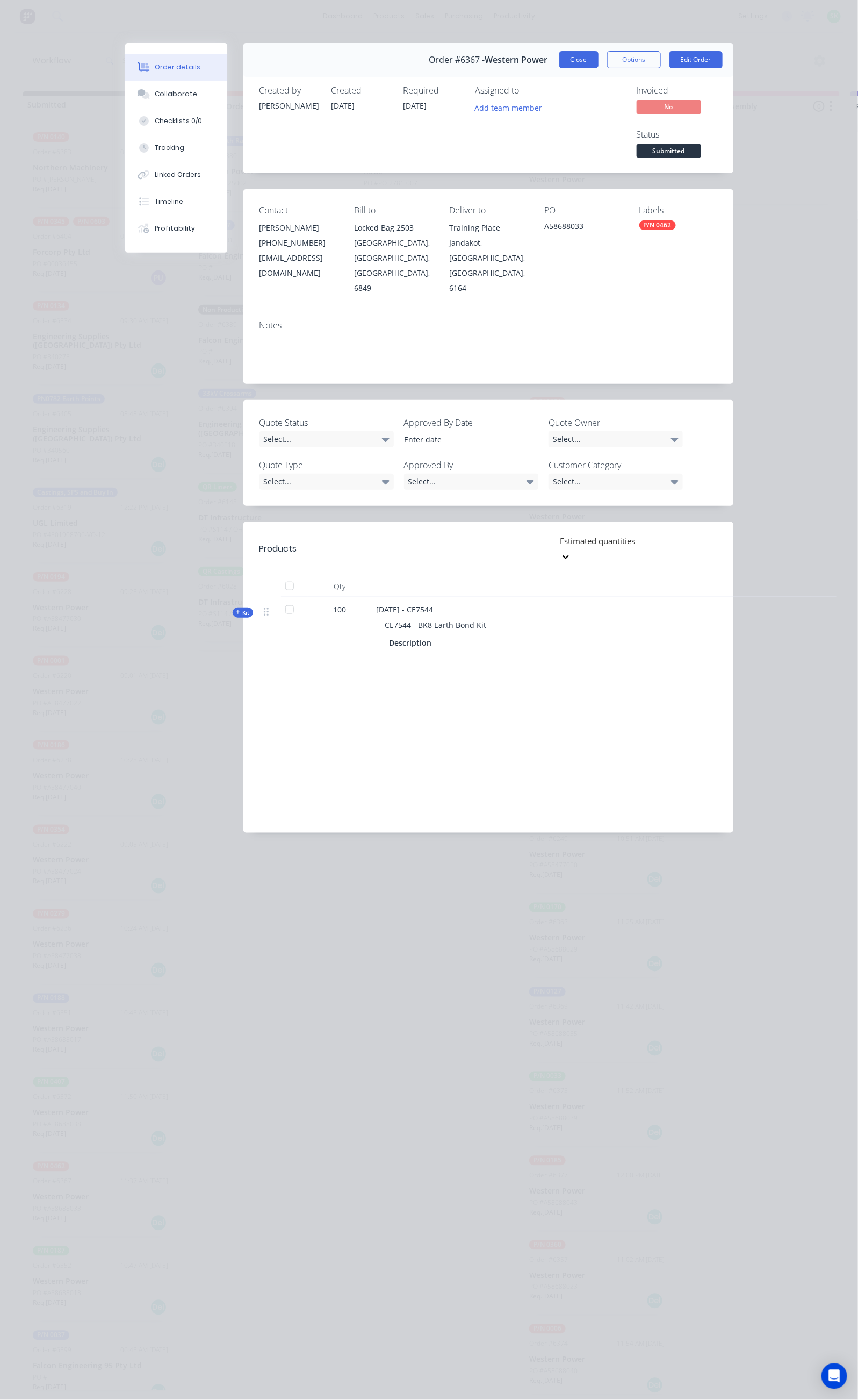
click at [599, 64] on button "Close" at bounding box center [579, 60] width 39 height 17
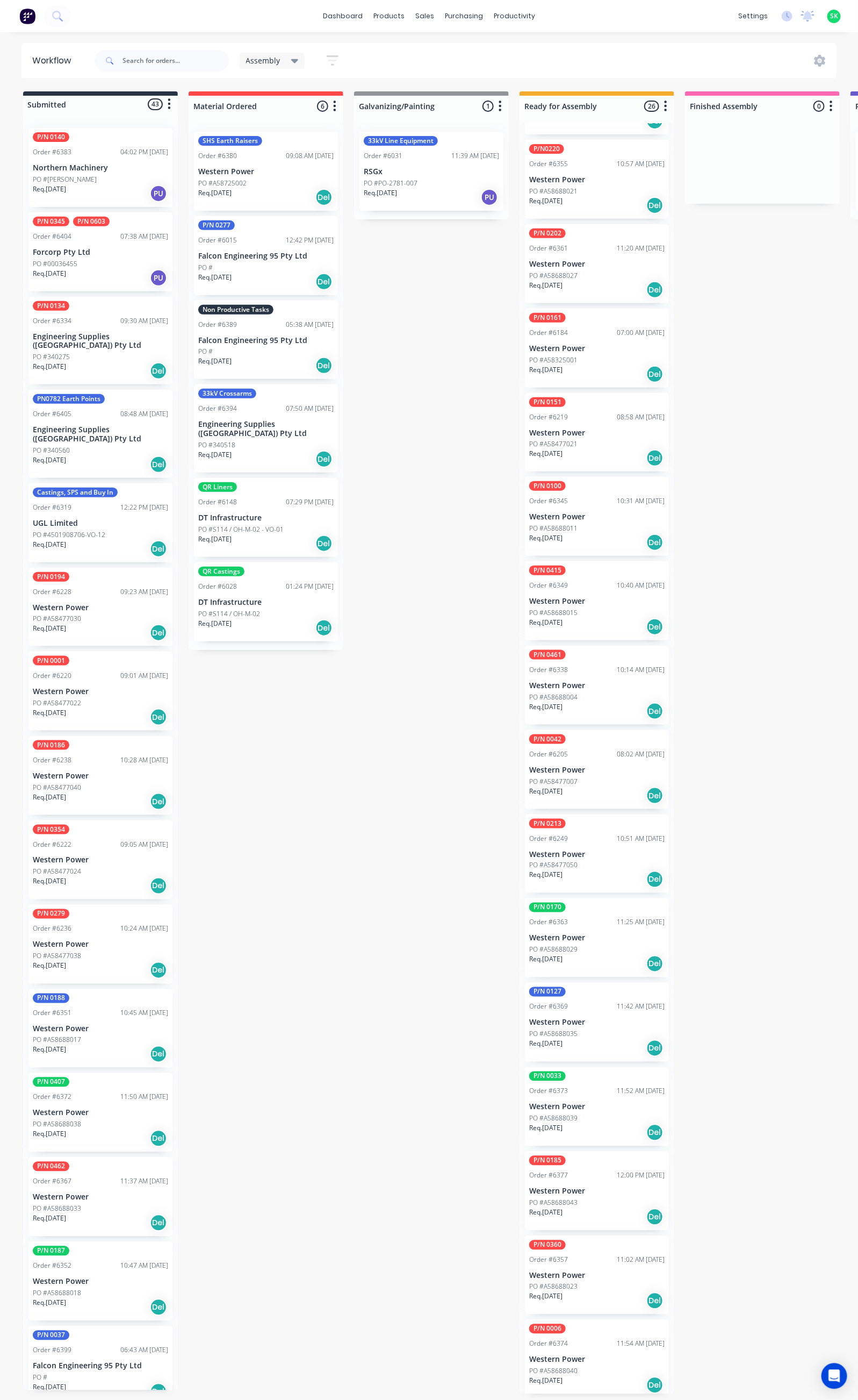
scroll to position [4, 0]
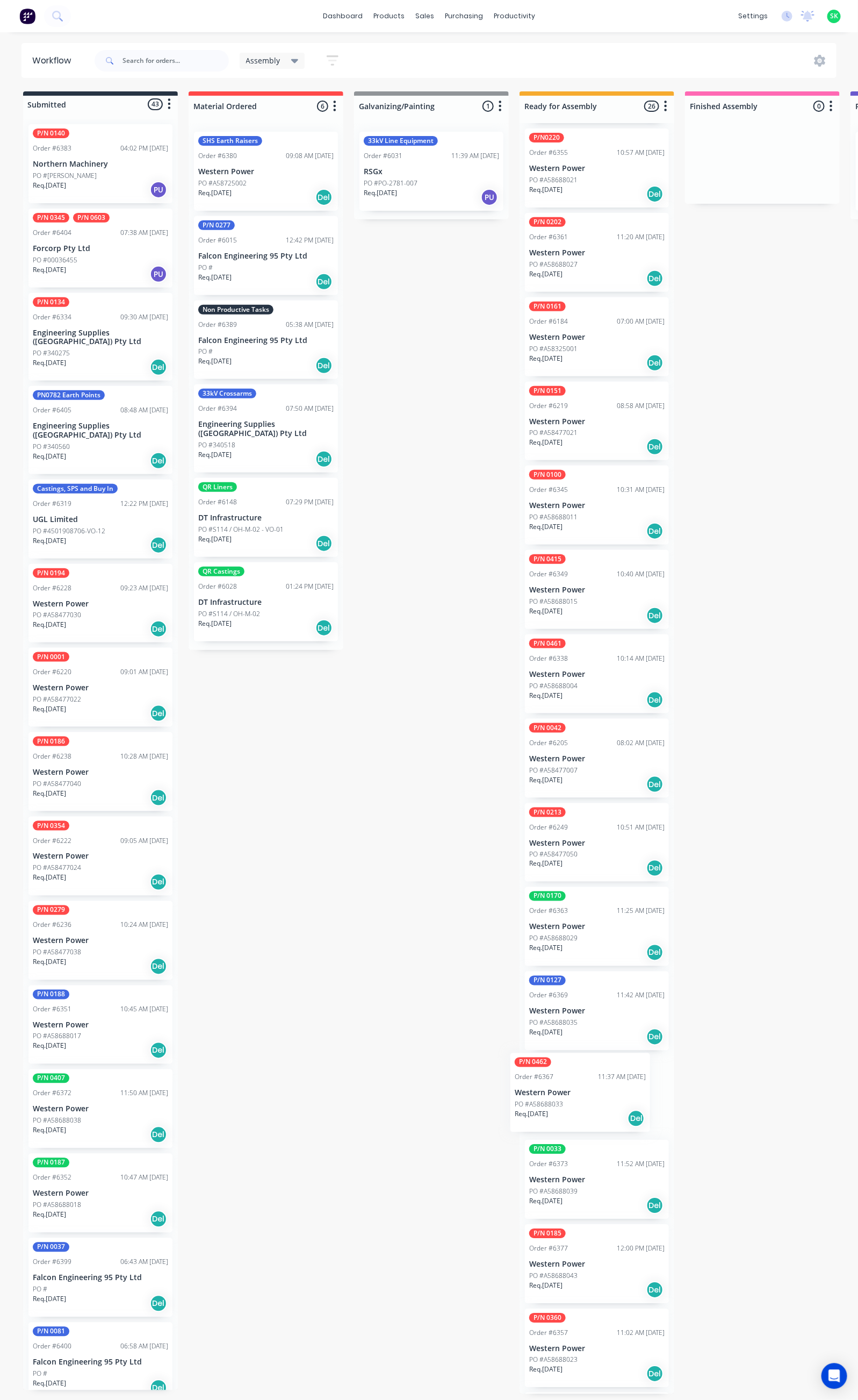
drag, startPoint x: 88, startPoint y: 1167, endPoint x: 586, endPoint y: 1084, distance: 504.9
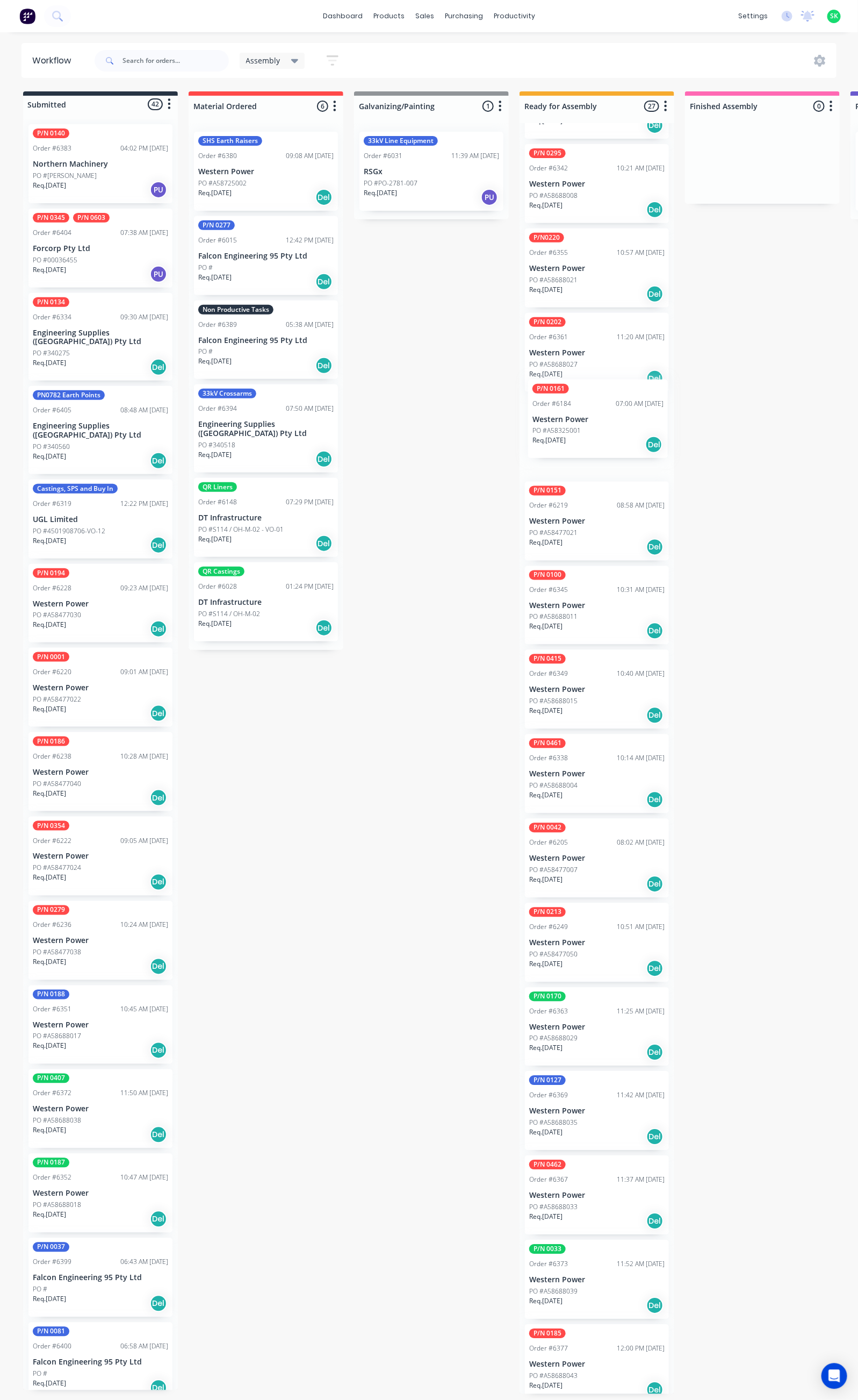
scroll to position [652, 0]
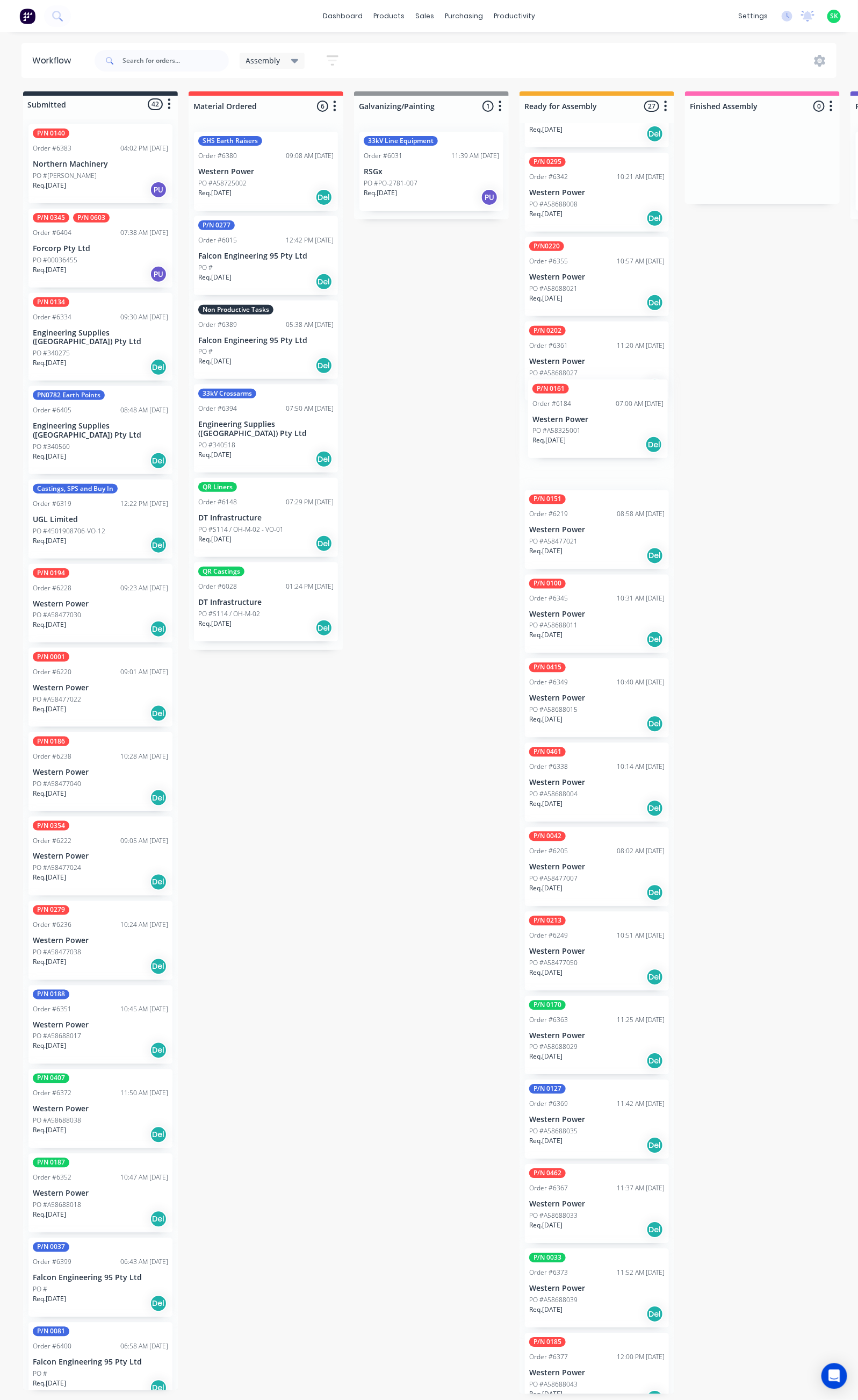
drag, startPoint x: 583, startPoint y: 316, endPoint x: 583, endPoint y: 408, distance: 92.0
click at [583, 408] on div "P/N 0186 Order #6121 03:20 PM [DATE] Western Power PO #A58261016 Req. [DATE] De…" at bounding box center [597, 758] width 155 height 1271
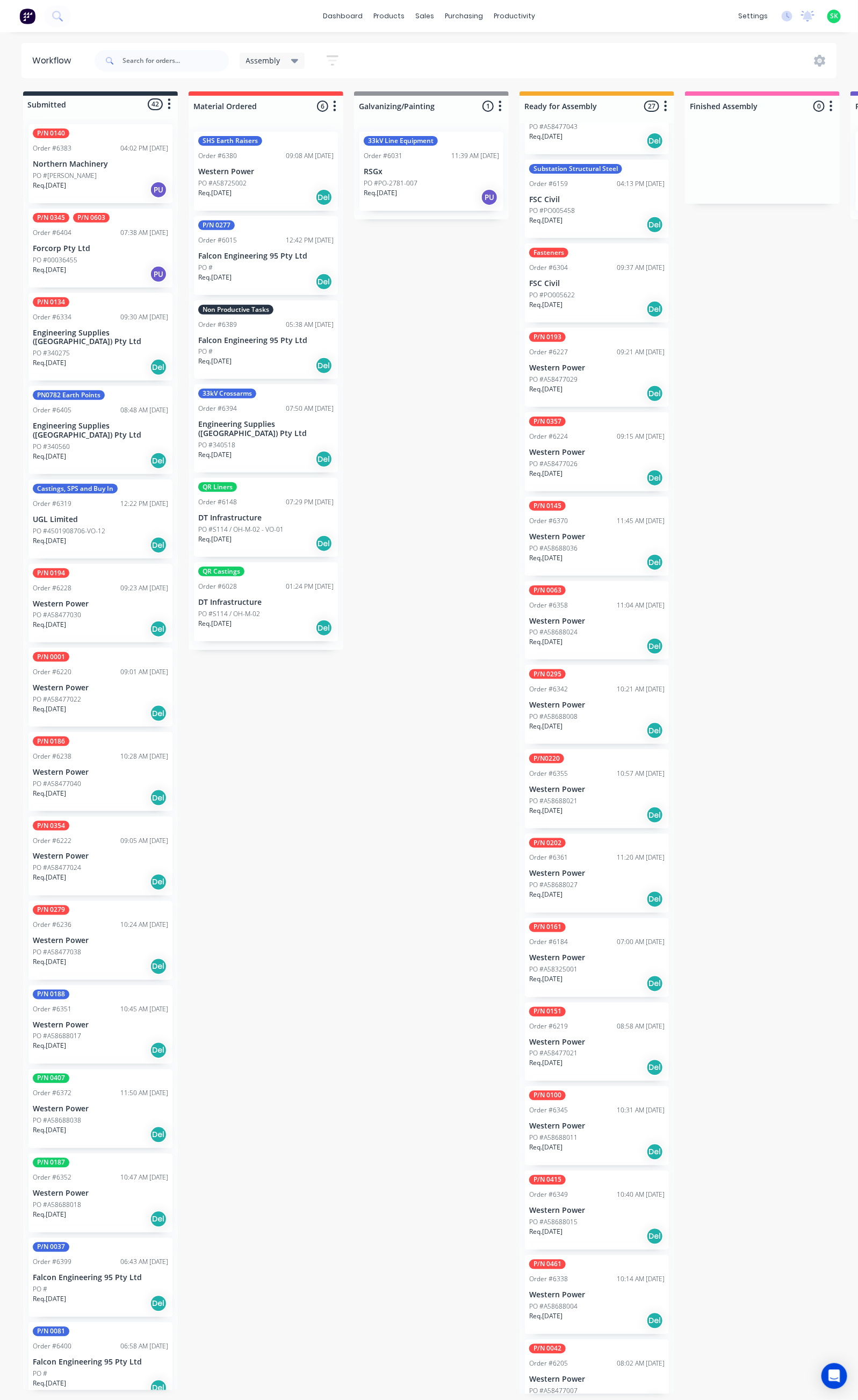
scroll to position [161, 0]
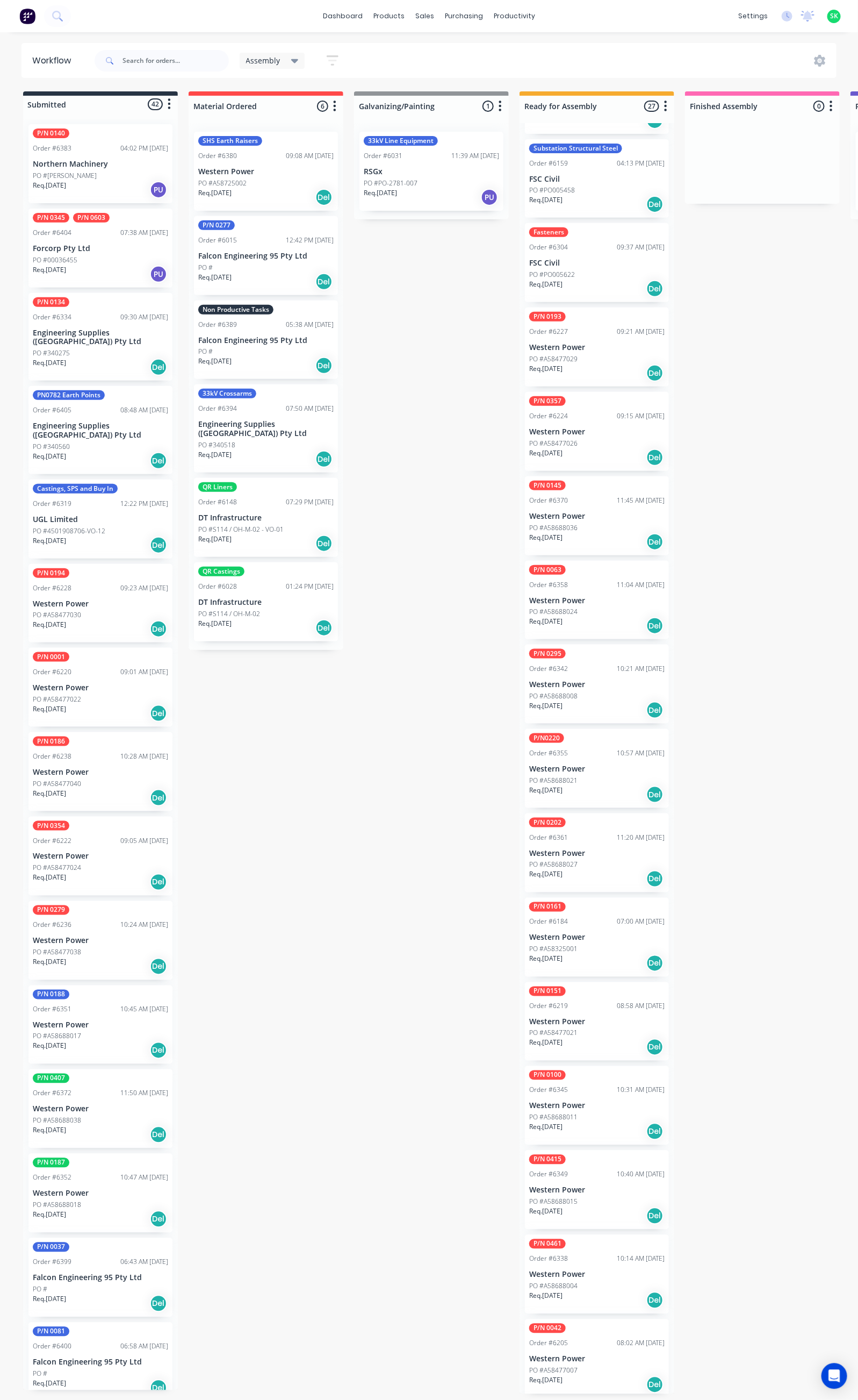
click at [587, 938] on p "Western Power" at bounding box center [597, 938] width 136 height 9
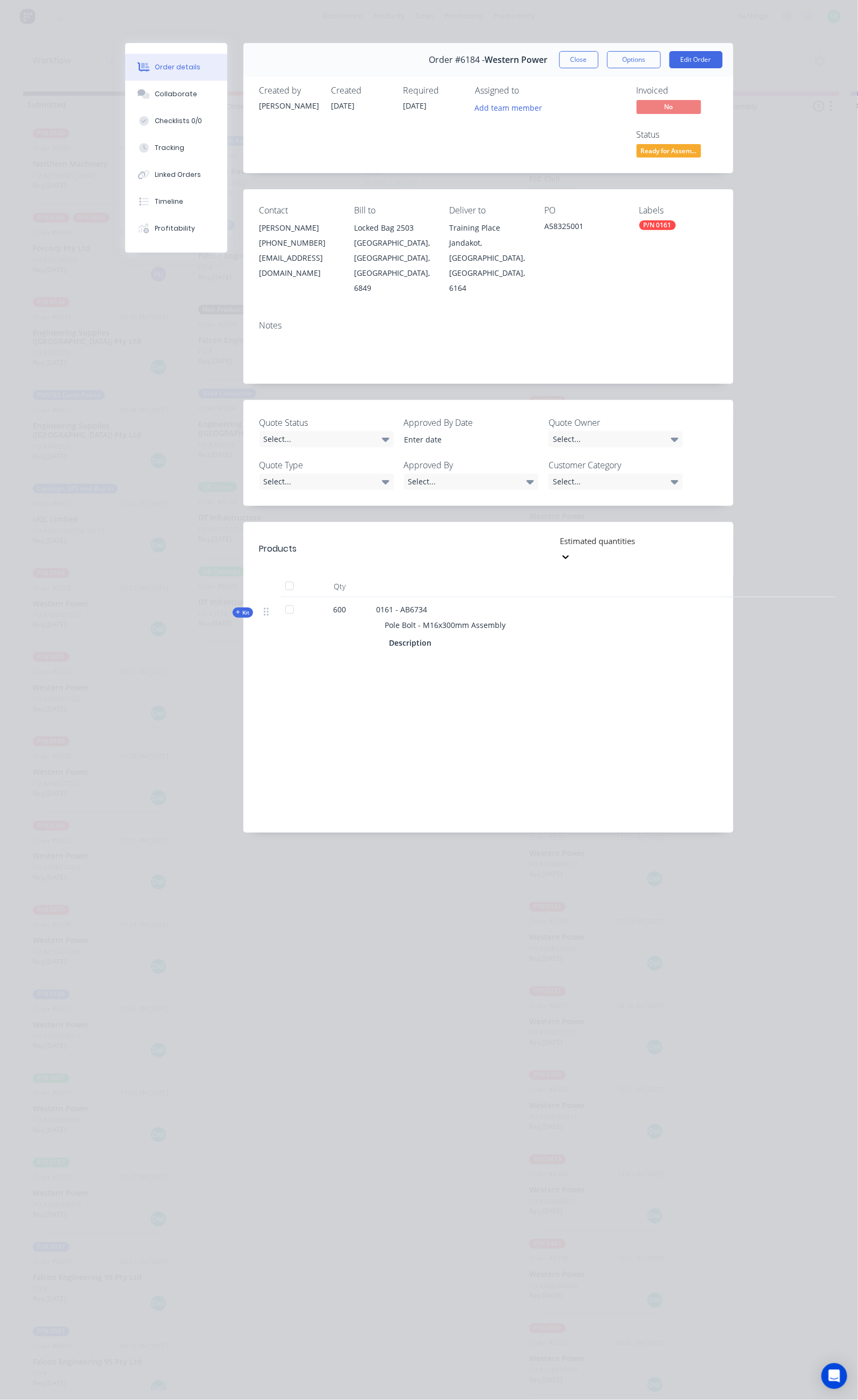
drag, startPoint x: 681, startPoint y: 53, endPoint x: 671, endPoint y: 65, distance: 15.6
click at [599, 53] on button "Close" at bounding box center [579, 60] width 39 height 17
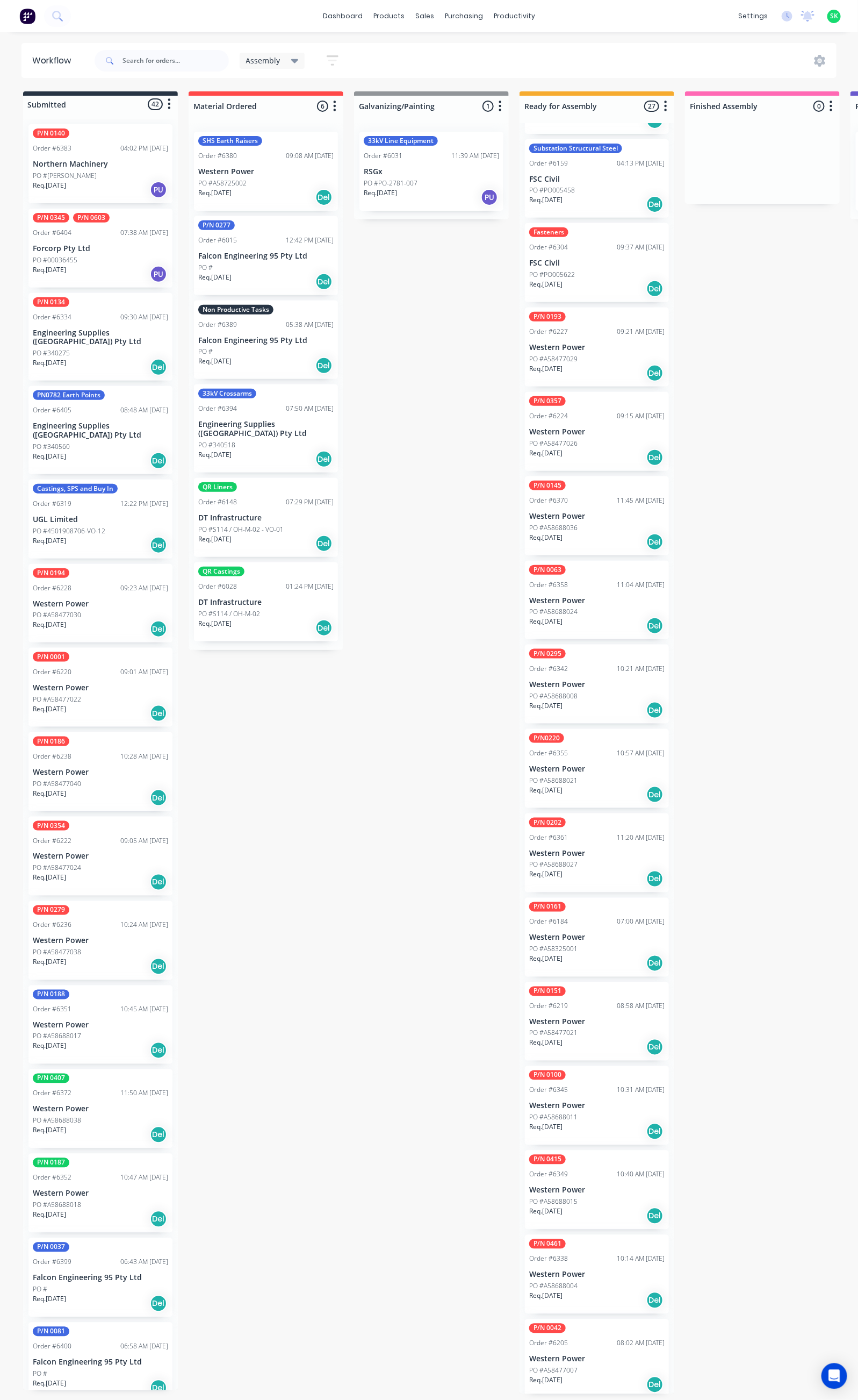
scroll to position [0, 0]
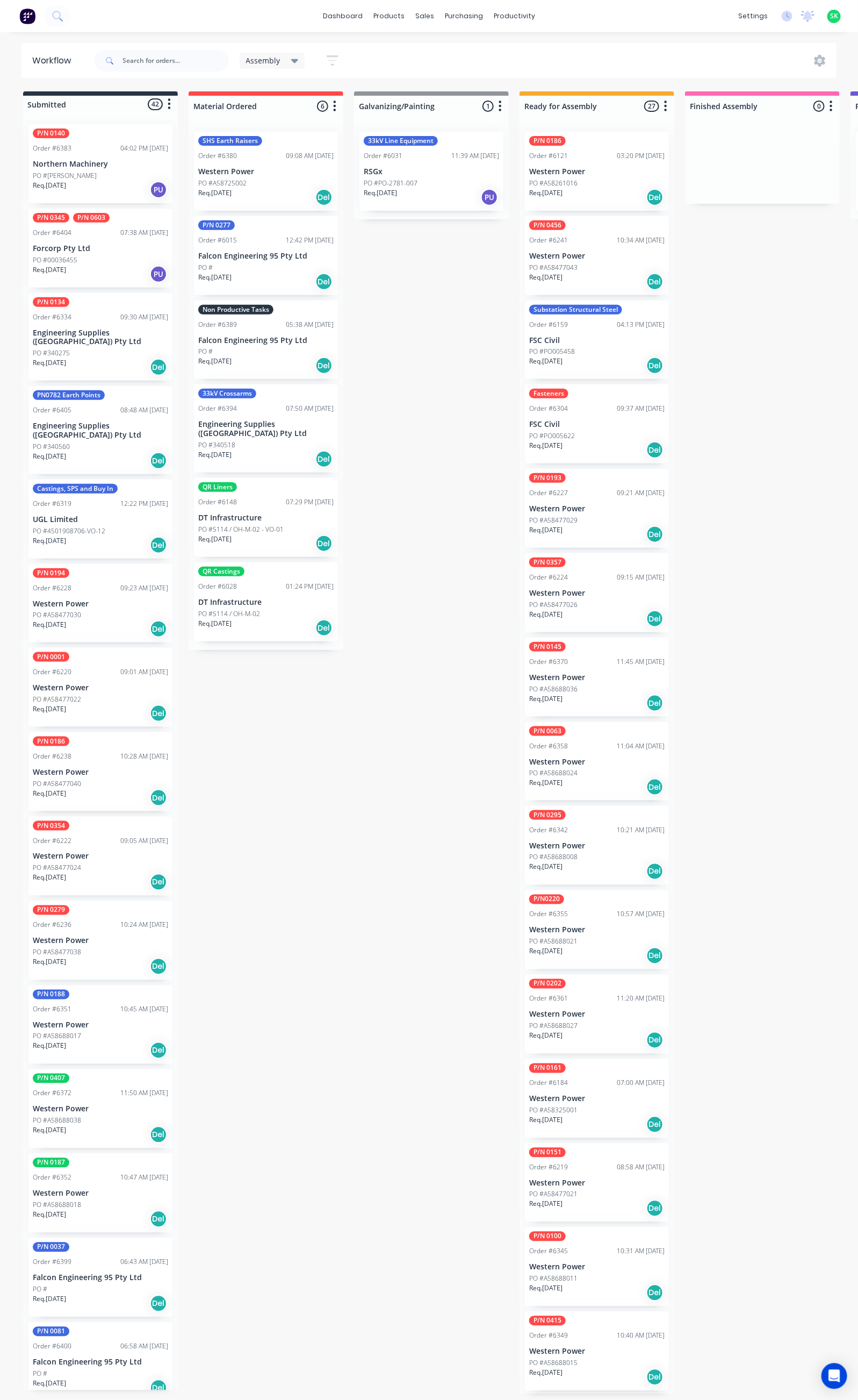
click at [620, 270] on div "PO #A58477043" at bounding box center [597, 268] width 136 height 9
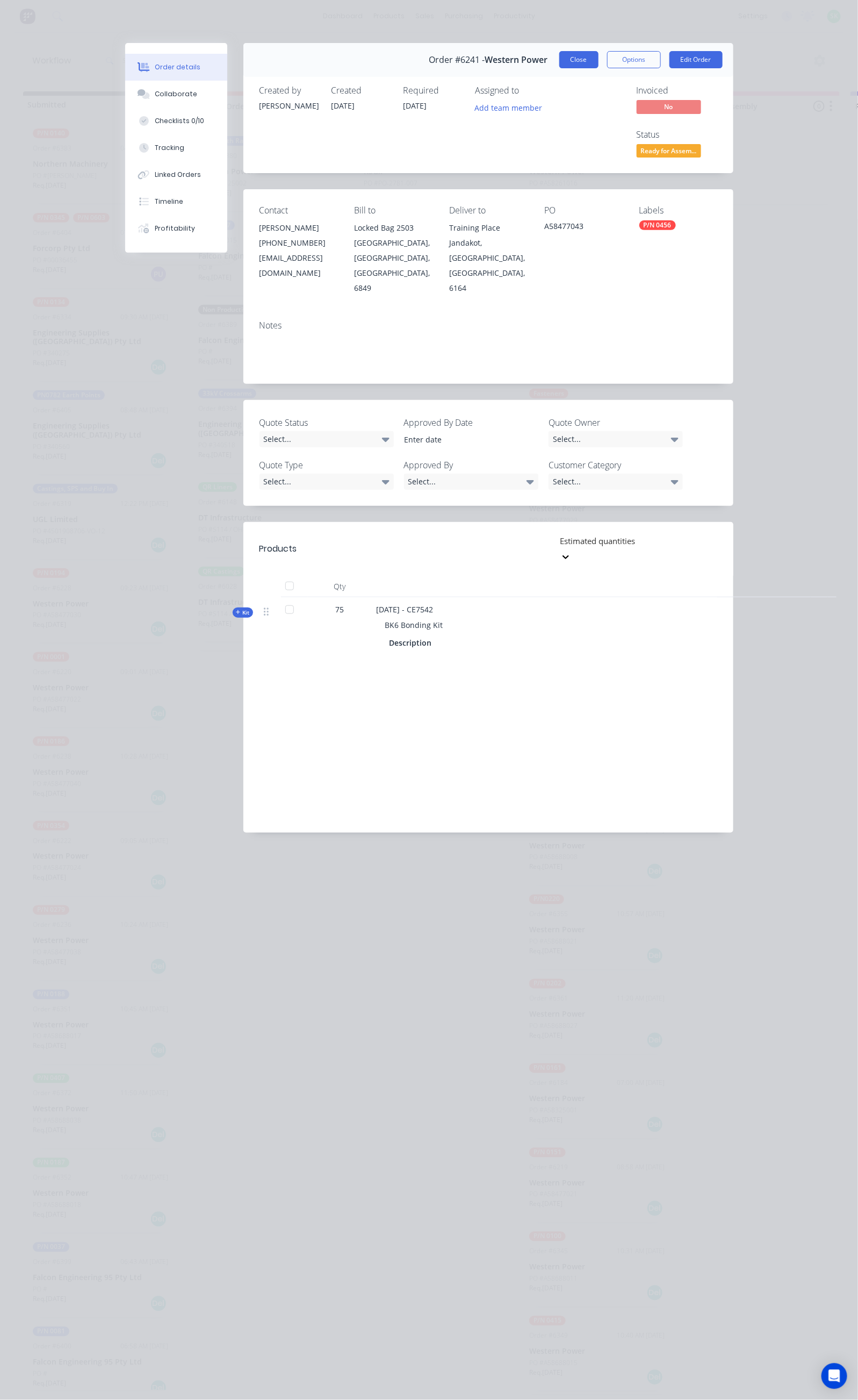
click at [599, 59] on button "Close" at bounding box center [579, 60] width 39 height 17
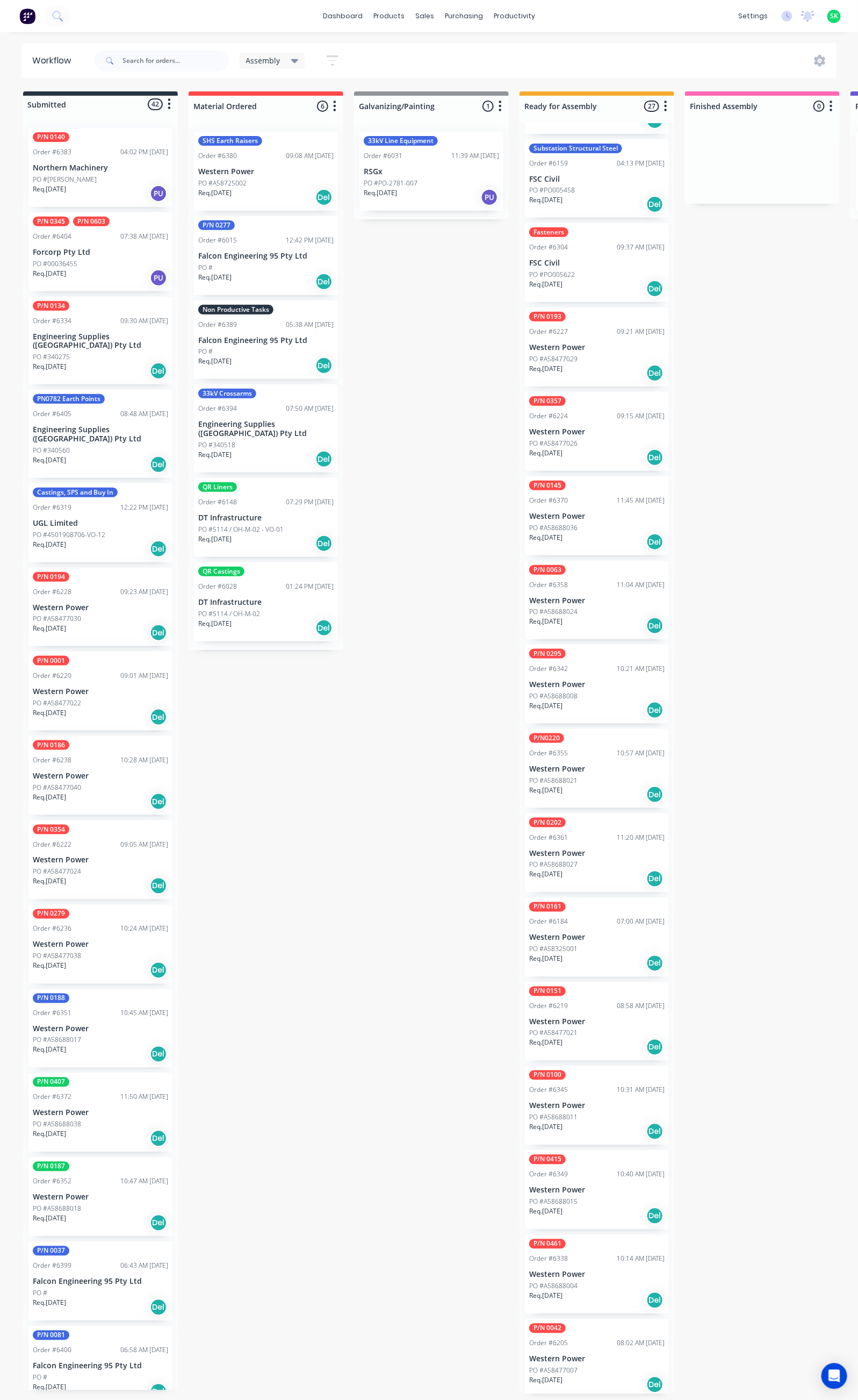
click at [445, 194] on div "Req. [DATE] PU" at bounding box center [431, 196] width 136 height 18
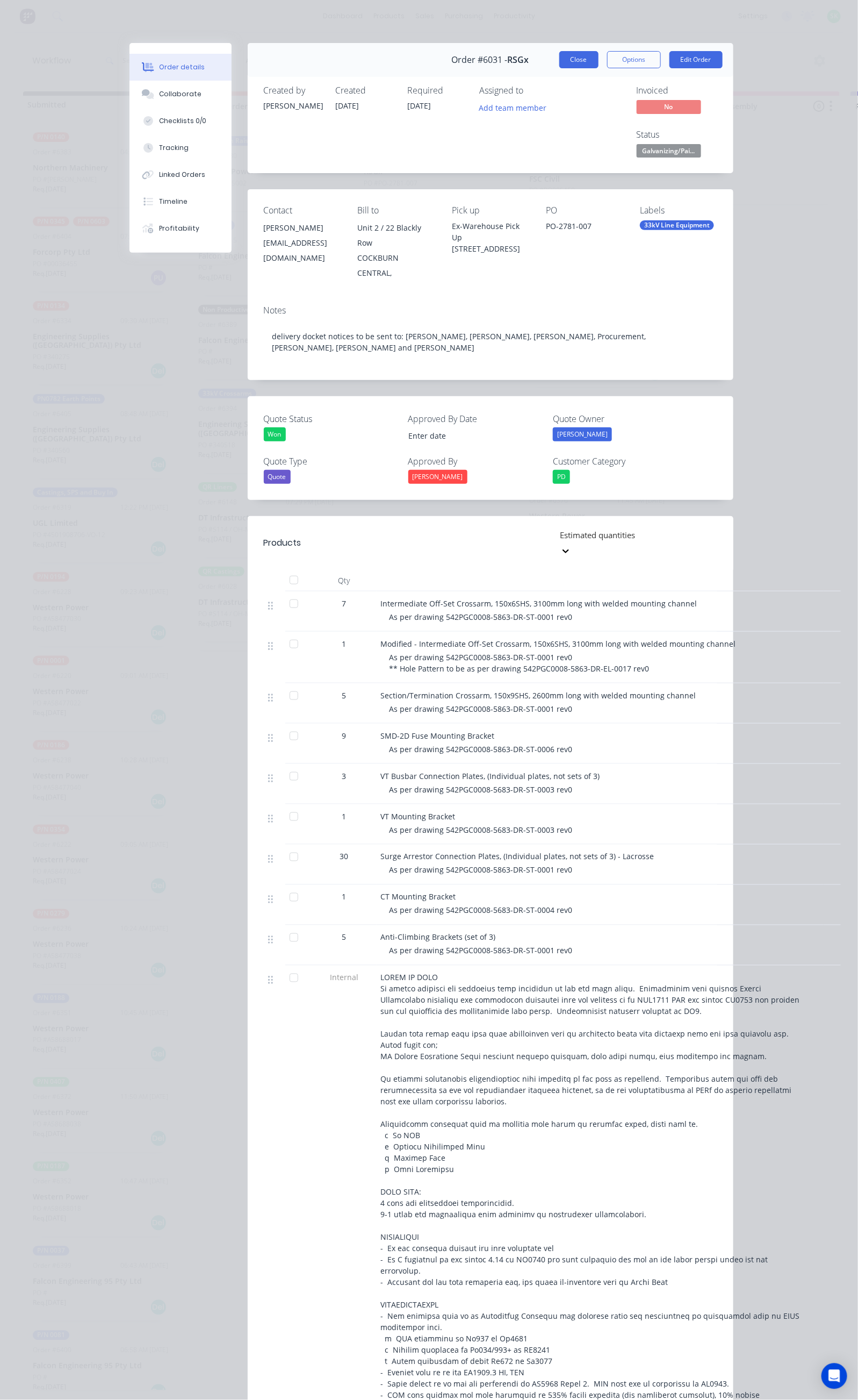
click at [599, 60] on button "Close" at bounding box center [579, 60] width 39 height 17
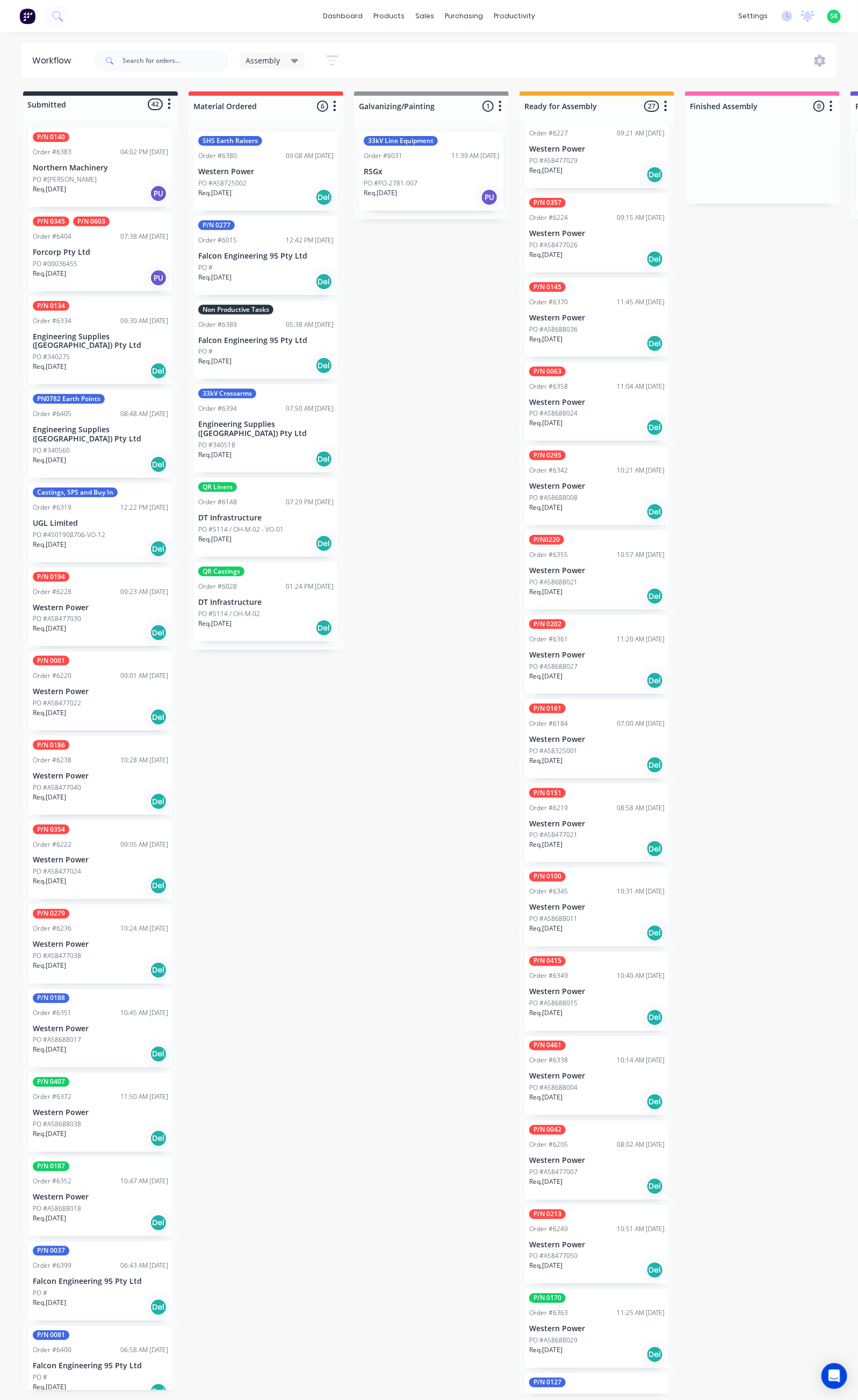
scroll to position [403, 0]
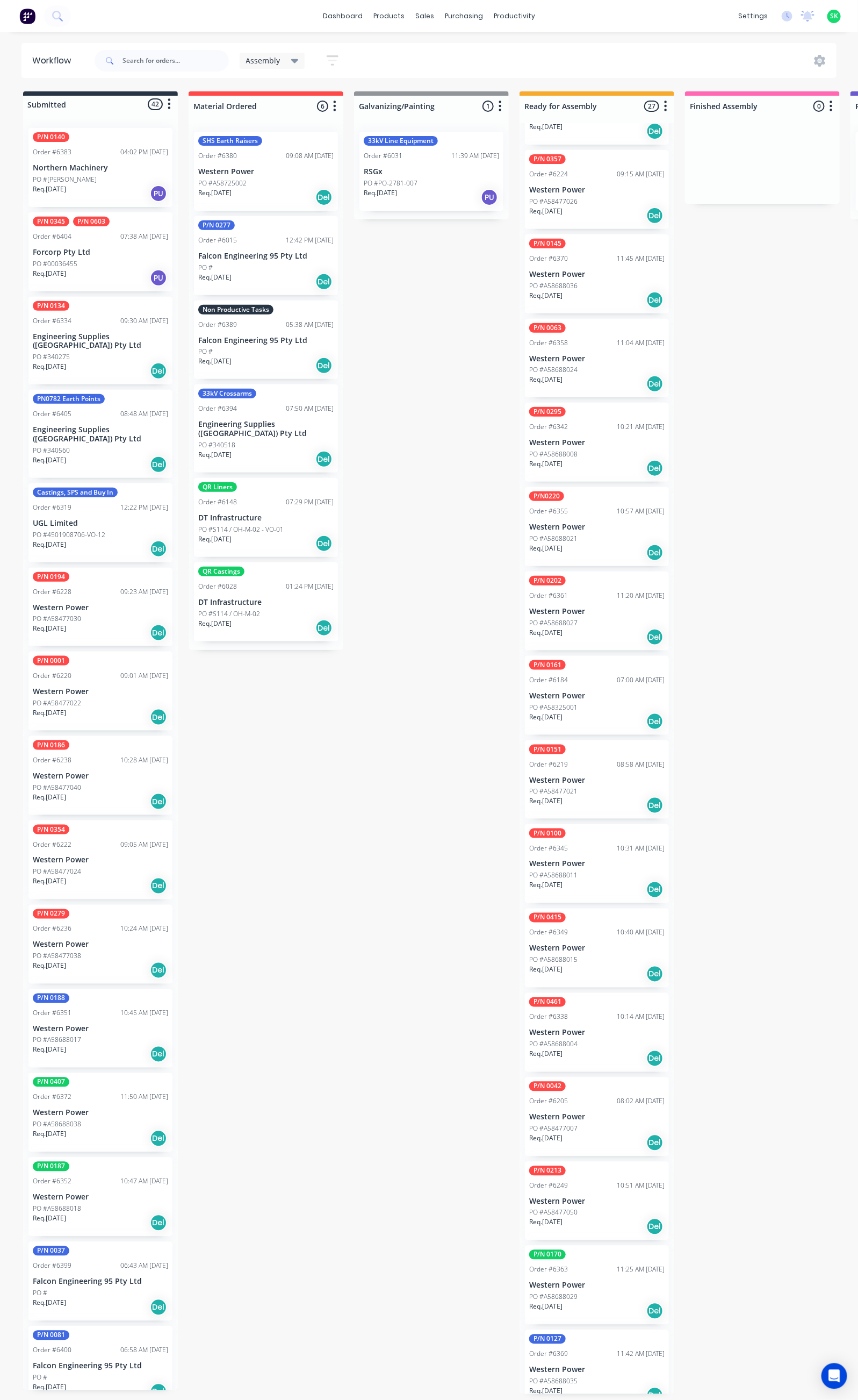
click at [589, 765] on div "Order #6219 08:58 AM [DATE]" at bounding box center [597, 764] width 136 height 9
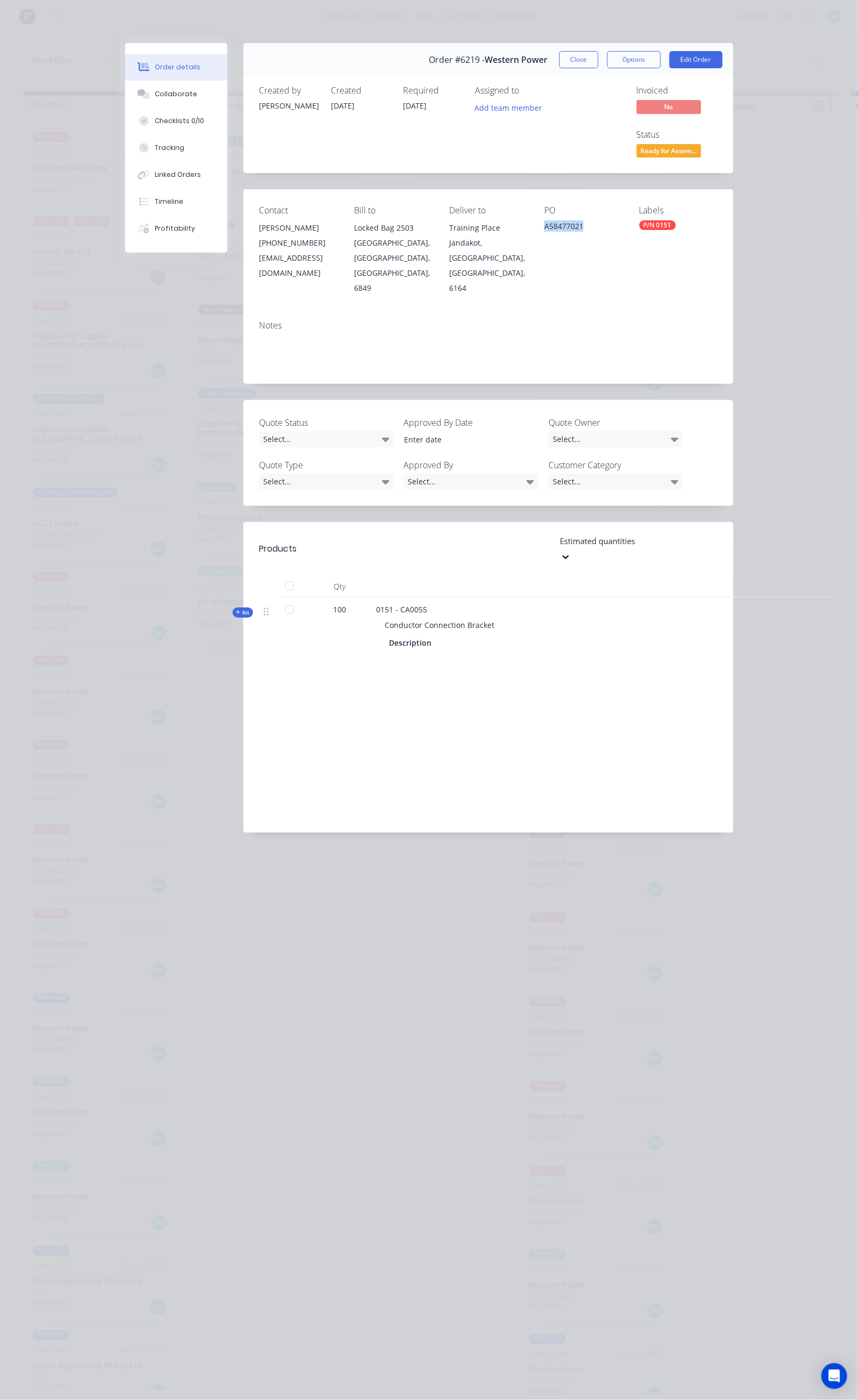
drag, startPoint x: 606, startPoint y: 184, endPoint x: 558, endPoint y: 185, distance: 48.0
click at [558, 189] on div "Contact [PERSON_NAME] [PHONE_NUMBER] [EMAIL_ADDRESS][DOMAIN_NAME] Bill to Locke…" at bounding box center [489, 250] width 490 height 122
copy div "A58477021"
click at [599, 55] on button "Close" at bounding box center [579, 60] width 39 height 17
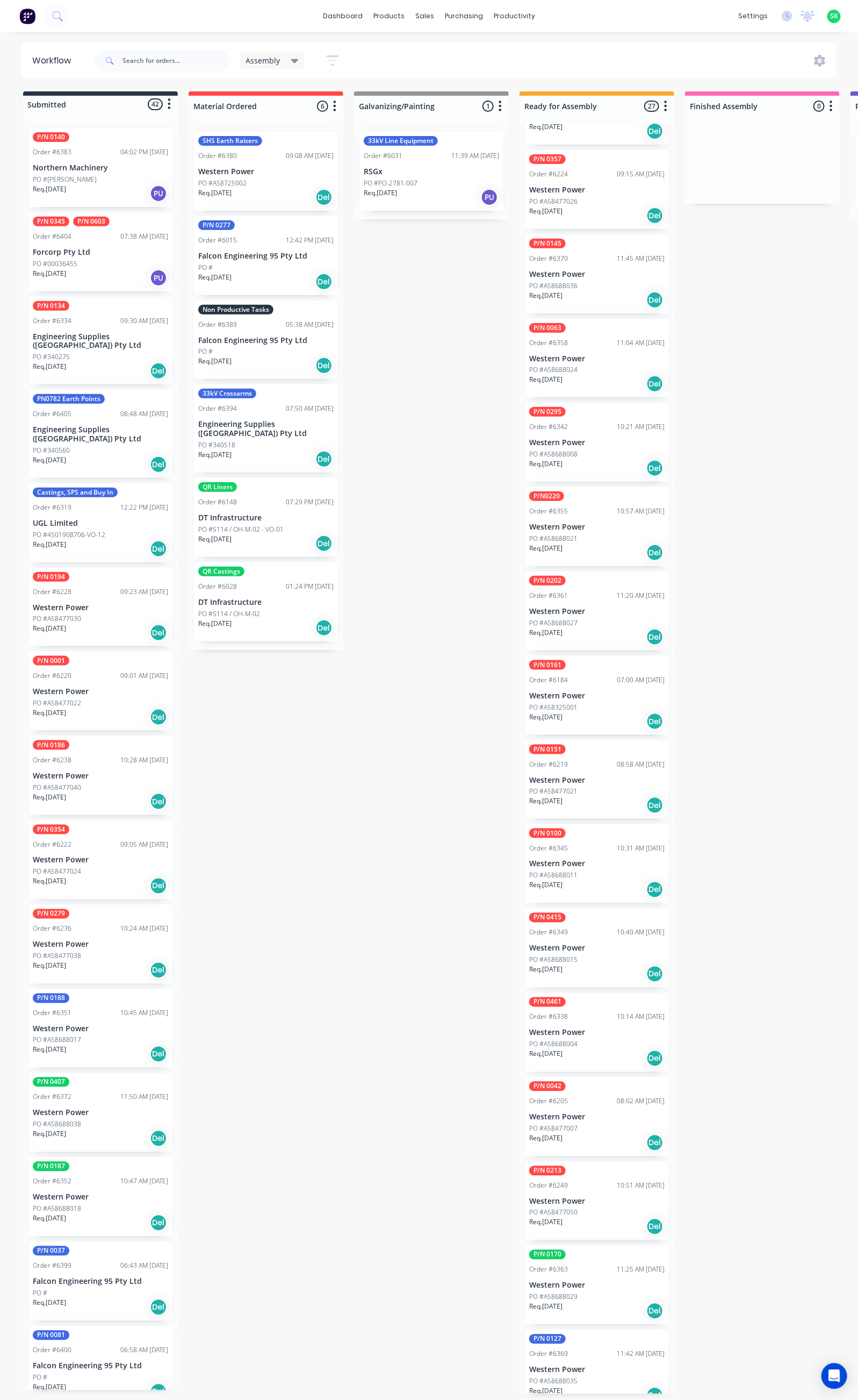
click at [608, 1041] on div "PO #A58688004" at bounding box center [597, 1044] width 136 height 9
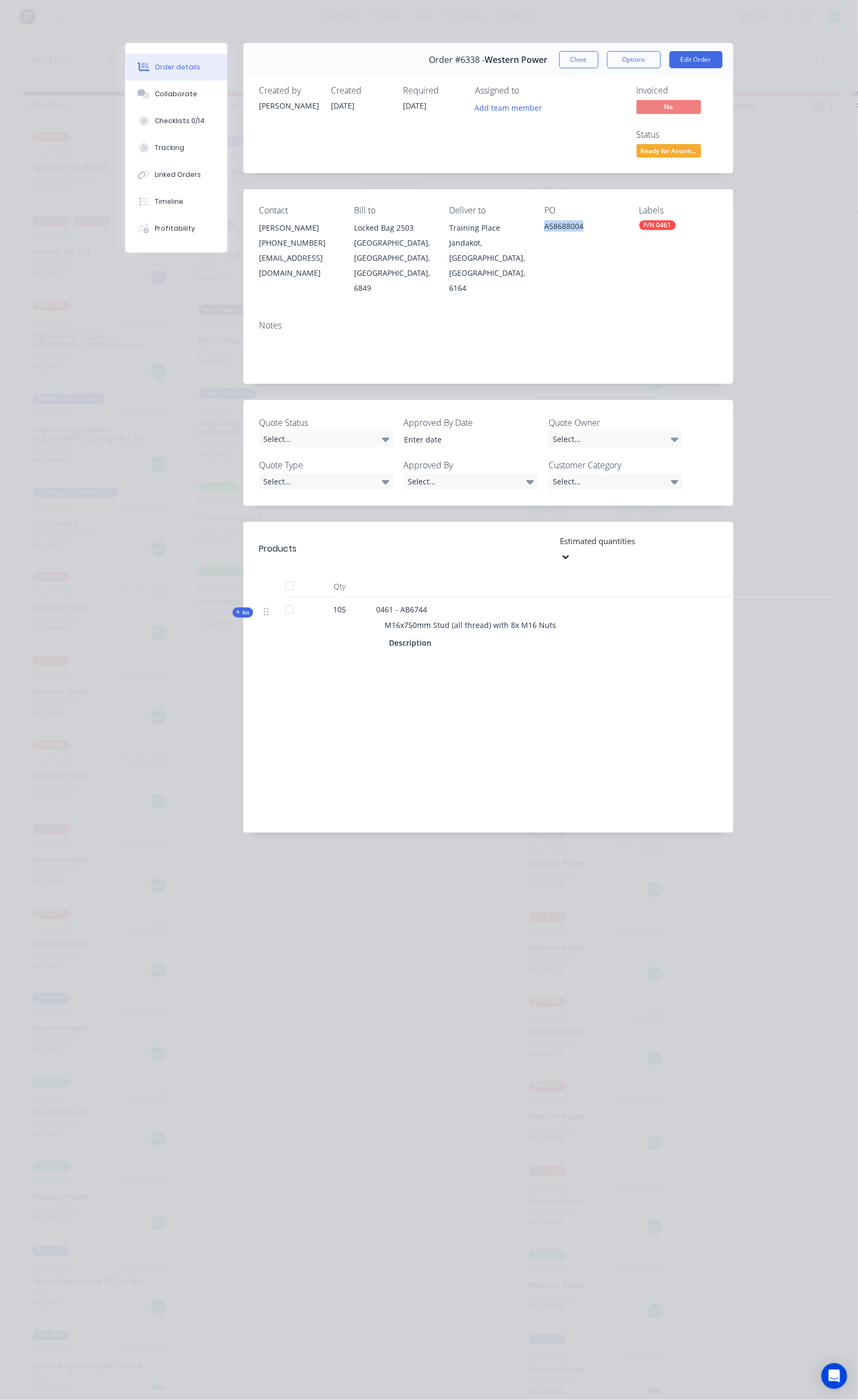
drag, startPoint x: 616, startPoint y: 185, endPoint x: 560, endPoint y: 183, distance: 56.0
click at [560, 189] on div "Contact [PERSON_NAME] [PHONE_NUMBER] [EMAIL_ADDRESS][DOMAIN_NAME] Bill to Locke…" at bounding box center [489, 250] width 490 height 122
copy div "A58688004"
click at [599, 60] on button "Close" at bounding box center [579, 60] width 39 height 17
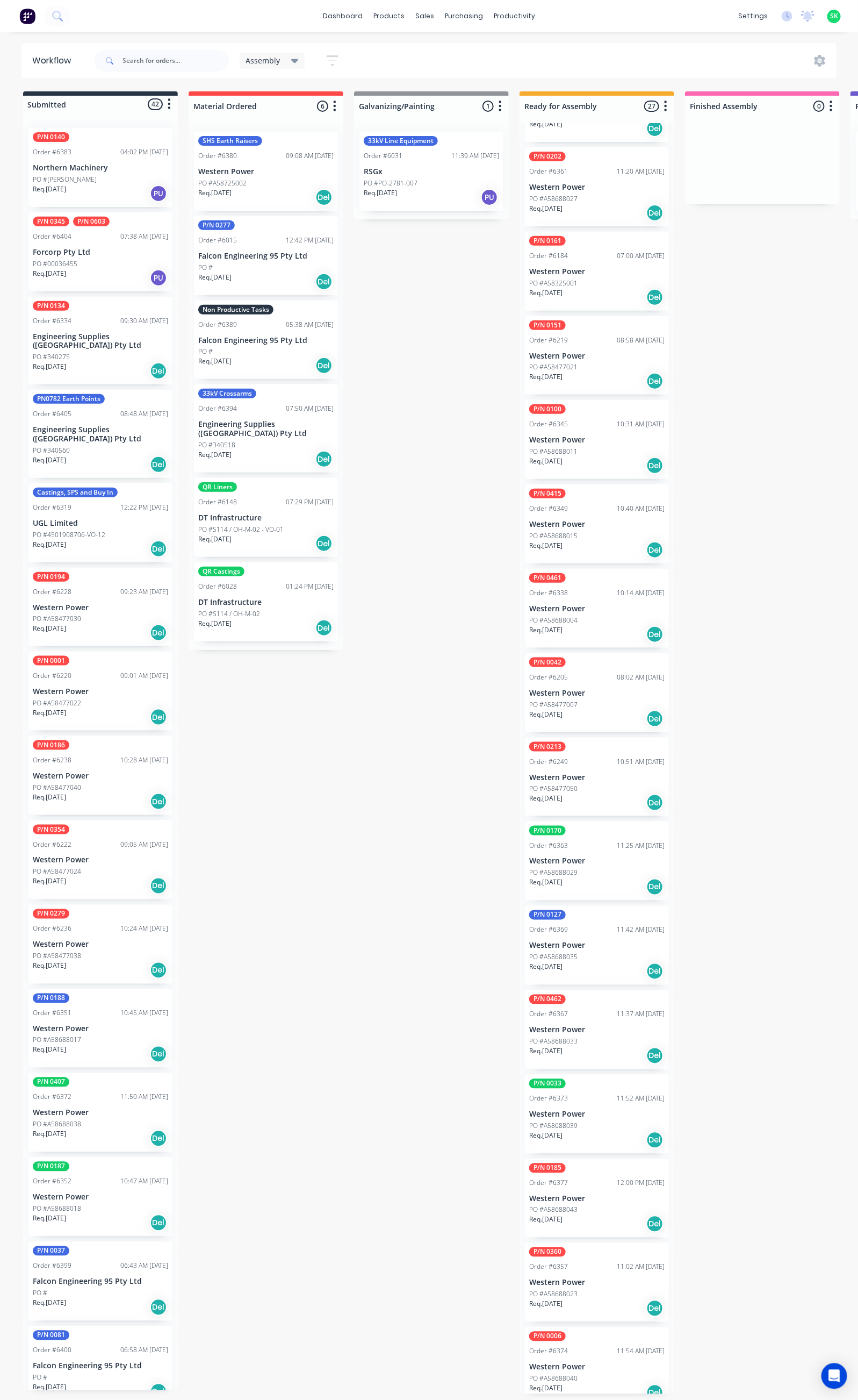
scroll to position [887, 0]
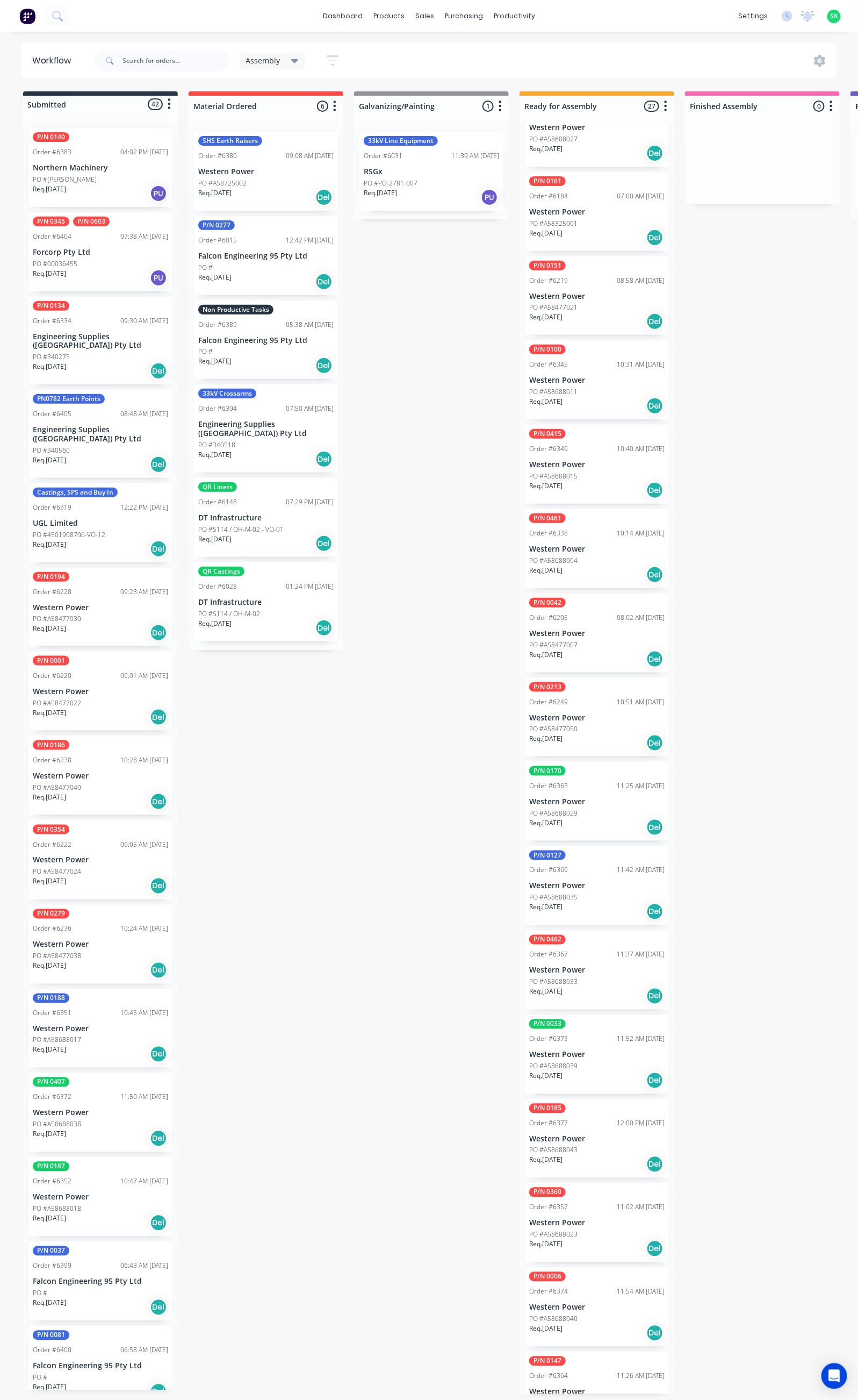
click at [603, 1150] on div "PO #A58688043" at bounding box center [597, 1150] width 136 height 9
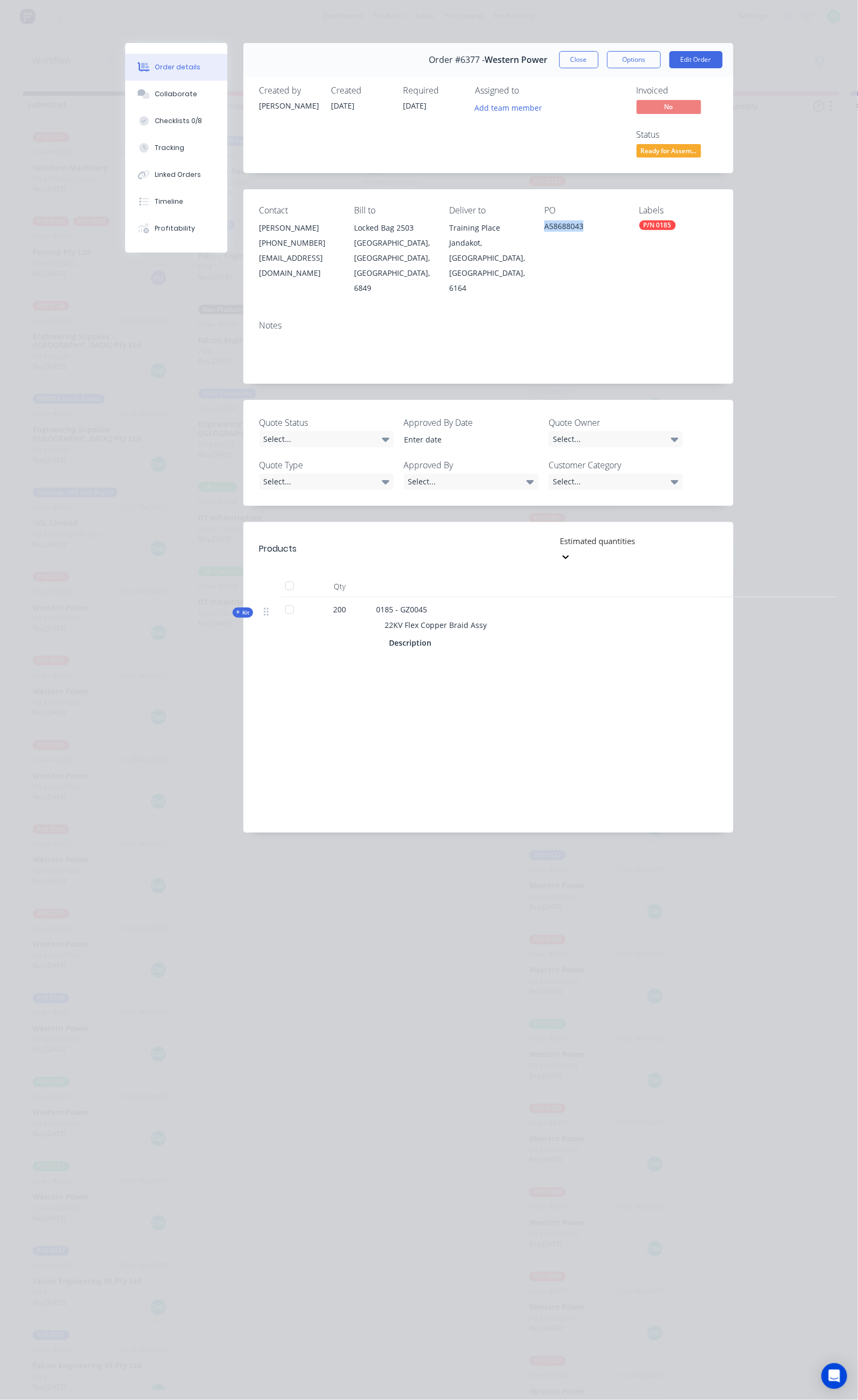
drag, startPoint x: 617, startPoint y: 184, endPoint x: 563, endPoint y: 188, distance: 54.1
click at [563, 189] on div "Contact [PERSON_NAME] [PHONE_NUMBER] [EMAIL_ADDRESS][DOMAIN_NAME] Bill to Locke…" at bounding box center [489, 250] width 490 height 122
copy div "A58688043"
click at [599, 52] on button "Close" at bounding box center [579, 60] width 39 height 17
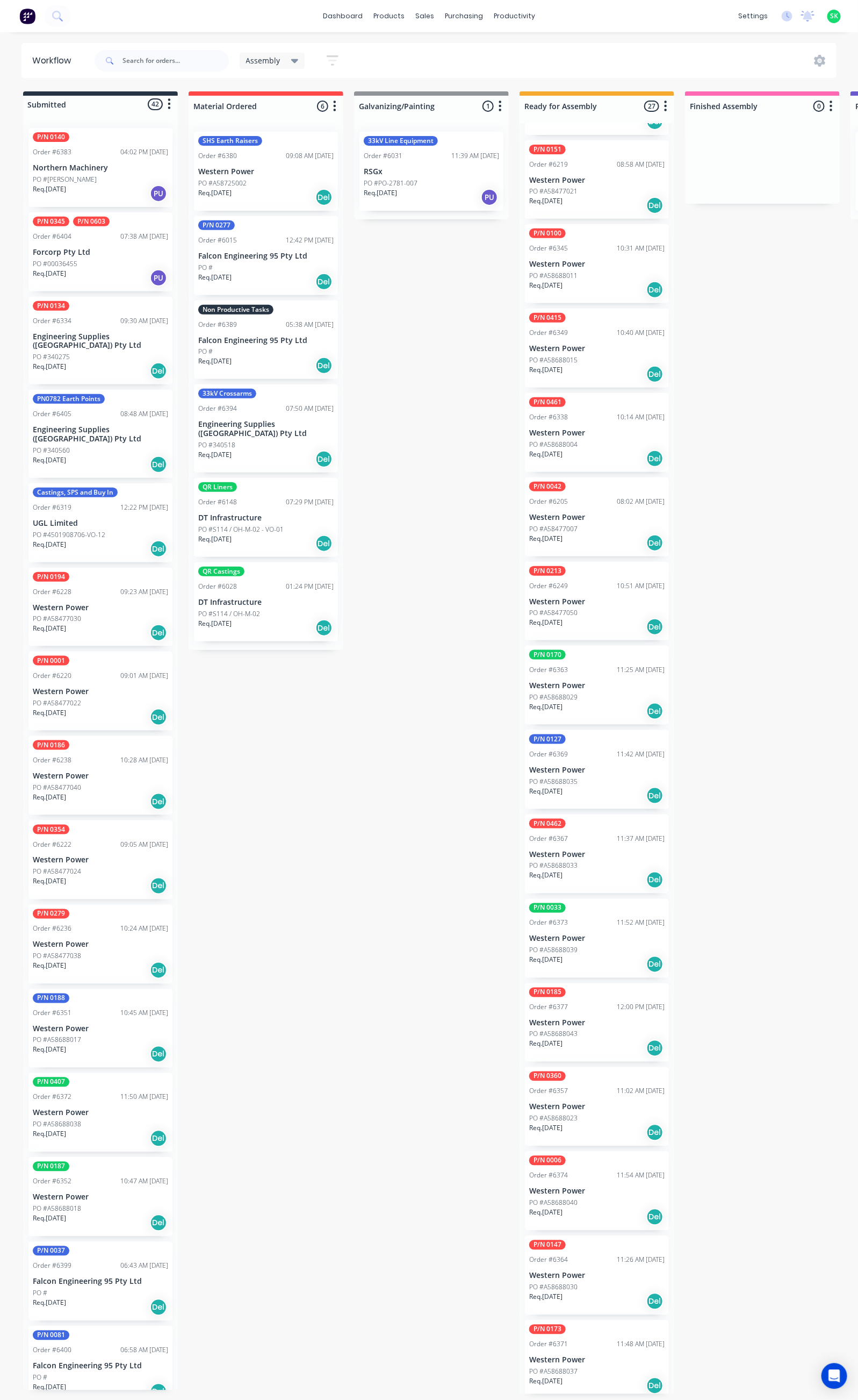
scroll to position [7, 0]
click at [585, 1271] on p "Western Power" at bounding box center [597, 1276] width 136 height 9
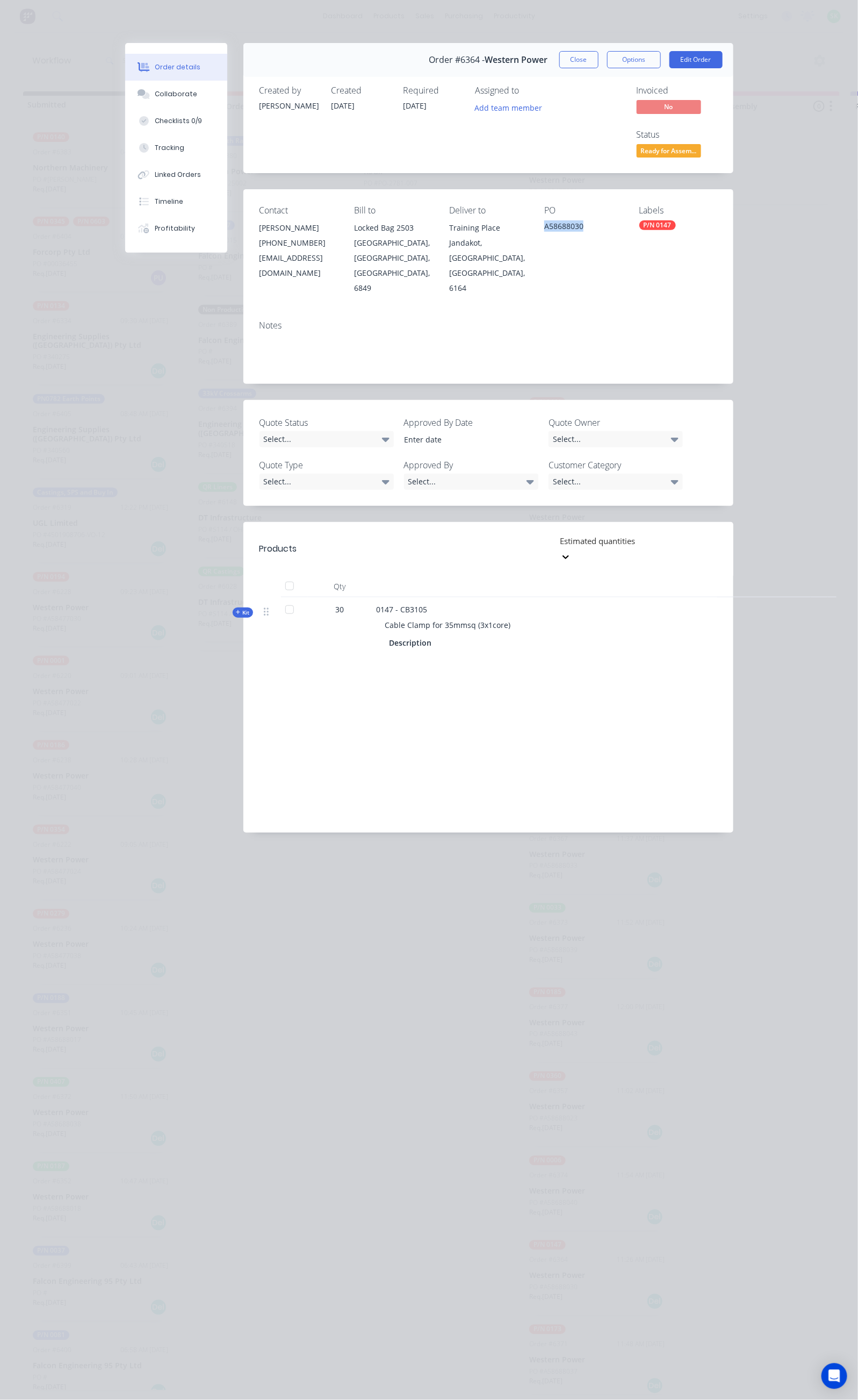
drag, startPoint x: 609, startPoint y: 182, endPoint x: 561, endPoint y: 185, distance: 48.1
click at [562, 189] on div "Contact [PERSON_NAME] [PHONE_NUMBER] [EMAIL_ADDRESS][DOMAIN_NAME] Bill to Locke…" at bounding box center [489, 250] width 490 height 122
copy div "A58688030"
click at [599, 62] on button "Close" at bounding box center [579, 60] width 39 height 17
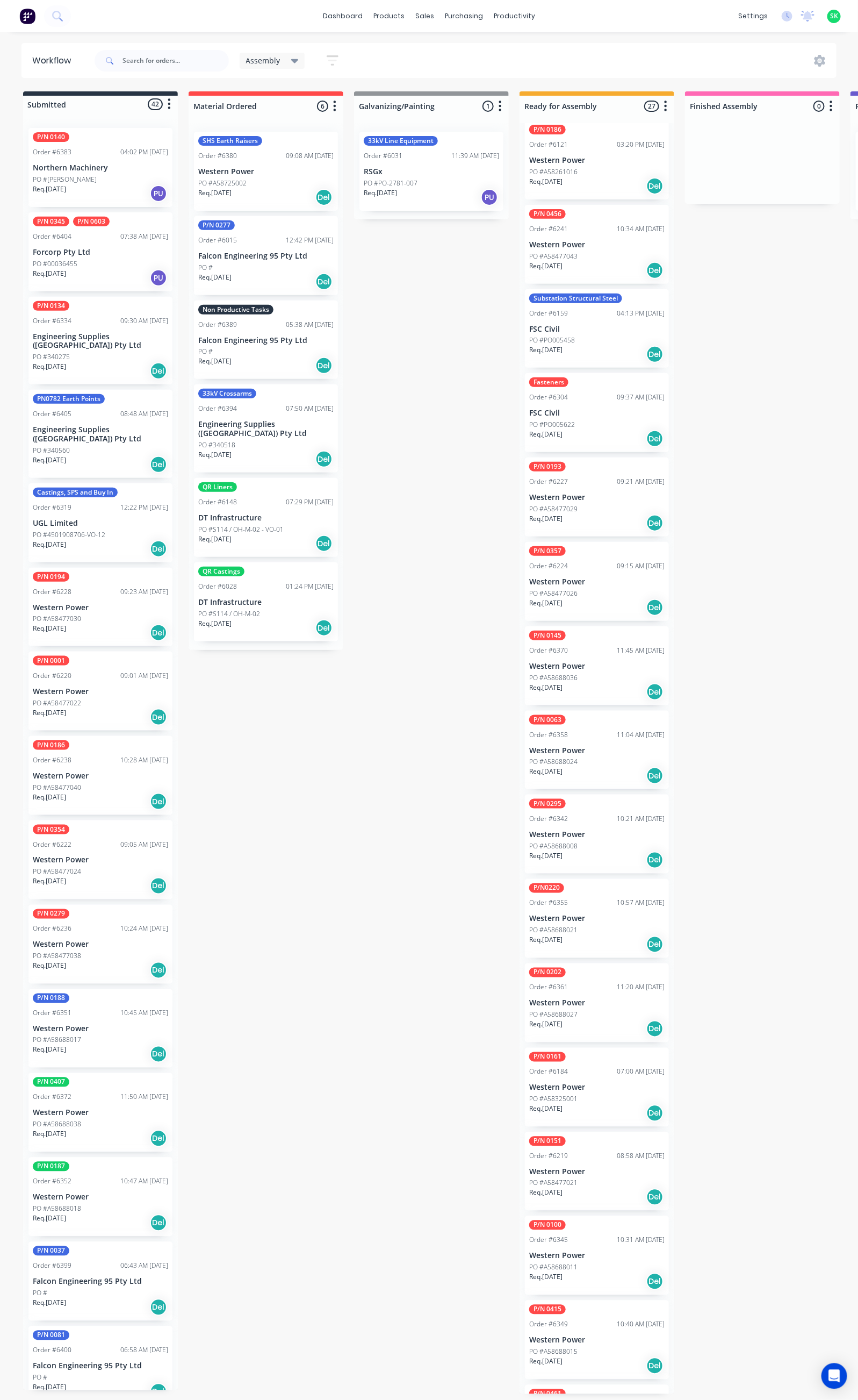
scroll to position [0, 0]
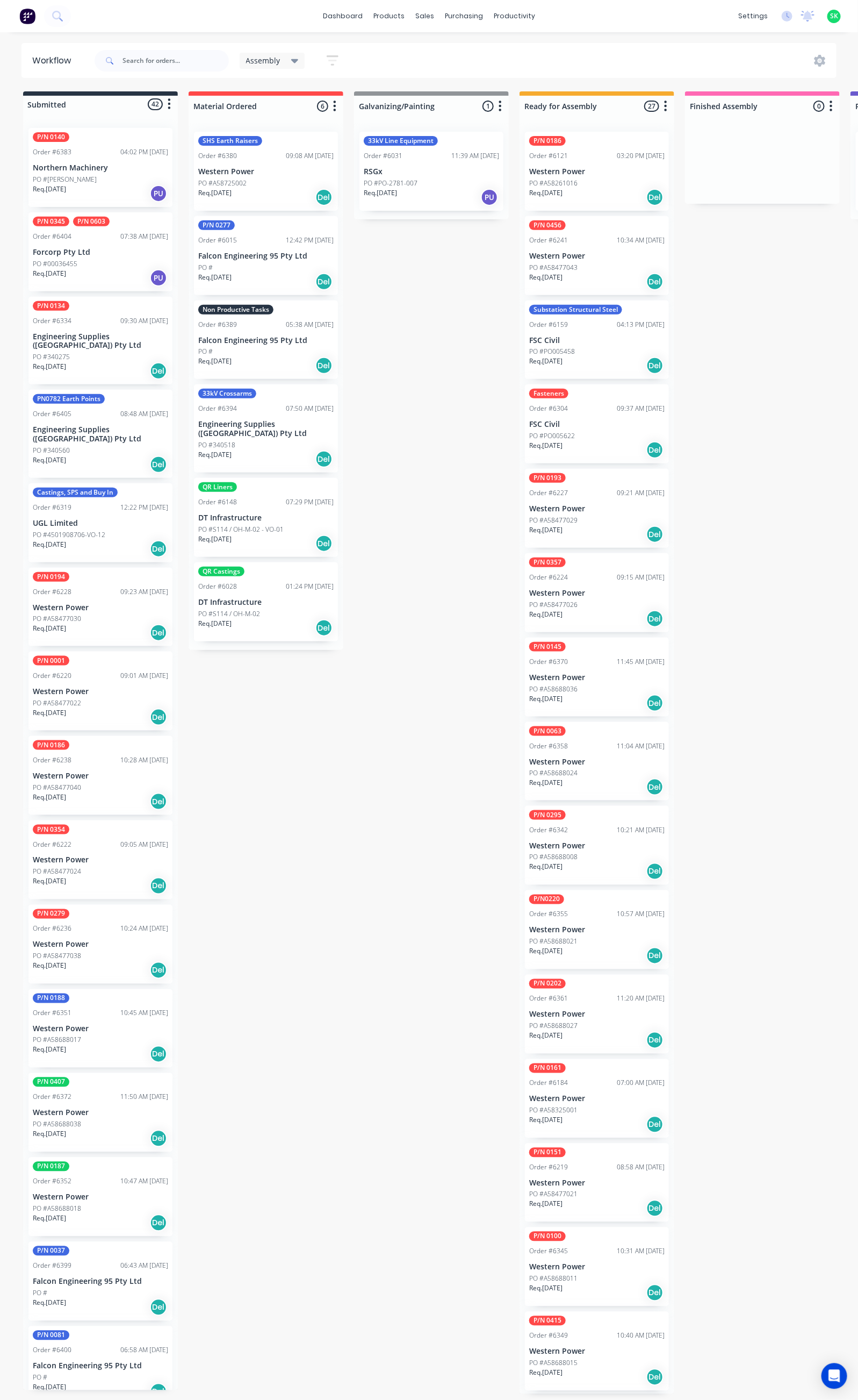
click at [613, 167] on p "Western Power" at bounding box center [597, 172] width 136 height 9
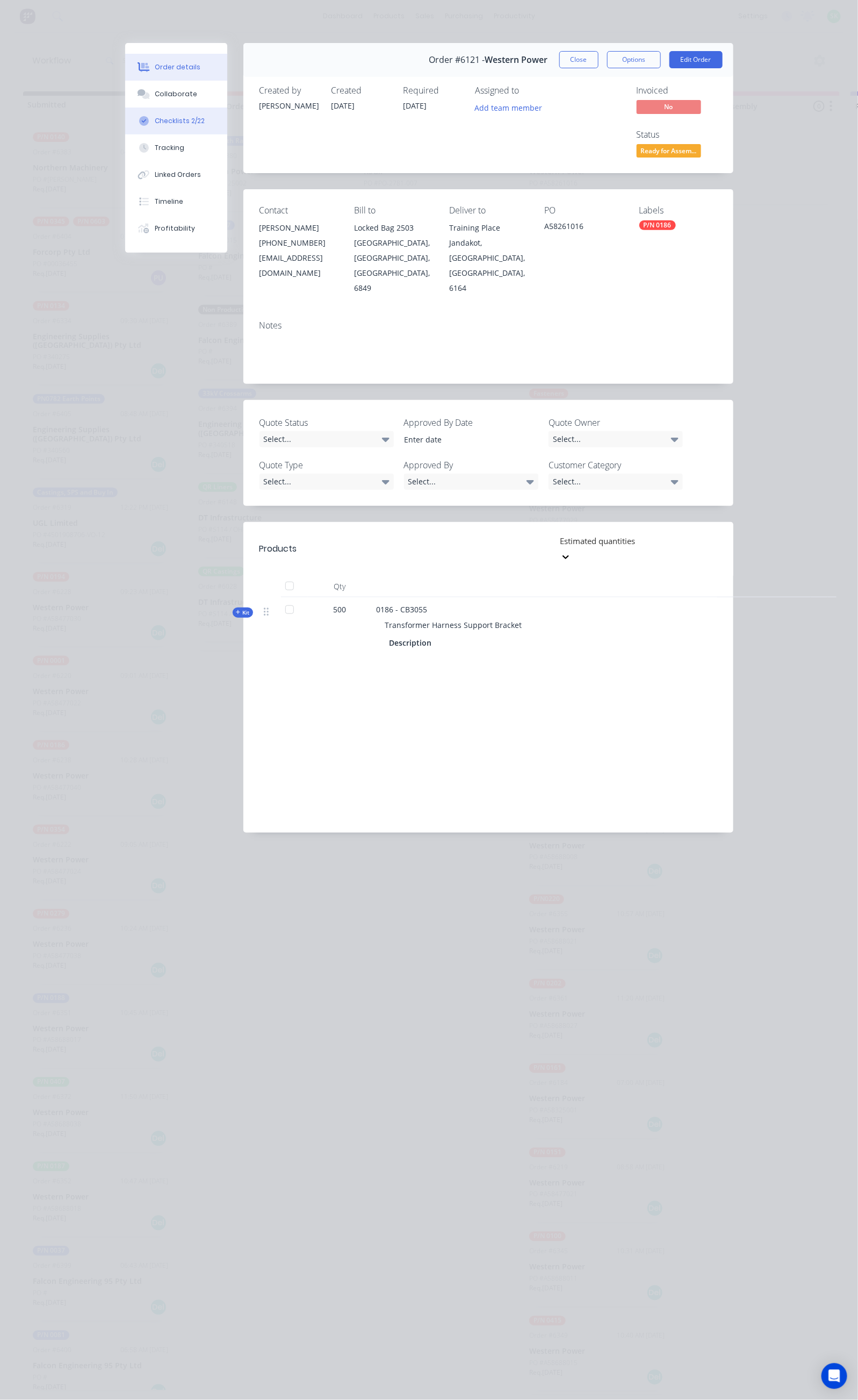
click at [155, 119] on div "Checklists 2/22" at bounding box center [179, 121] width 50 height 9
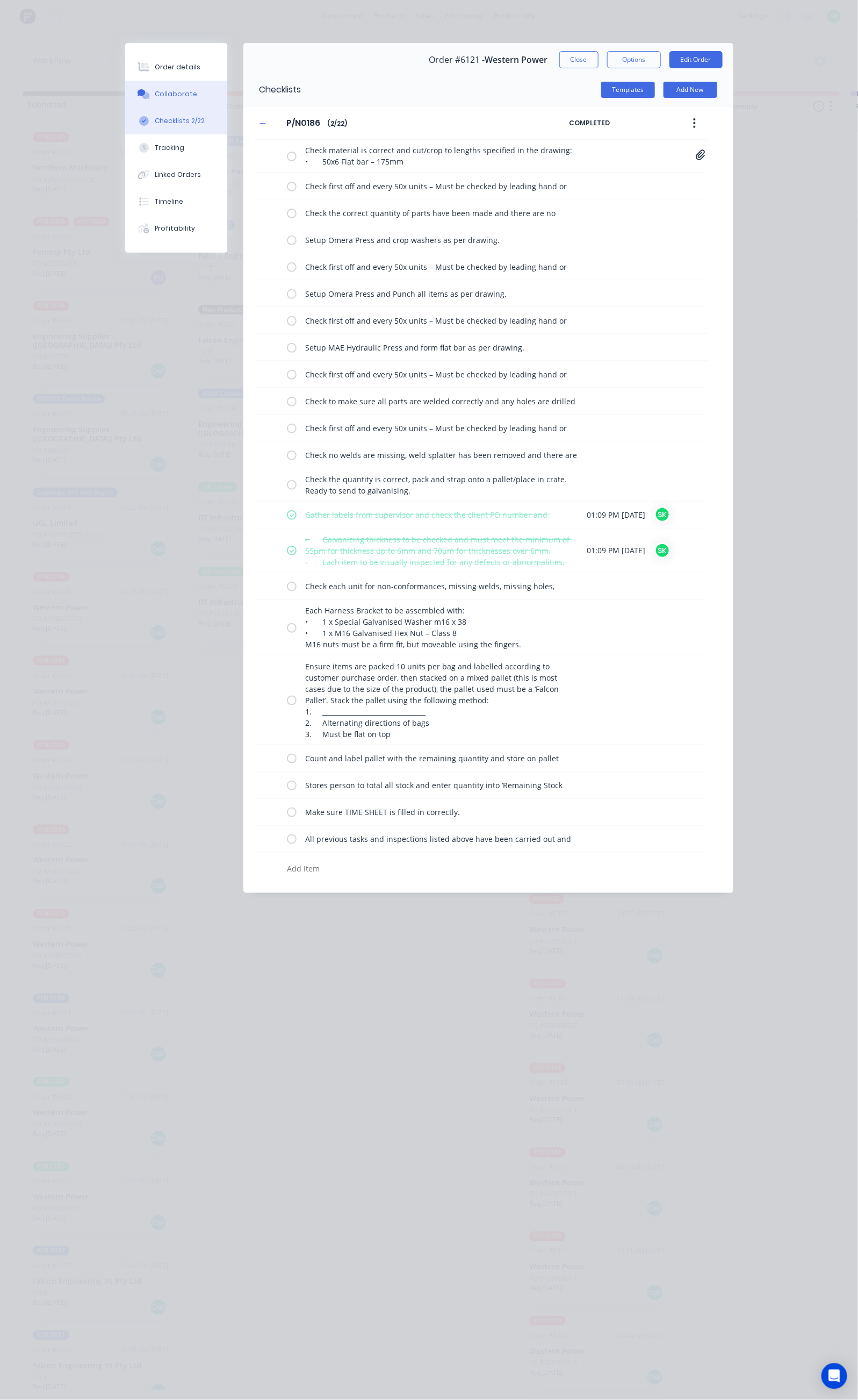
click at [155, 94] on div "Collaborate" at bounding box center [176, 94] width 43 height 9
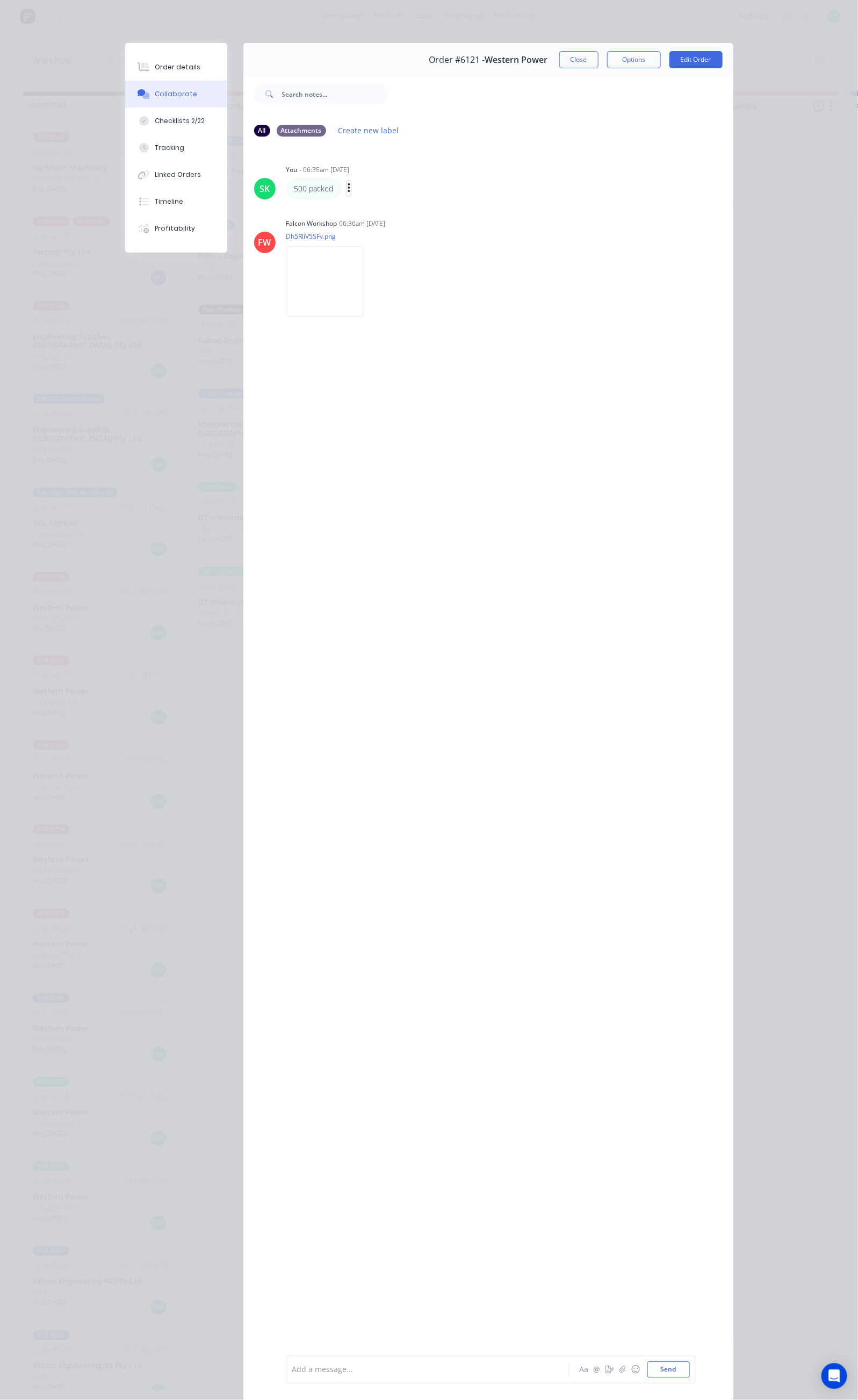
click at [347, 189] on icon "button" at bounding box center [348, 188] width 3 height 12
click at [355, 205] on button "Edit" at bounding box center [388, 208] width 67 height 18
click at [292, 1374] on div "Add a message..." at bounding box center [431, 1369] width 277 height 16
click at [342, 353] on icon "button" at bounding box center [343, 355] width 3 height 12
click at [349, 387] on button "Delete" at bounding box center [382, 392] width 67 height 18
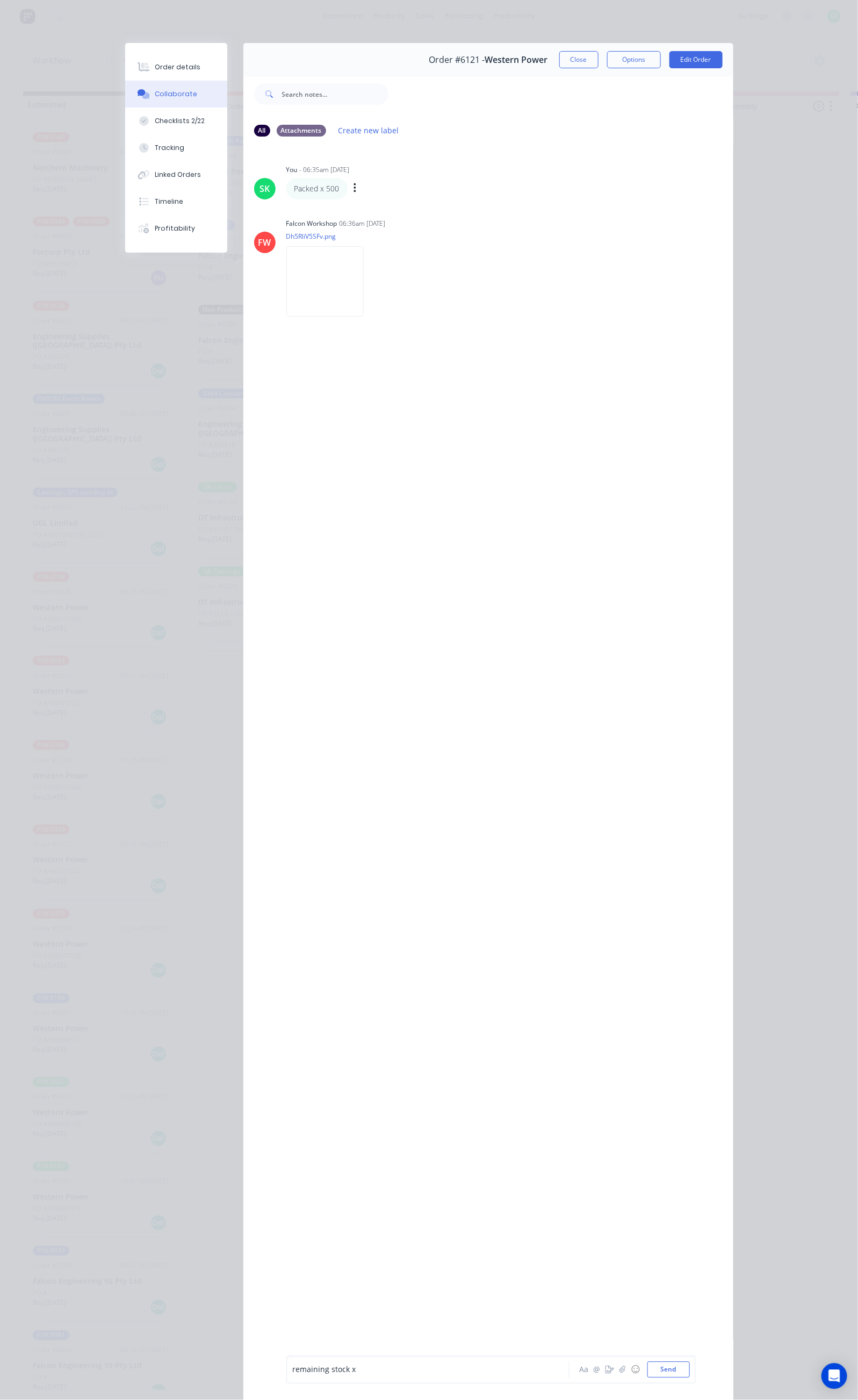
click at [292, 1364] on div "remaining stock x" at bounding box center [431, 1369] width 277 height 16
click at [292, 1375] on div "remaining stock x" at bounding box center [431, 1369] width 277 height 16
click at [293, 1370] on div "remaining stock x" at bounding box center [431, 1370] width 276 height 11
click at [690, 1368] on button "Send" at bounding box center [668, 1369] width 43 height 16
click at [599, 63] on button "Close" at bounding box center [579, 60] width 39 height 17
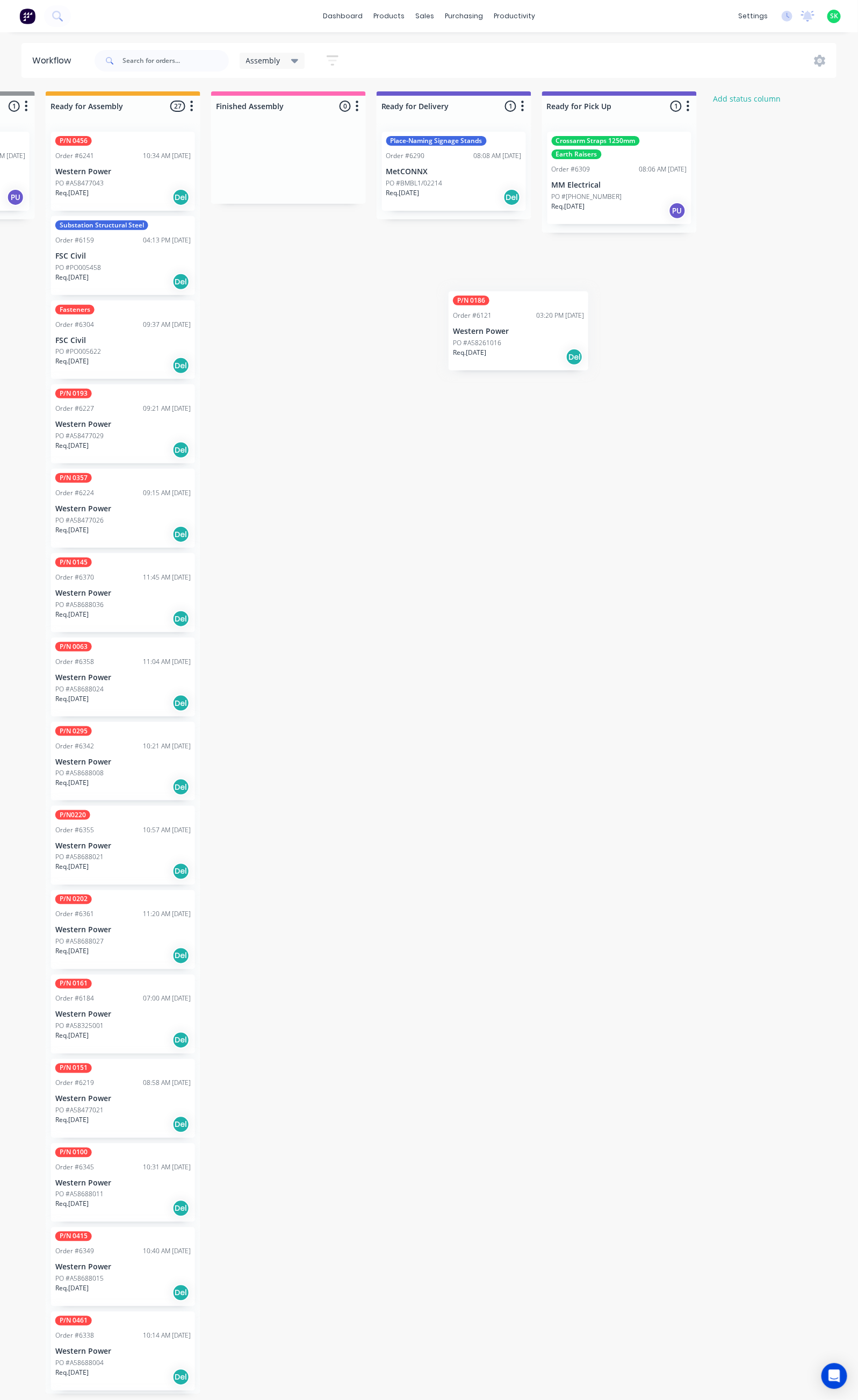
scroll to position [0, 475]
drag, startPoint x: 589, startPoint y: 171, endPoint x: 457, endPoint y: 272, distance: 166.2
click at [458, 279] on div "Submitted 42 Status colour #273444 hex #273444 Save Cancel Summaries Total orde…" at bounding box center [491, 742] width 1949 height 1302
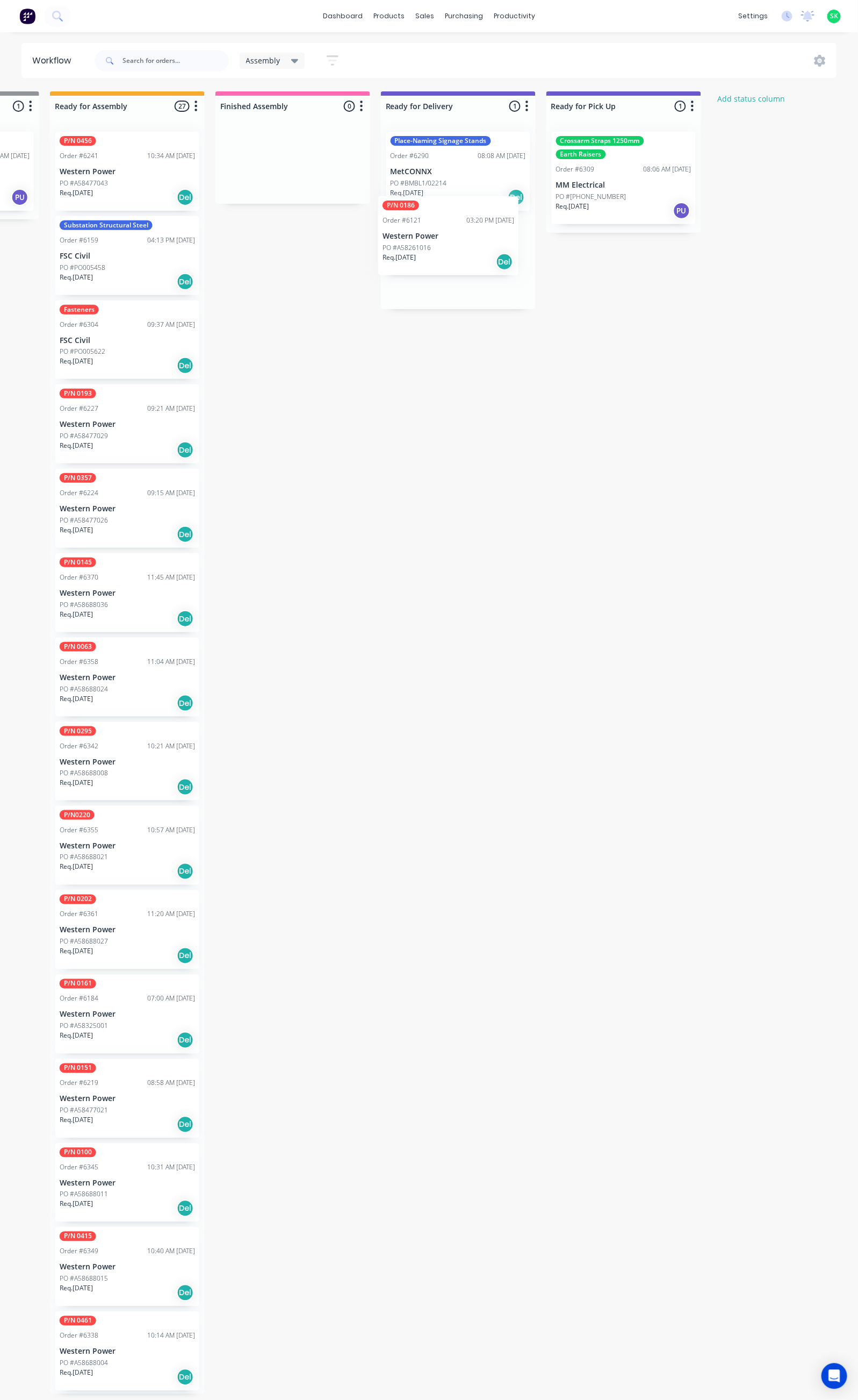
drag, startPoint x: 115, startPoint y: 166, endPoint x: 456, endPoint y: 233, distance: 347.5
click at [456, 233] on div "Submitted 42 Status colour #273444 hex #273444 Save Cancel Summaries Total orde…" at bounding box center [496, 742] width 1949 height 1302
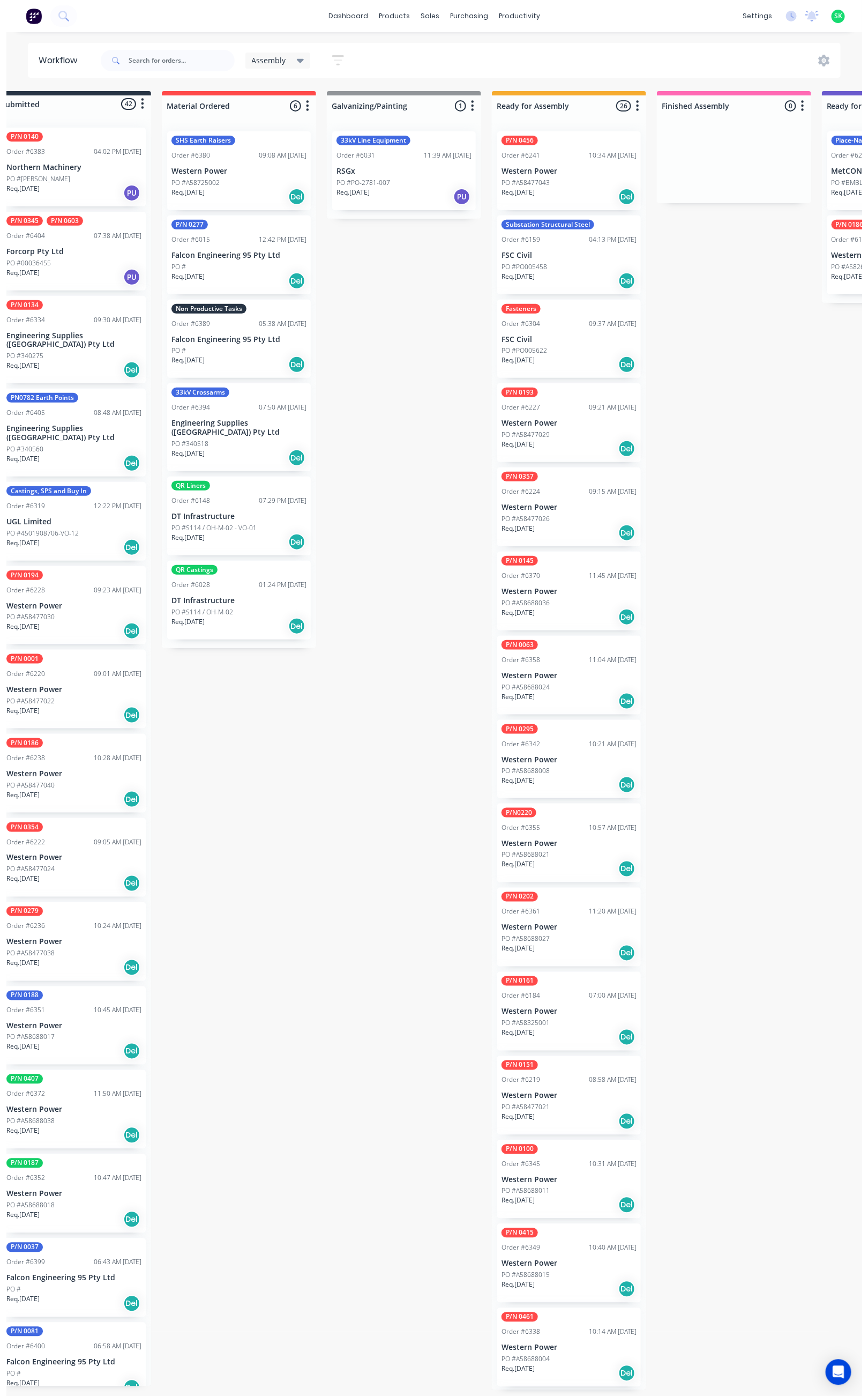
scroll to position [0, 0]
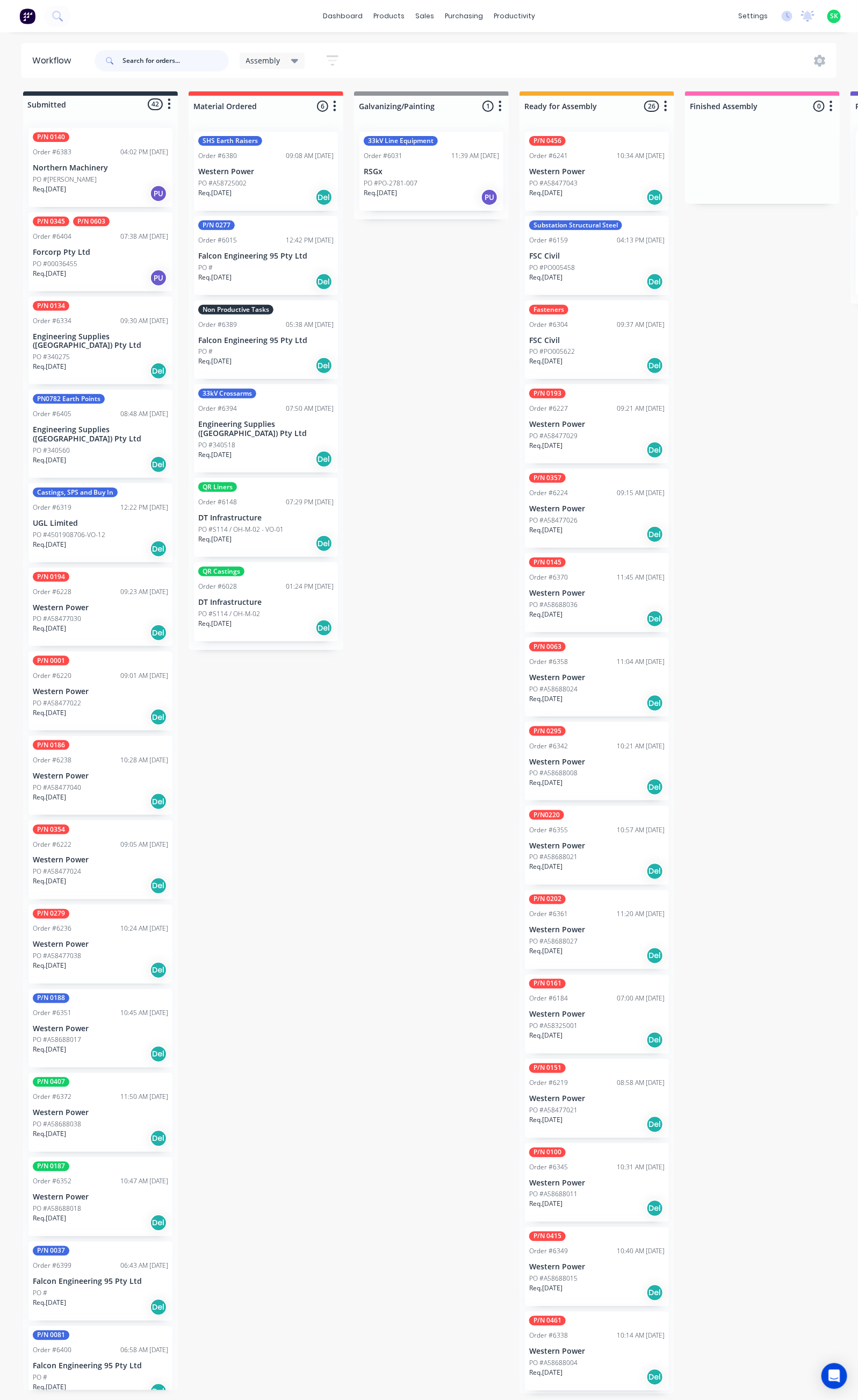
click at [138, 60] on input "text" at bounding box center [176, 61] width 106 height 22
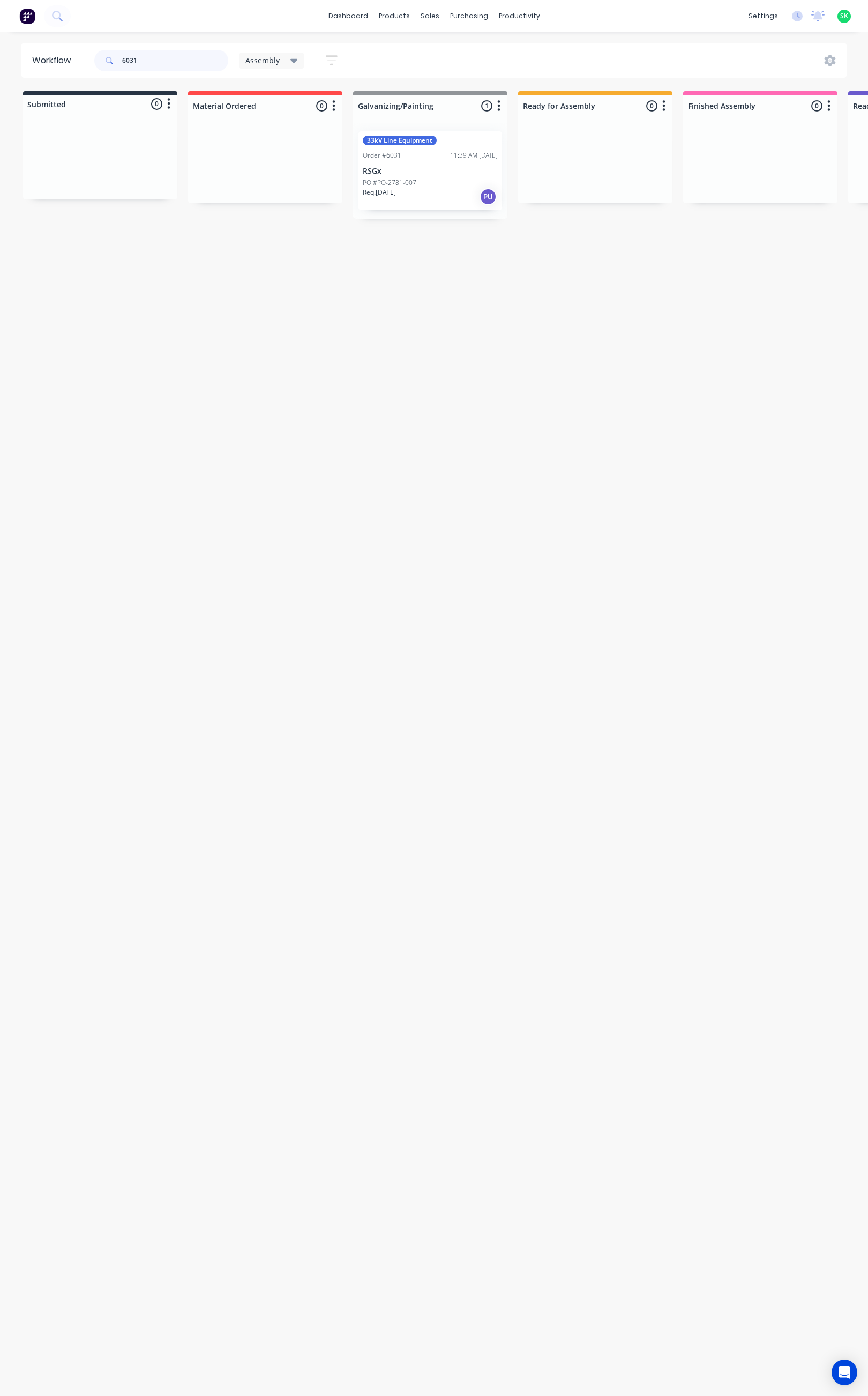
type input "6031"
click at [434, 176] on div "33kV Line Equipment Order #6031 11:39 AM [DATE] RSGx PO #PO-2781-007 Req. [DATE…" at bounding box center [431, 170] width 144 height 79
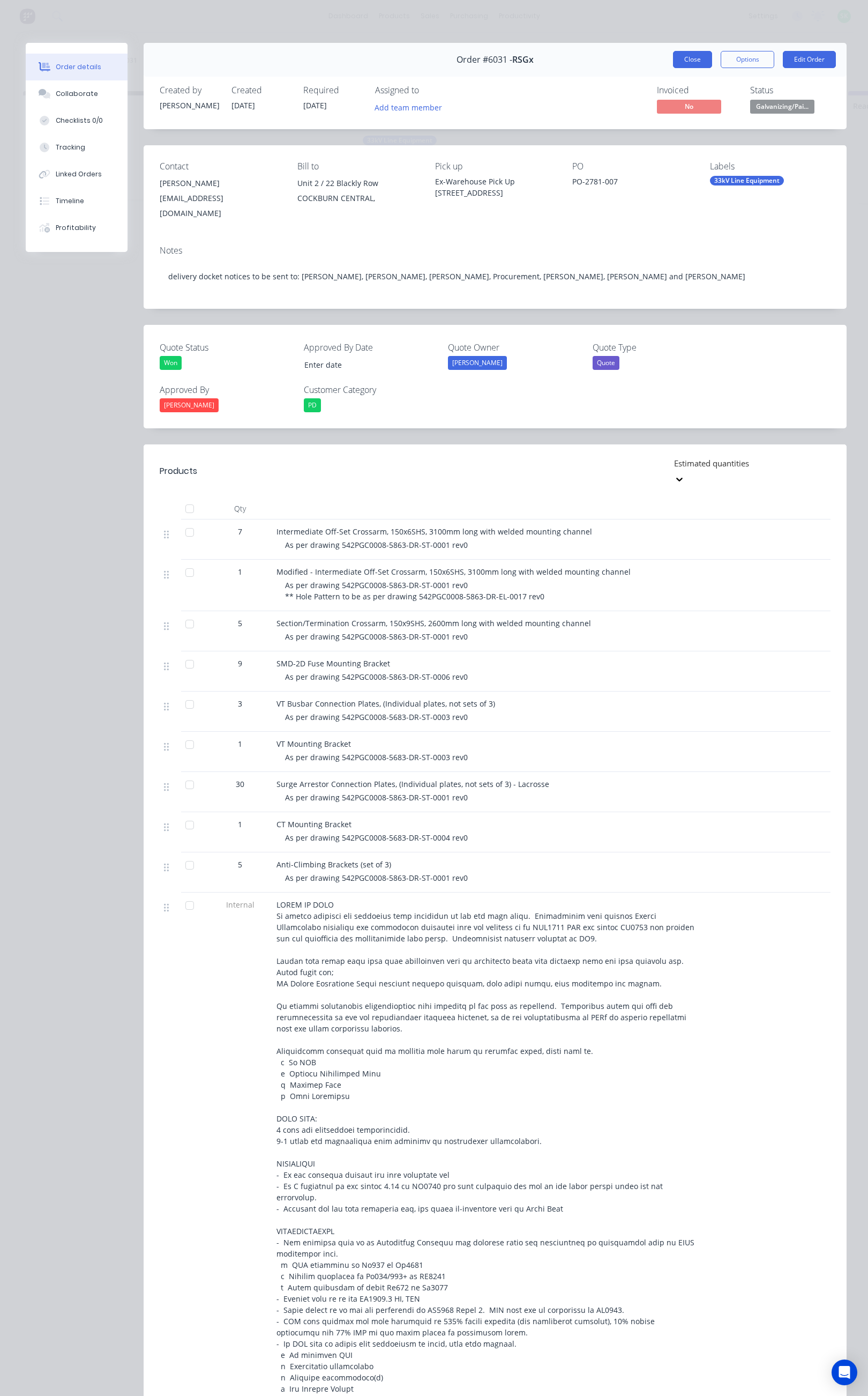
click at [681, 56] on button "Close" at bounding box center [692, 60] width 39 height 17
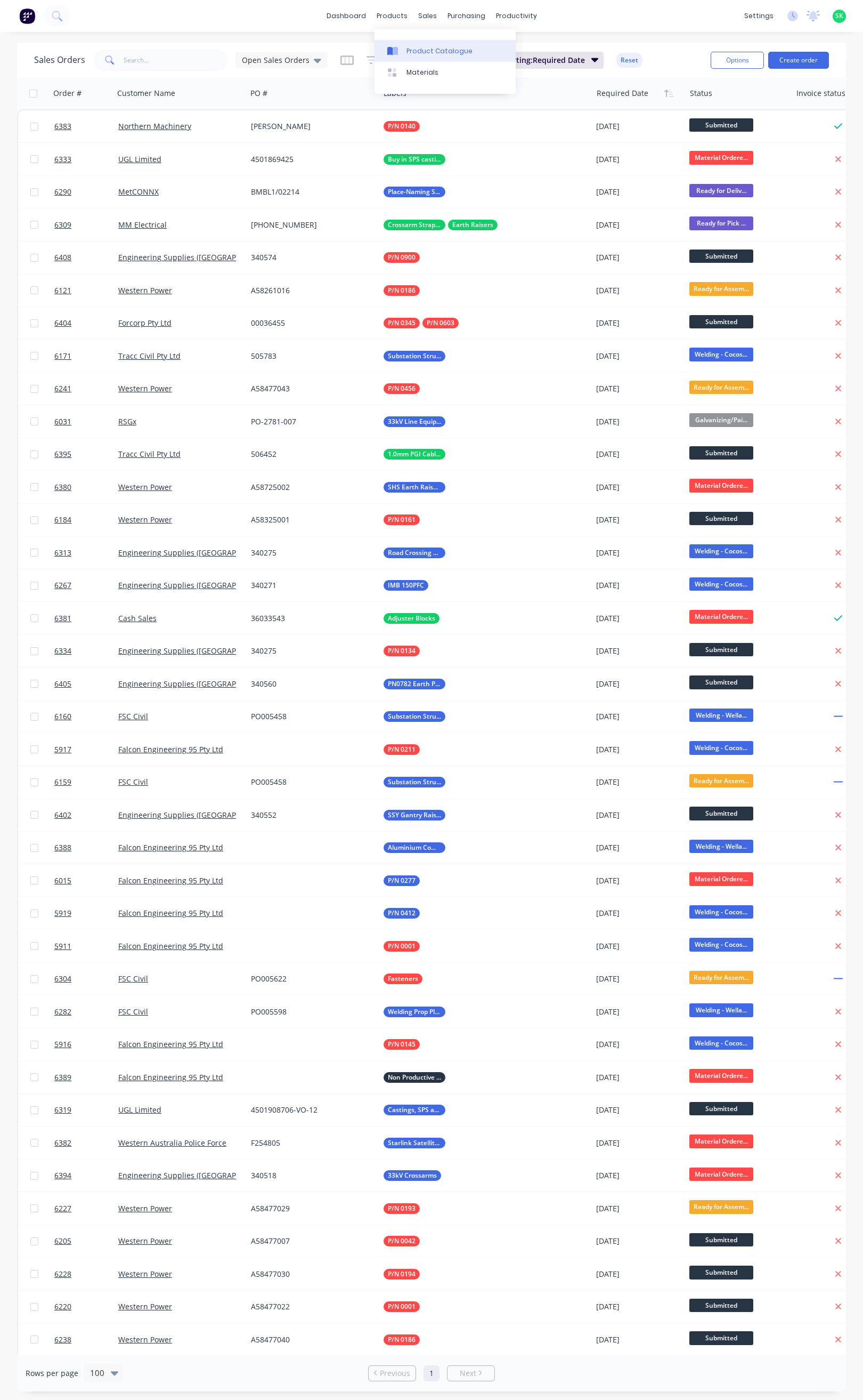
click at [402, 46] on div at bounding box center [395, 51] width 16 height 9
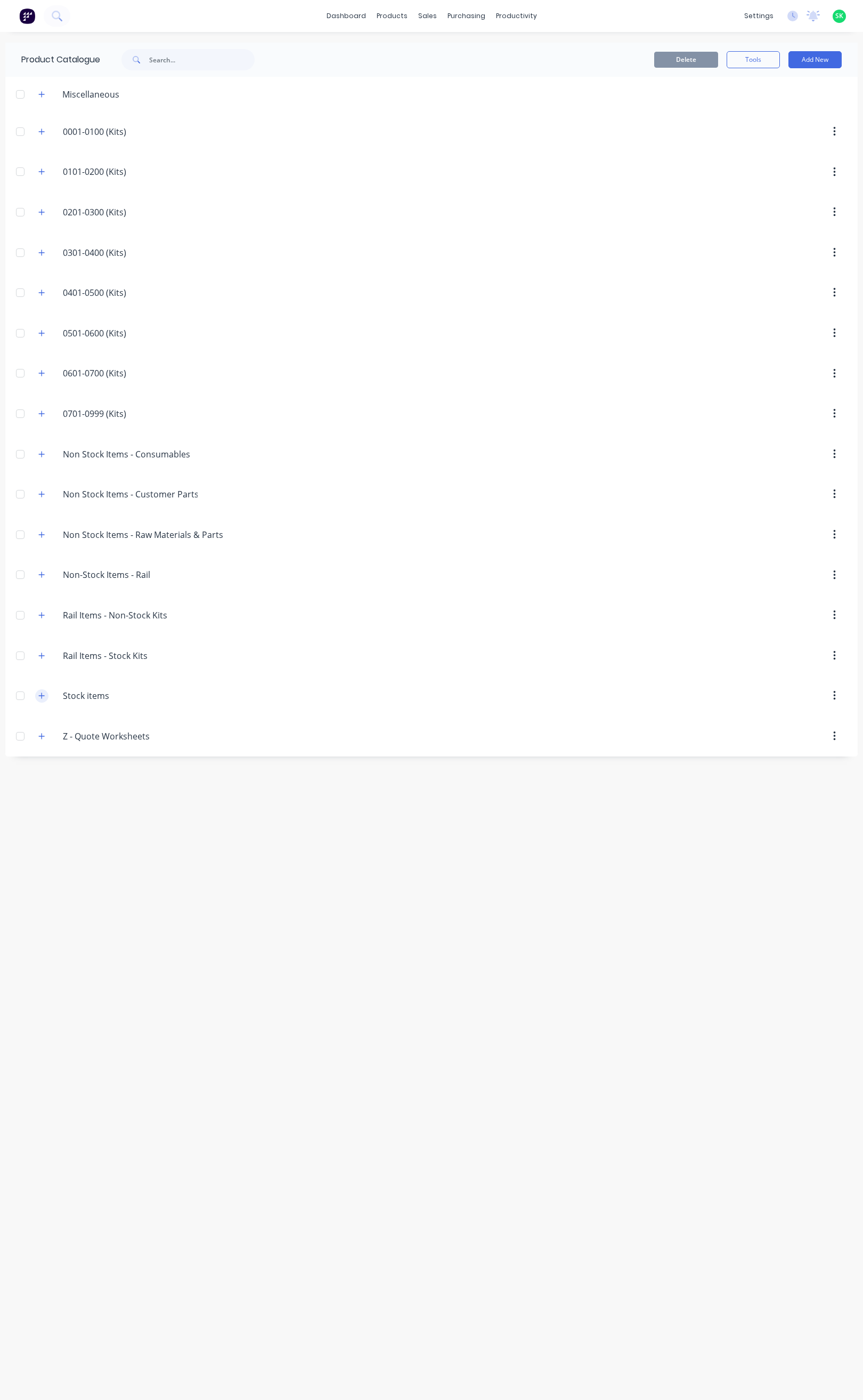
click at [43, 700] on icon "button" at bounding box center [41, 696] width 7 height 8
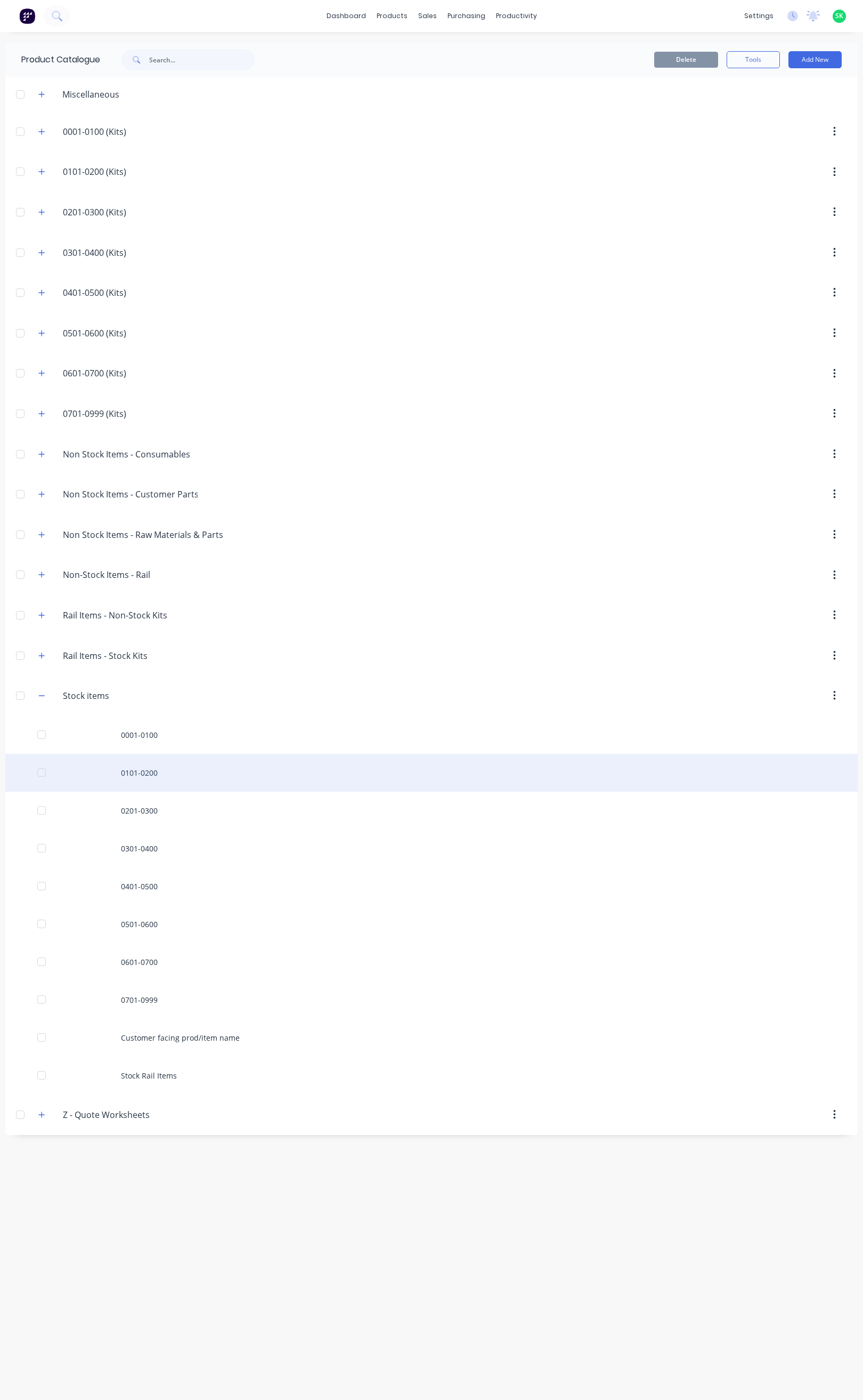
click at [144, 783] on div "0101-0200" at bounding box center [432, 773] width 853 height 38
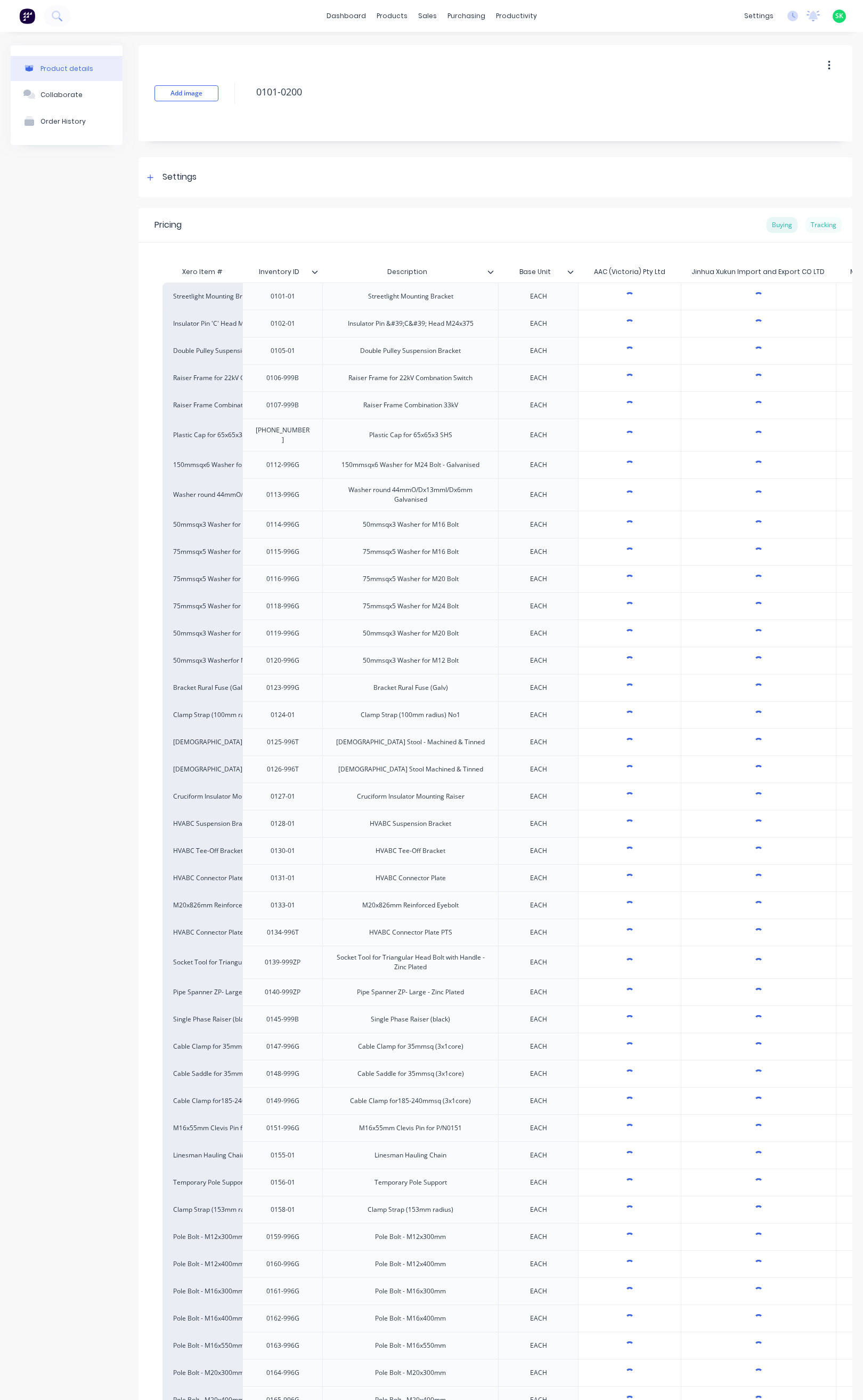
click at [821, 224] on div "Tracking" at bounding box center [823, 224] width 37 height 16
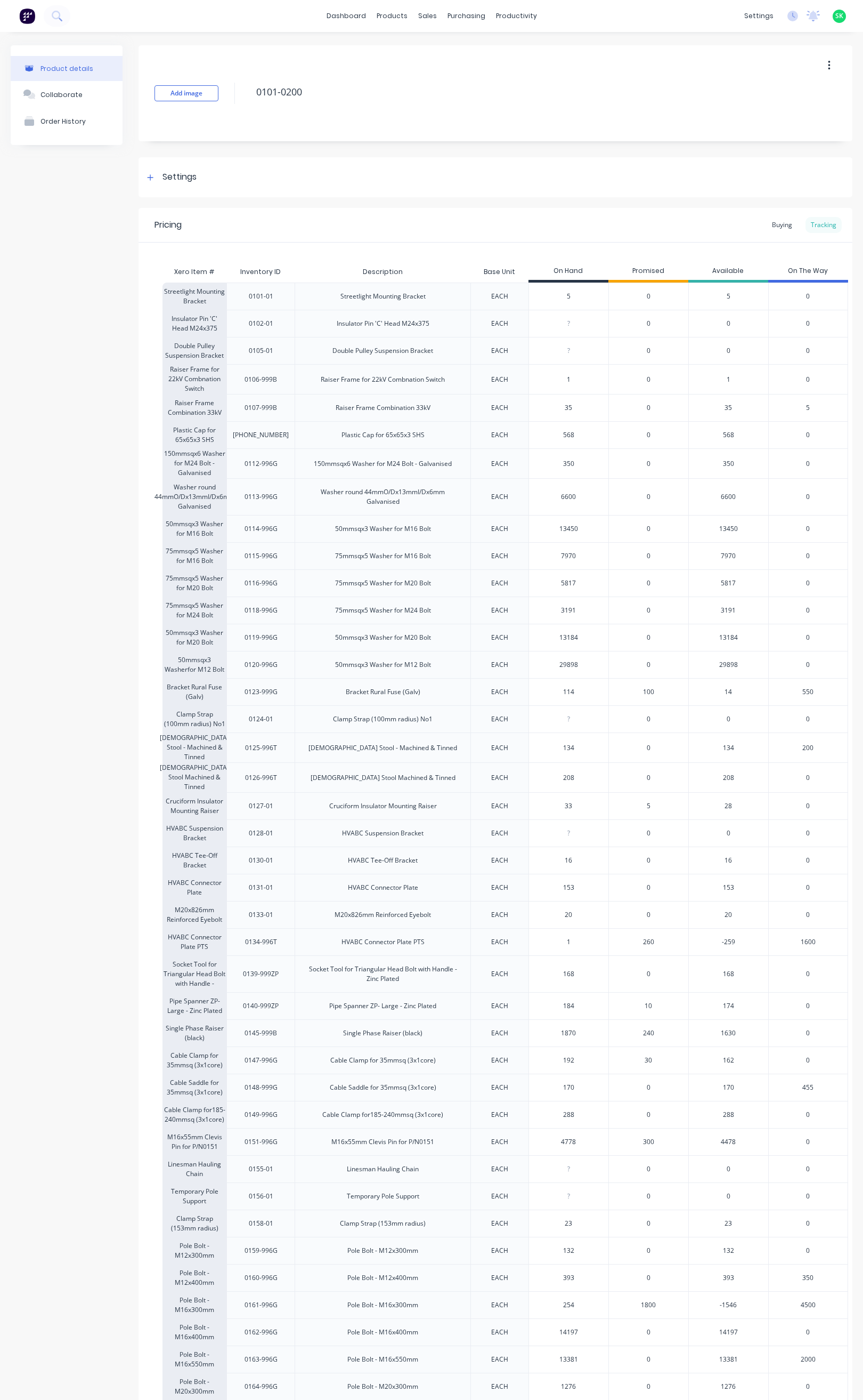
type textarea "x"
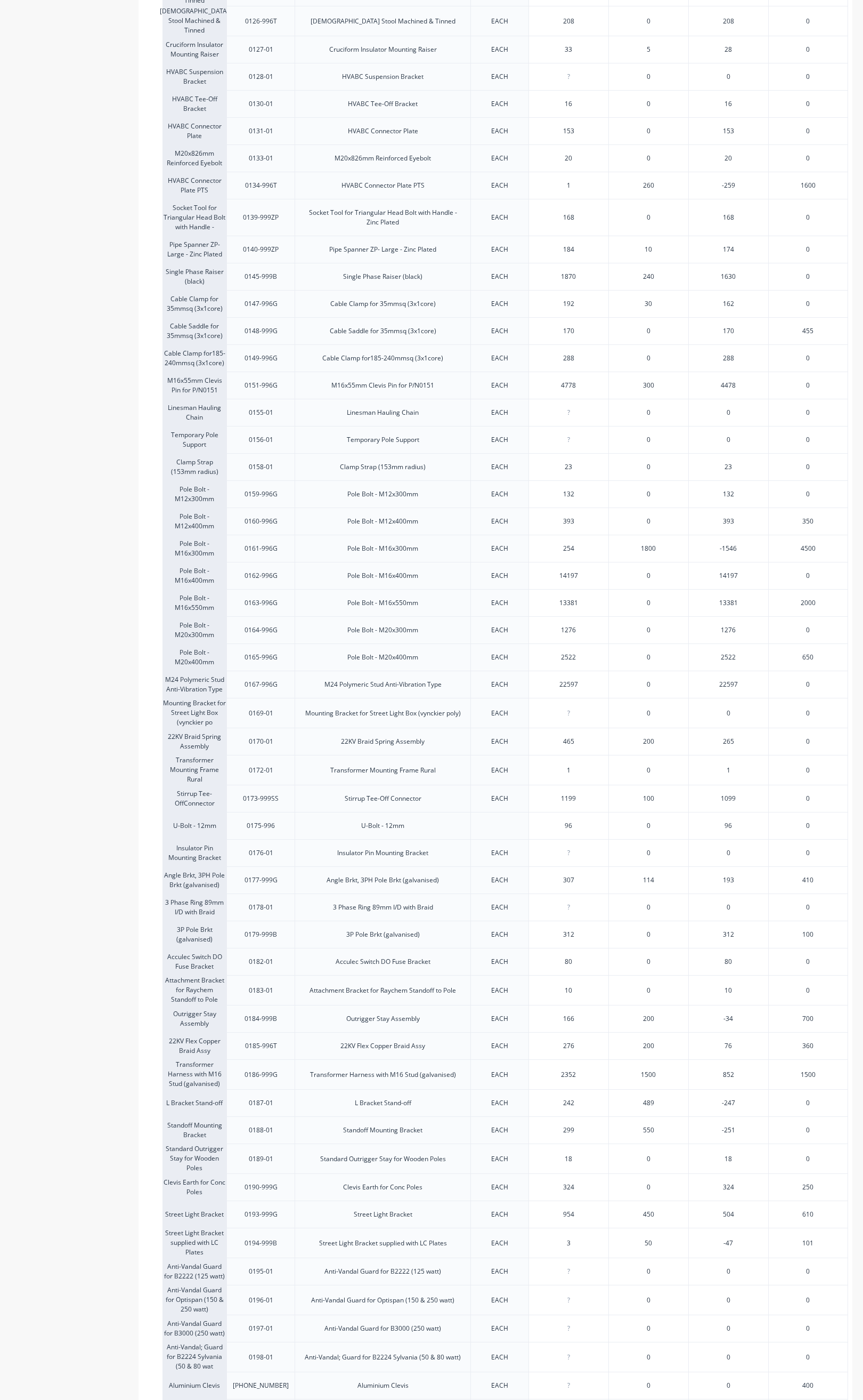
scroll to position [799, 0]
